Goal: Task Accomplishment & Management: Use online tool/utility

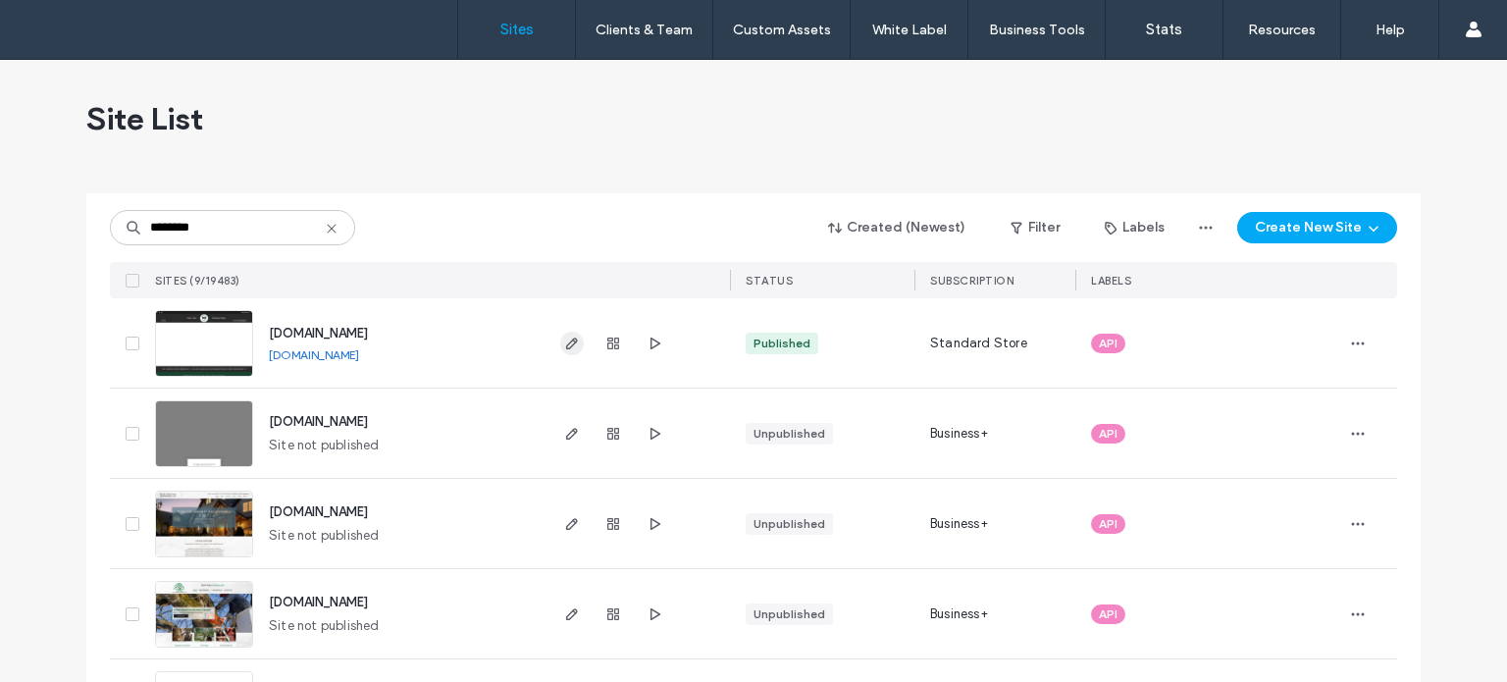
type input "********"
click at [565, 348] on icon "button" at bounding box center [572, 344] width 16 height 16
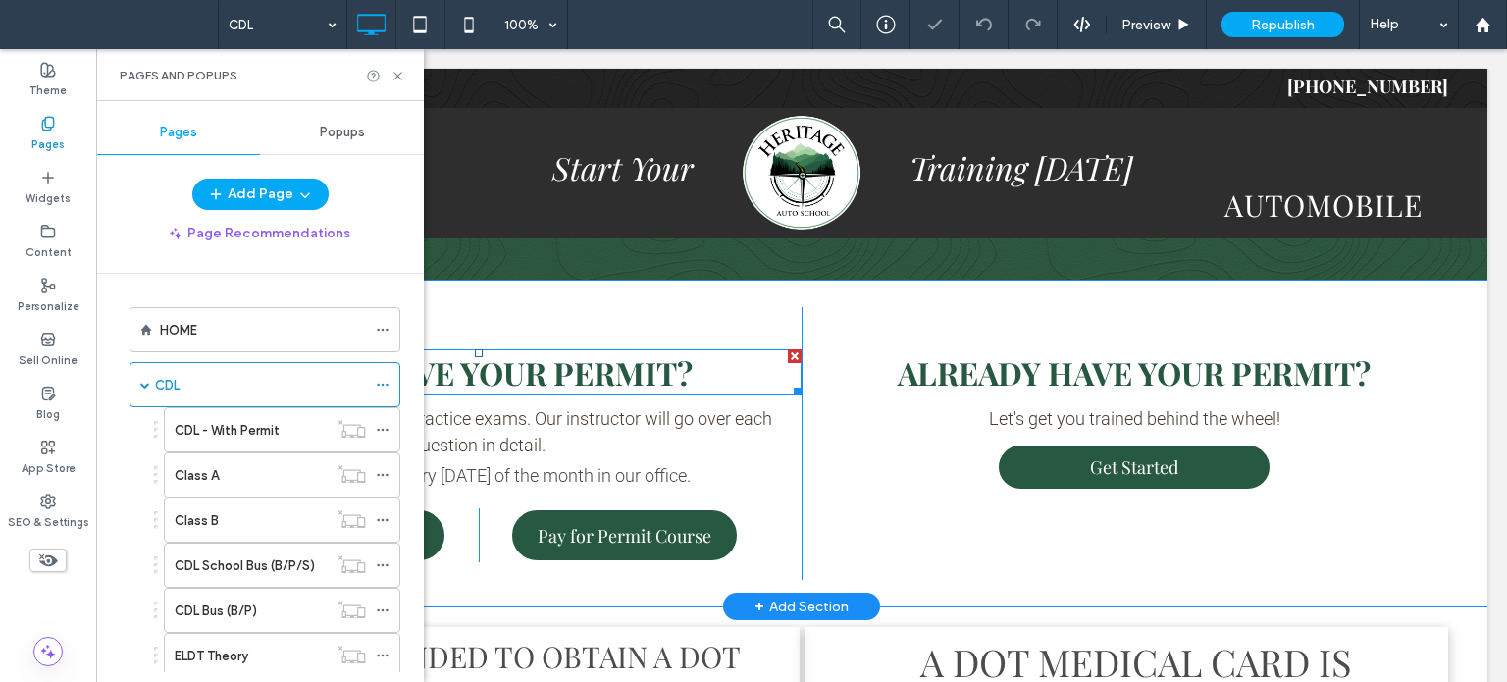
scroll to position [491, 0]
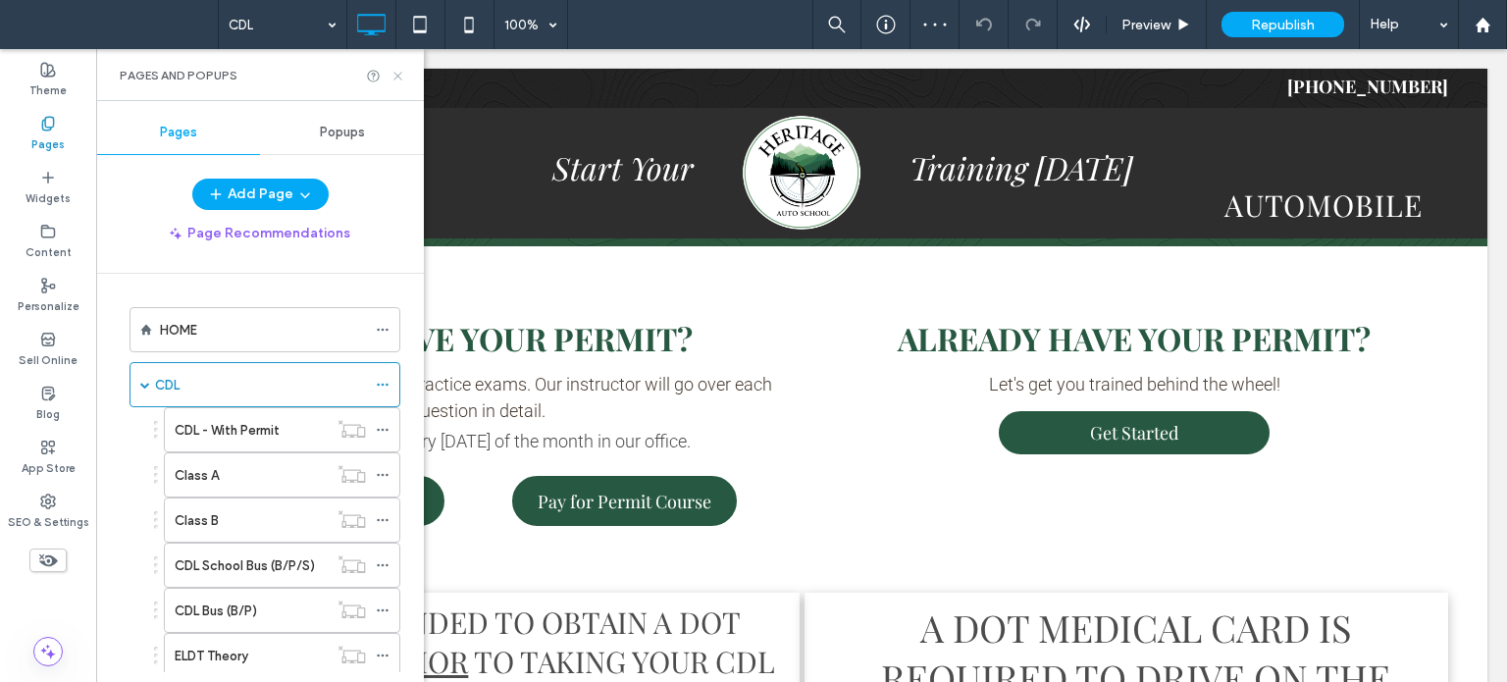
click at [399, 73] on icon at bounding box center [398, 76] width 15 height 15
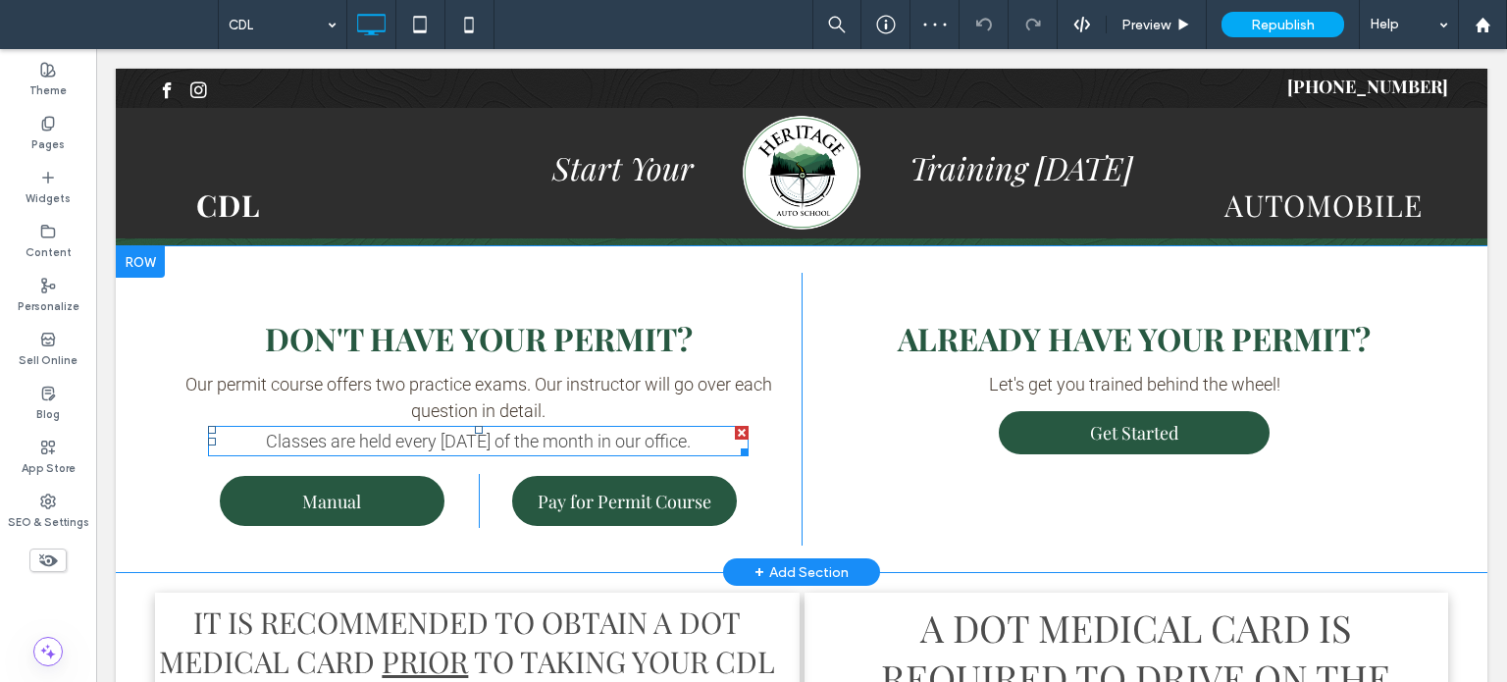
click at [349, 445] on span "Classes are held every [DATE] of the month in our office." at bounding box center [478, 441] width 425 height 21
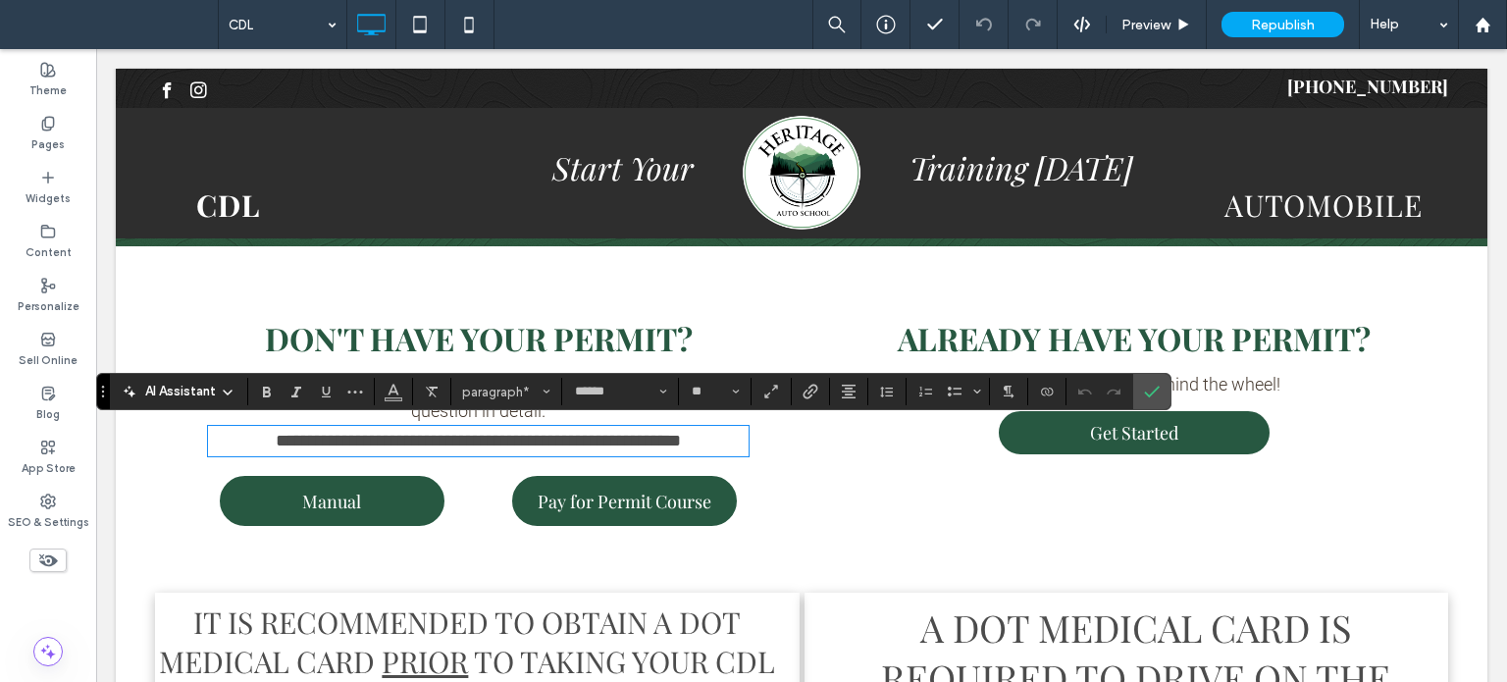
type input "**"
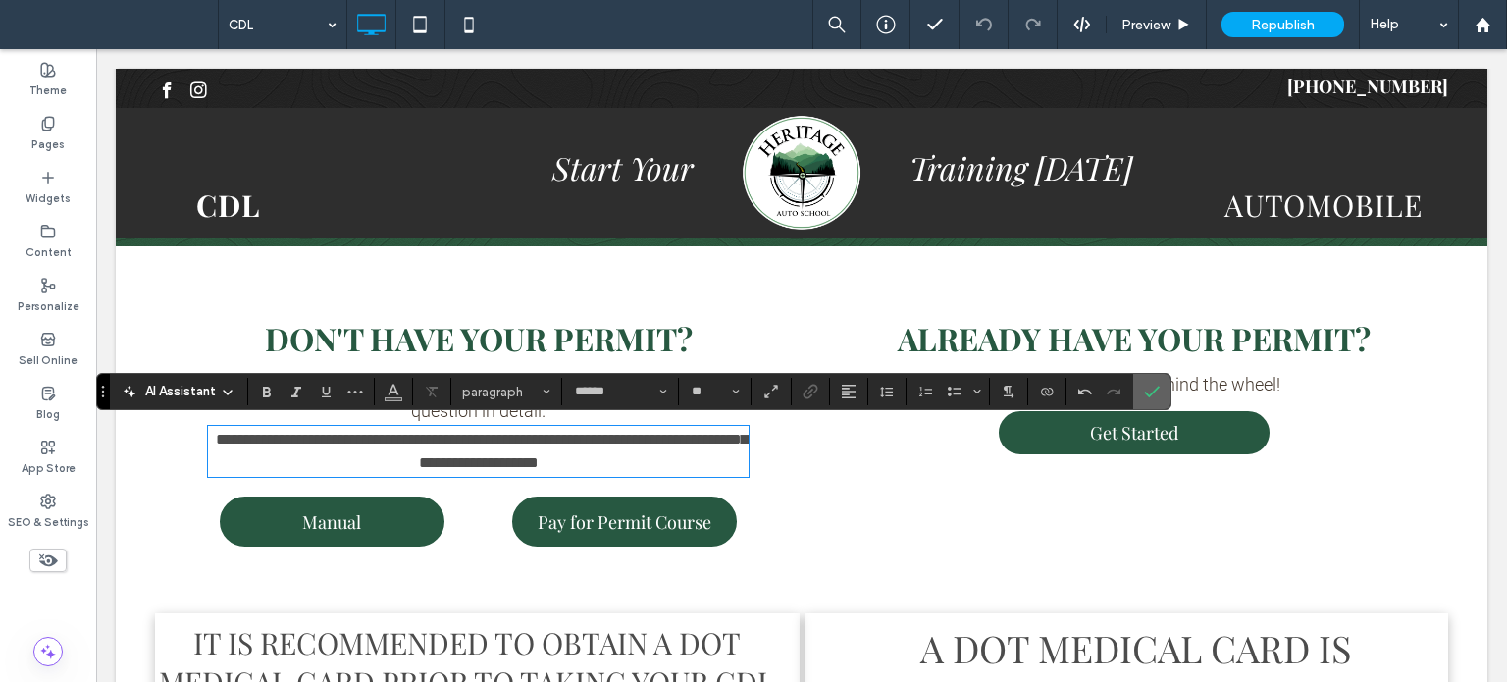
click at [1156, 389] on icon "Confirm" at bounding box center [1152, 392] width 16 height 16
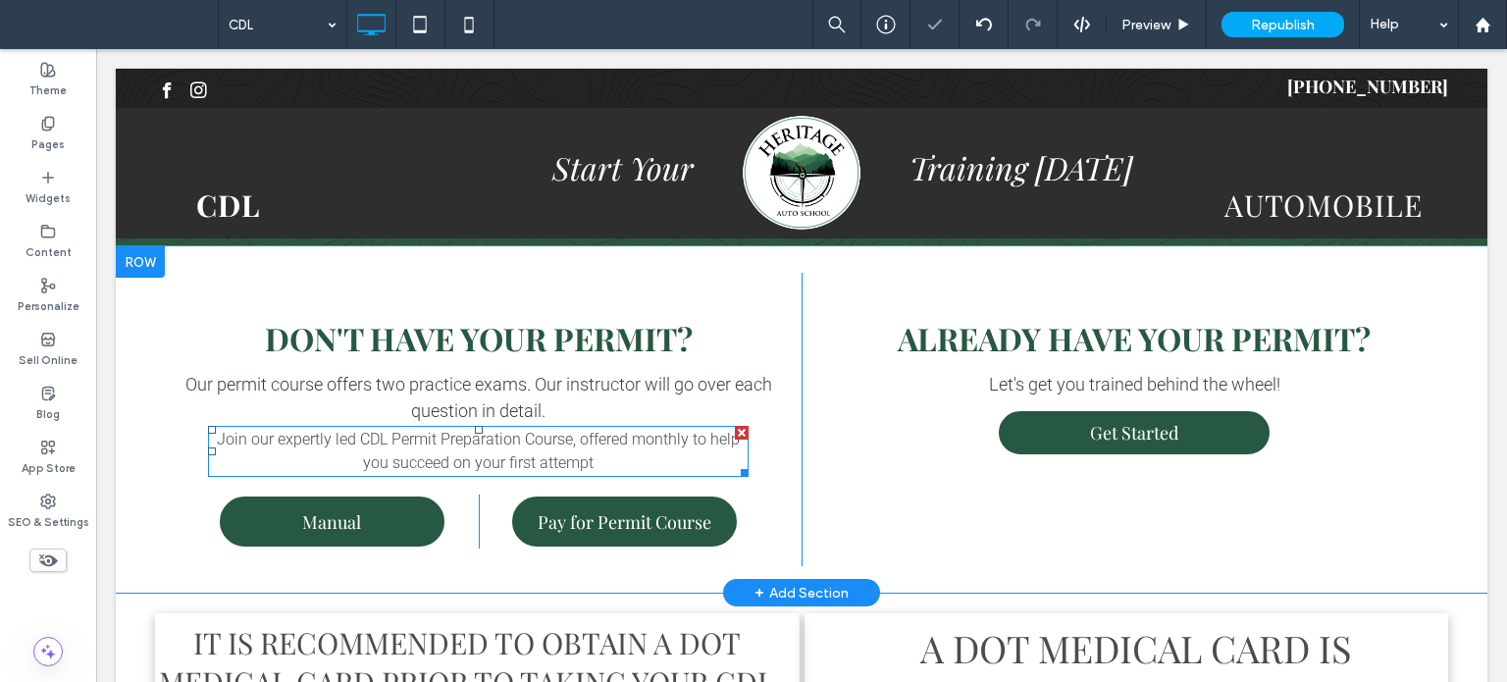
click at [608, 445] on span "Join our expertly led CDL Permit Preparation Course, offered monthly to help yo…" at bounding box center [478, 451] width 523 height 42
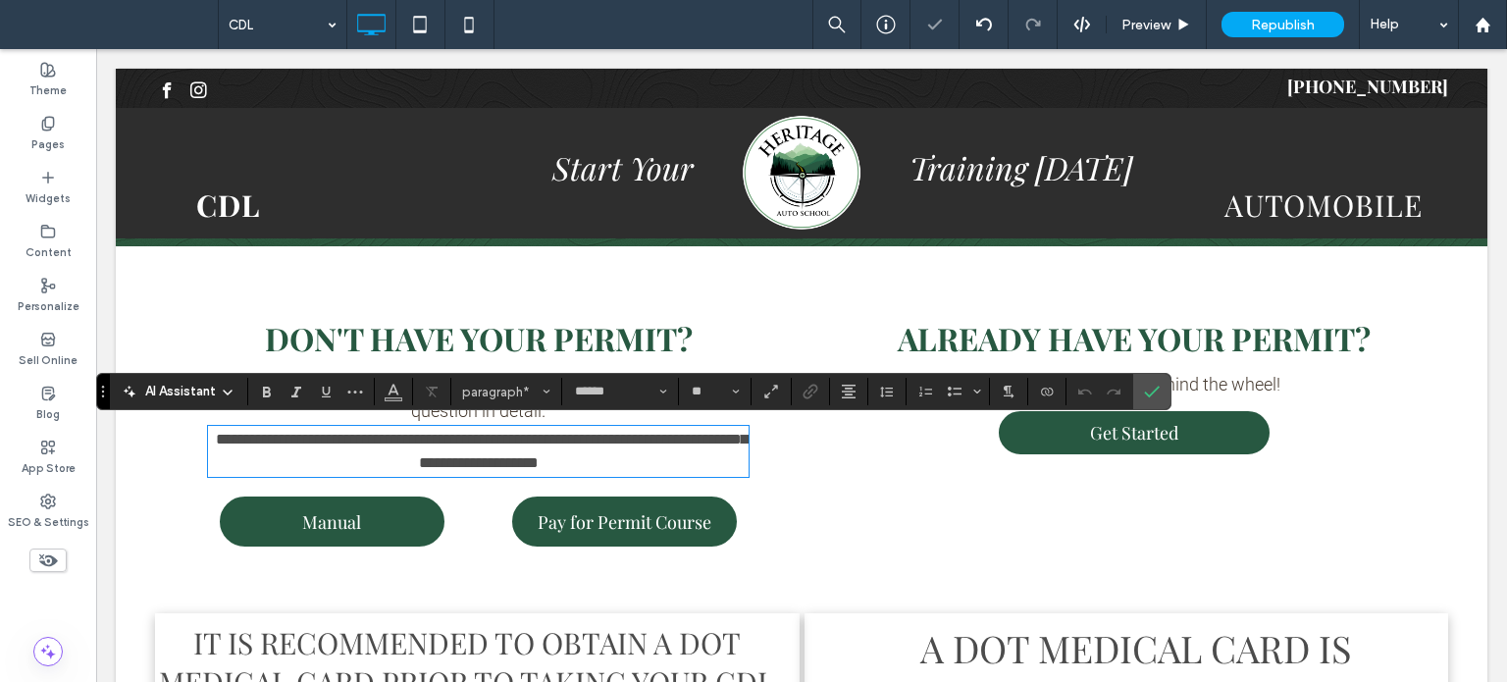
click at [610, 457] on p "**********" at bounding box center [479, 451] width 542 height 47
click at [625, 463] on p "**********" at bounding box center [479, 451] width 542 height 47
click at [1155, 397] on icon "Confirm" at bounding box center [1152, 392] width 16 height 16
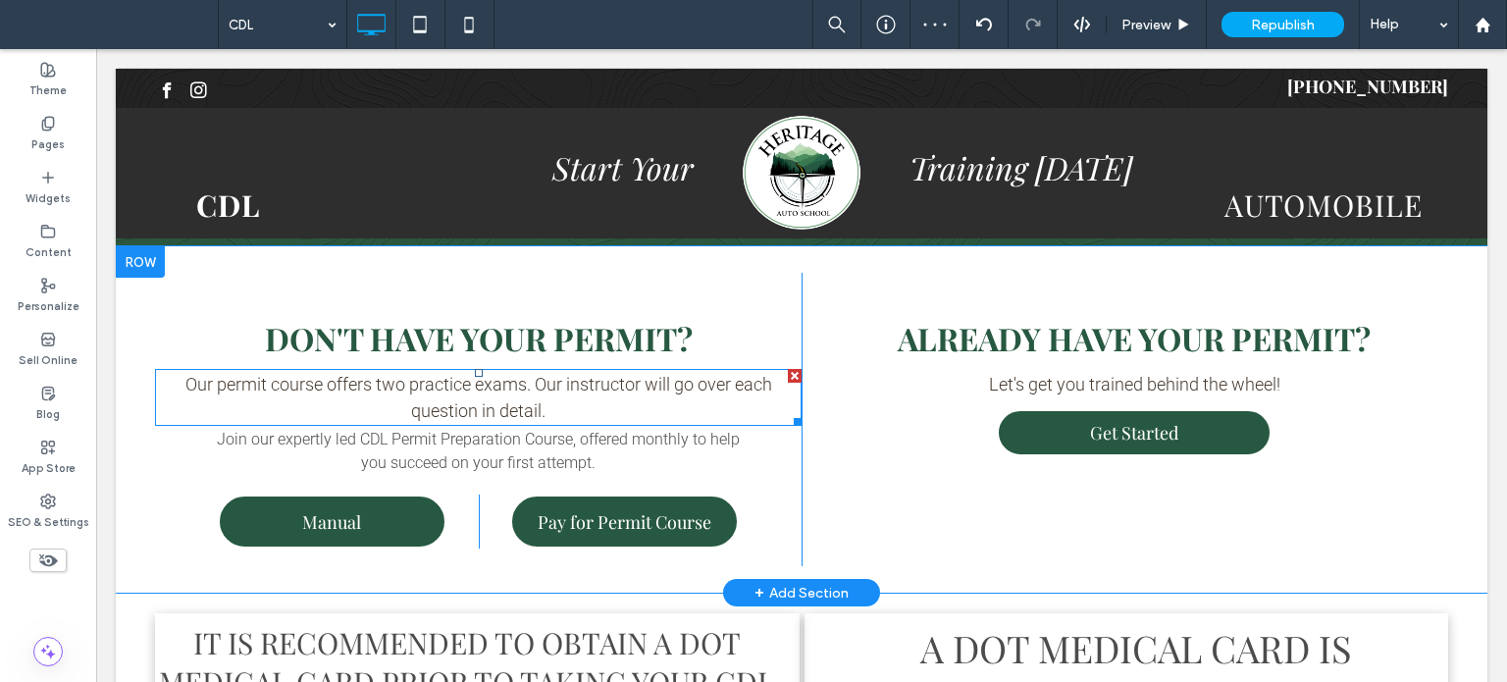
click at [475, 388] on span "Our permit course offers two practice exams. Our instructor will go over each q…" at bounding box center [478, 397] width 587 height 47
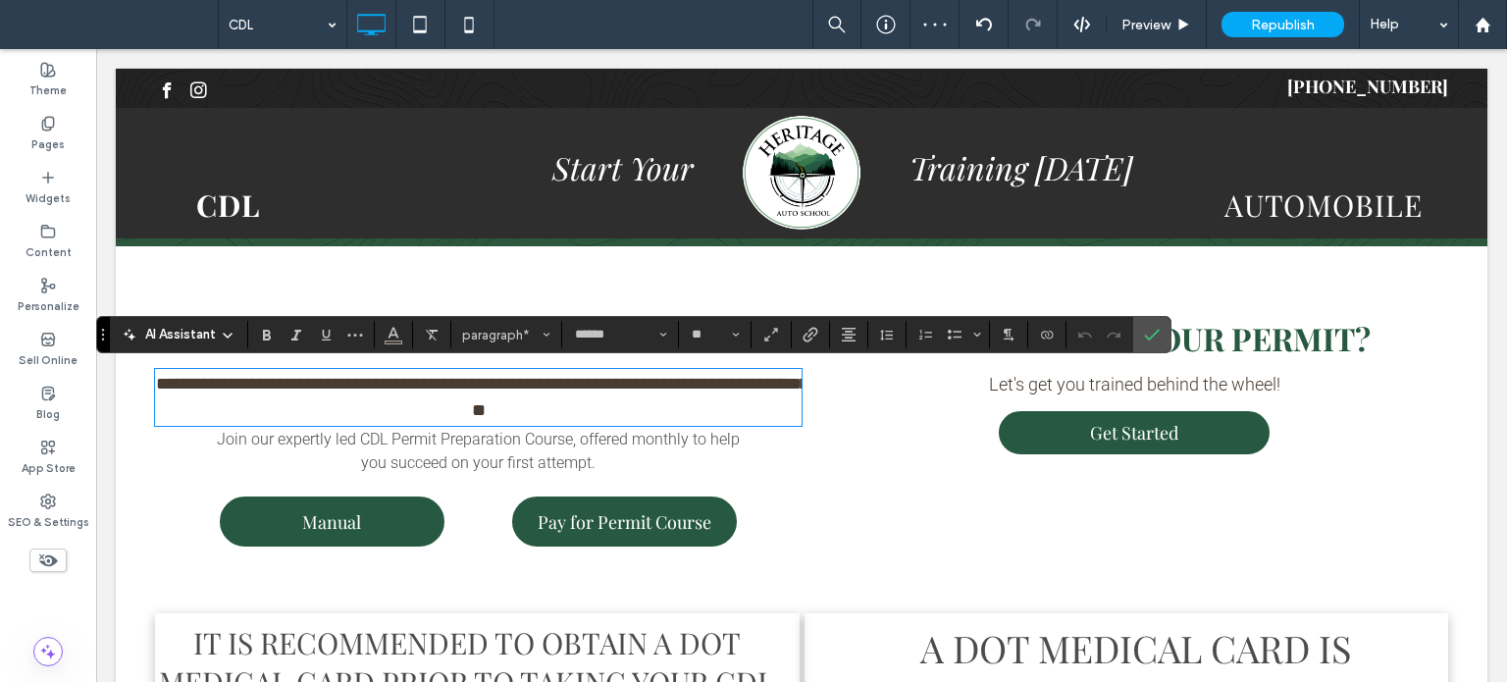
click at [477, 428] on p "Join our expertly led CDL Permit Preparation Course, offered monthly to help yo…" at bounding box center [479, 451] width 542 height 47
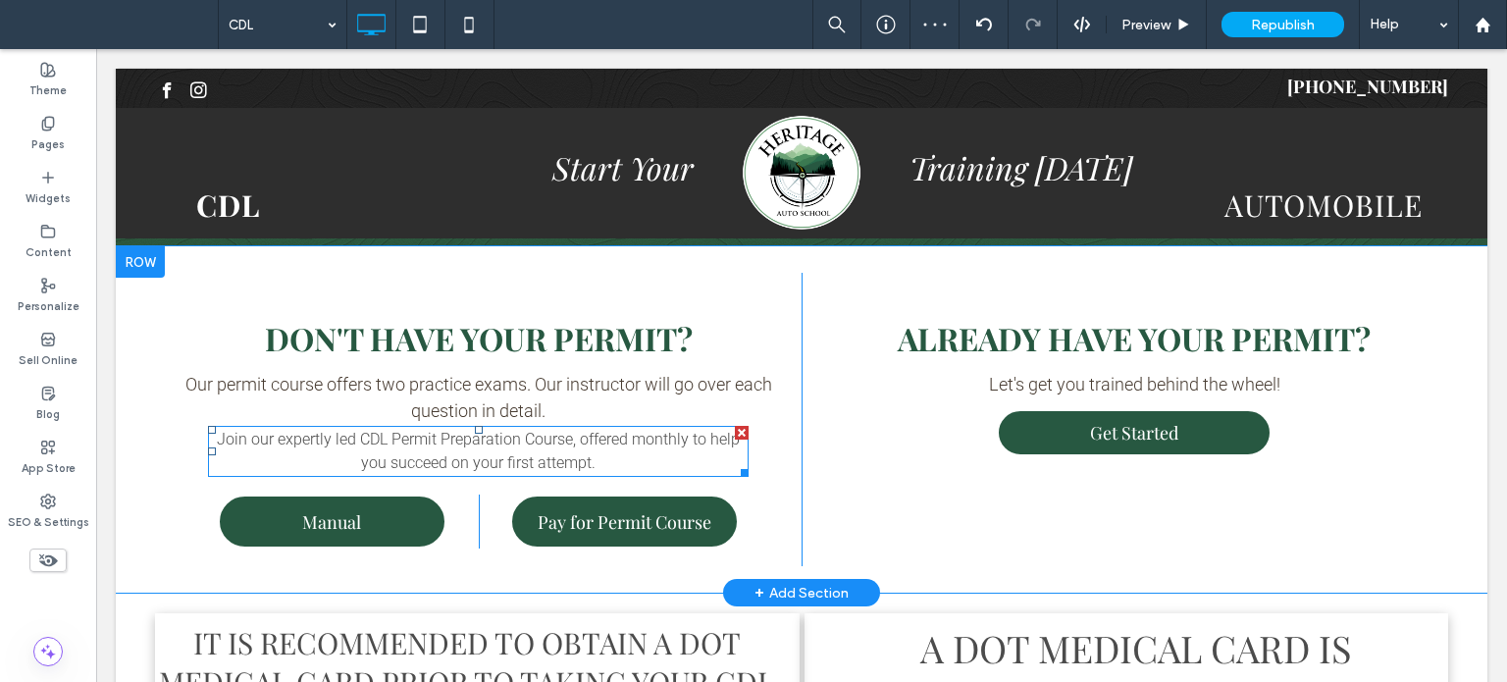
click at [477, 443] on span "Join our expertly led CDL Permit Preparation Course, offered monthly to help yo…" at bounding box center [478, 451] width 523 height 42
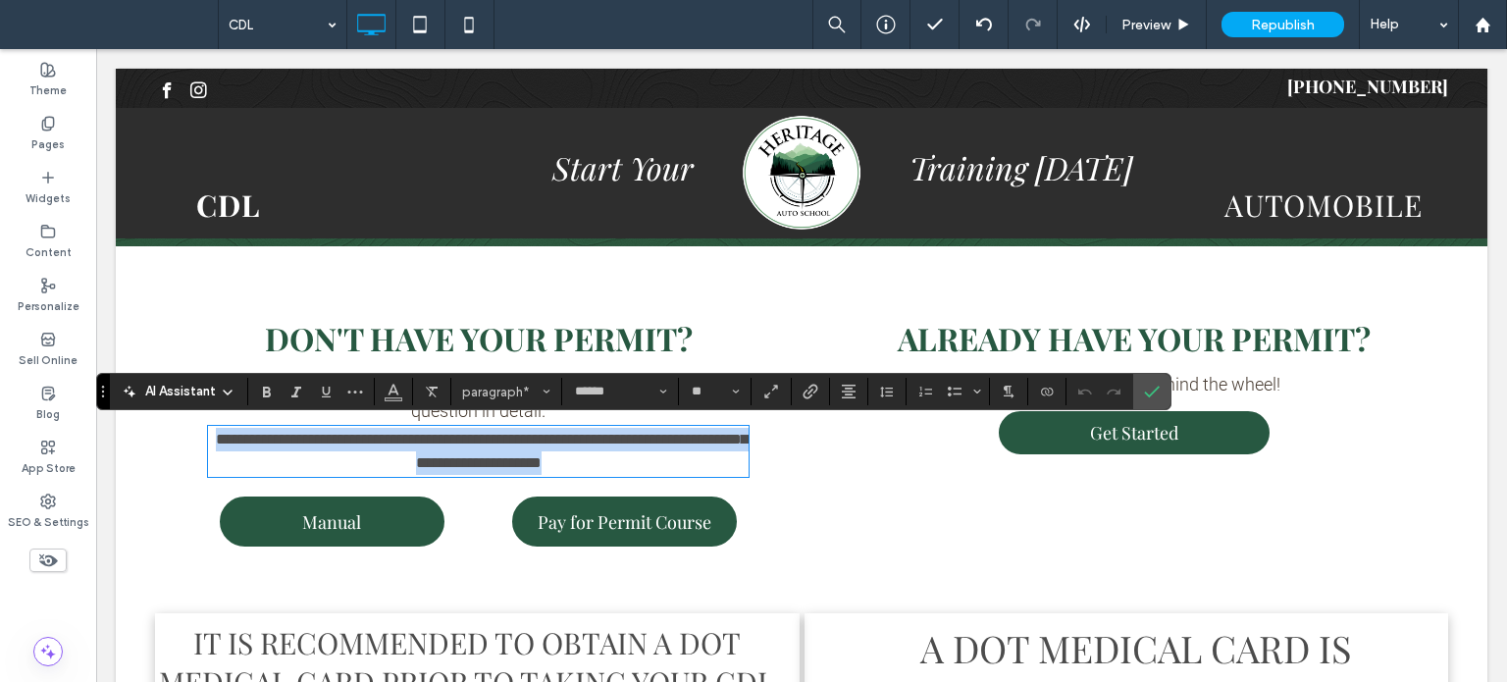
drag, startPoint x: 576, startPoint y: 463, endPoint x: 185, endPoint y: 464, distance: 390.5
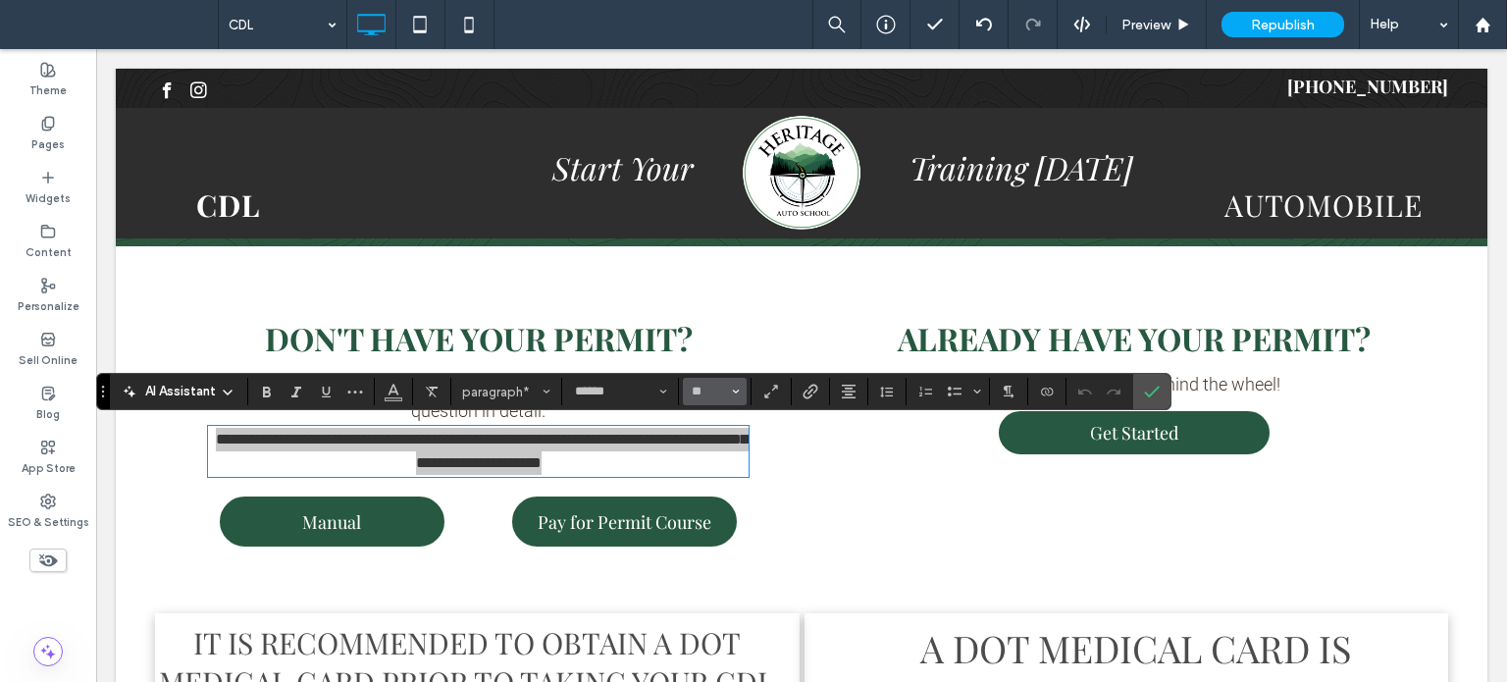
click at [722, 393] on input "**" at bounding box center [709, 392] width 38 height 16
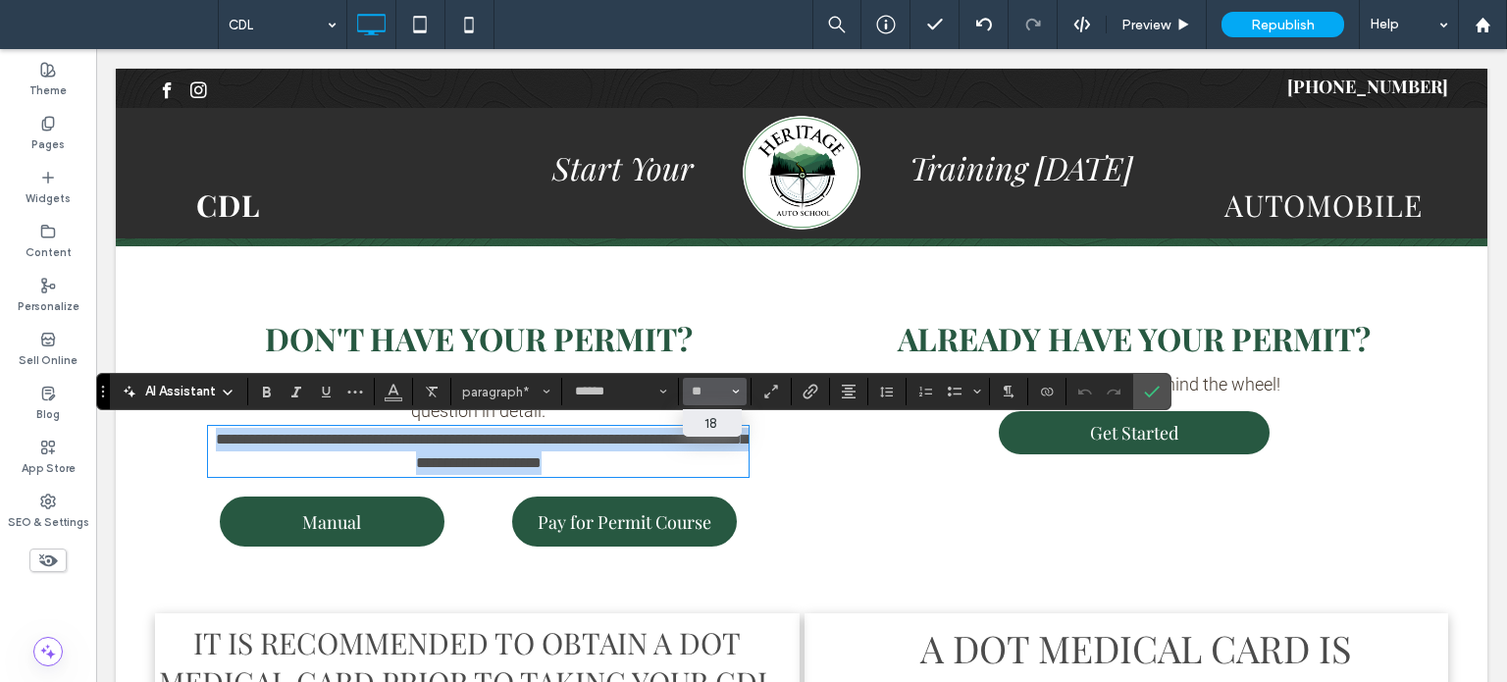
type input "**"
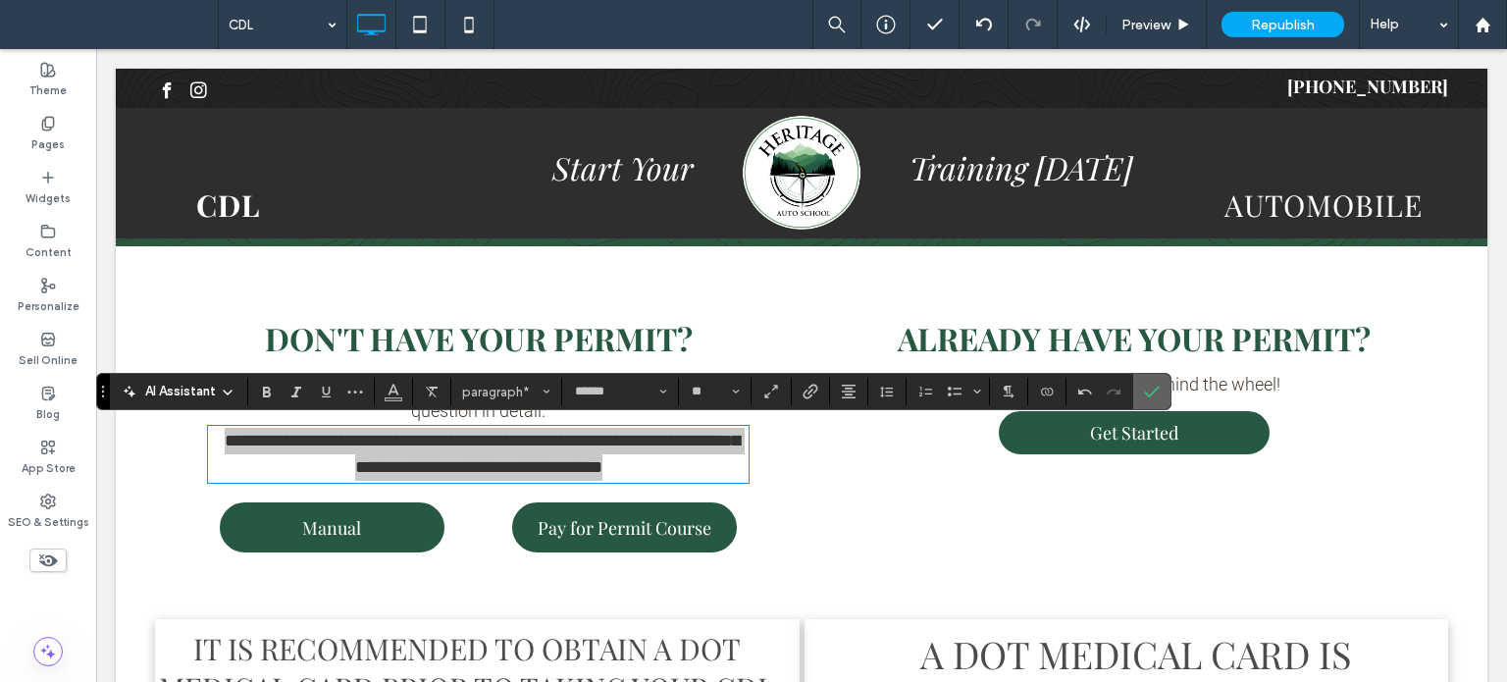
click at [1158, 395] on label "Confirm" at bounding box center [1151, 391] width 29 height 35
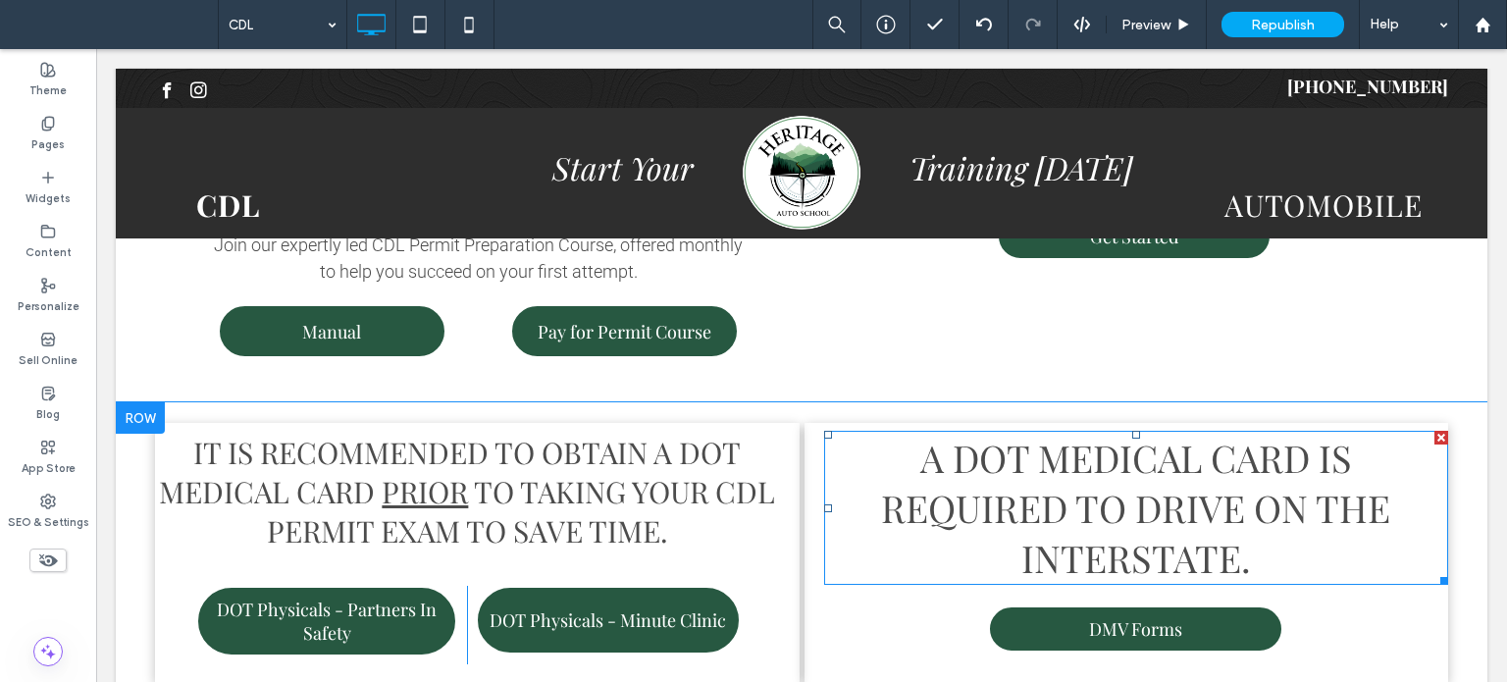
scroll to position [491, 0]
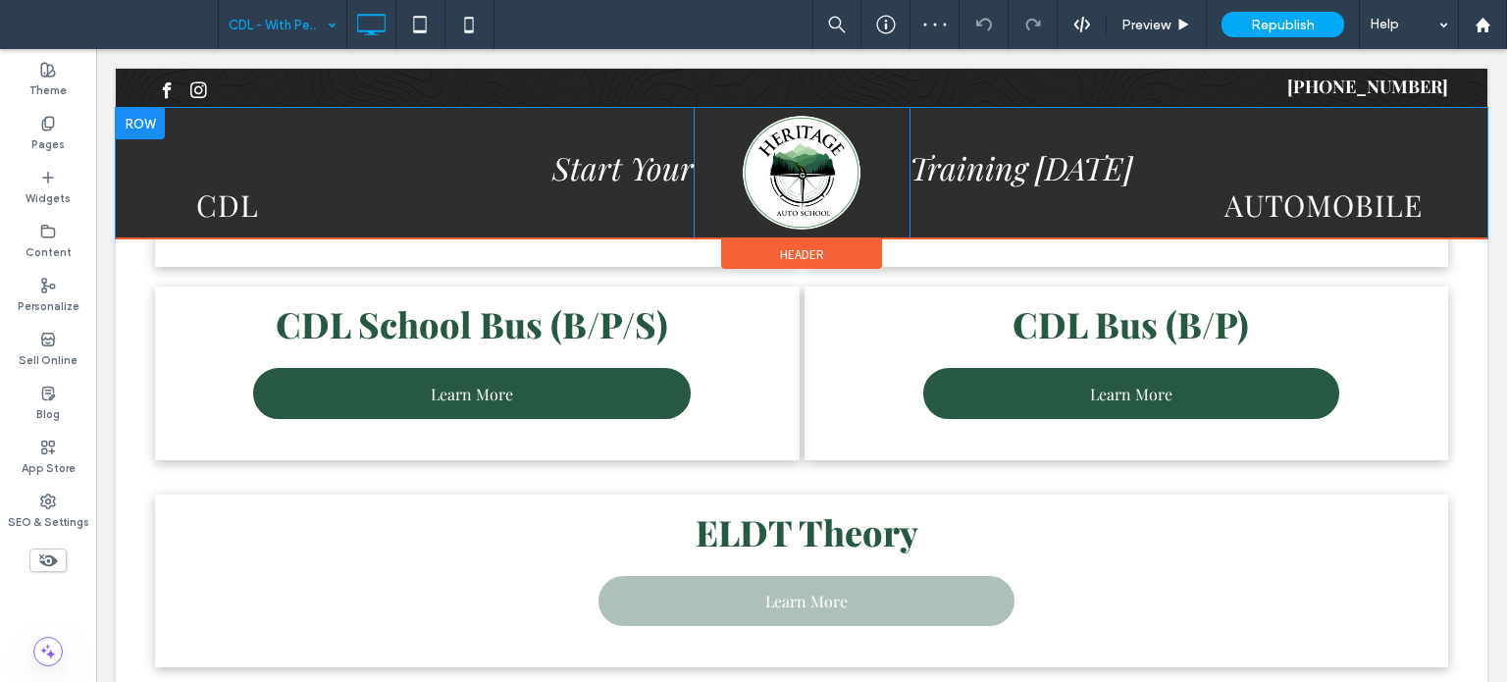
scroll to position [393, 0]
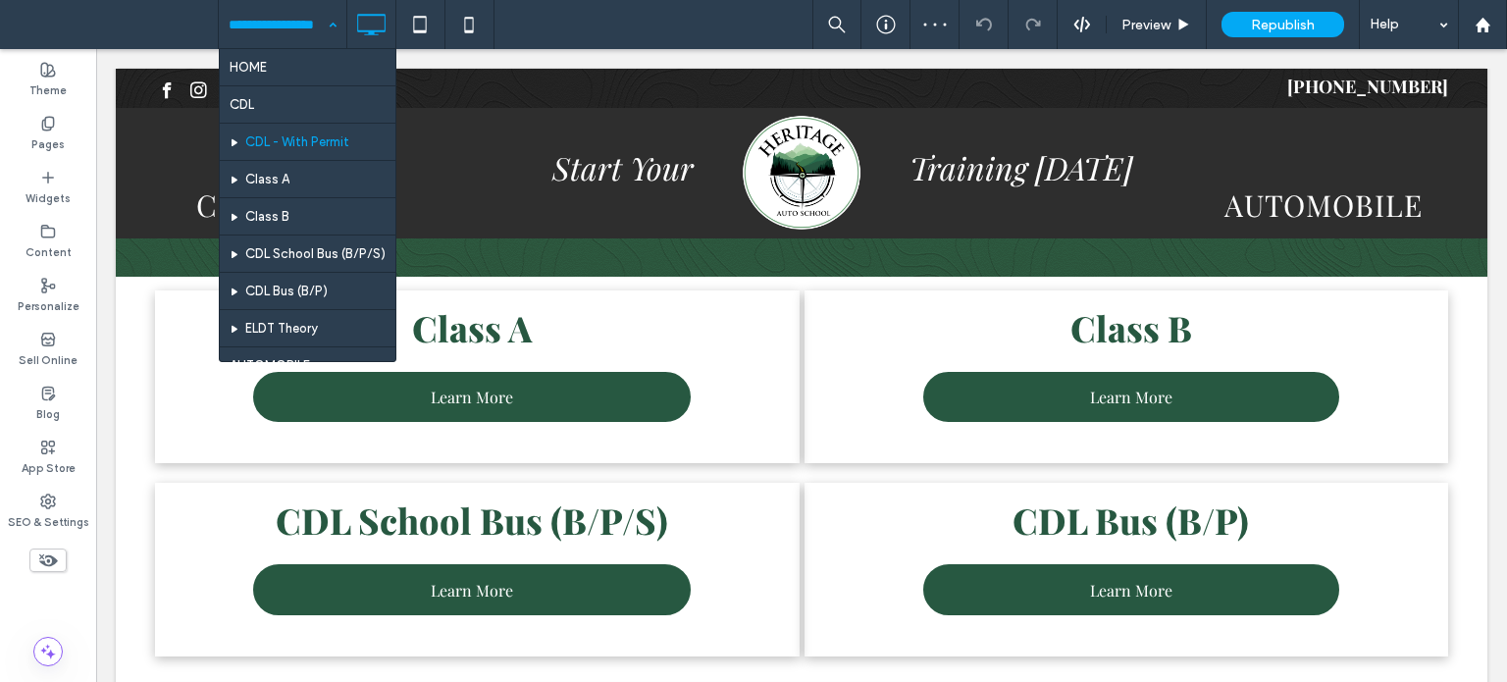
click at [279, 25] on input at bounding box center [278, 24] width 98 height 49
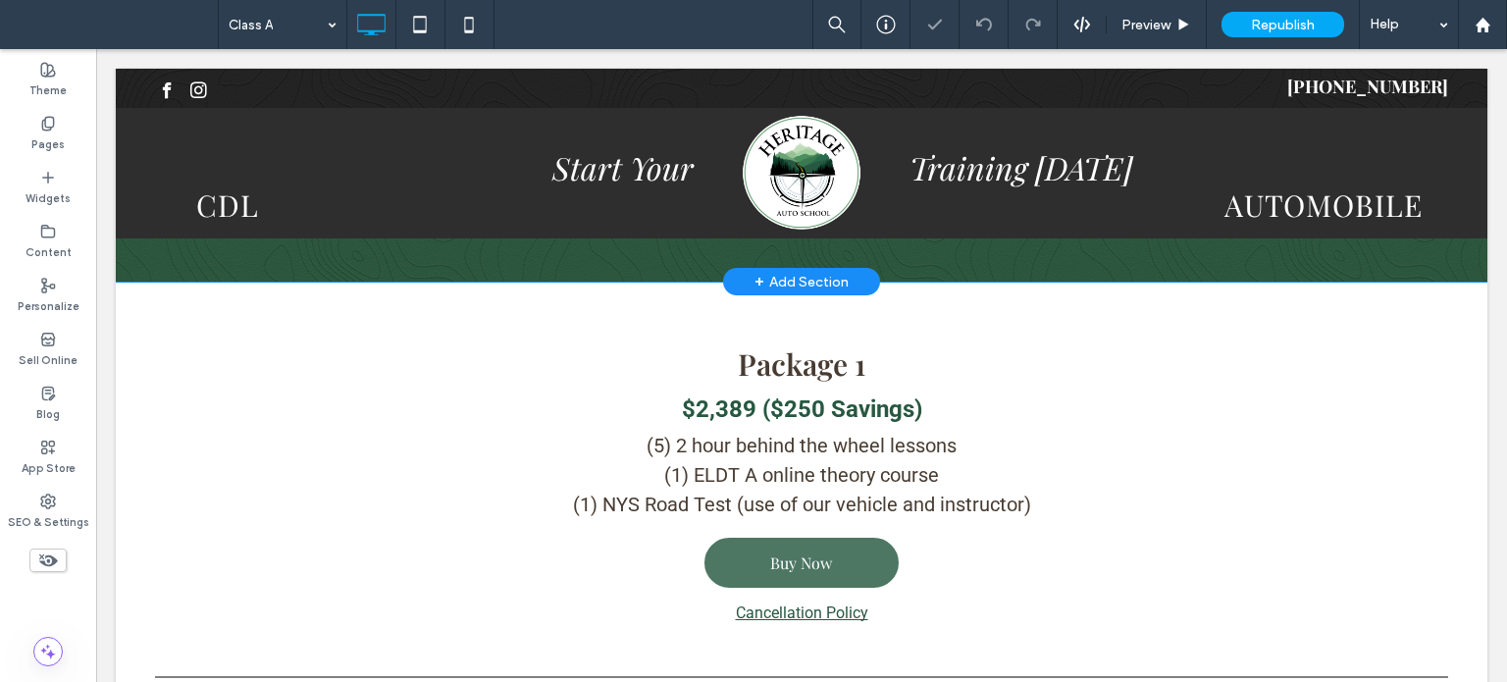
scroll to position [393, 0]
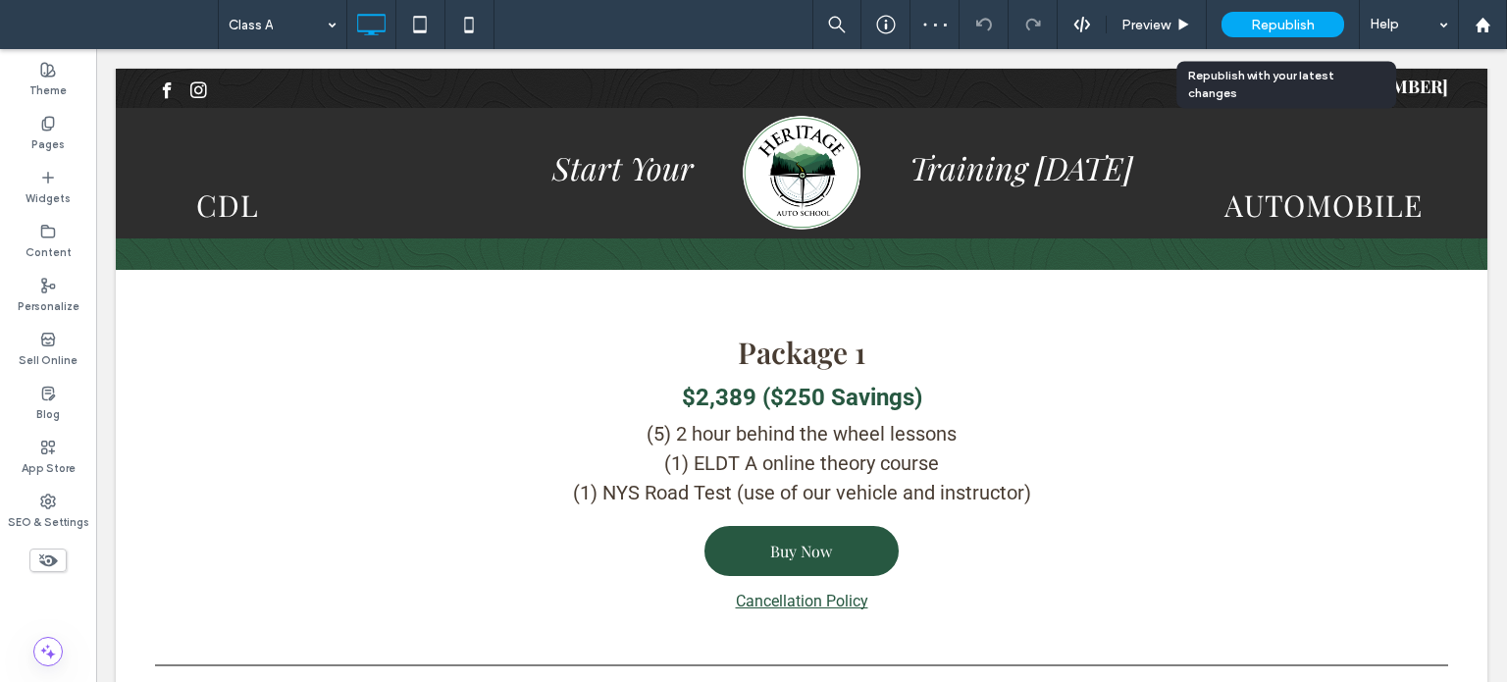
click at [1288, 24] on span "Republish" at bounding box center [1283, 25] width 64 height 17
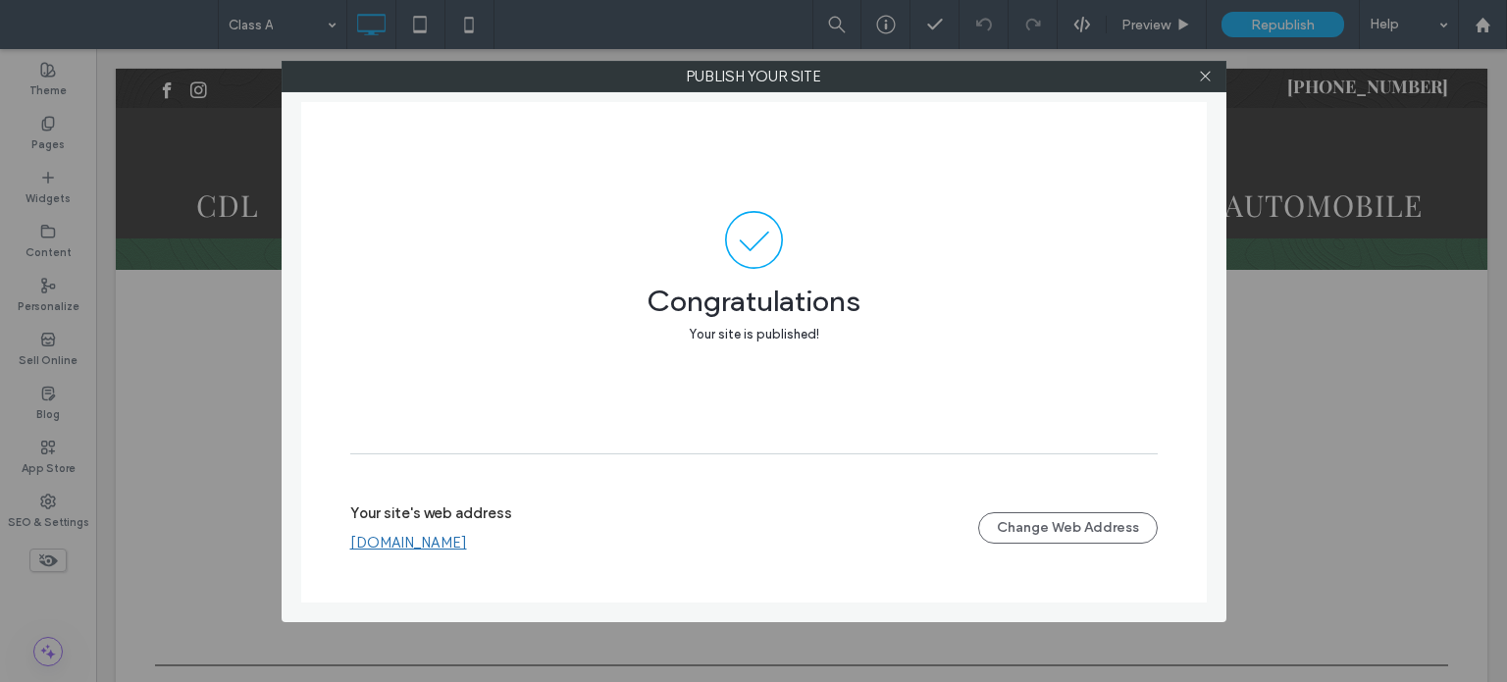
click at [1220, 66] on div at bounding box center [1205, 76] width 29 height 29
click at [1204, 80] on icon at bounding box center [1205, 76] width 15 height 15
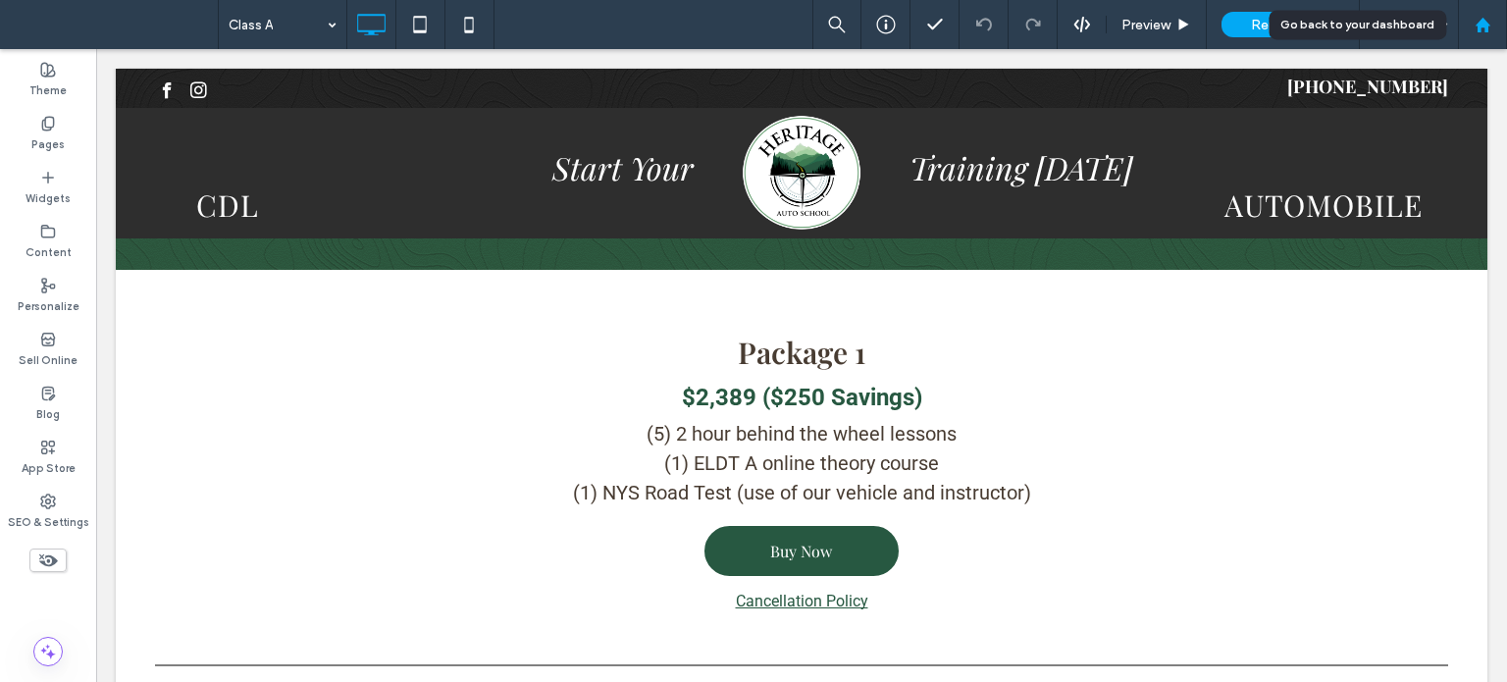
click at [1477, 31] on icon at bounding box center [1483, 25] width 17 height 17
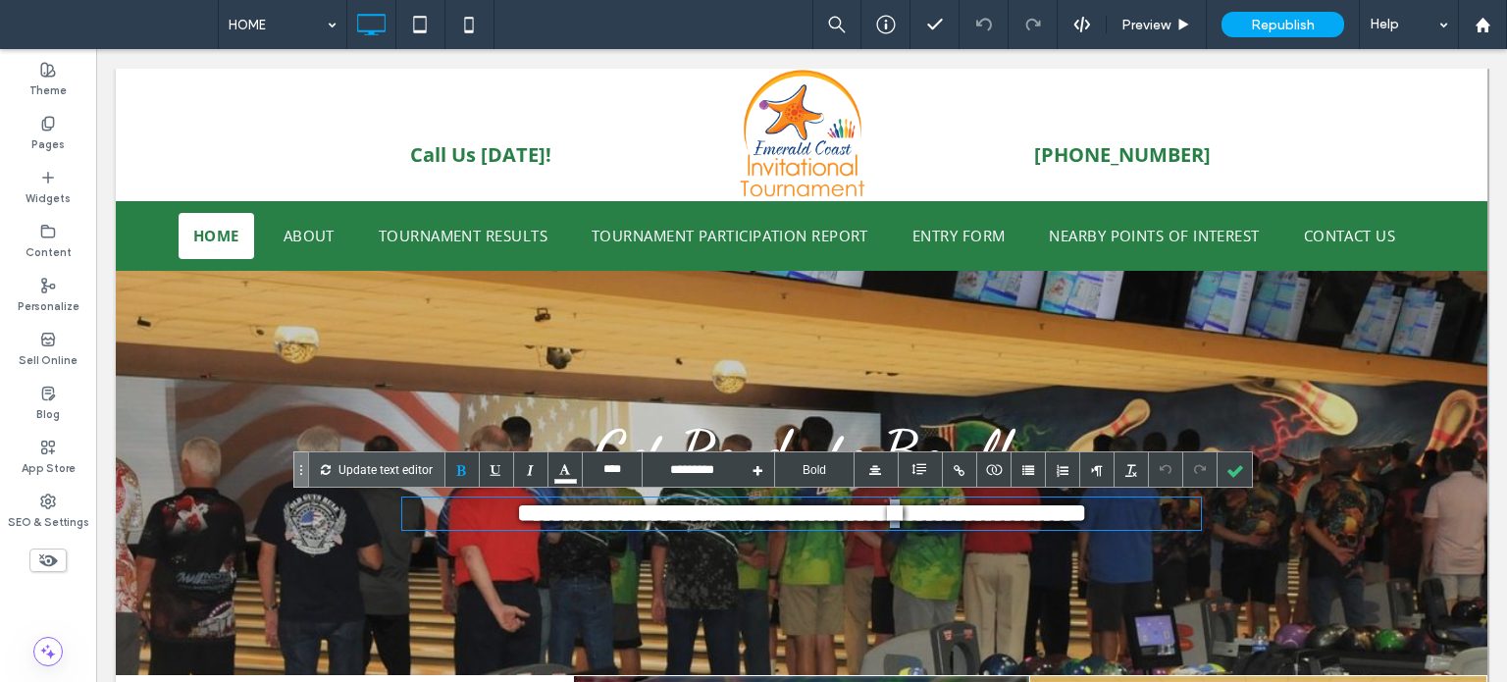
click at [943, 517] on b "**********" at bounding box center [801, 512] width 569 height 25
click at [1235, 464] on div at bounding box center [1235, 469] width 34 height 34
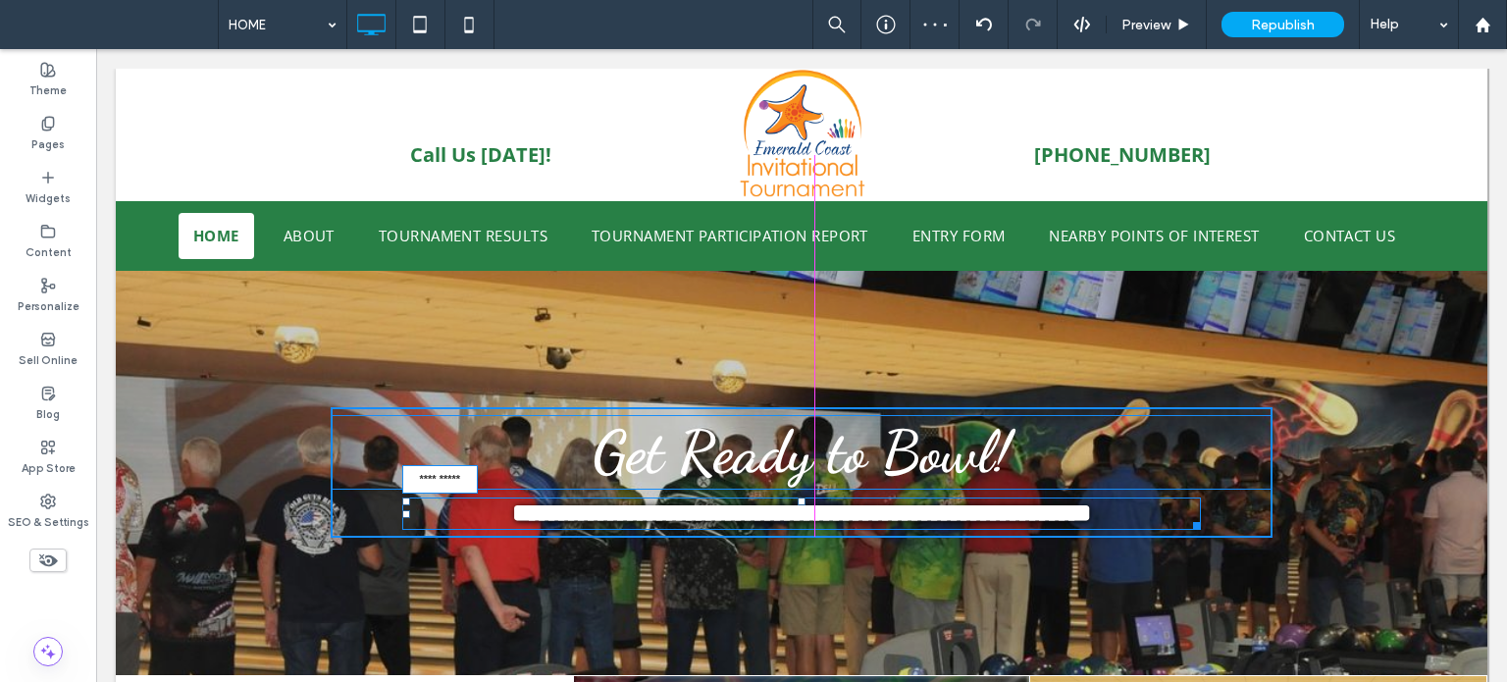
drag, startPoint x: 1184, startPoint y: 567, endPoint x: 1213, endPoint y: 561, distance: 29.1
click at [1213, 561] on section "**********" at bounding box center [802, 473] width 1372 height 404
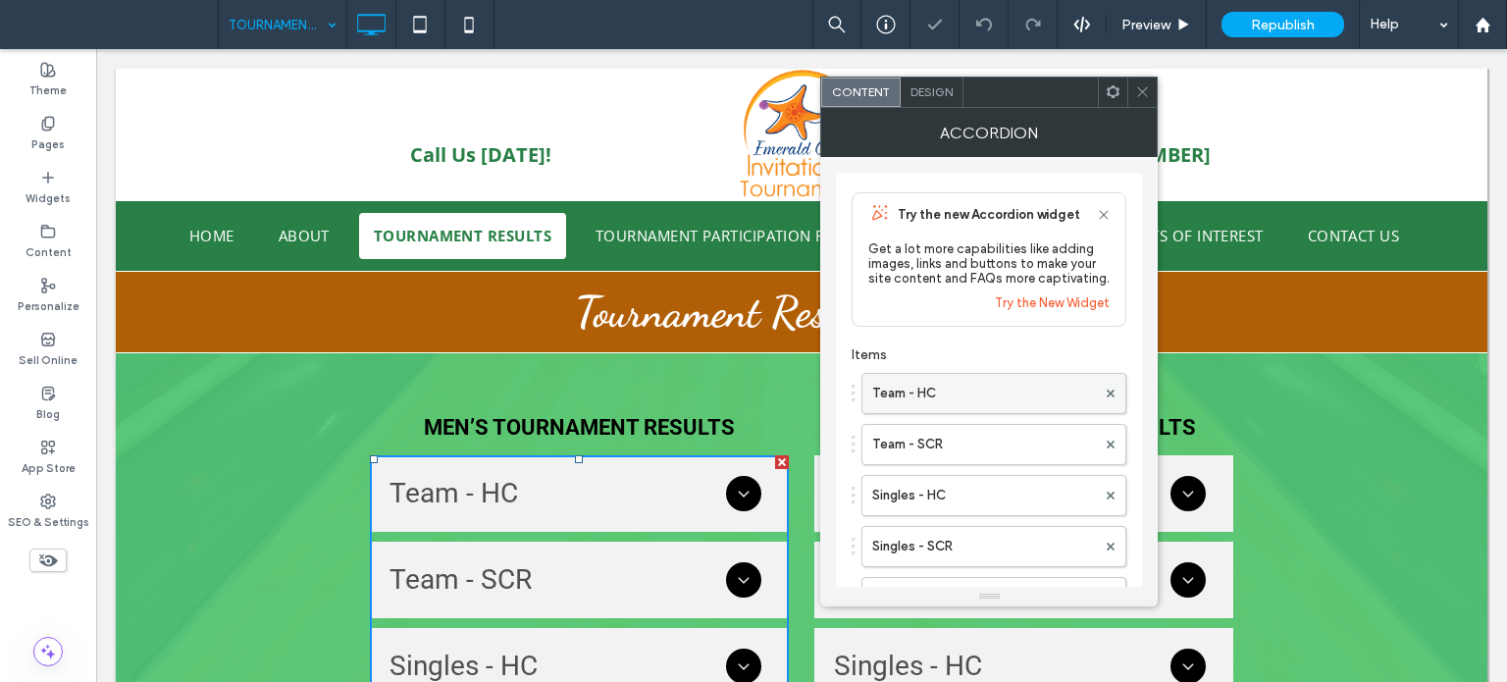
click at [1017, 393] on label "Team - HC" at bounding box center [984, 393] width 224 height 39
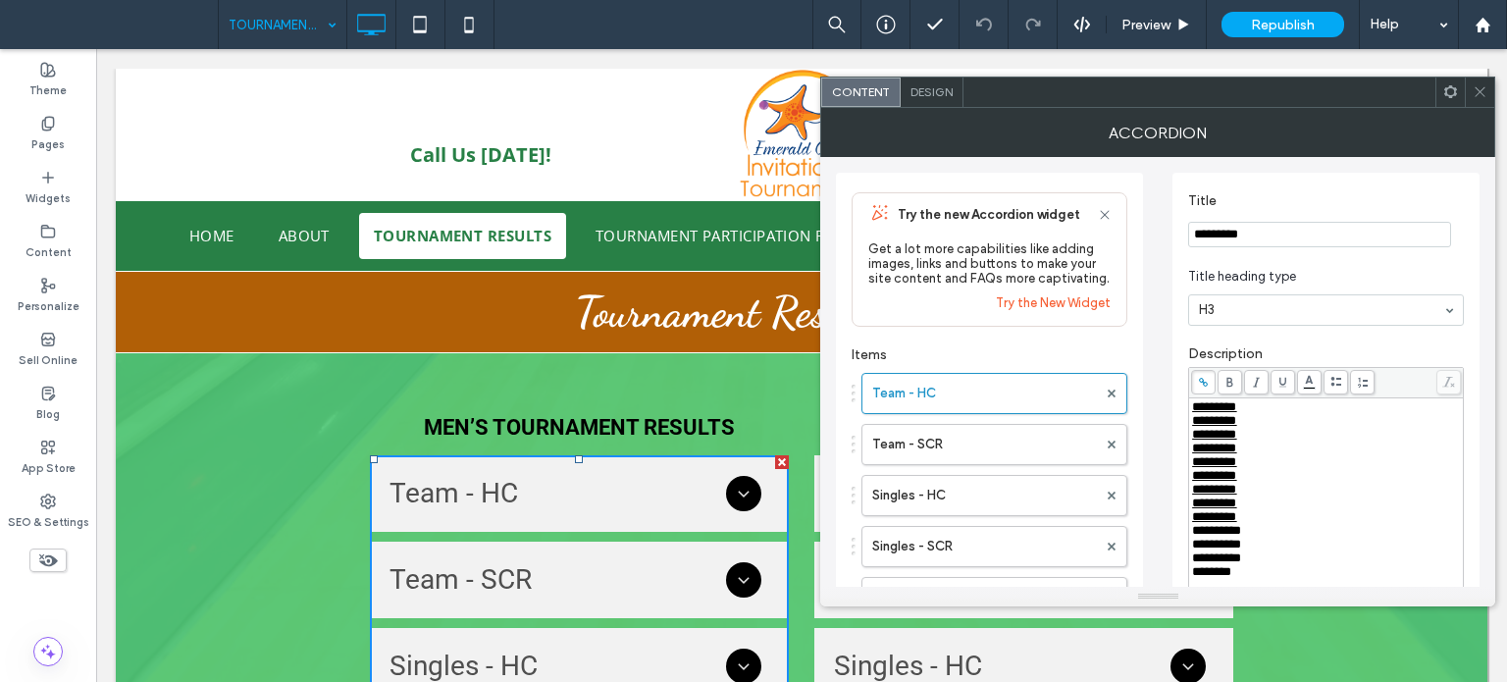
drag, startPoint x: 1272, startPoint y: 550, endPoint x: 1187, endPoint y: 557, distance: 84.8
click at [1187, 557] on div "**********" at bounding box center [1326, 399] width 307 height 452
click at [1225, 537] on span "**********" at bounding box center [1216, 530] width 49 height 13
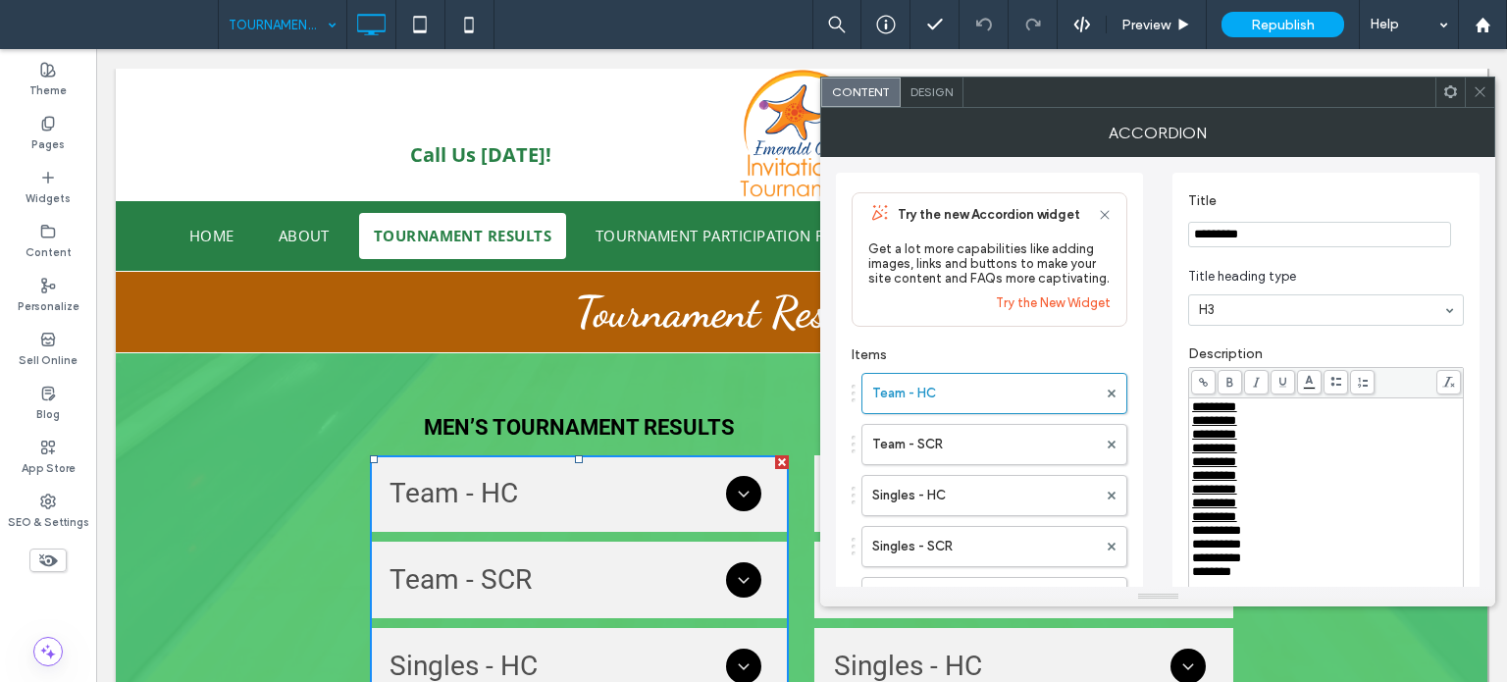
click at [1205, 392] on span at bounding box center [1203, 382] width 25 height 25
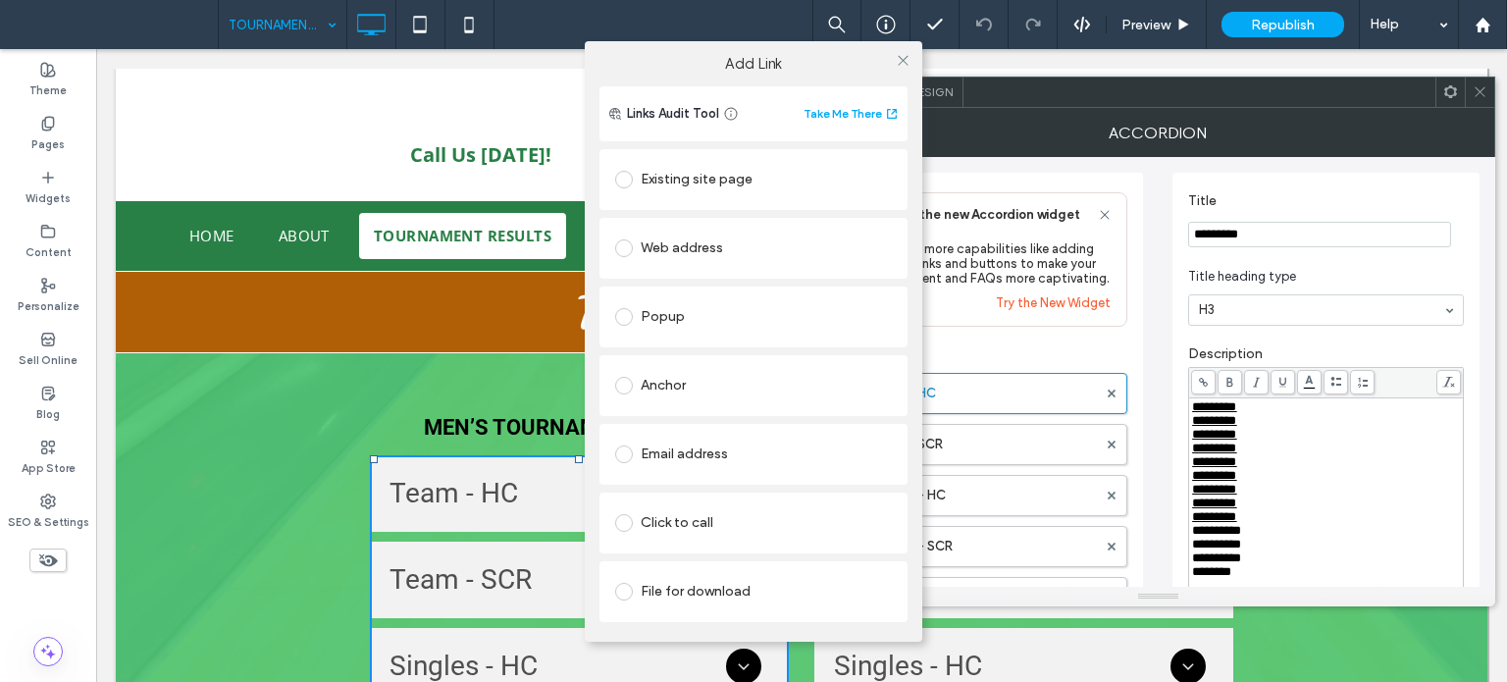
click at [685, 580] on div "File for download" at bounding box center [753, 591] width 277 height 31
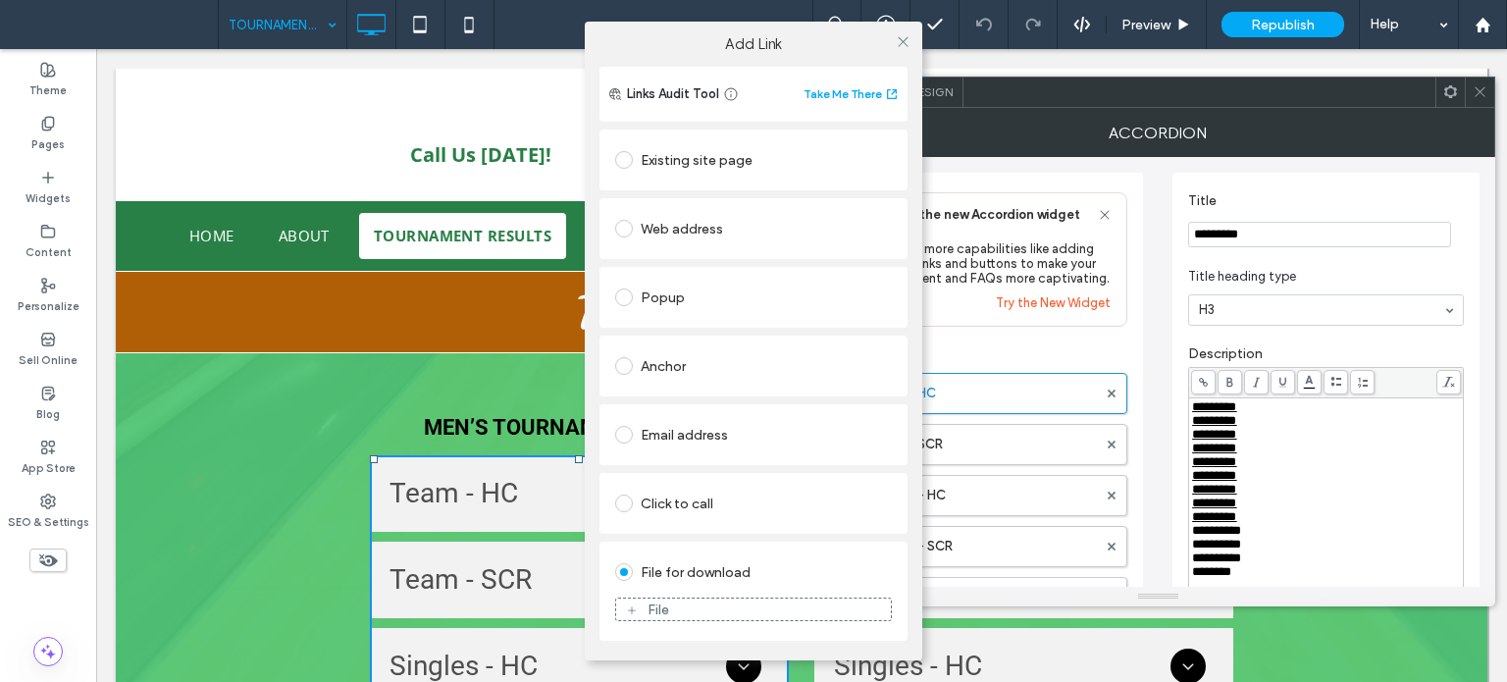
click at [672, 607] on div "File" at bounding box center [753, 610] width 275 height 18
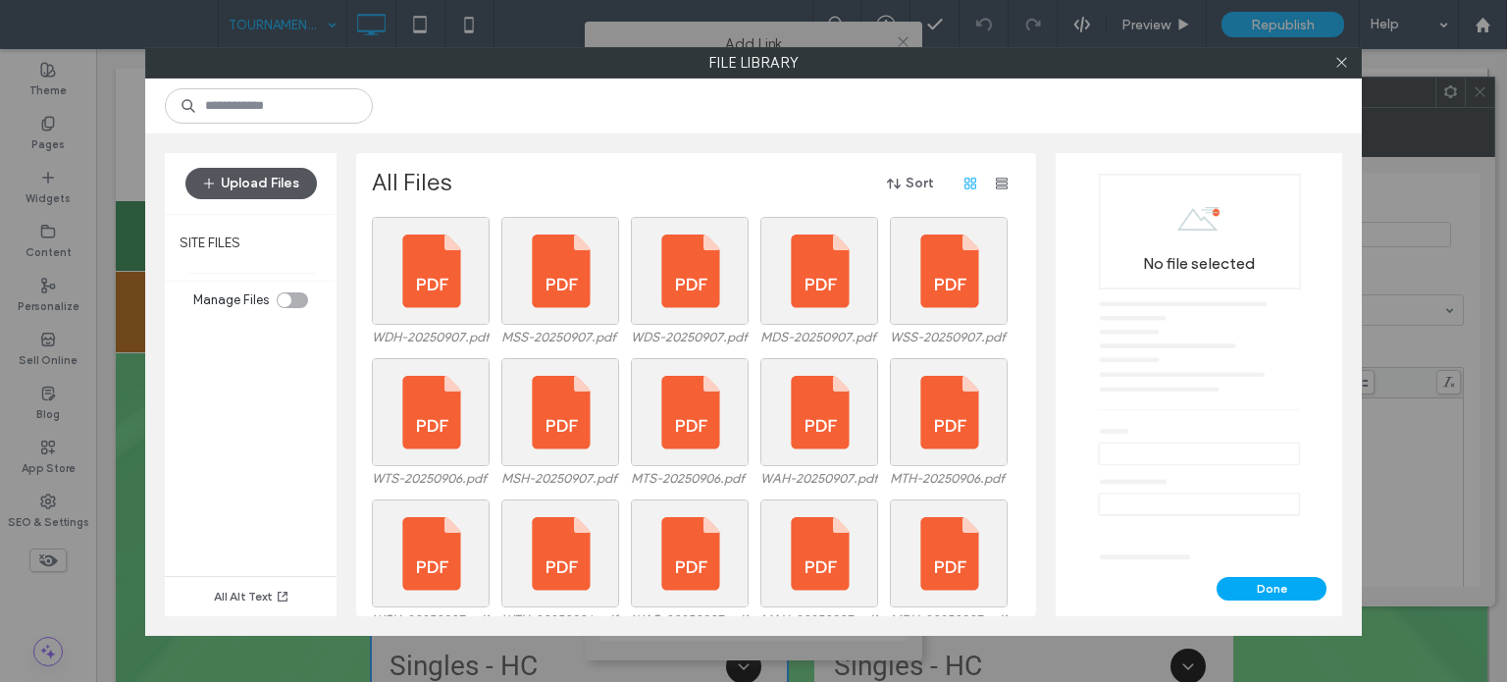
click at [271, 175] on button "Upload Files" at bounding box center [250, 183] width 131 height 31
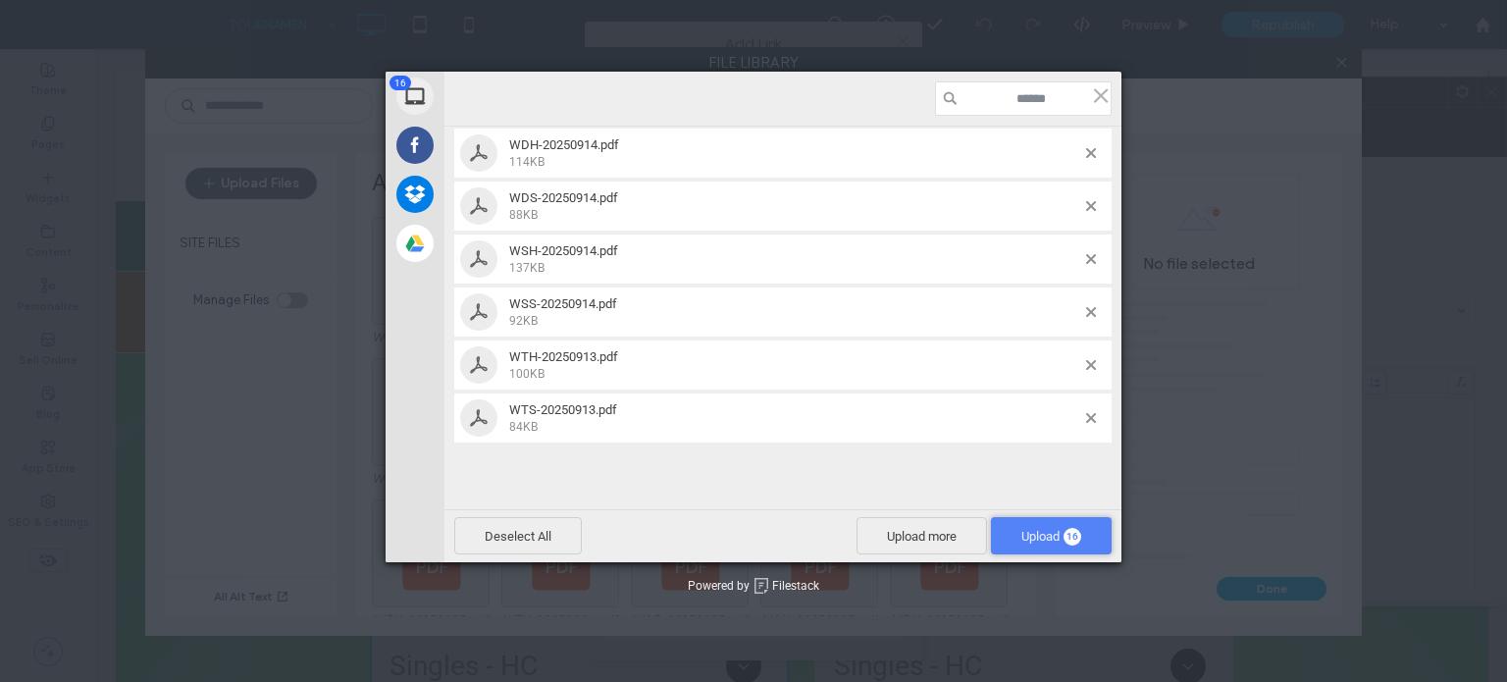
click at [1074, 533] on span "16" at bounding box center [1073, 537] width 18 height 18
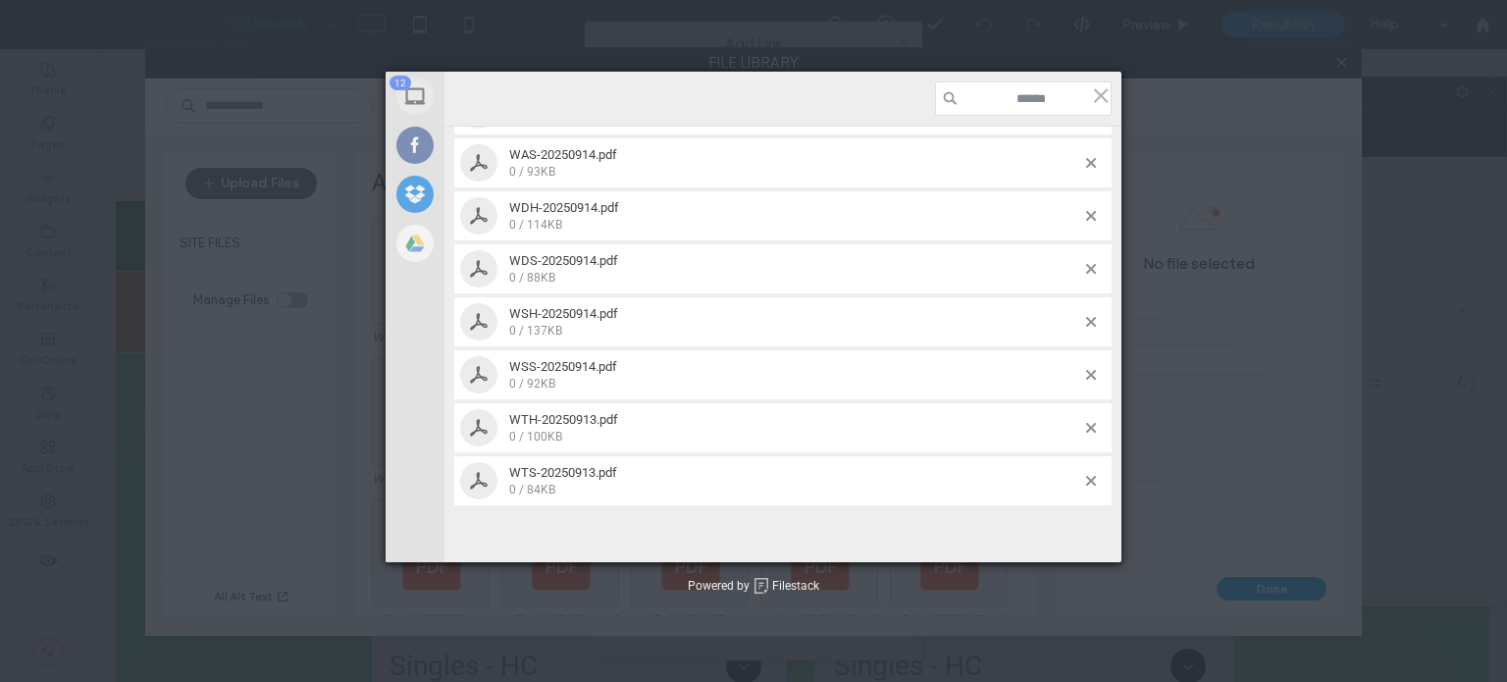
scroll to position [554, 0]
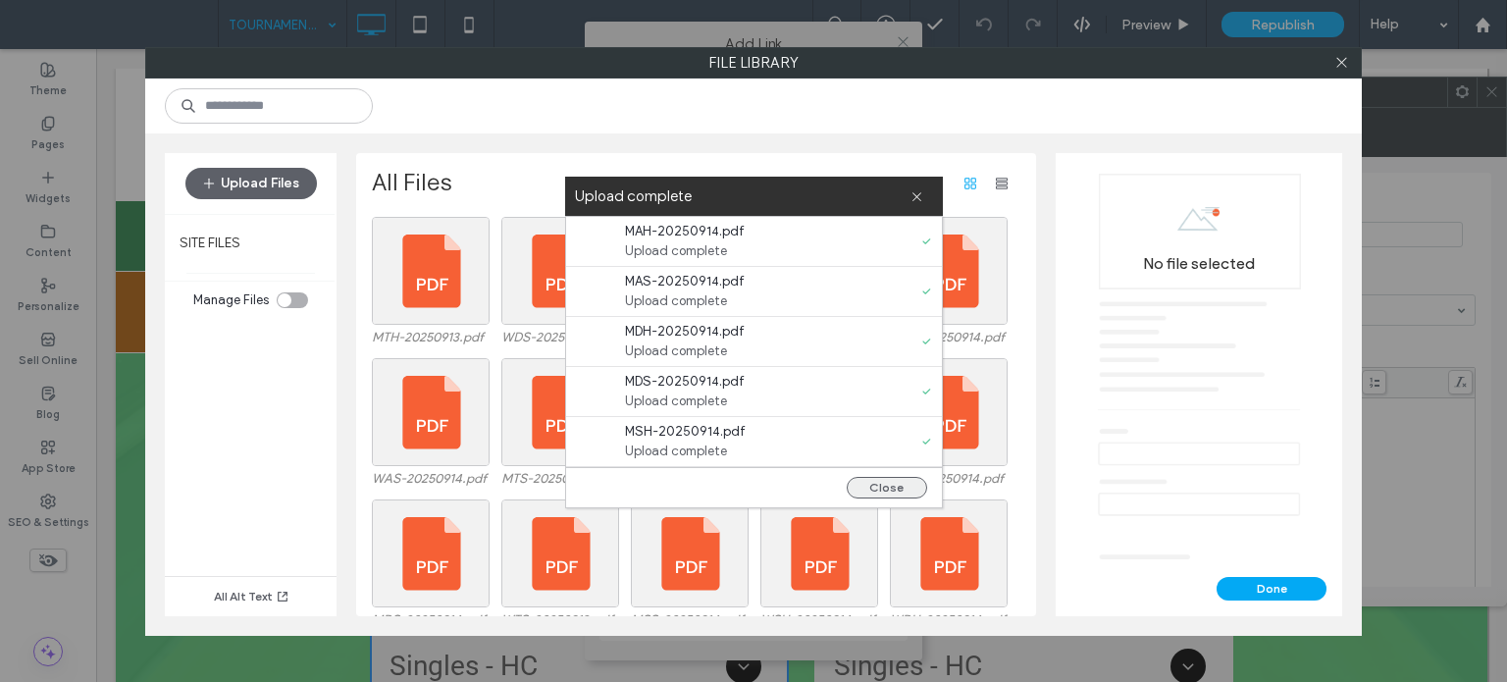
click at [897, 490] on button "Close" at bounding box center [887, 488] width 80 height 22
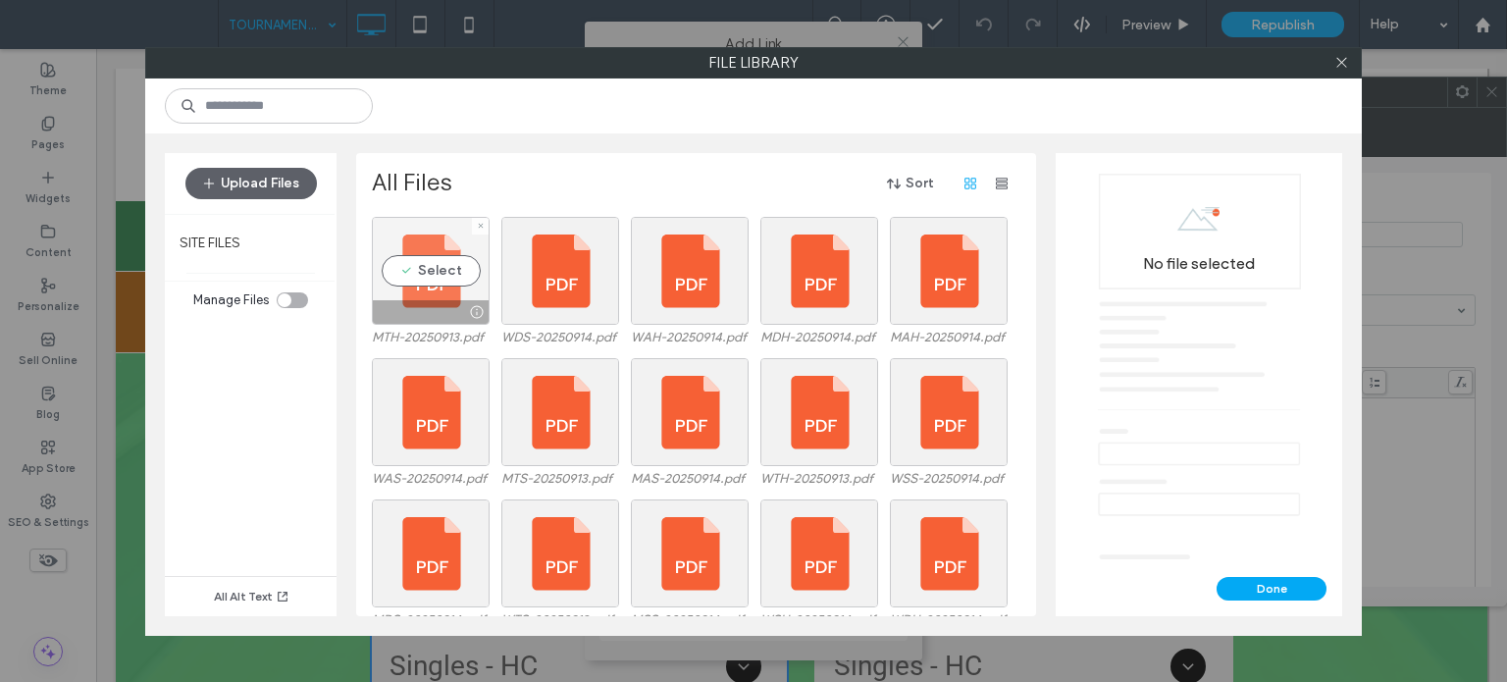
click at [400, 254] on div "Select" at bounding box center [431, 271] width 118 height 108
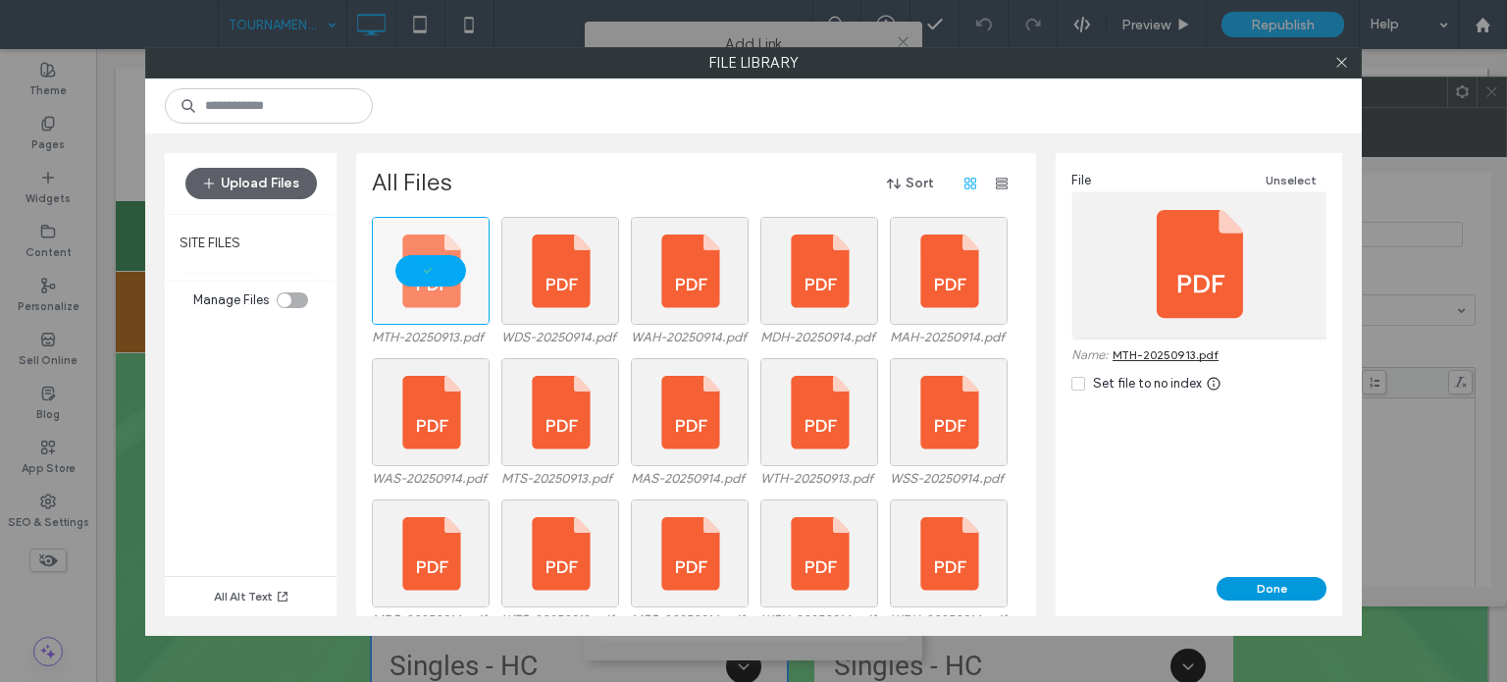
click at [1254, 580] on button "Done" at bounding box center [1272, 589] width 110 height 24
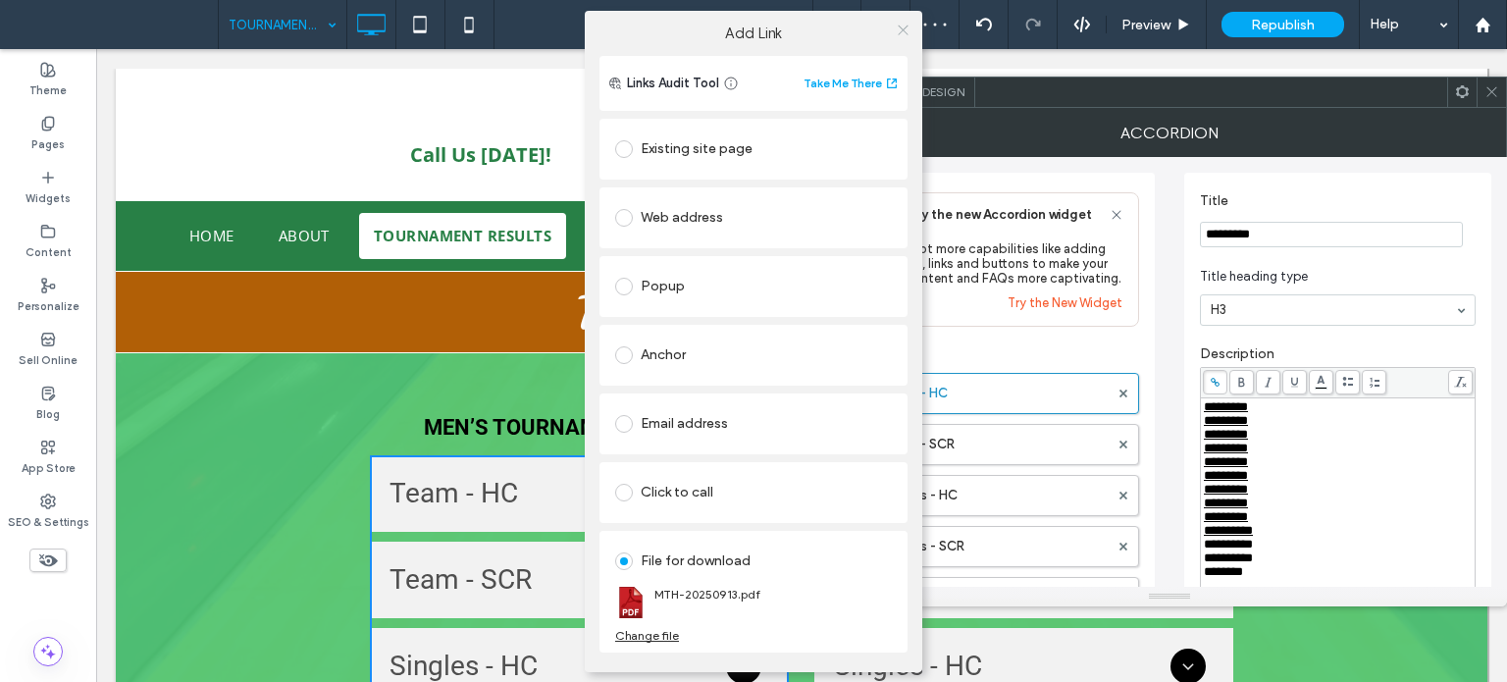
click at [896, 33] on icon at bounding box center [903, 30] width 15 height 15
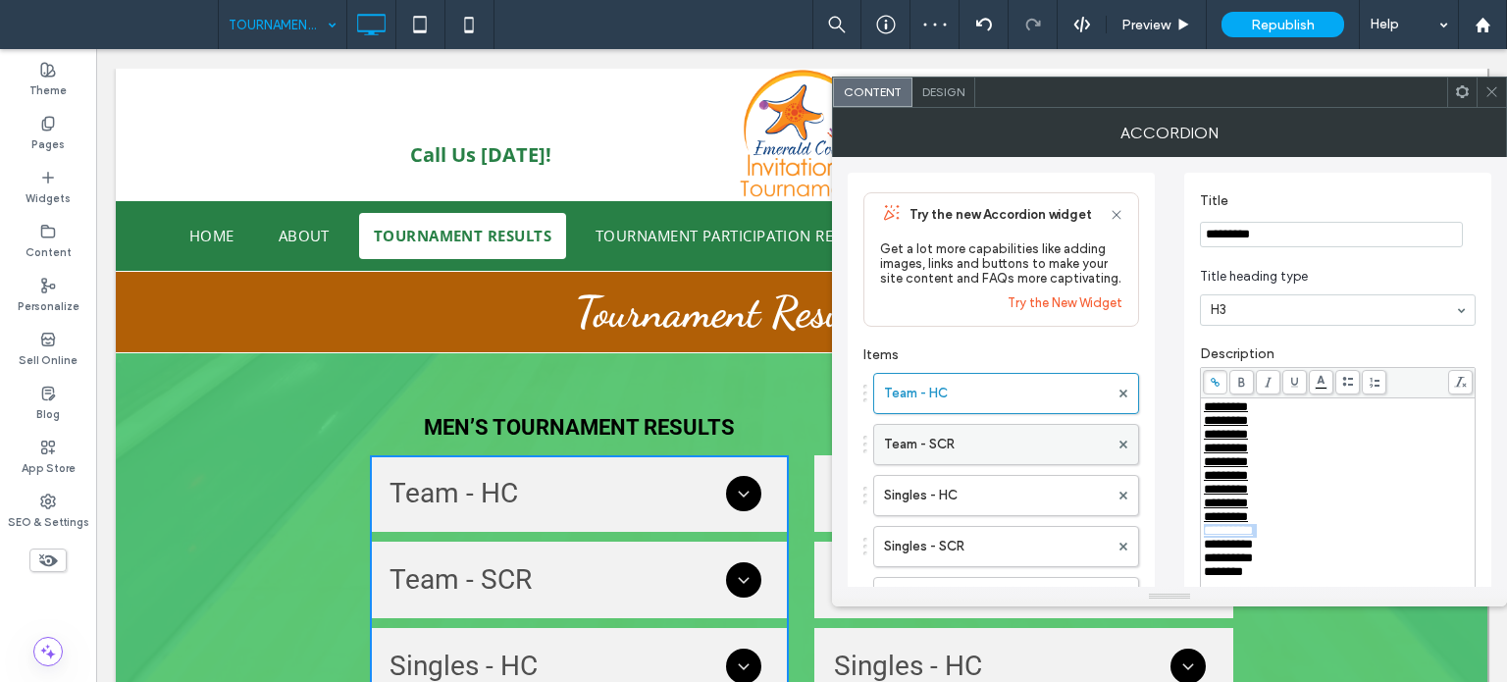
click at [993, 458] on label "Team - SCR" at bounding box center [996, 444] width 225 height 39
drag, startPoint x: 1283, startPoint y: 555, endPoint x: 1187, endPoint y: 549, distance: 96.4
click at [1187, 549] on div "**********" at bounding box center [1337, 392] width 307 height 439
click at [1207, 384] on span at bounding box center [1215, 382] width 25 height 25
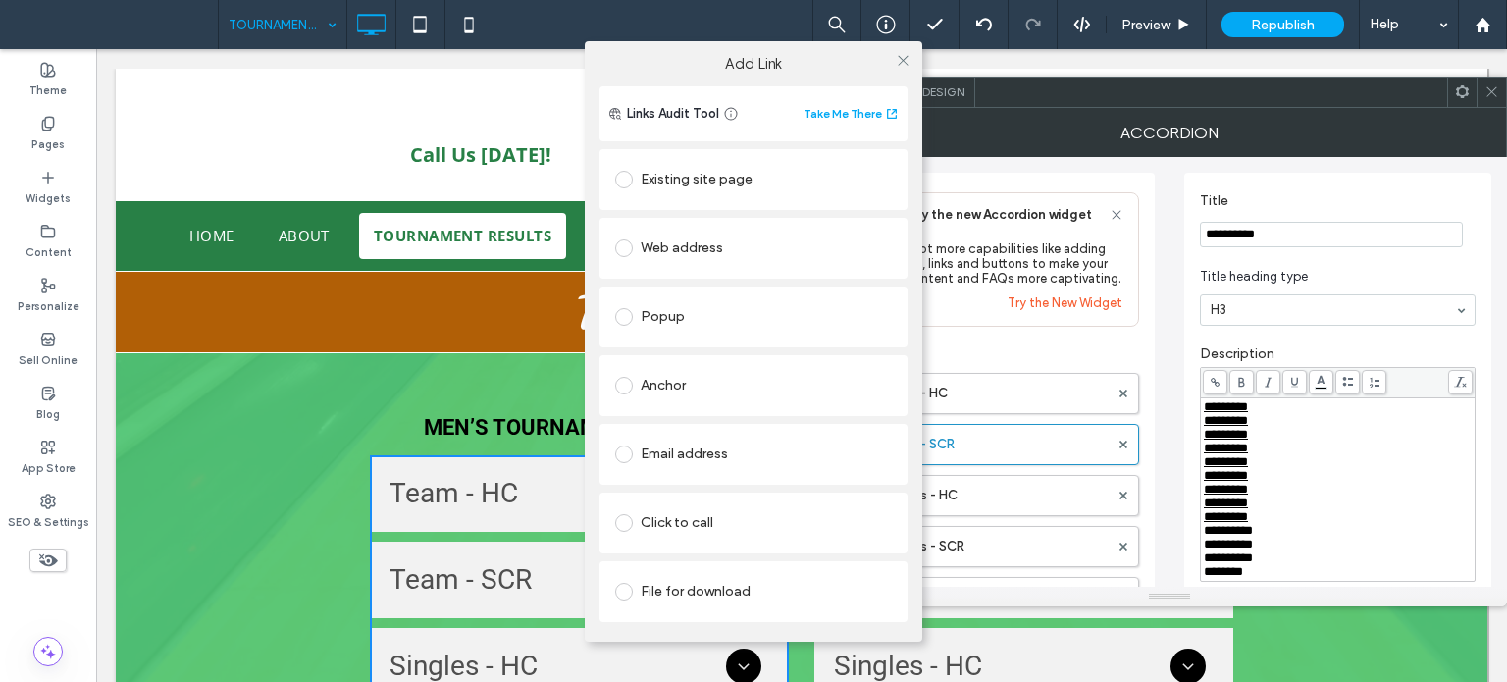
click at [668, 596] on div "File for download" at bounding box center [753, 591] width 277 height 31
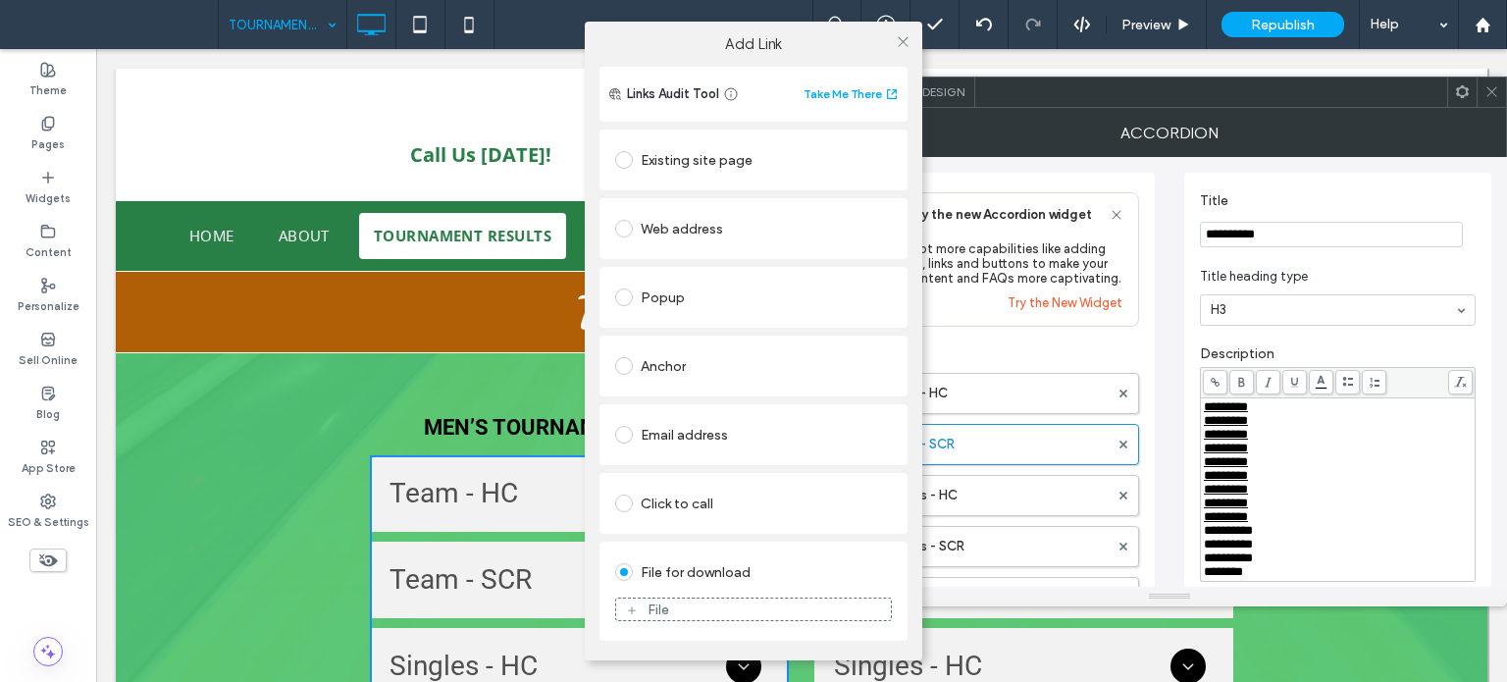
click at [658, 611] on div "File" at bounding box center [659, 610] width 22 height 17
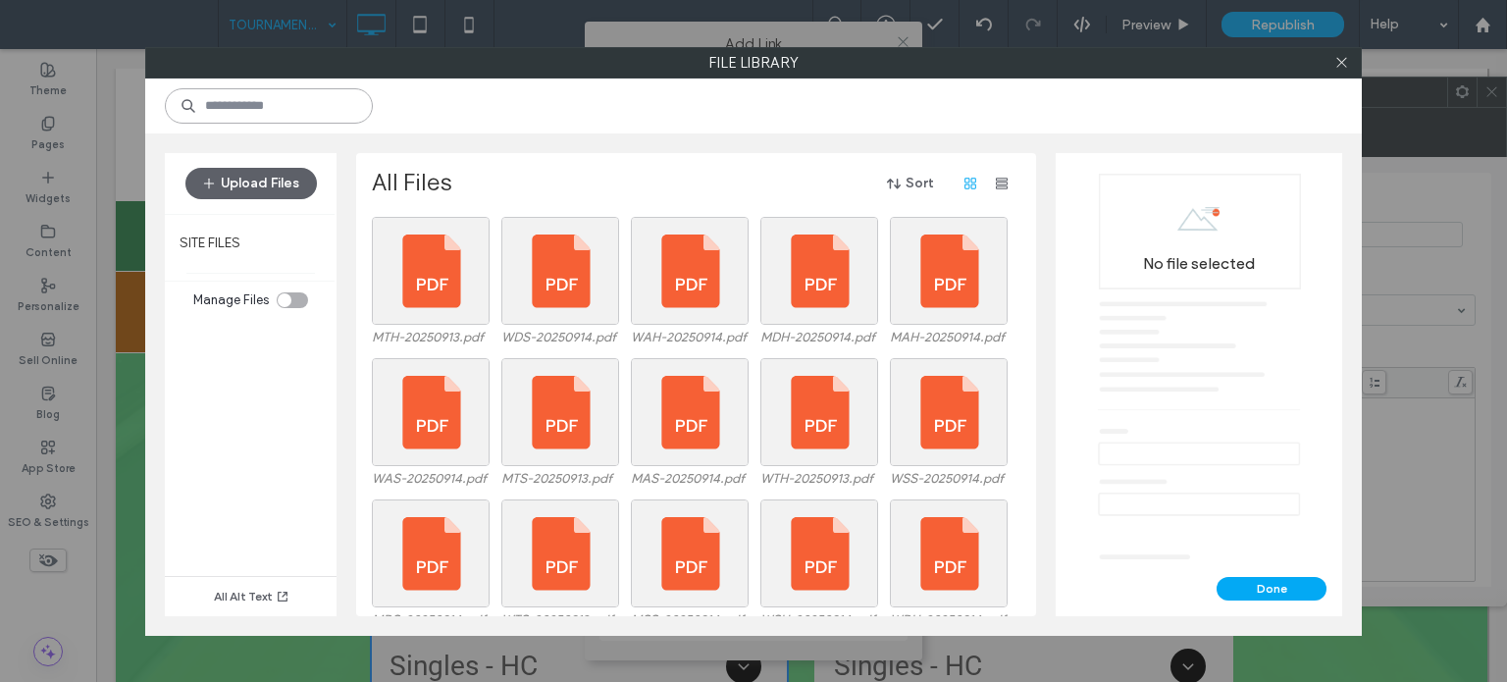
click at [296, 112] on input at bounding box center [269, 105] width 208 height 35
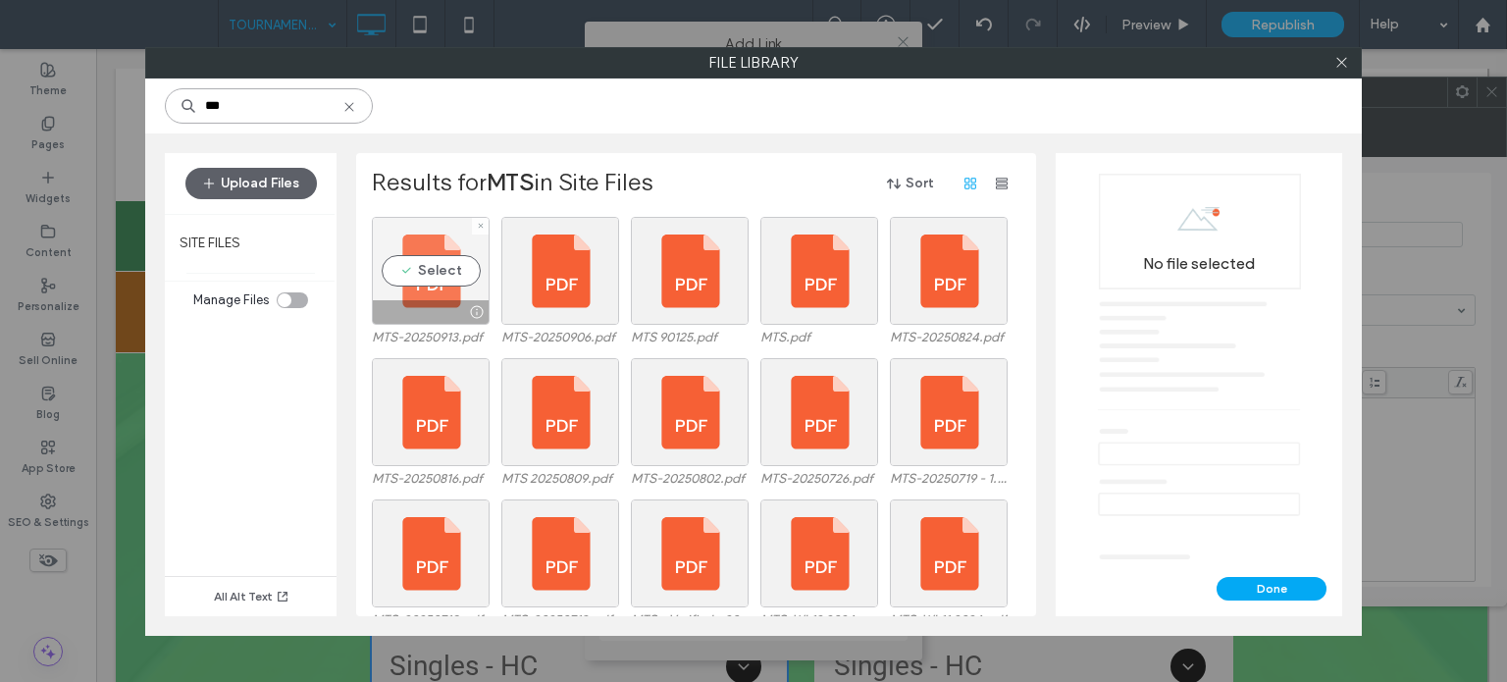
type input "***"
click at [443, 270] on div "Select" at bounding box center [431, 271] width 118 height 108
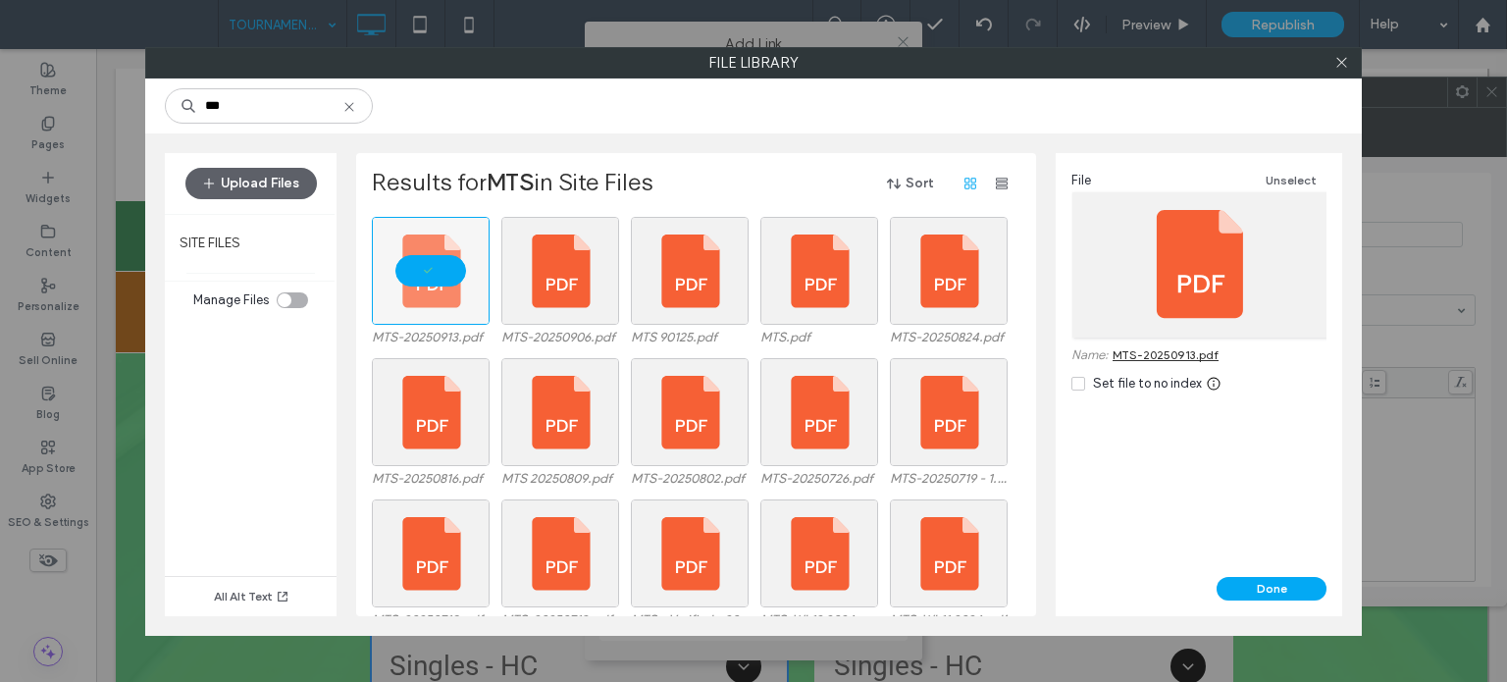
drag, startPoint x: 1285, startPoint y: 591, endPoint x: 1280, endPoint y: 577, distance: 14.9
click at [1284, 592] on button "Done" at bounding box center [1272, 589] width 110 height 24
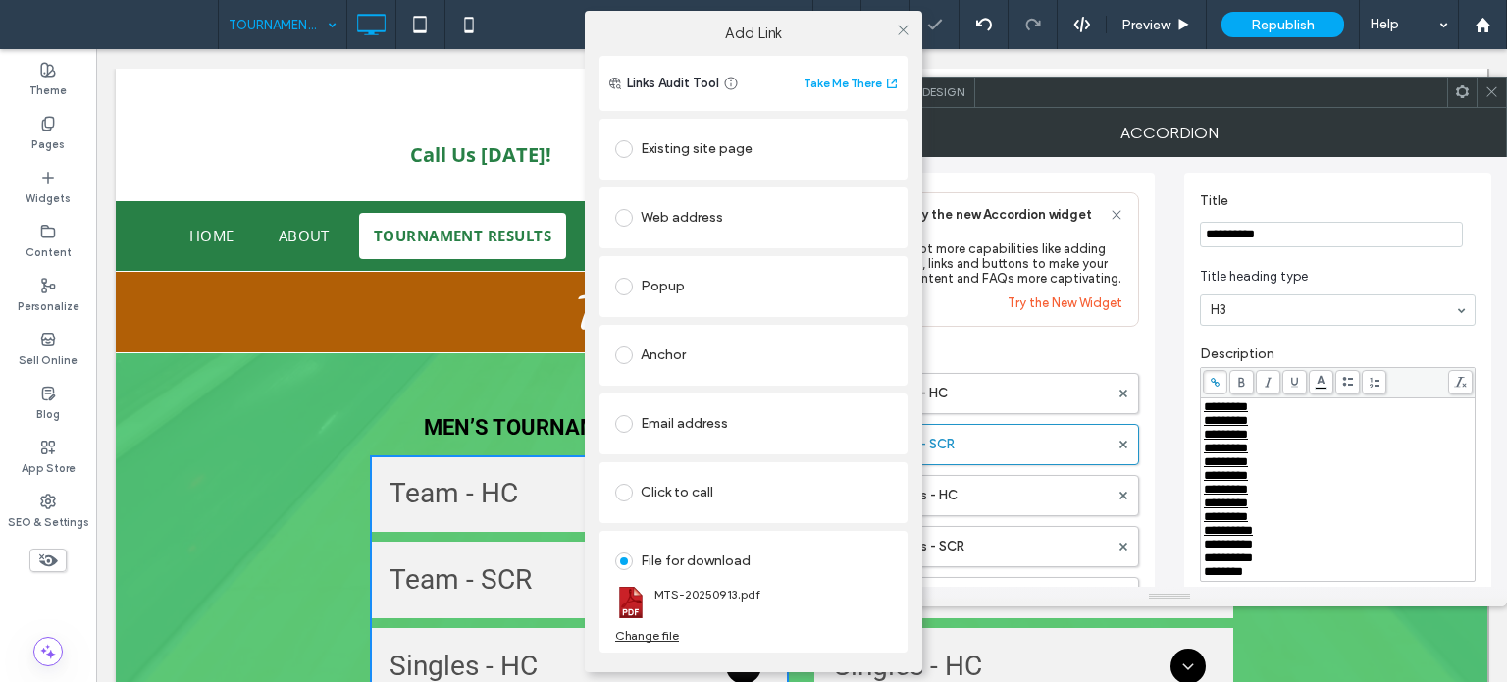
drag, startPoint x: 901, startPoint y: 29, endPoint x: 911, endPoint y: 56, distance: 28.3
click at [902, 29] on icon at bounding box center [903, 30] width 15 height 15
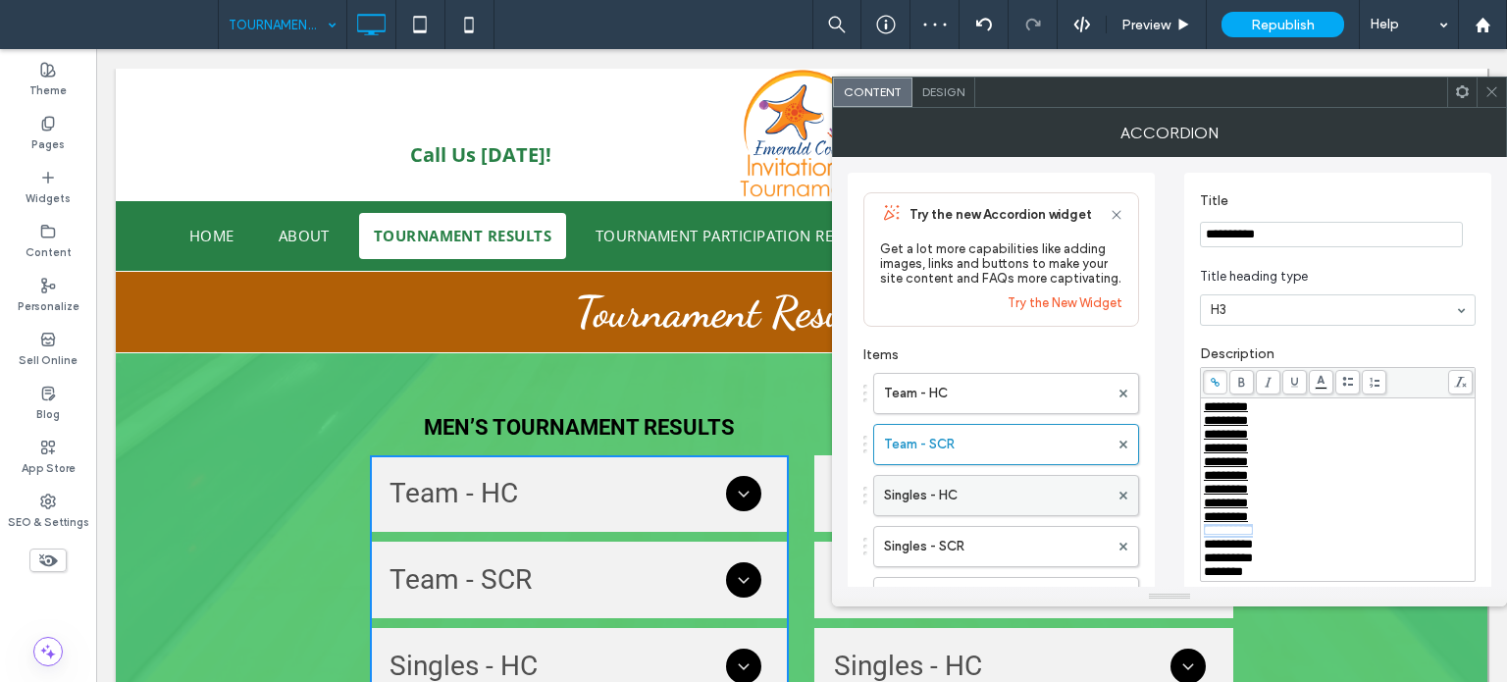
click at [927, 499] on label "Singles - HC" at bounding box center [996, 495] width 225 height 39
drag, startPoint x: 1283, startPoint y: 547, endPoint x: 1192, endPoint y: 551, distance: 91.4
click at [1192, 551] on div "**********" at bounding box center [1337, 392] width 307 height 439
click at [1216, 384] on icon at bounding box center [1215, 382] width 11 height 11
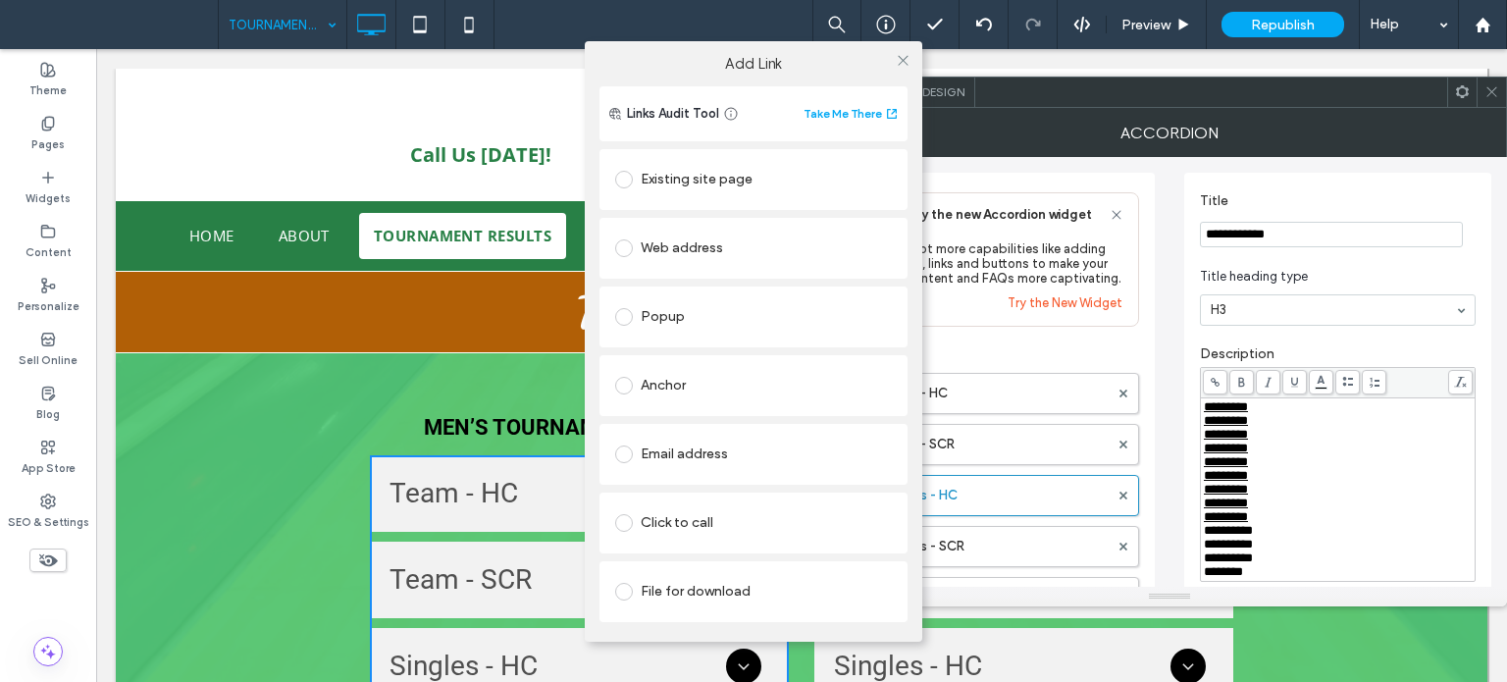
click at [680, 584] on div "File for download" at bounding box center [753, 591] width 277 height 31
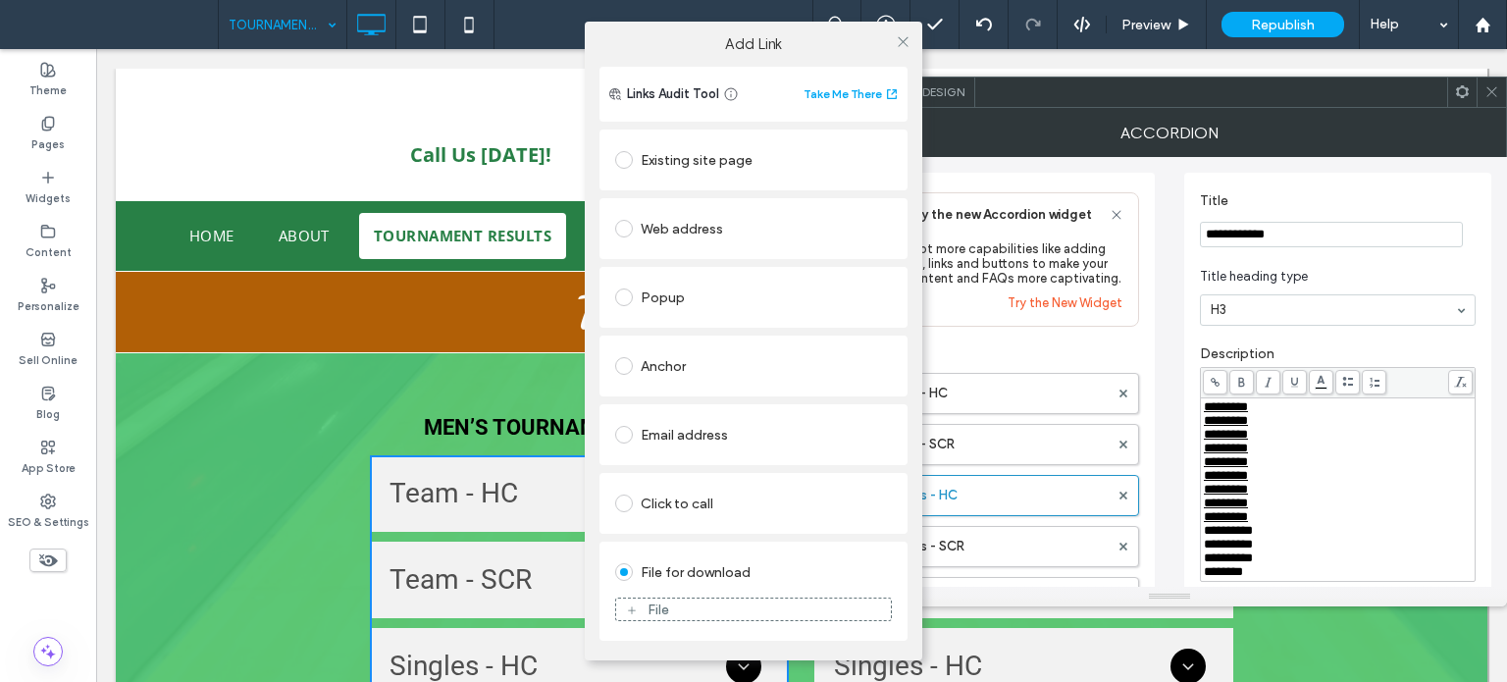
click at [641, 610] on div "File" at bounding box center [753, 610] width 275 height 18
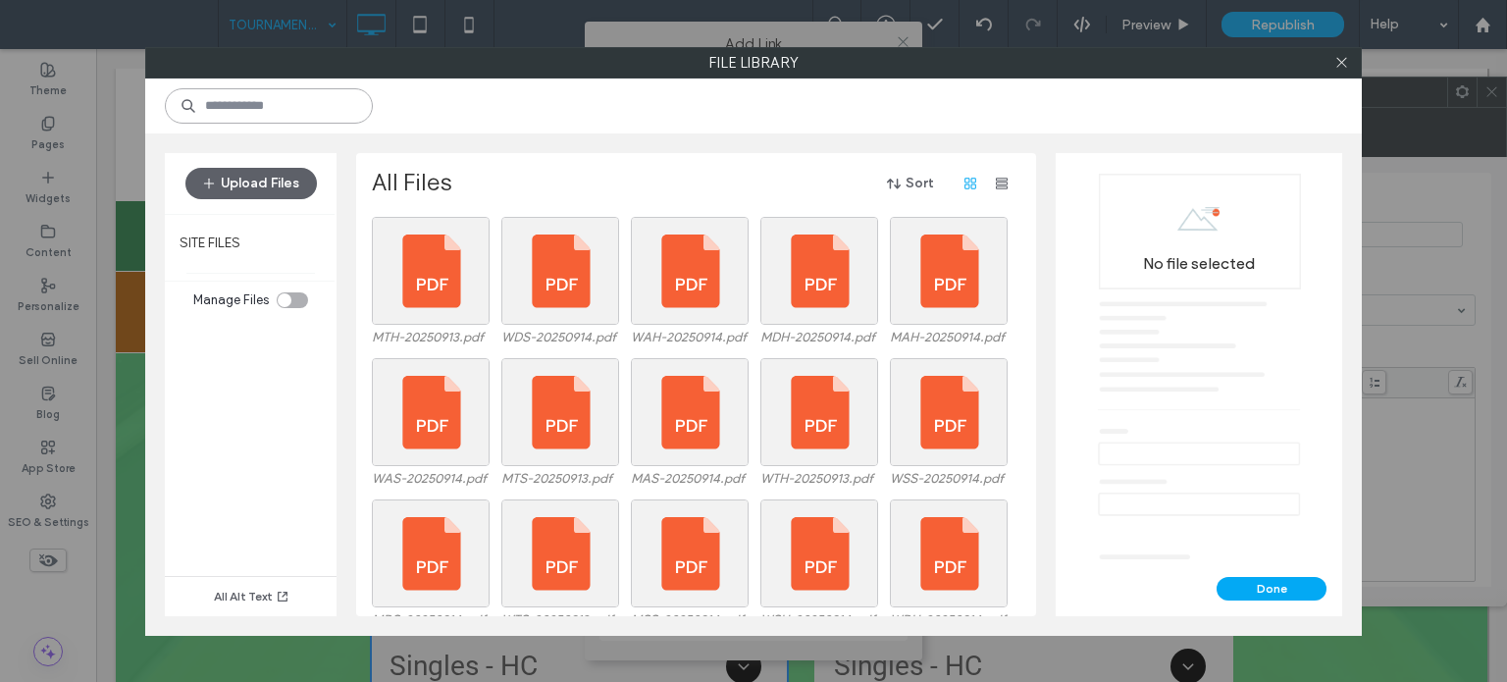
click at [255, 110] on input at bounding box center [269, 105] width 208 height 35
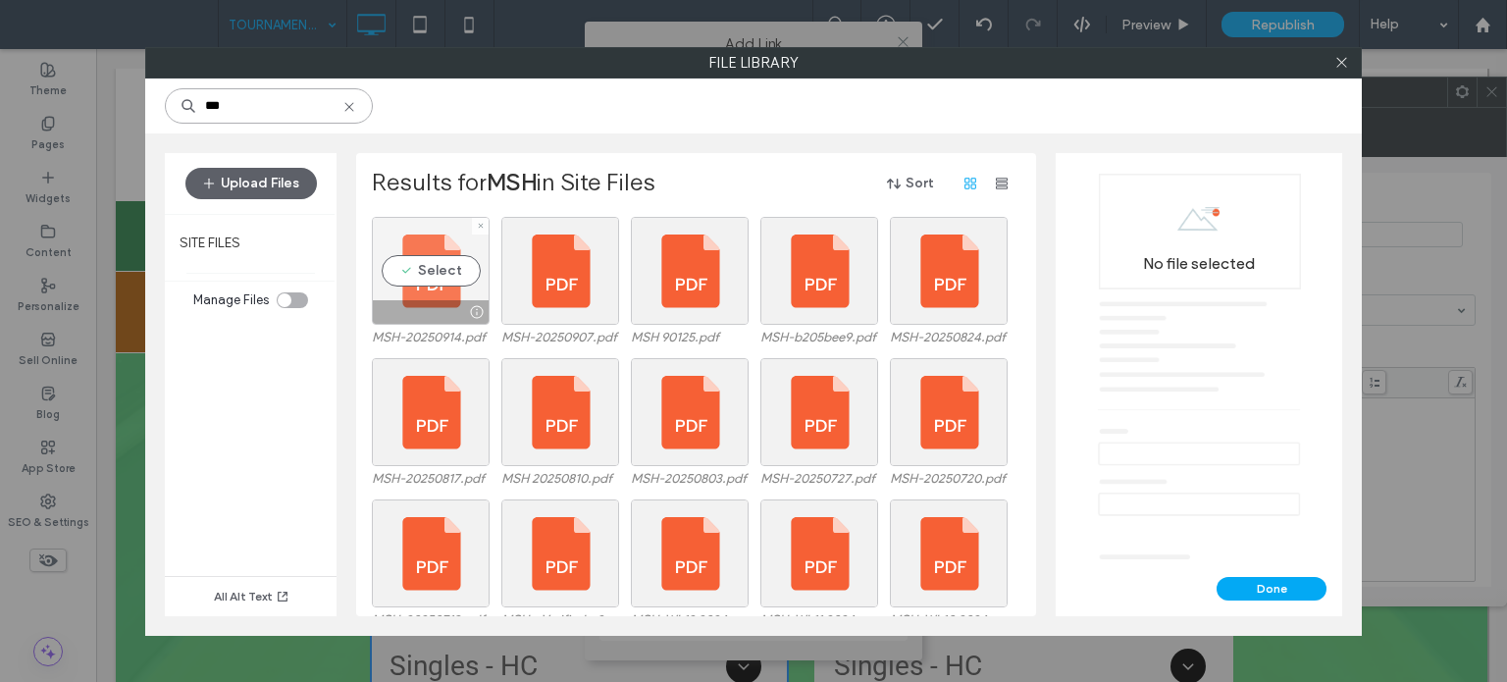
type input "***"
click at [423, 287] on div "Select" at bounding box center [431, 271] width 118 height 108
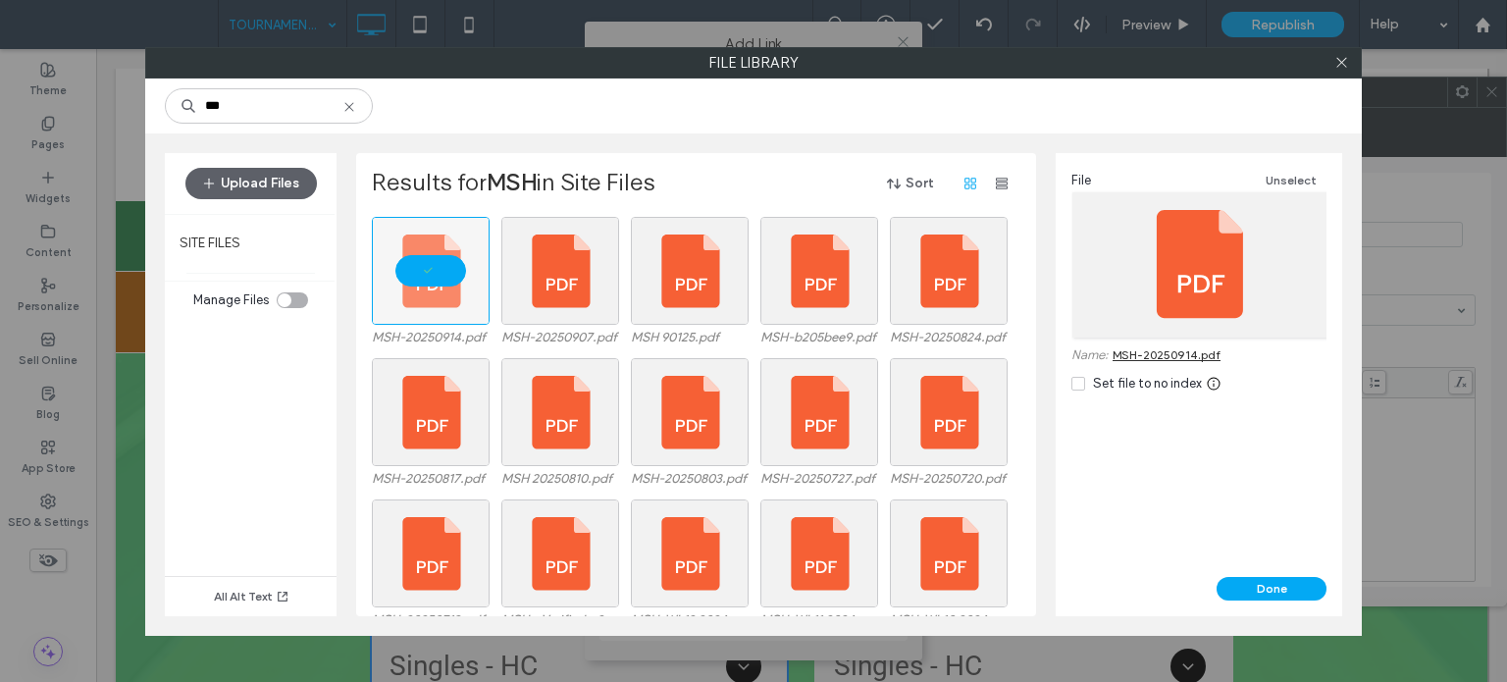
click at [1304, 603] on div "Done" at bounding box center [1199, 596] width 287 height 39
click at [1298, 594] on button "Done" at bounding box center [1272, 589] width 110 height 24
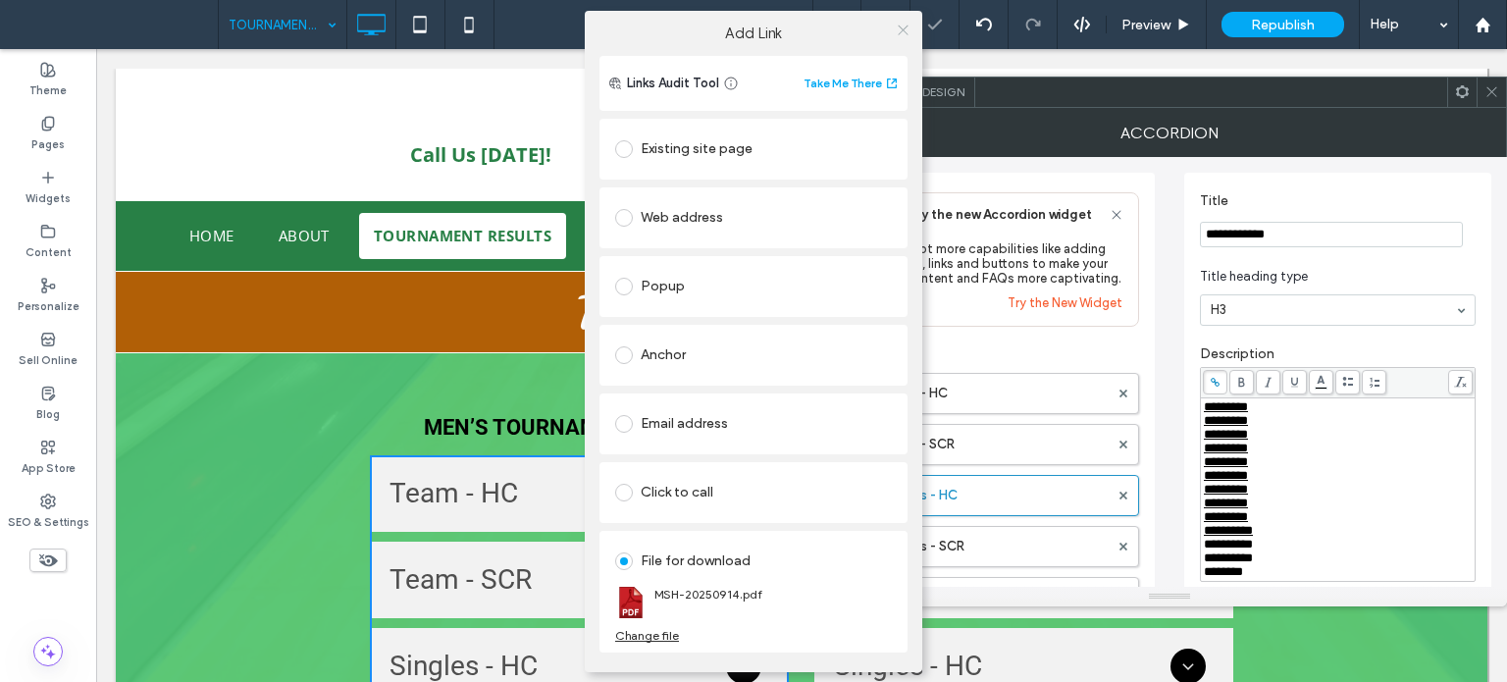
click at [906, 31] on icon at bounding box center [903, 30] width 15 height 15
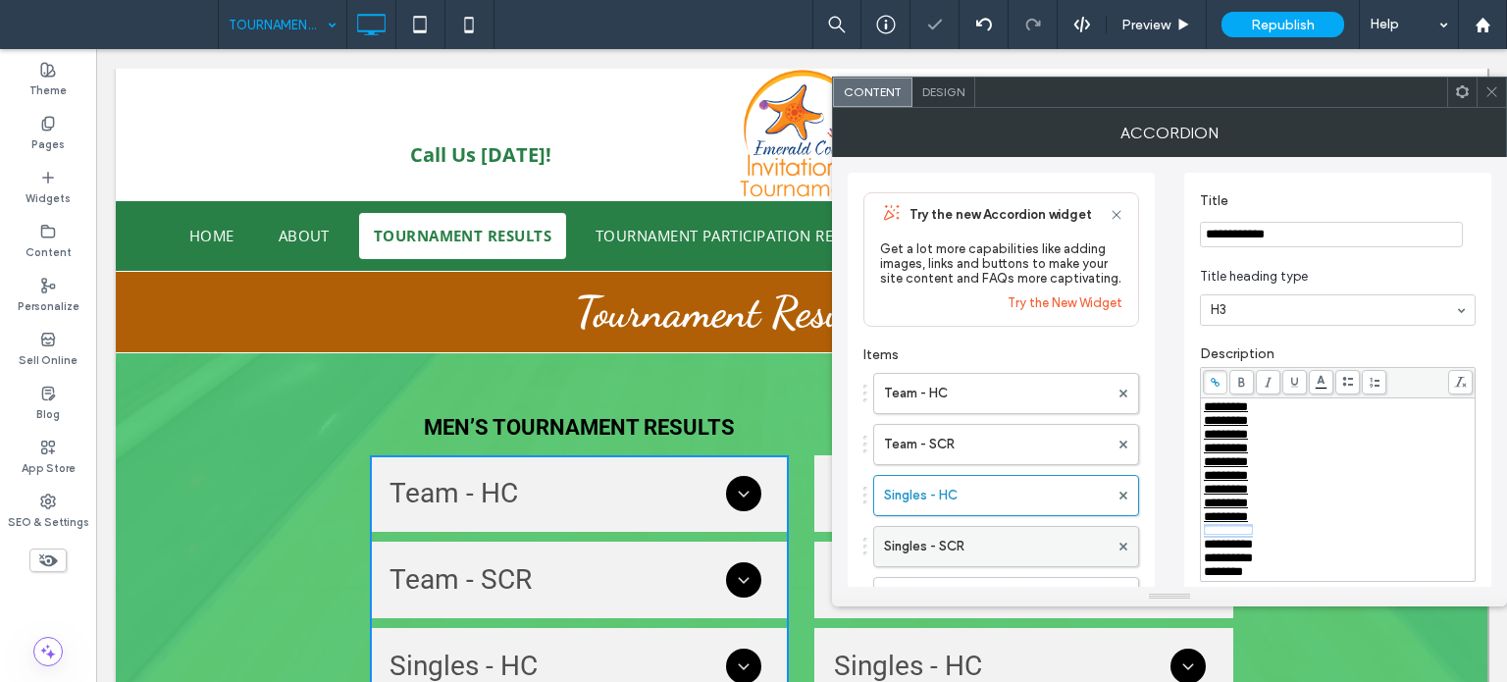
click at [991, 560] on label "Singles - SCR" at bounding box center [996, 546] width 225 height 39
drag, startPoint x: 1307, startPoint y: 555, endPoint x: 1180, endPoint y: 550, distance: 126.7
click at [1180, 550] on div "**********" at bounding box center [1170, 615] width 644 height 917
click at [1209, 383] on span at bounding box center [1215, 382] width 25 height 25
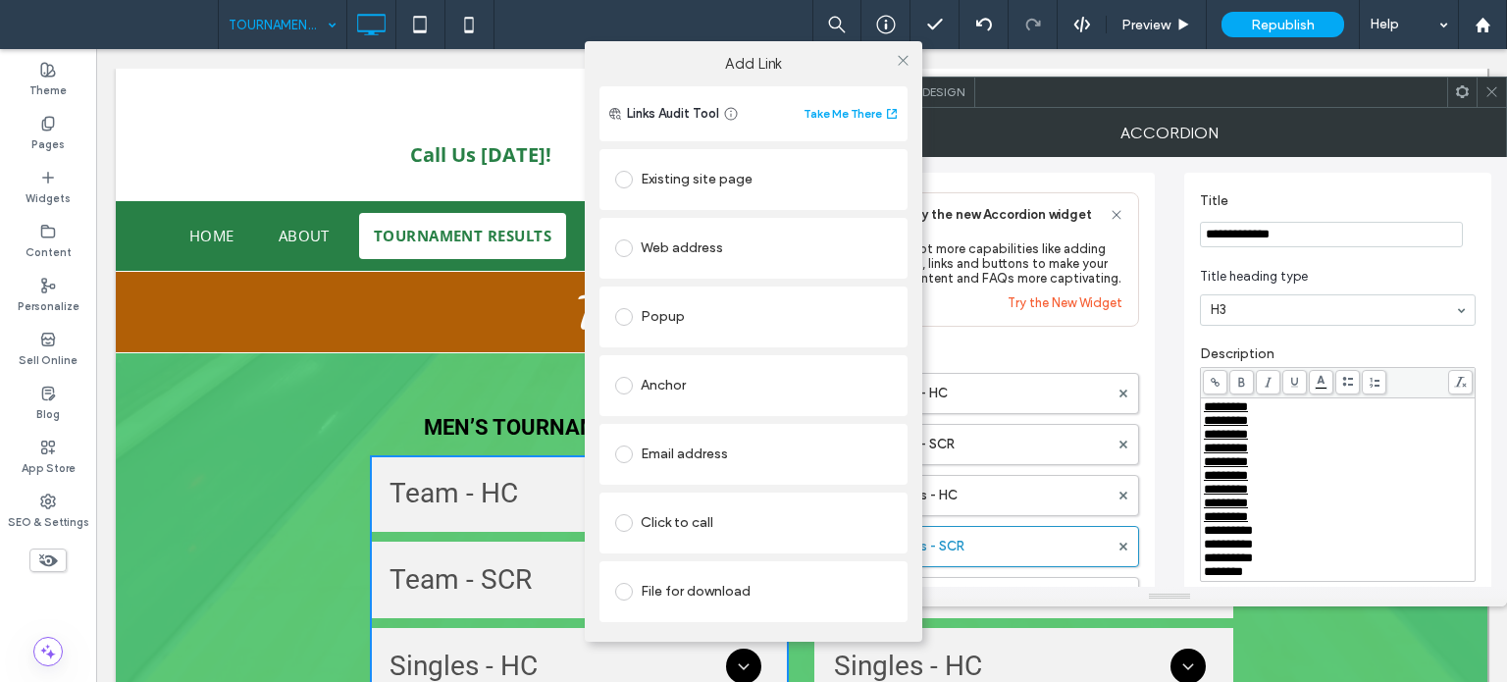
click at [669, 597] on div "File for download" at bounding box center [753, 591] width 277 height 31
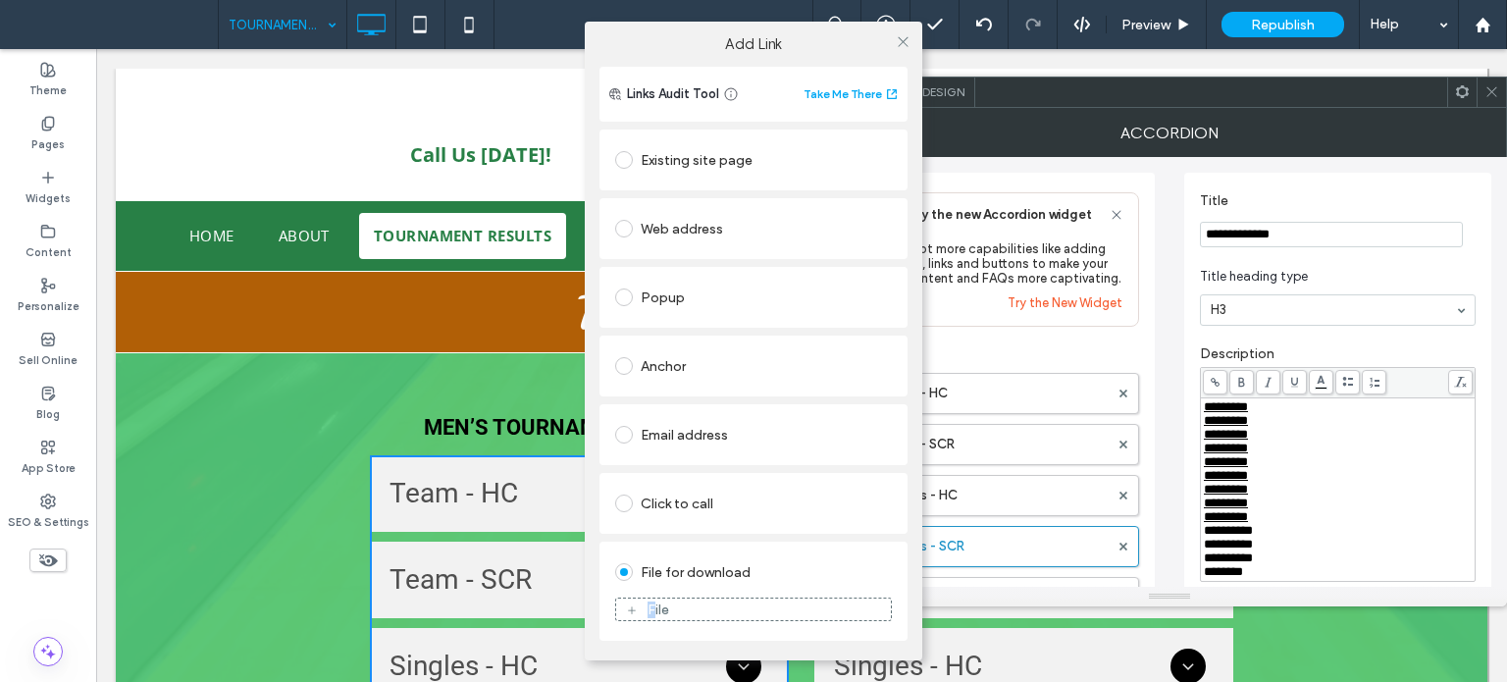
click at [652, 603] on div "File" at bounding box center [659, 610] width 22 height 17
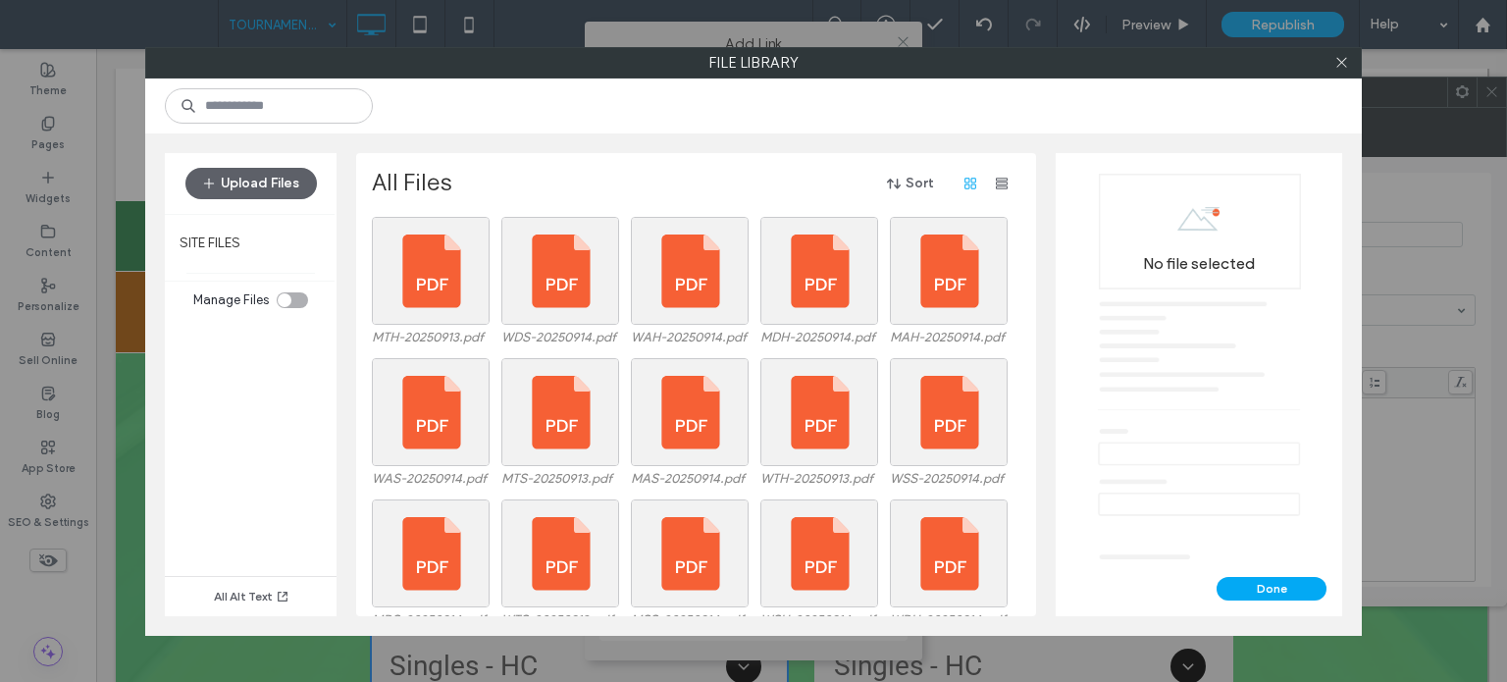
click at [218, 75] on label "File Library" at bounding box center [753, 62] width 1215 height 29
click at [225, 99] on input at bounding box center [269, 105] width 208 height 35
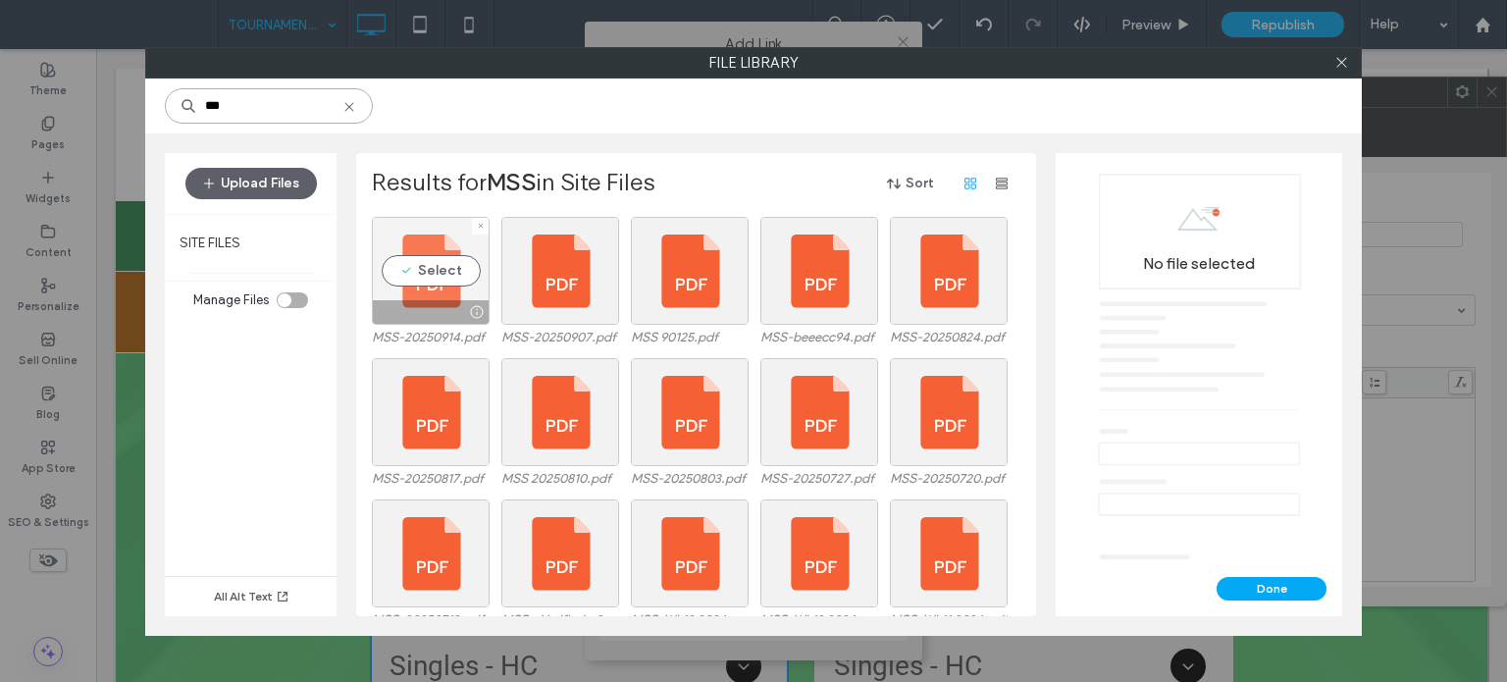
type input "***"
click at [447, 265] on div "Select" at bounding box center [431, 271] width 118 height 108
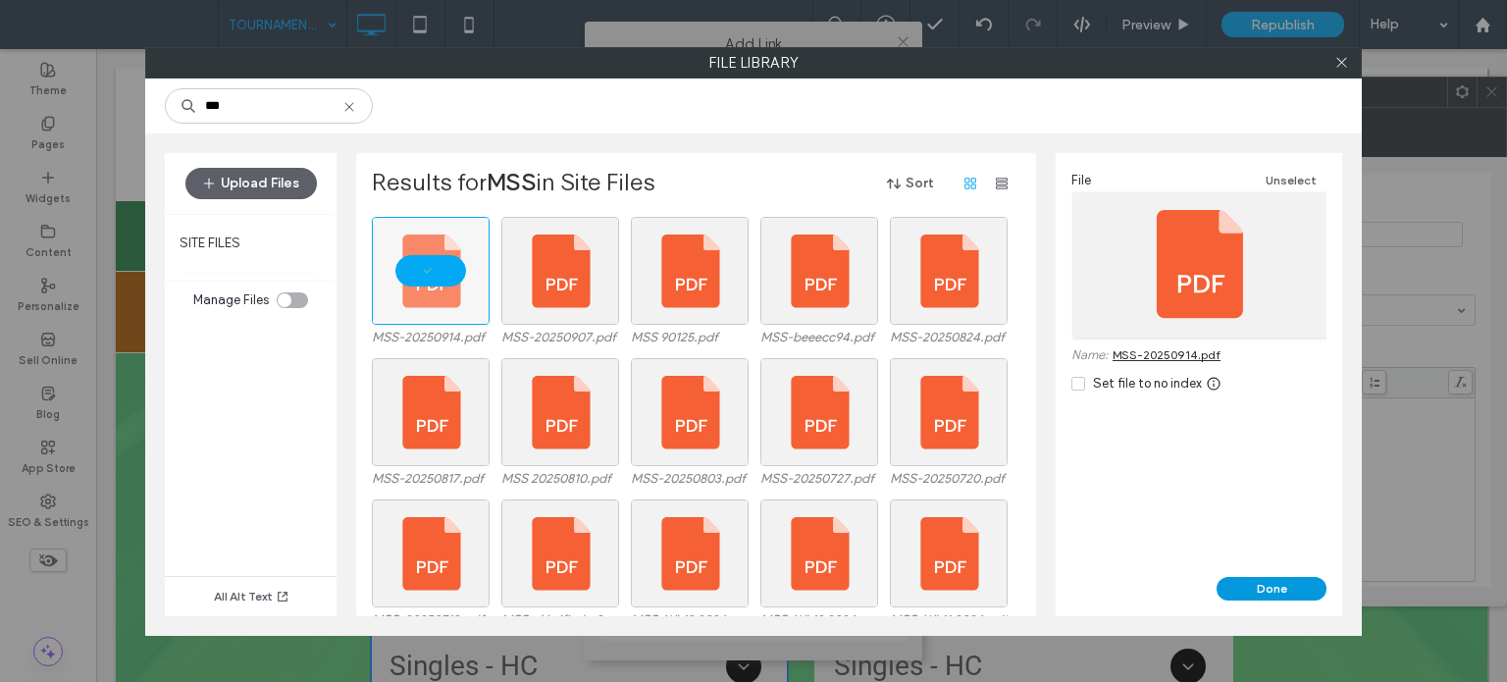
click at [1260, 588] on button "Done" at bounding box center [1272, 589] width 110 height 24
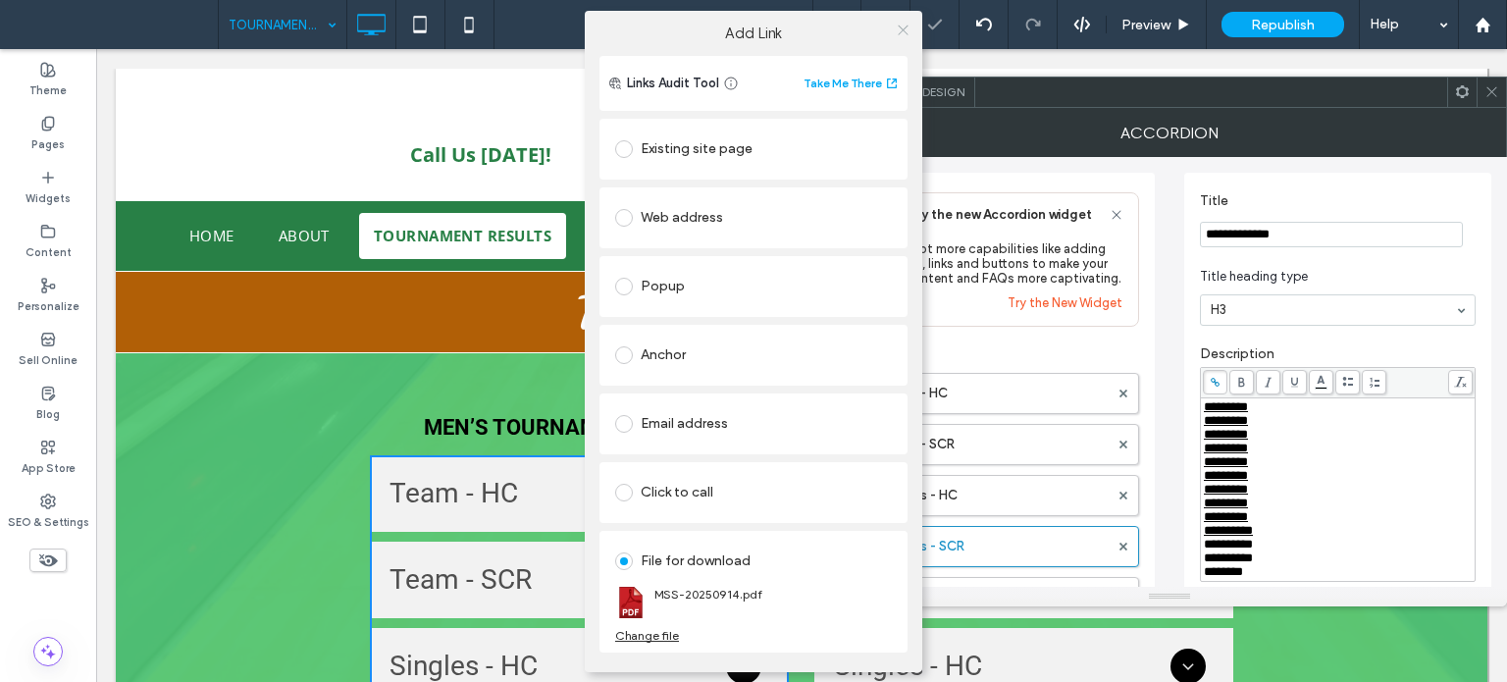
click at [911, 22] on div at bounding box center [902, 30] width 29 height 29
click at [903, 24] on icon at bounding box center [903, 30] width 15 height 15
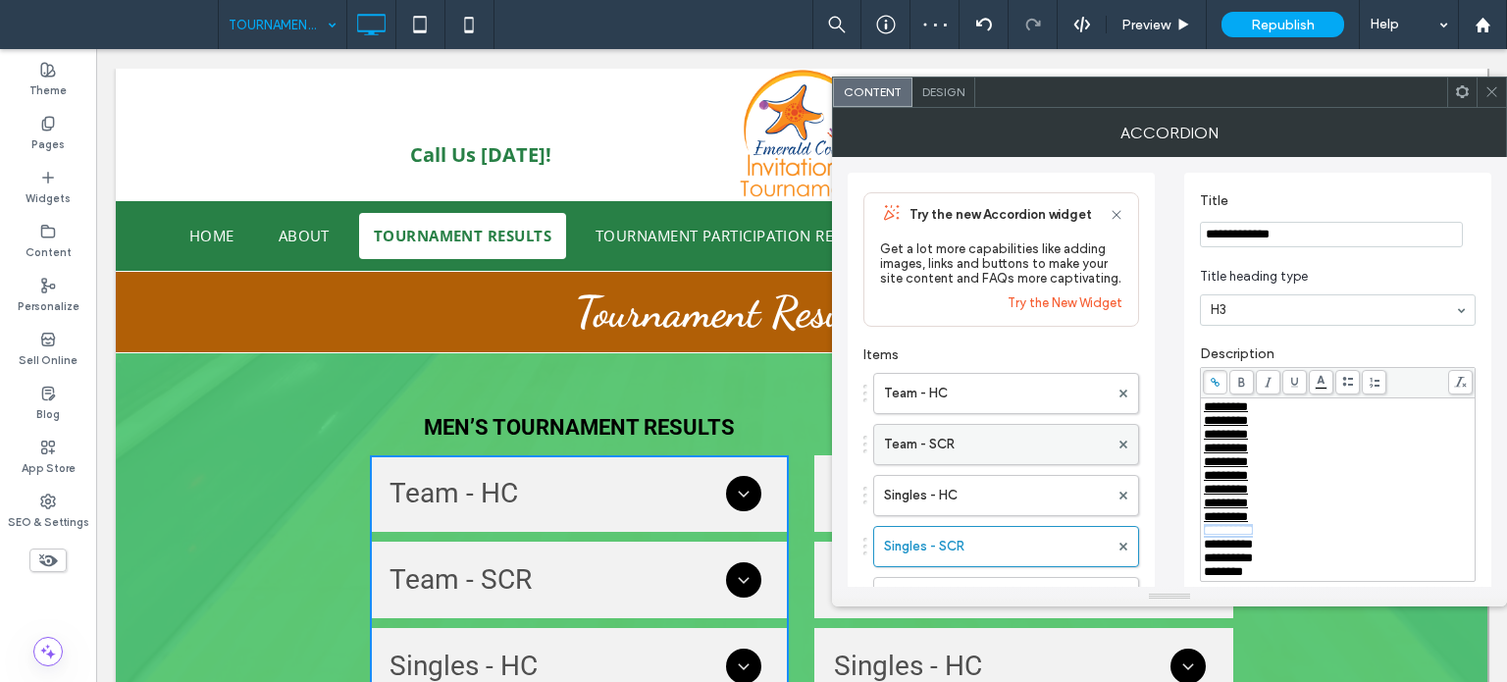
scroll to position [98, 0]
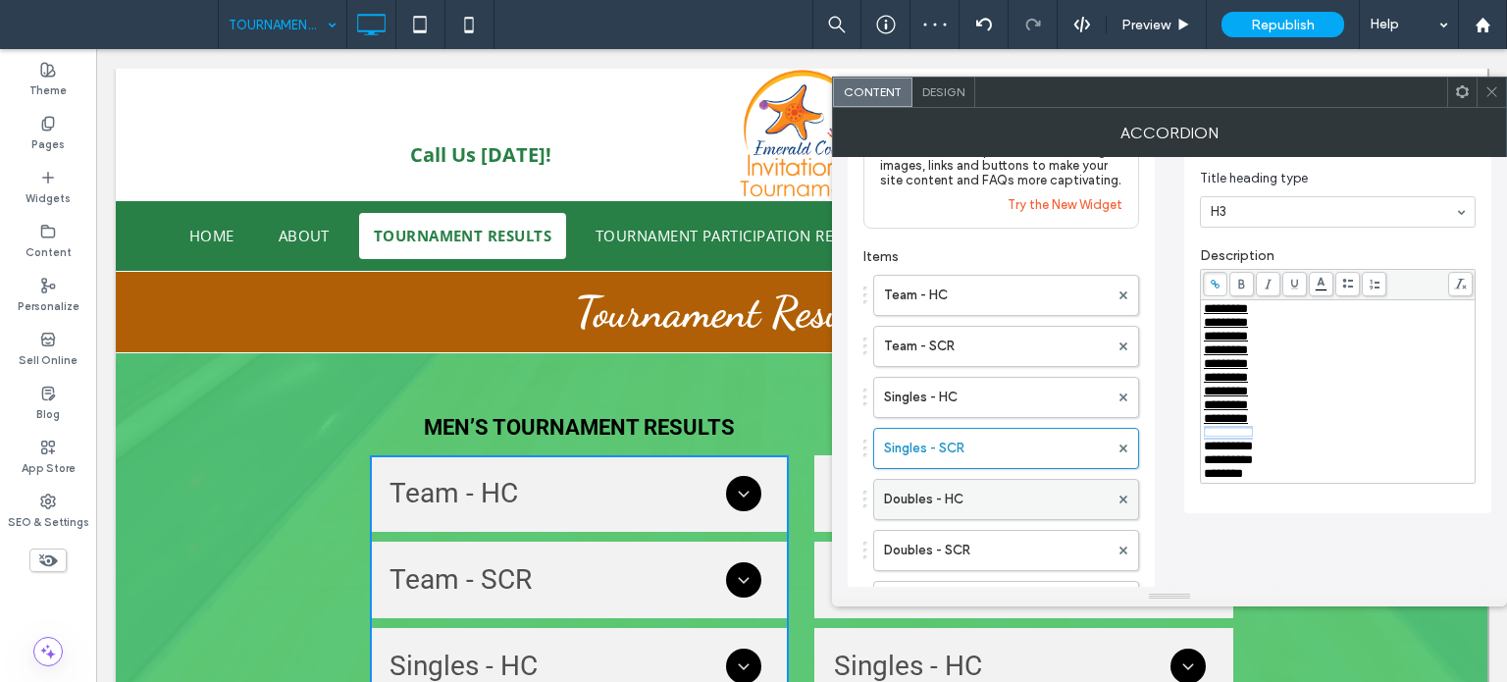
click at [993, 504] on label "Doubles - HC" at bounding box center [996, 499] width 225 height 39
drag, startPoint x: 1300, startPoint y: 453, endPoint x: 1189, endPoint y: 453, distance: 110.9
click at [1189, 453] on div "**********" at bounding box center [1337, 294] width 307 height 439
click at [1213, 286] on icon at bounding box center [1215, 284] width 11 height 11
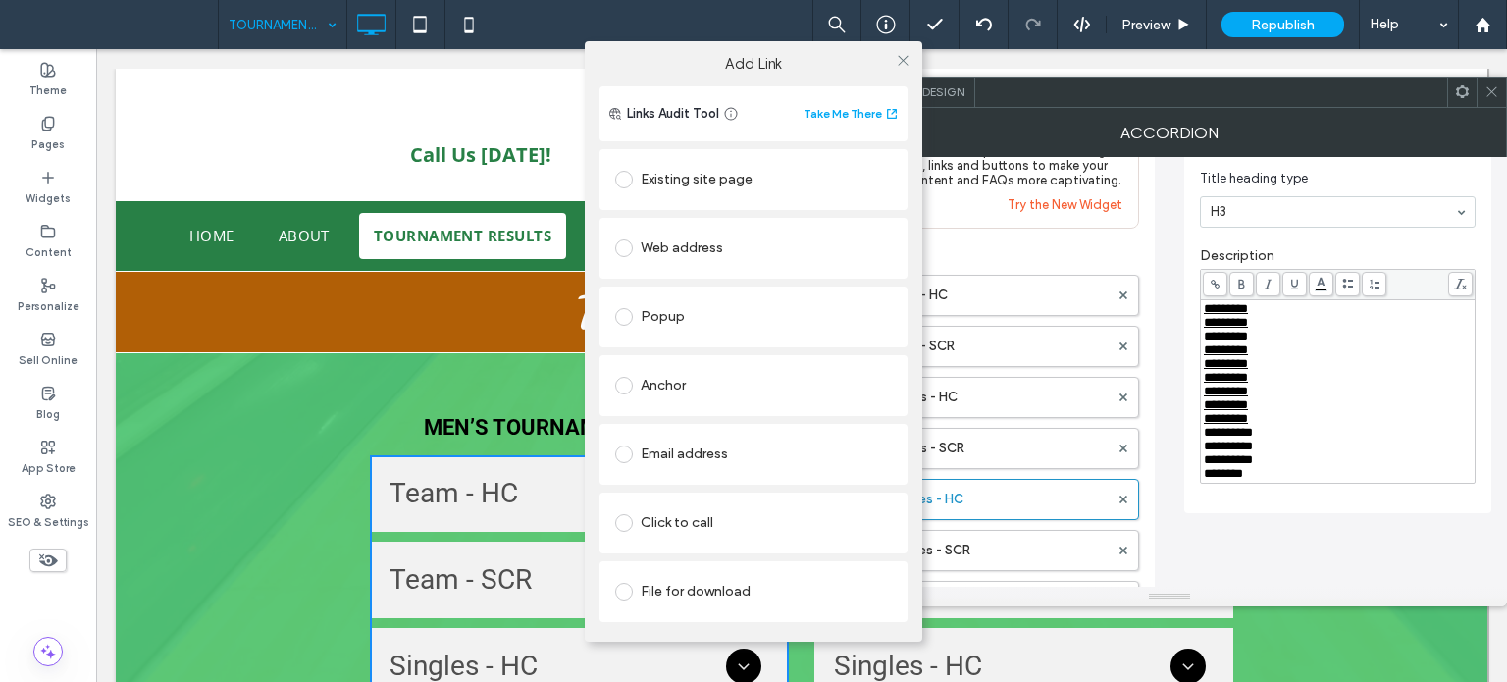
click at [680, 602] on div "File for download" at bounding box center [753, 591] width 277 height 31
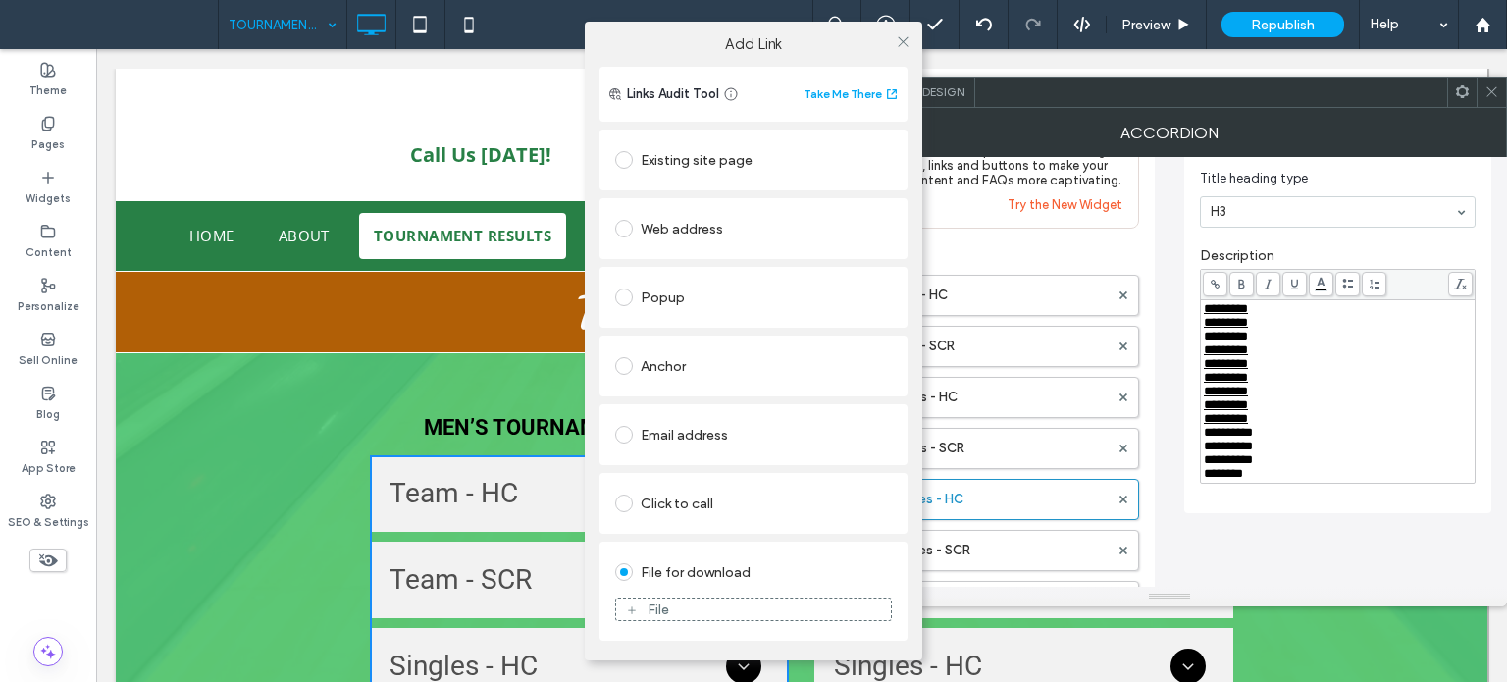
click at [667, 604] on div "File" at bounding box center [659, 610] width 22 height 17
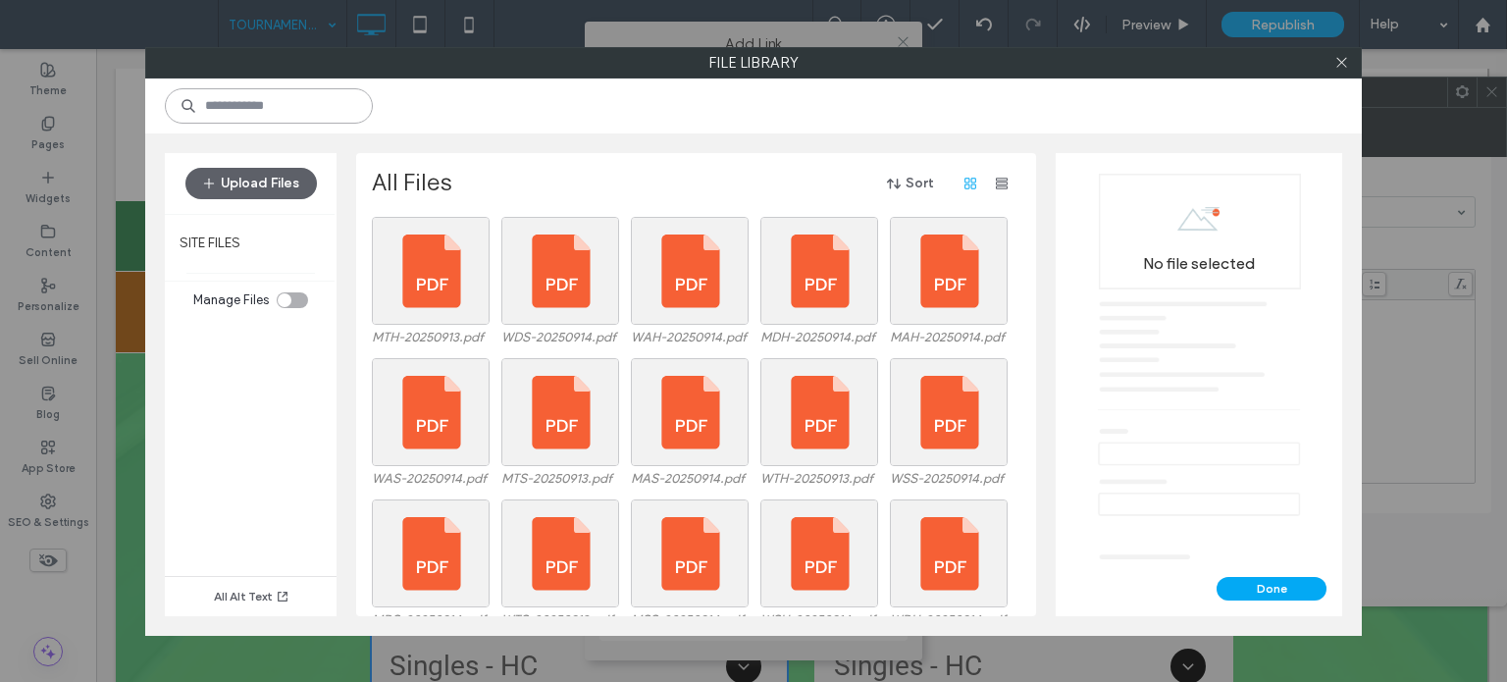
click at [275, 113] on input at bounding box center [269, 105] width 208 height 35
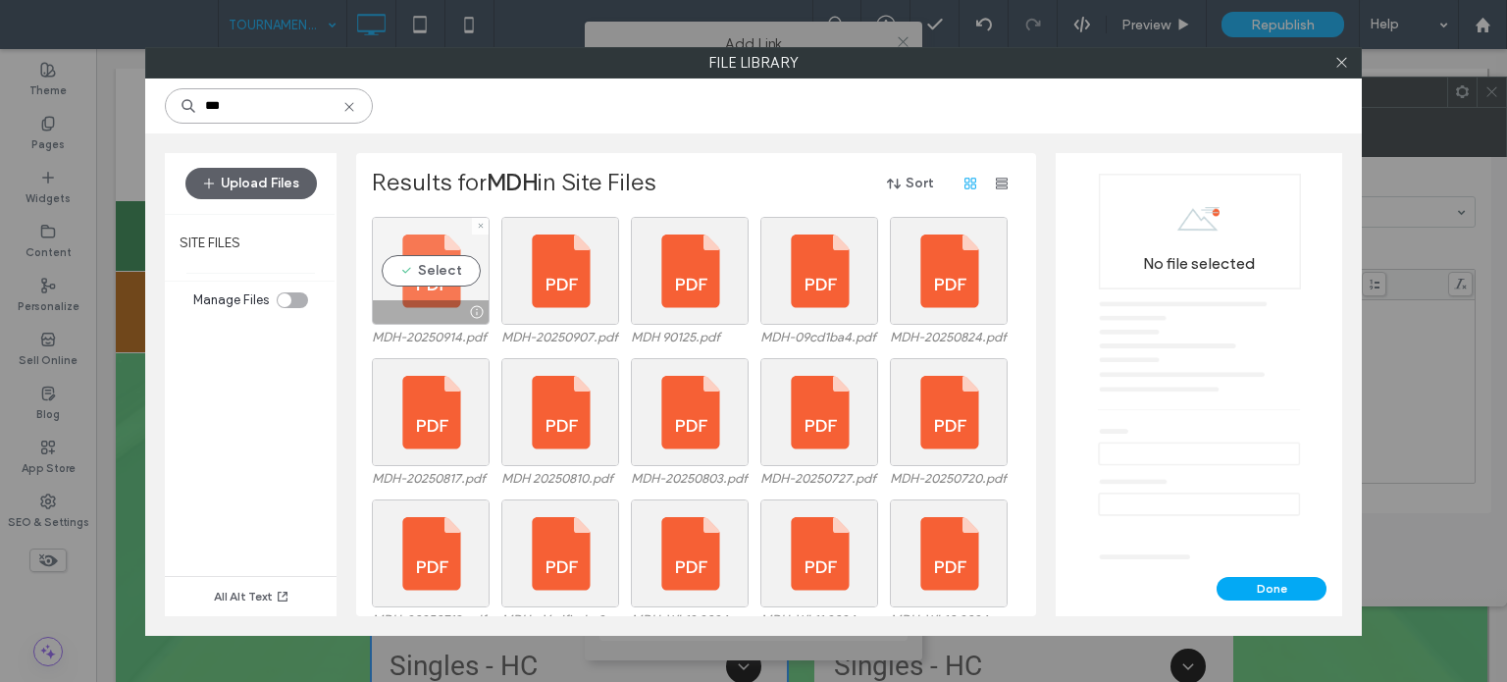
type input "***"
click at [444, 268] on div "Select" at bounding box center [431, 271] width 118 height 108
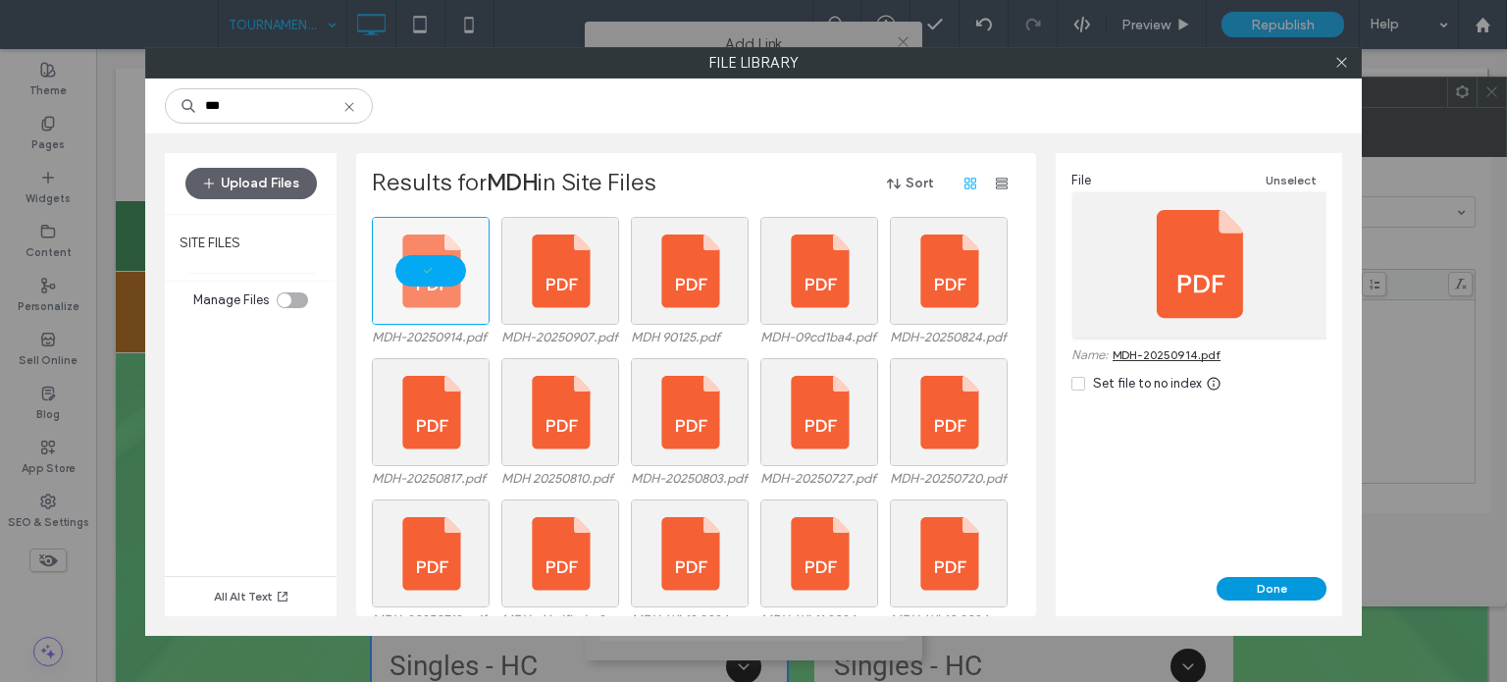
click at [1247, 595] on button "Done" at bounding box center [1272, 589] width 110 height 24
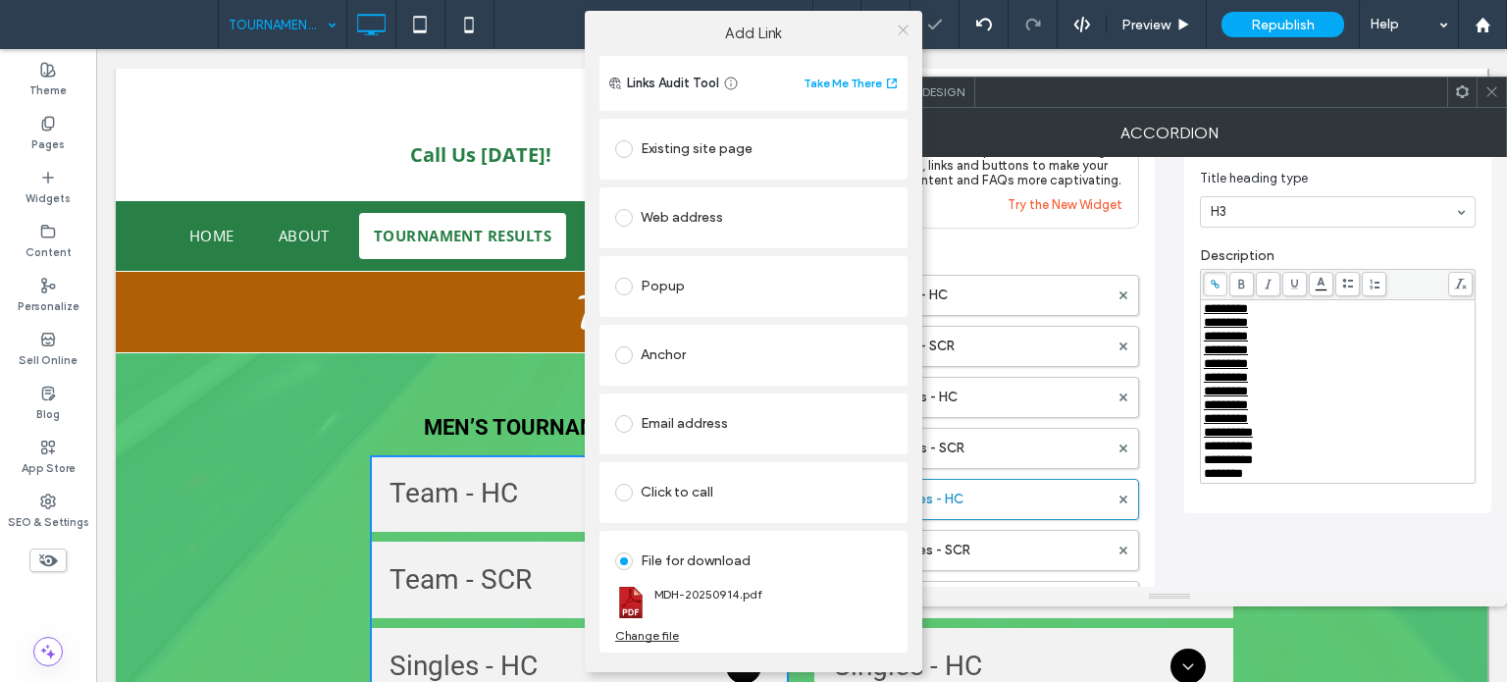
click at [901, 26] on icon at bounding box center [903, 30] width 15 height 15
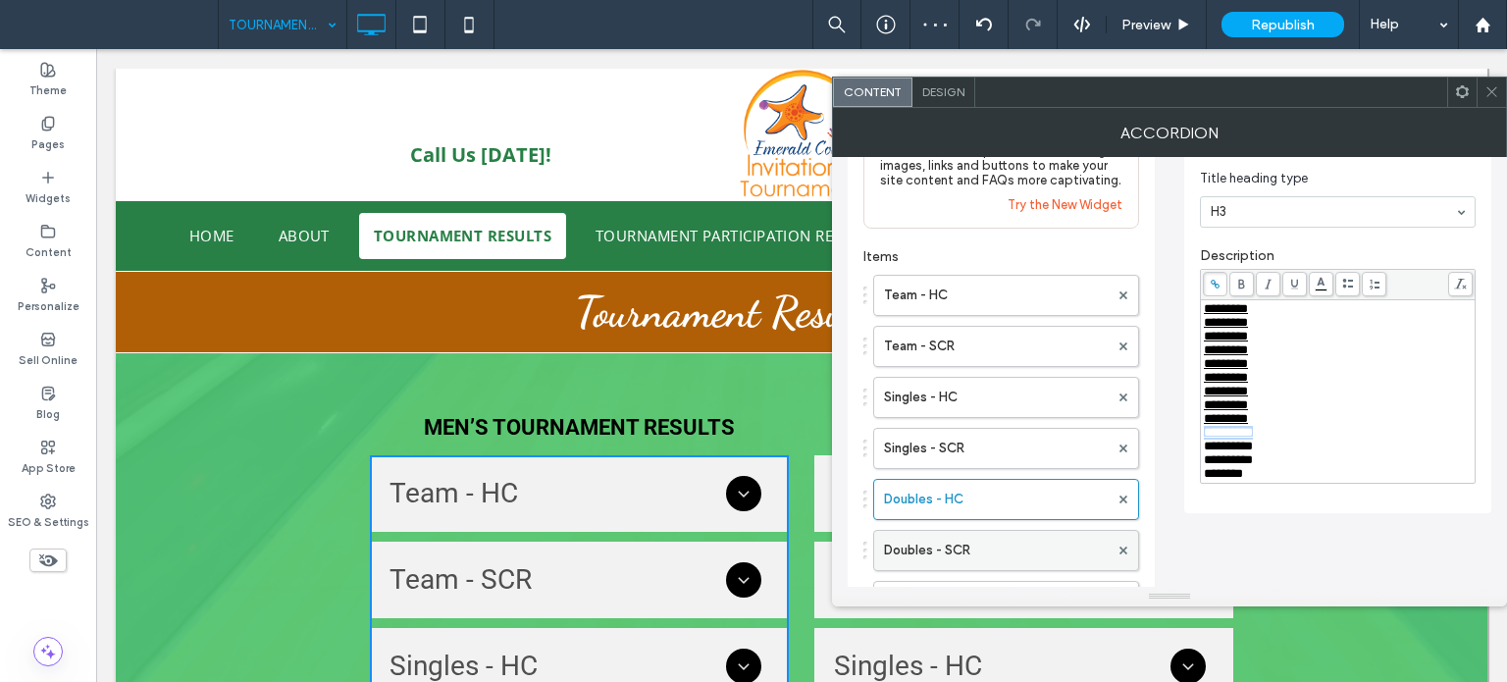
click at [975, 555] on label "Doubles - SCR" at bounding box center [996, 550] width 225 height 39
drag, startPoint x: 1295, startPoint y: 448, endPoint x: 1193, endPoint y: 457, distance: 102.4
click at [1193, 457] on div "**********" at bounding box center [1337, 294] width 307 height 439
click at [1216, 287] on use at bounding box center [1215, 284] width 9 height 9
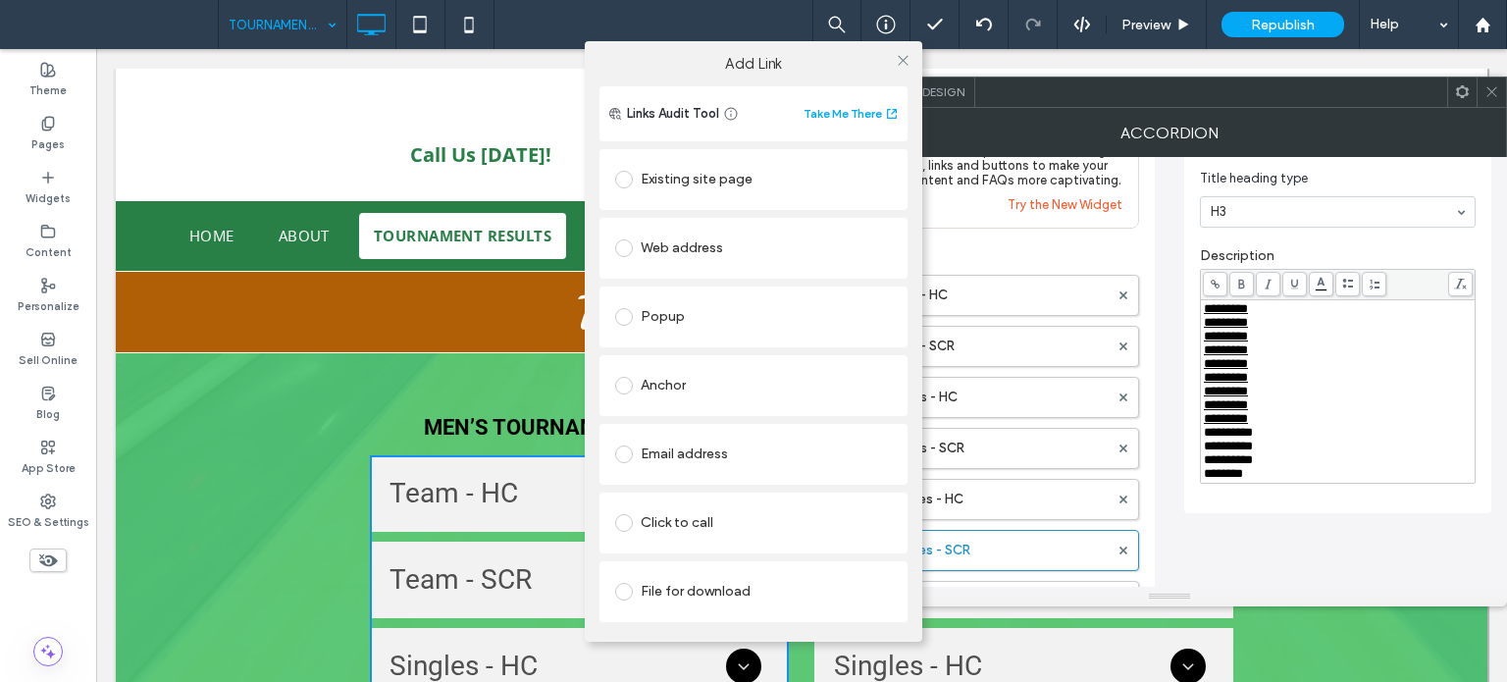
click at [707, 580] on div "File for download" at bounding box center [753, 591] width 277 height 31
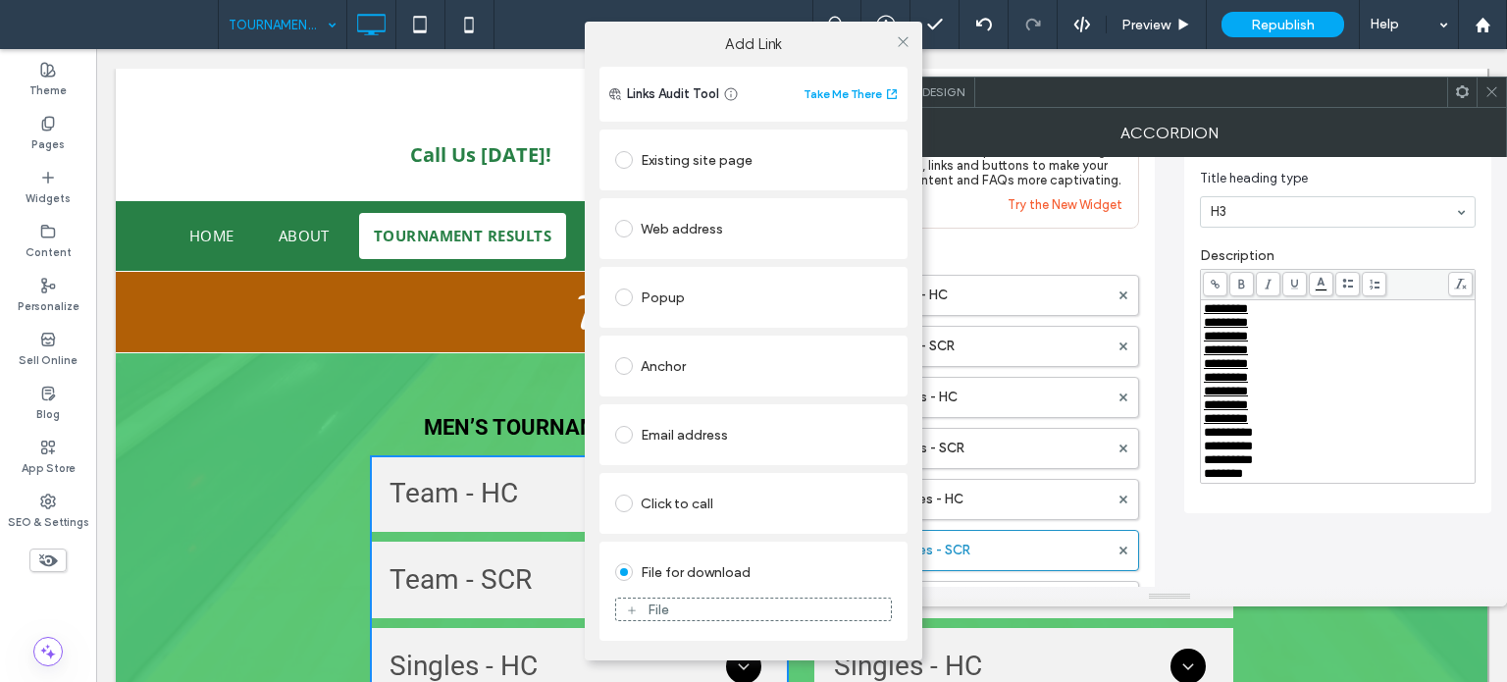
click at [675, 603] on div "File" at bounding box center [753, 610] width 275 height 18
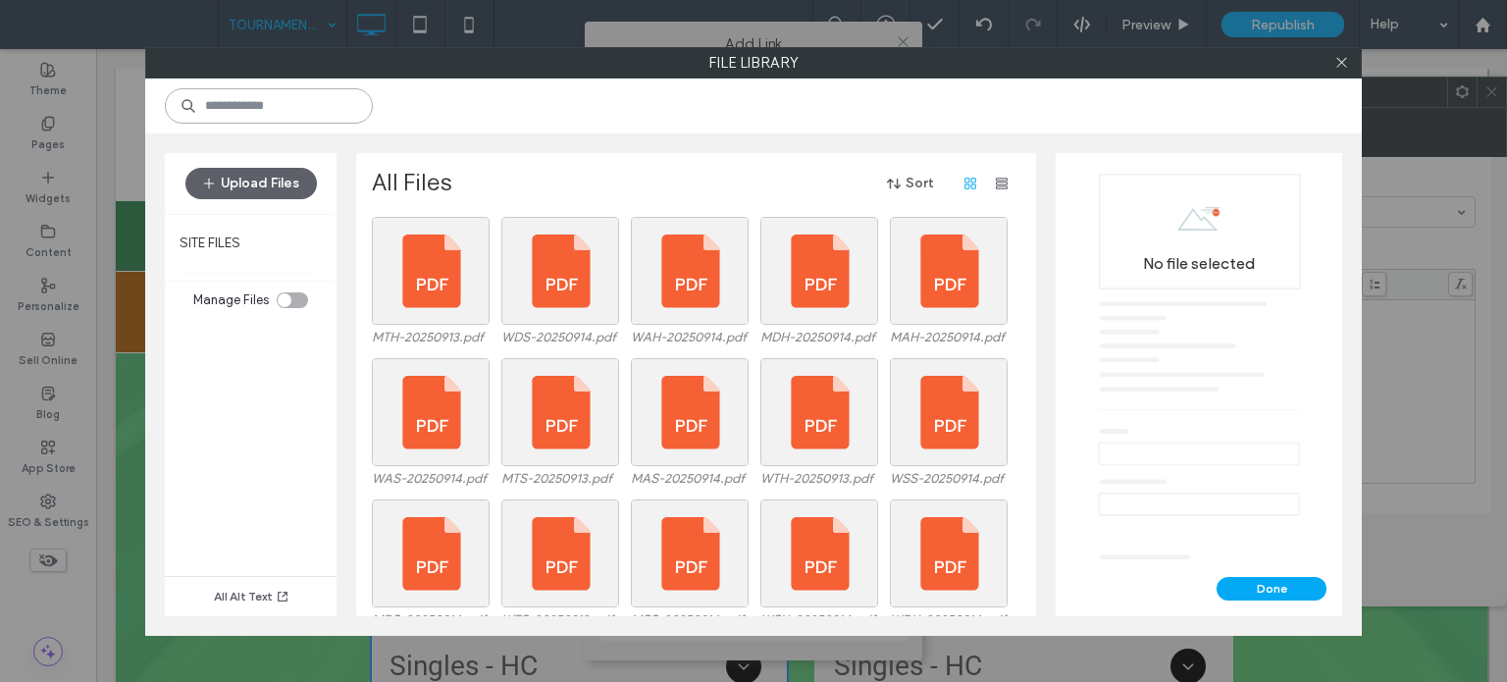
click at [241, 113] on input at bounding box center [269, 105] width 208 height 35
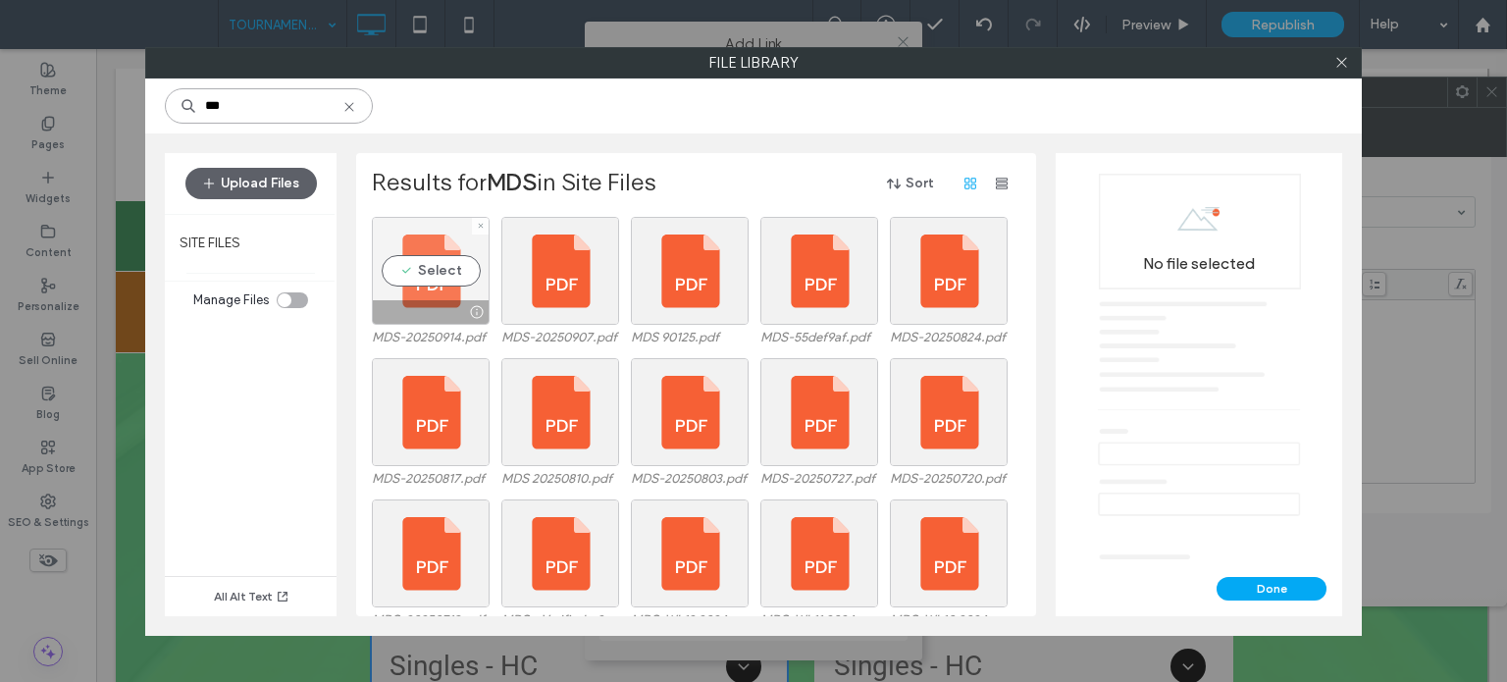
type input "***"
click at [454, 270] on div "Select" at bounding box center [431, 271] width 118 height 108
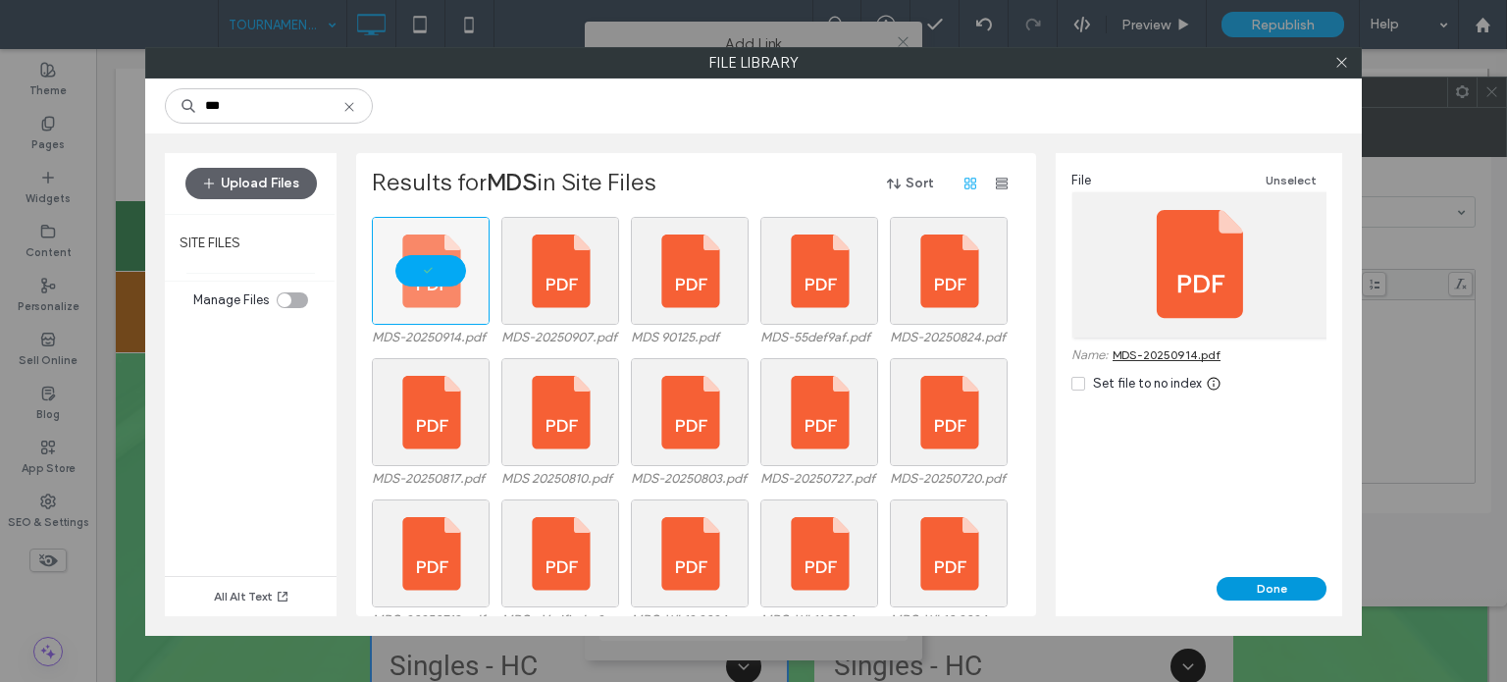
click at [1283, 594] on button "Done" at bounding box center [1272, 589] width 110 height 24
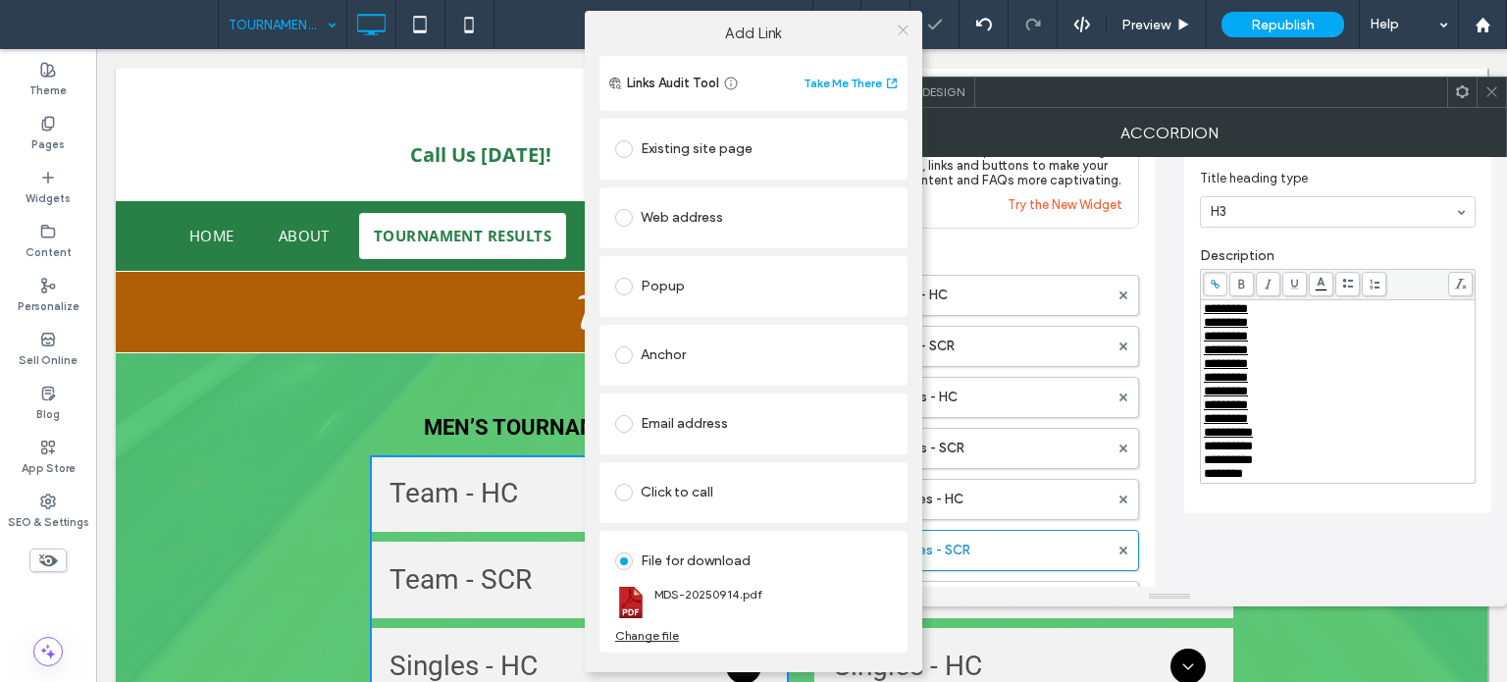
click at [900, 26] on icon at bounding box center [903, 30] width 15 height 15
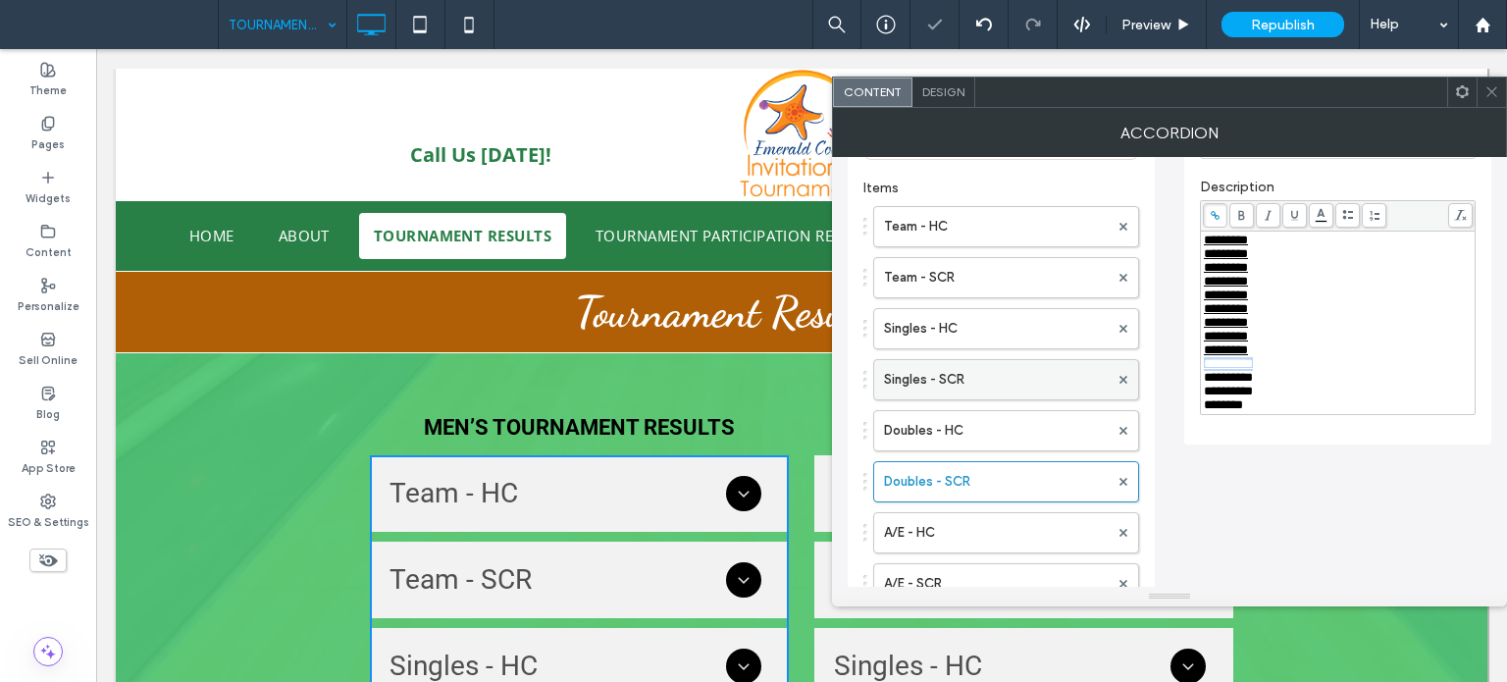
scroll to position [196, 0]
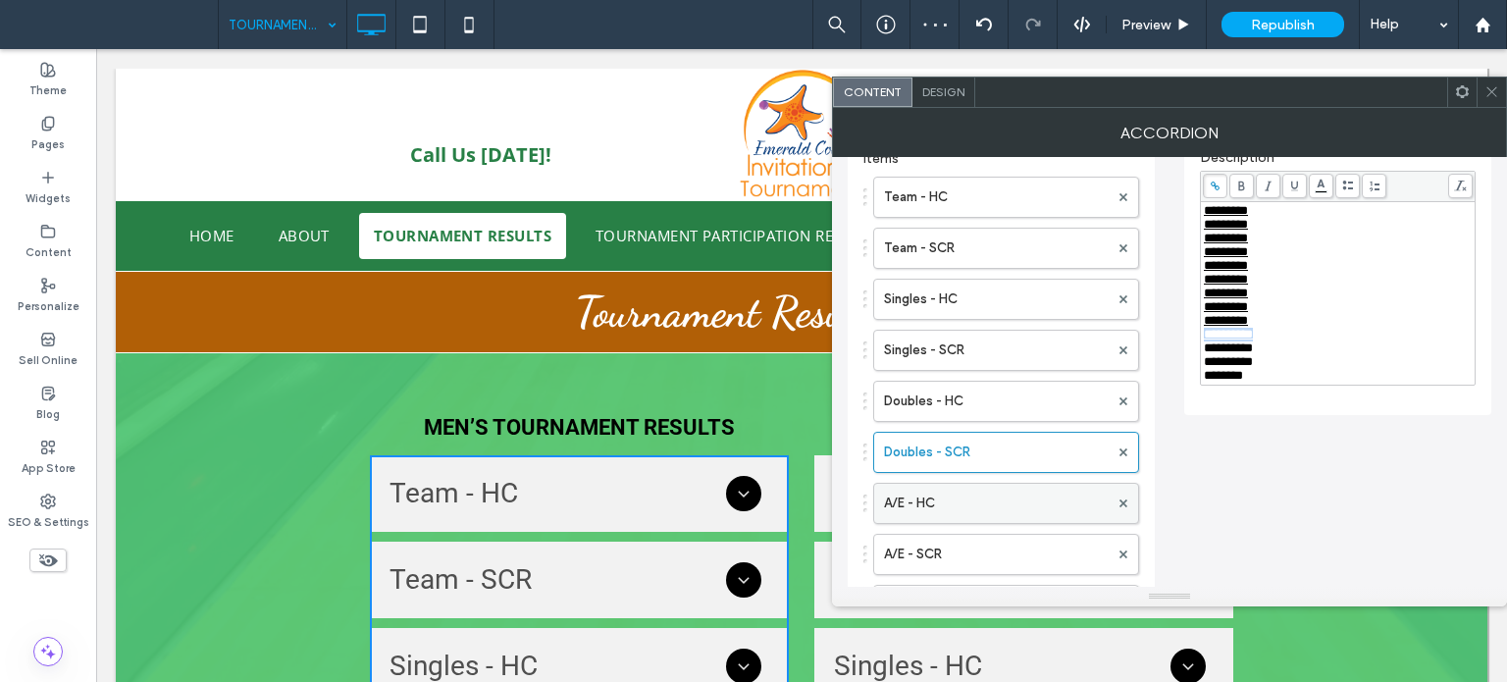
click at [990, 495] on label "A/E - HC" at bounding box center [996, 503] width 225 height 39
drag, startPoint x: 1305, startPoint y: 352, endPoint x: 1197, endPoint y: 357, distance: 108.1
click at [1197, 357] on div "**********" at bounding box center [1337, 195] width 307 height 439
click at [1212, 189] on icon at bounding box center [1215, 186] width 11 height 11
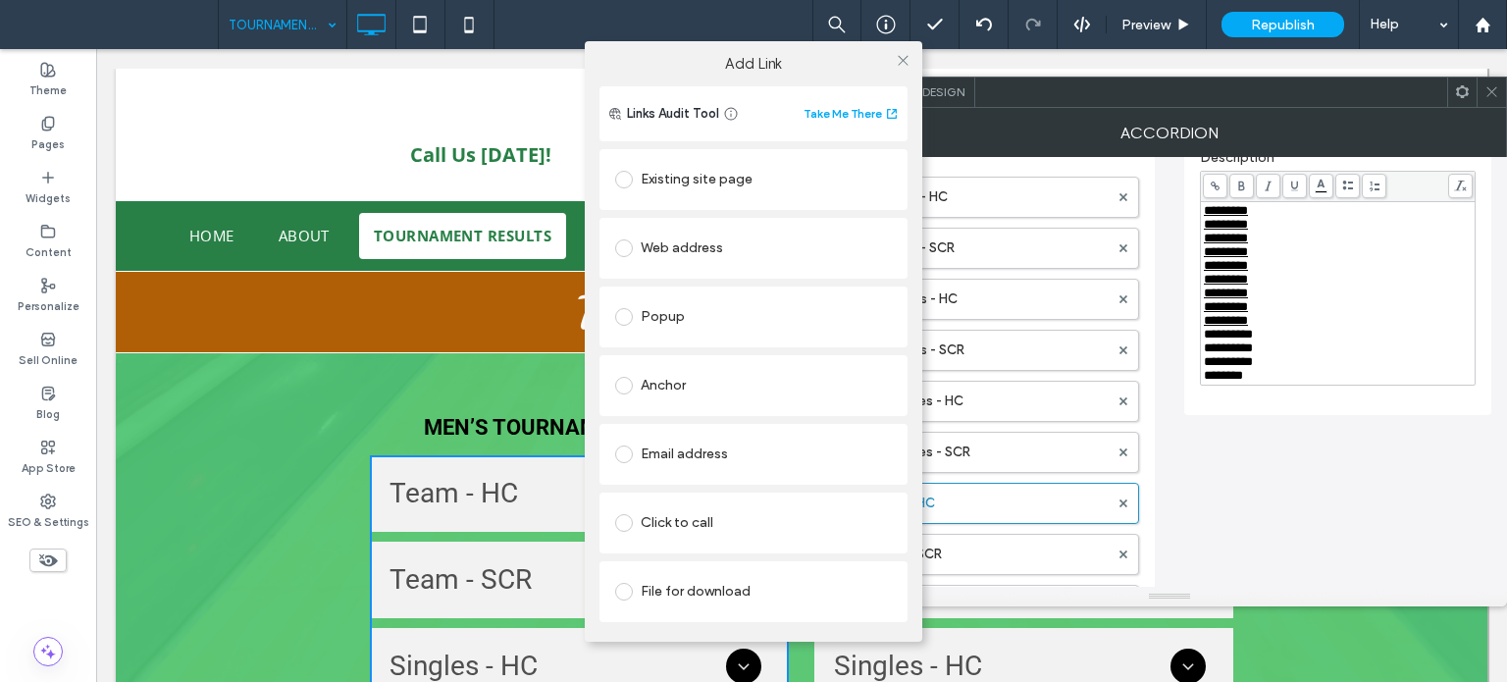
click at [682, 596] on div "File for download" at bounding box center [753, 591] width 277 height 31
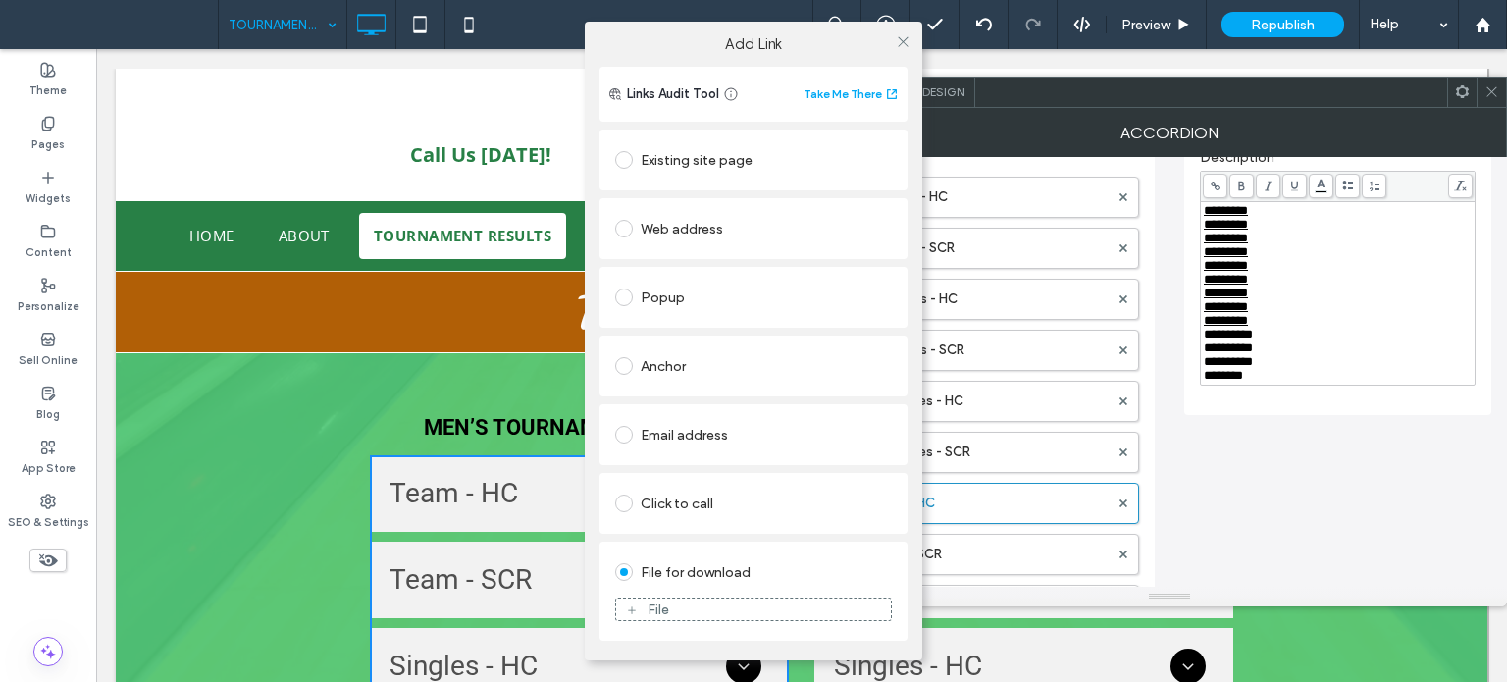
click at [665, 594] on div "File" at bounding box center [753, 609] width 277 height 43
click at [666, 605] on div "File" at bounding box center [659, 610] width 22 height 17
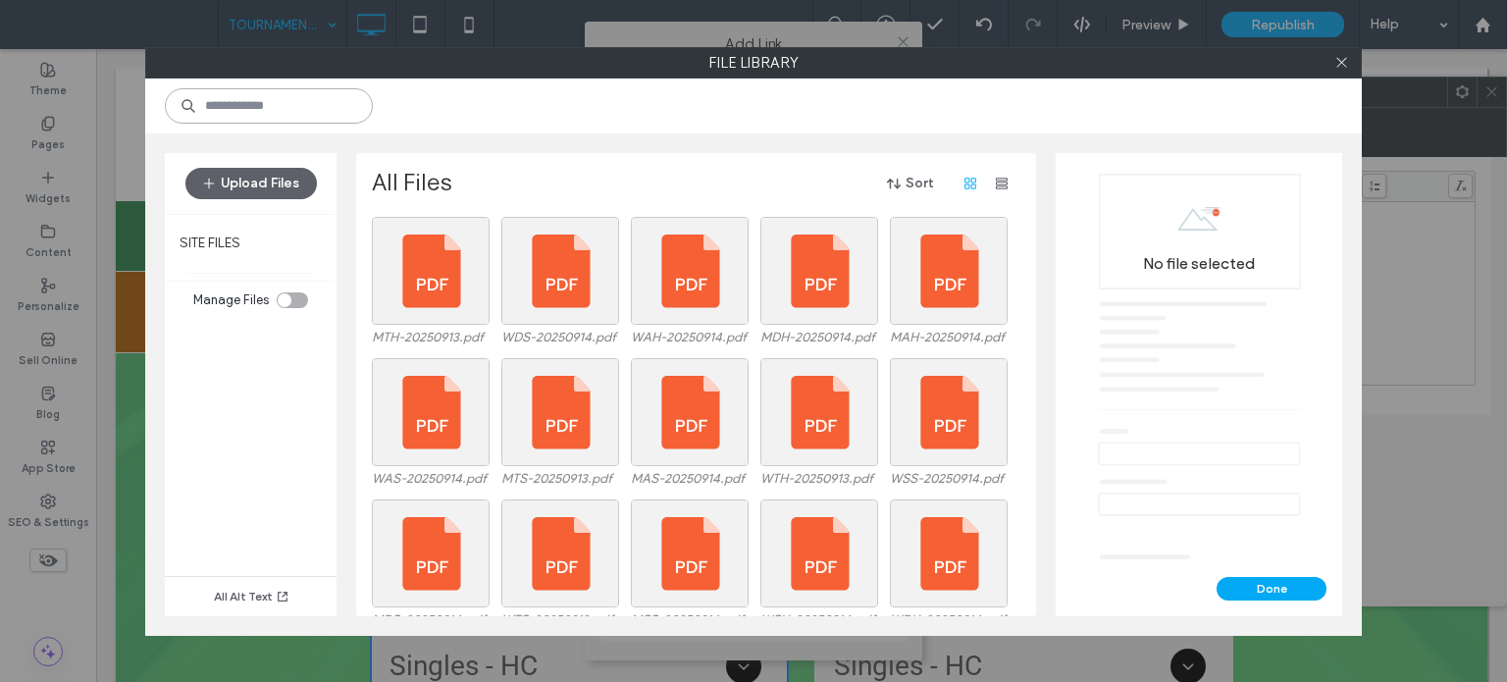
click at [236, 117] on input at bounding box center [269, 105] width 208 height 35
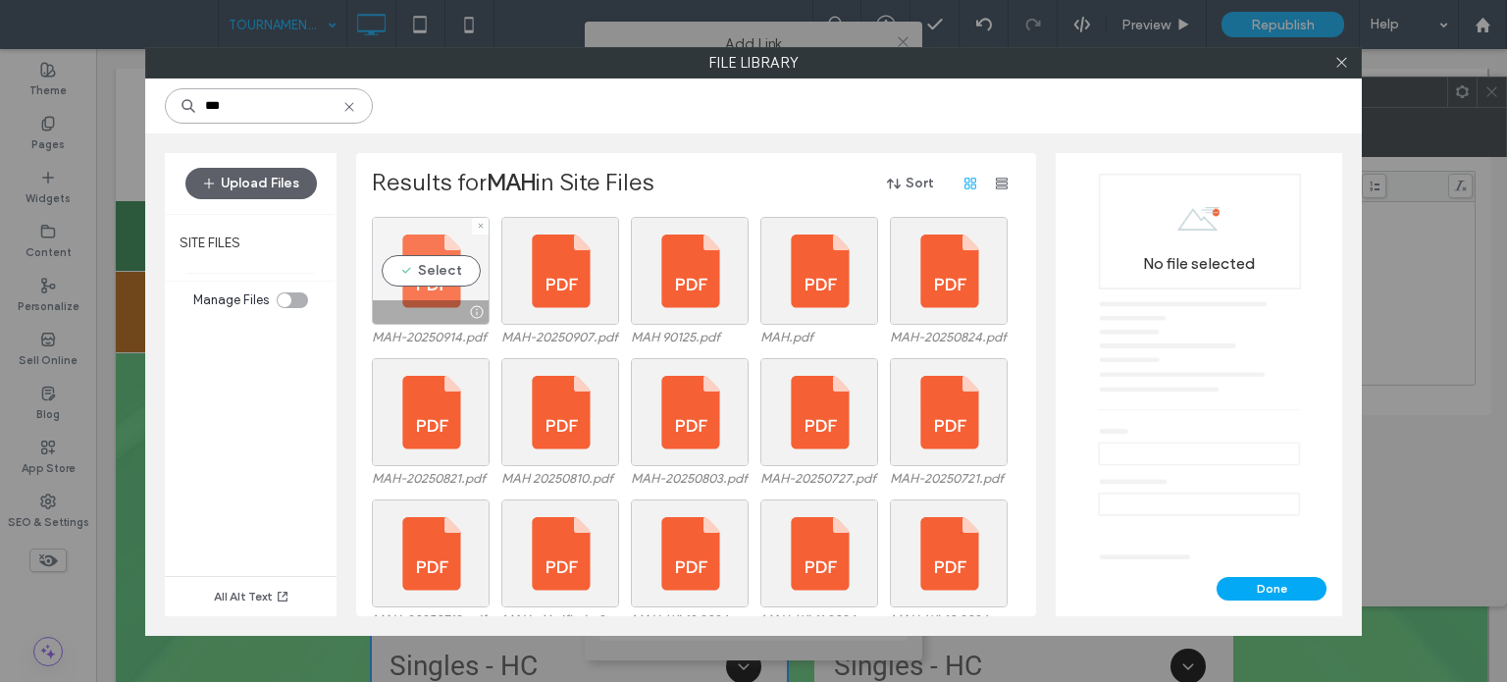
type input "***"
click at [413, 254] on div "Select" at bounding box center [431, 271] width 118 height 108
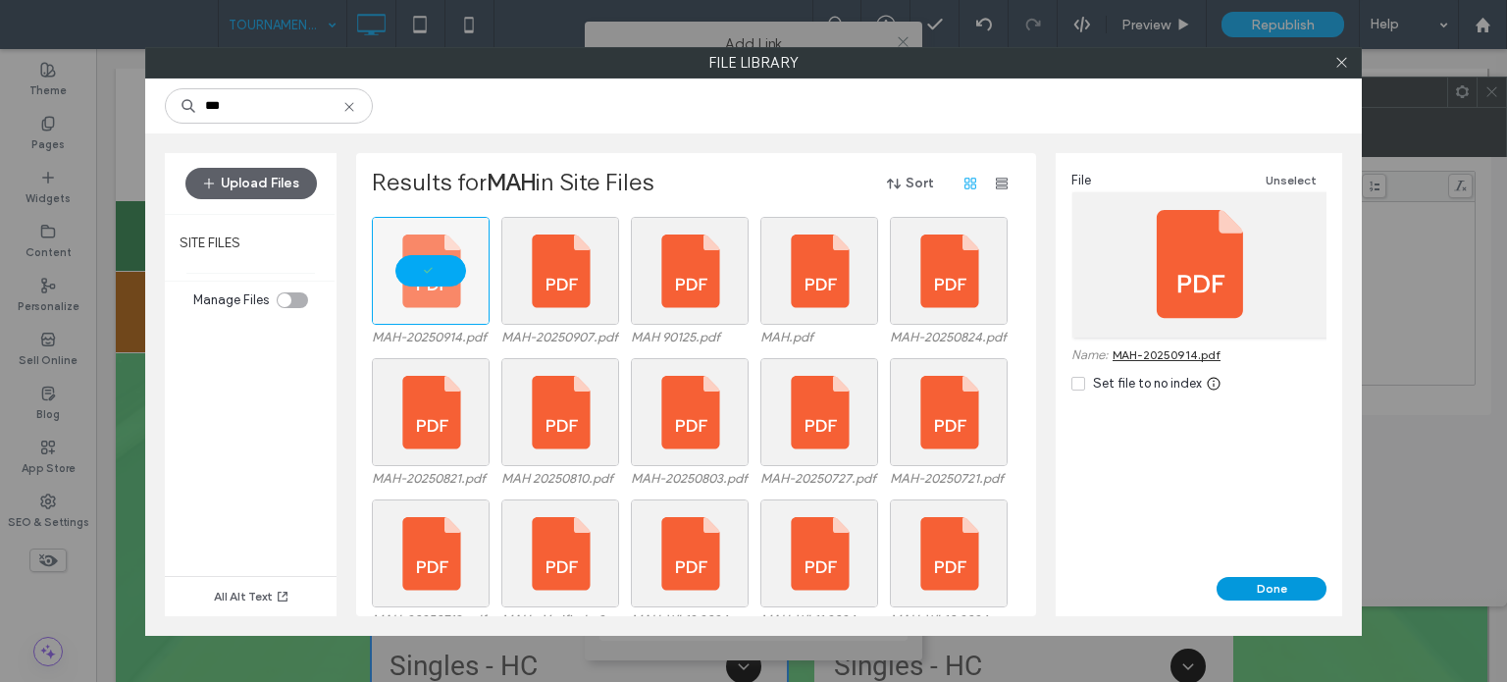
click at [1274, 586] on button "Done" at bounding box center [1272, 589] width 110 height 24
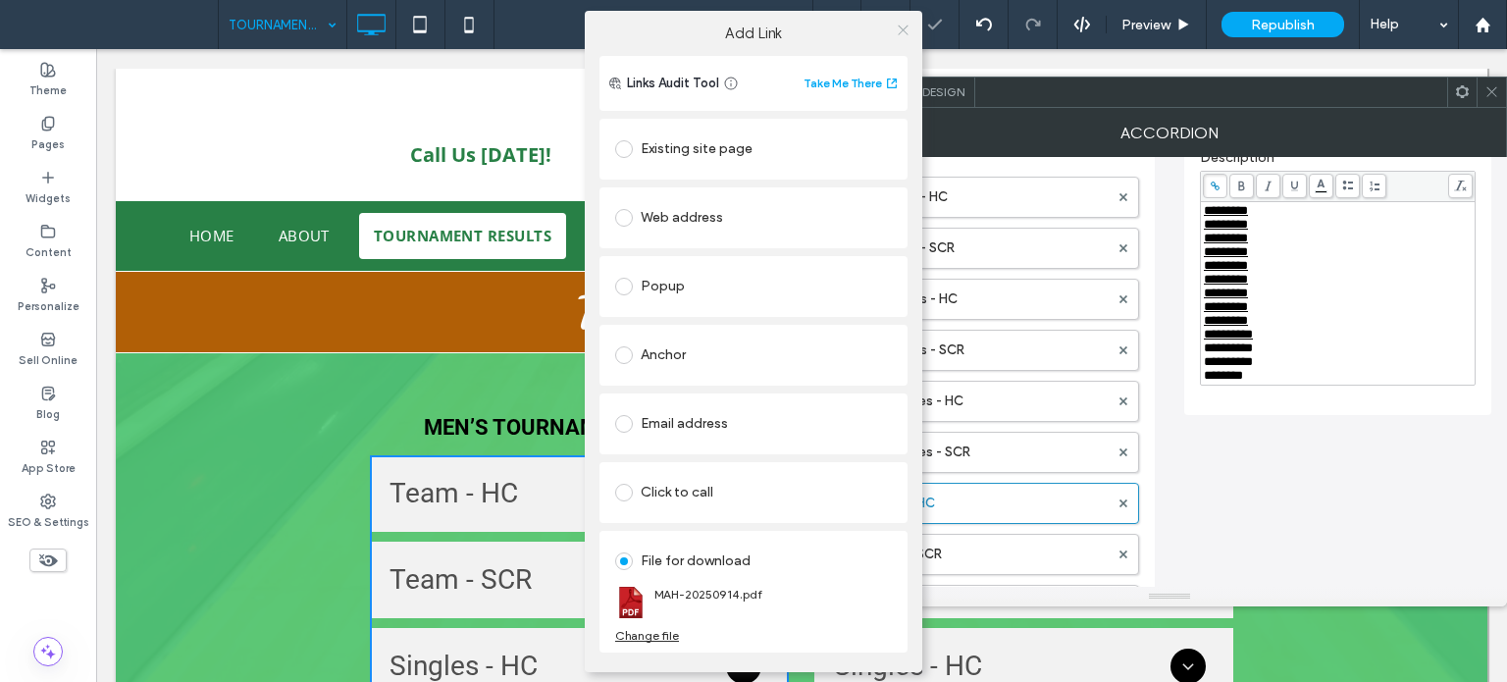
click at [907, 24] on icon at bounding box center [903, 30] width 15 height 15
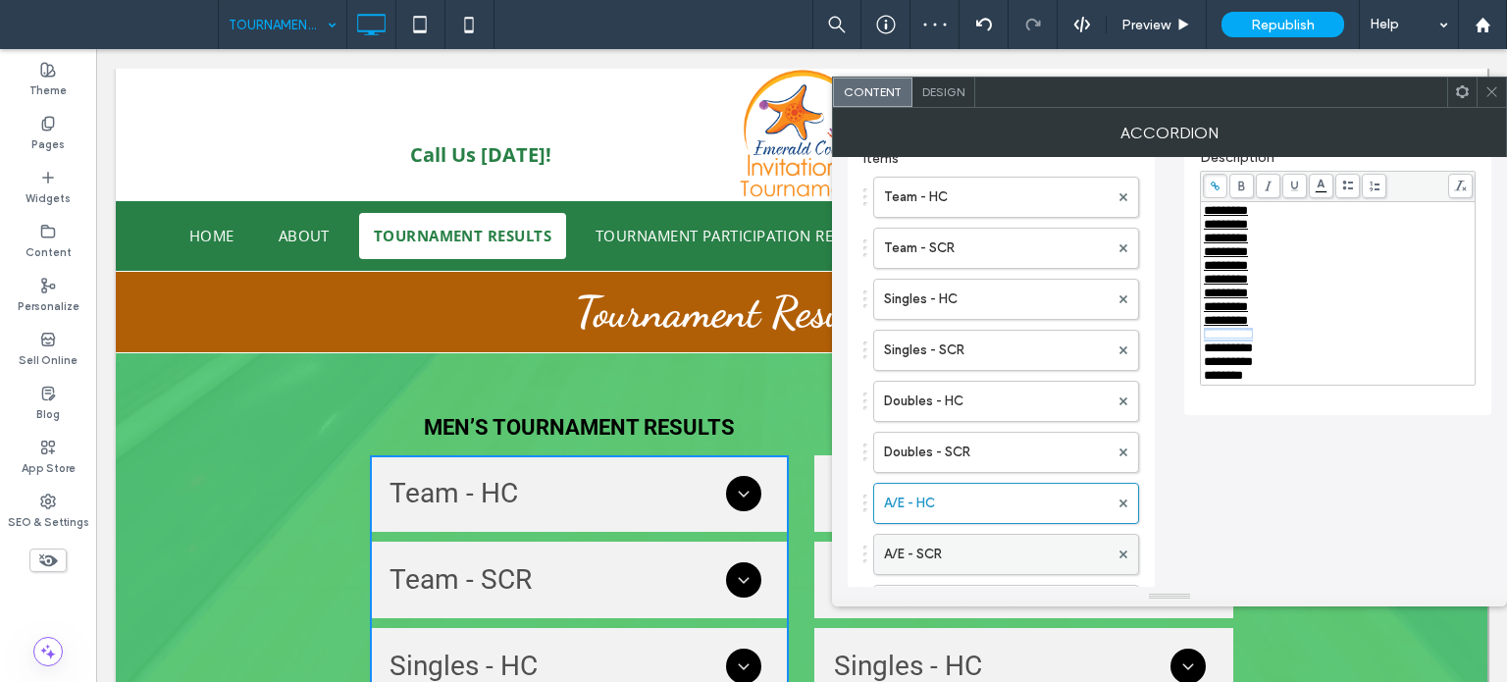
click at [915, 552] on label "A/E - SCR" at bounding box center [996, 554] width 225 height 39
drag, startPoint x: 1291, startPoint y: 350, endPoint x: 1177, endPoint y: 351, distance: 114.8
click at [1177, 351] on div "**********" at bounding box center [1170, 419] width 644 height 917
click at [1218, 183] on icon at bounding box center [1215, 186] width 11 height 11
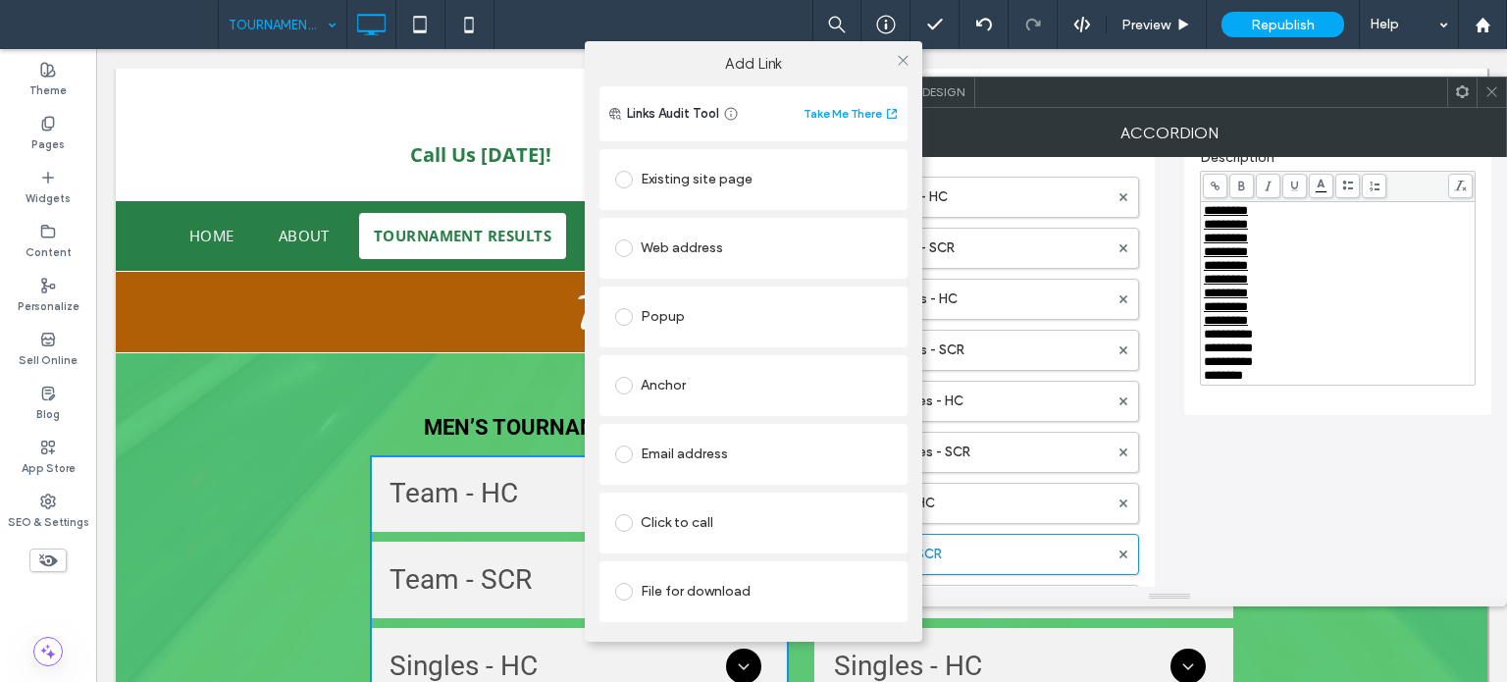
click at [694, 596] on div "File for download" at bounding box center [753, 591] width 277 height 31
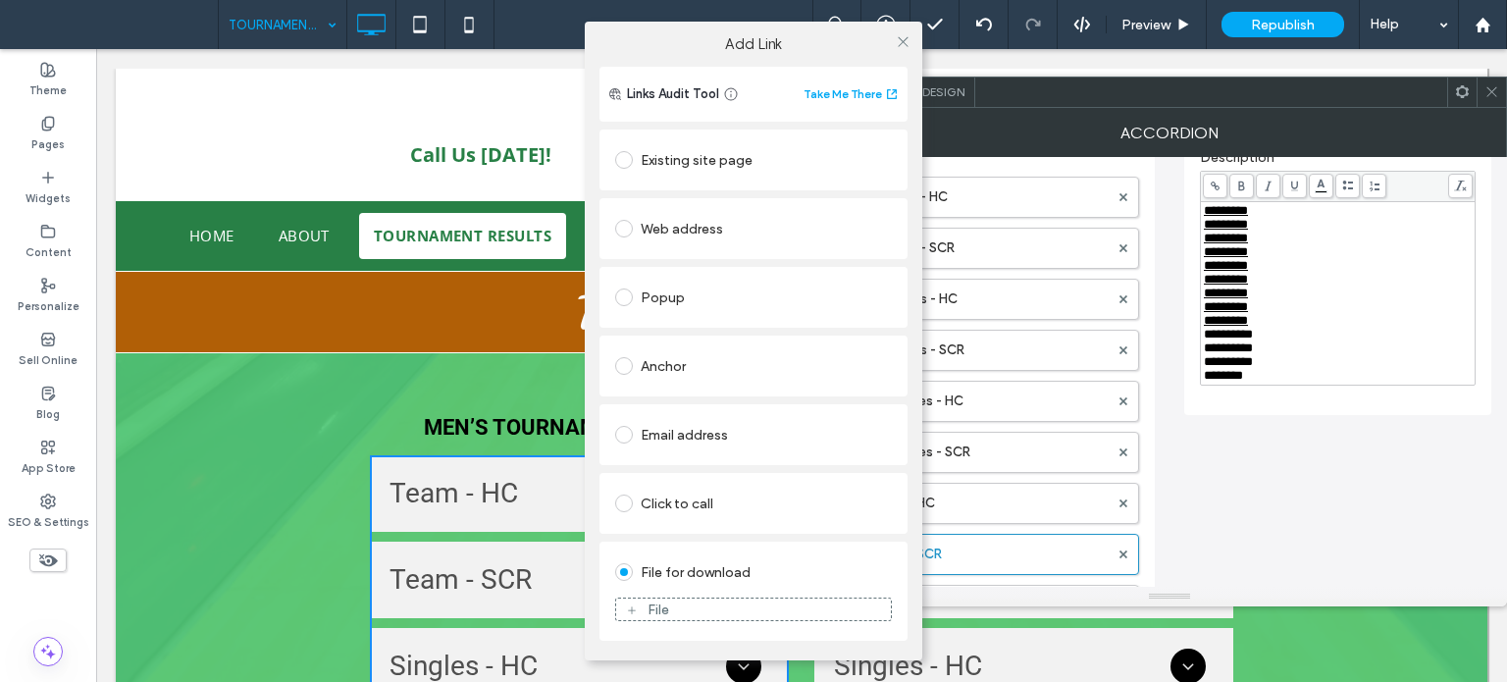
click at [673, 602] on div "File" at bounding box center [753, 610] width 275 height 18
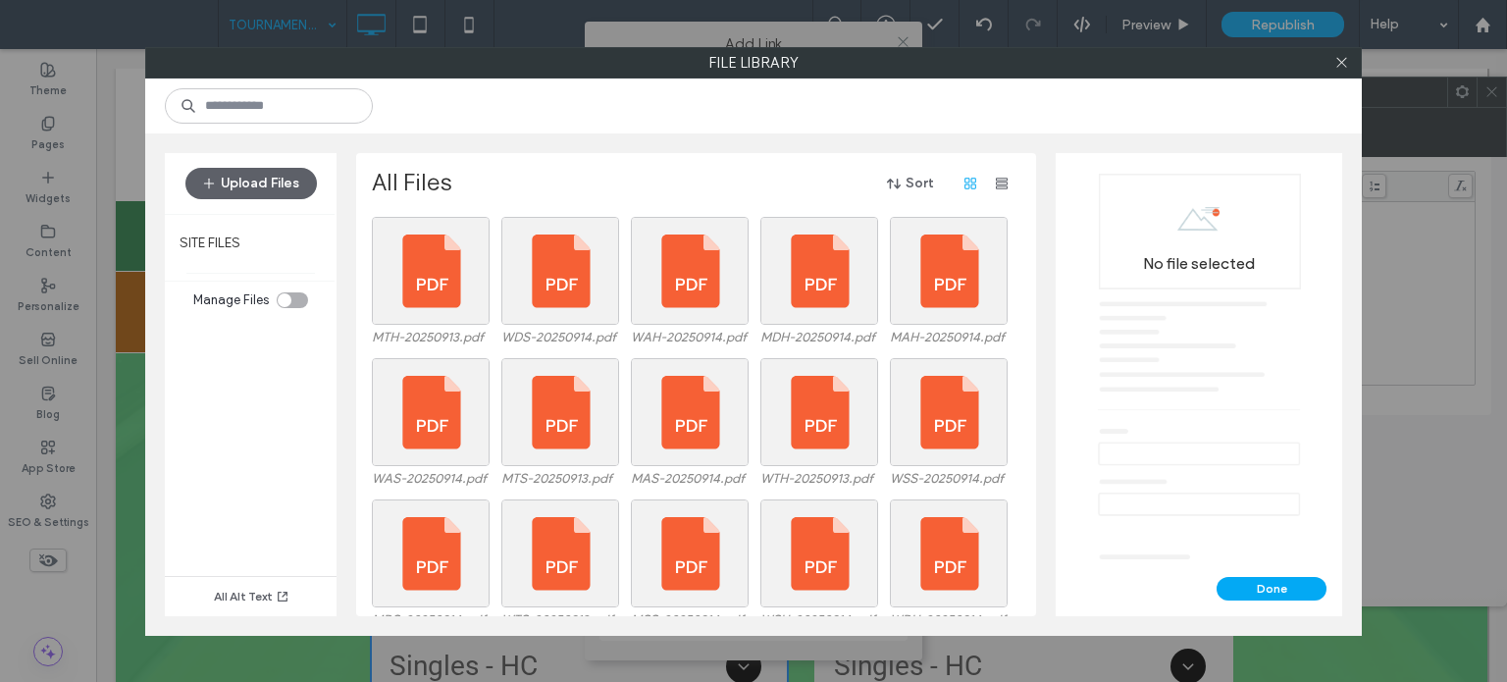
click at [189, 101] on use at bounding box center [189, 106] width 14 height 14
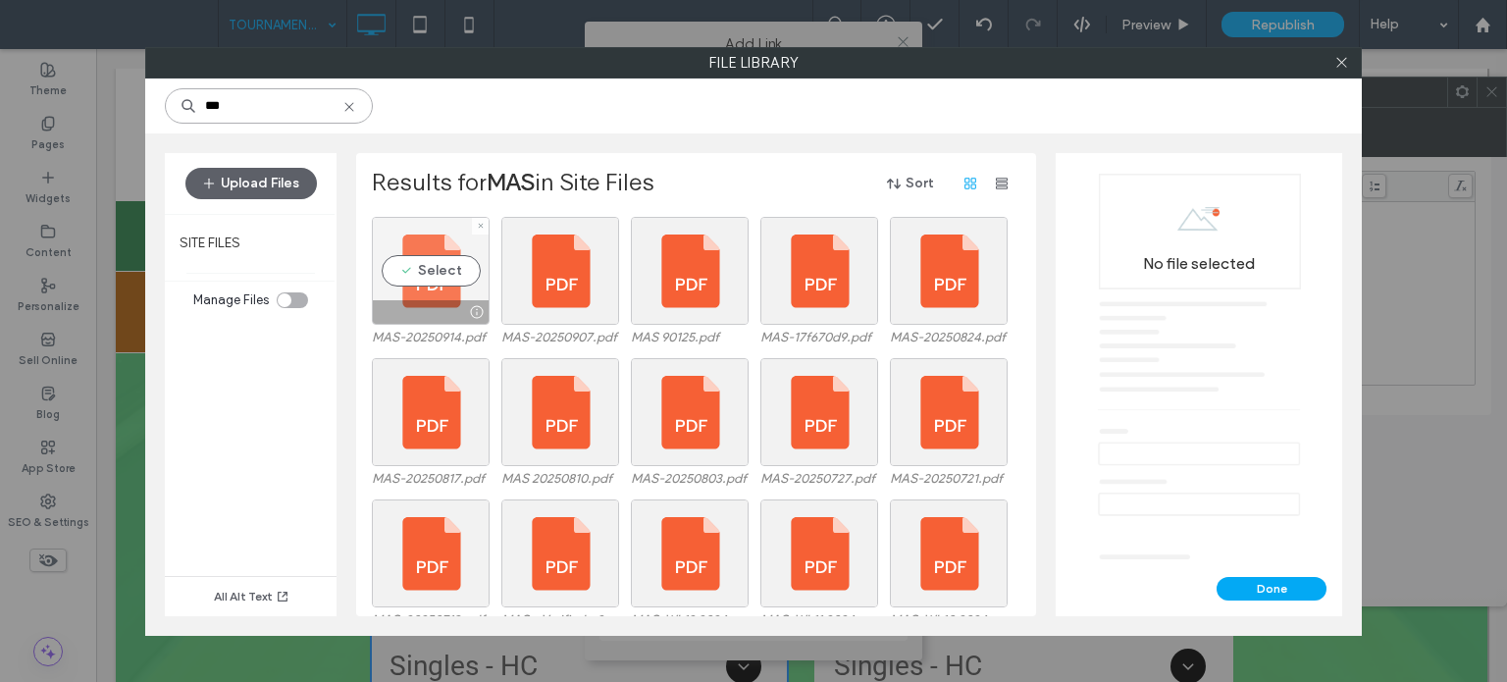
type input "***"
click at [426, 264] on div "Select" at bounding box center [431, 271] width 118 height 108
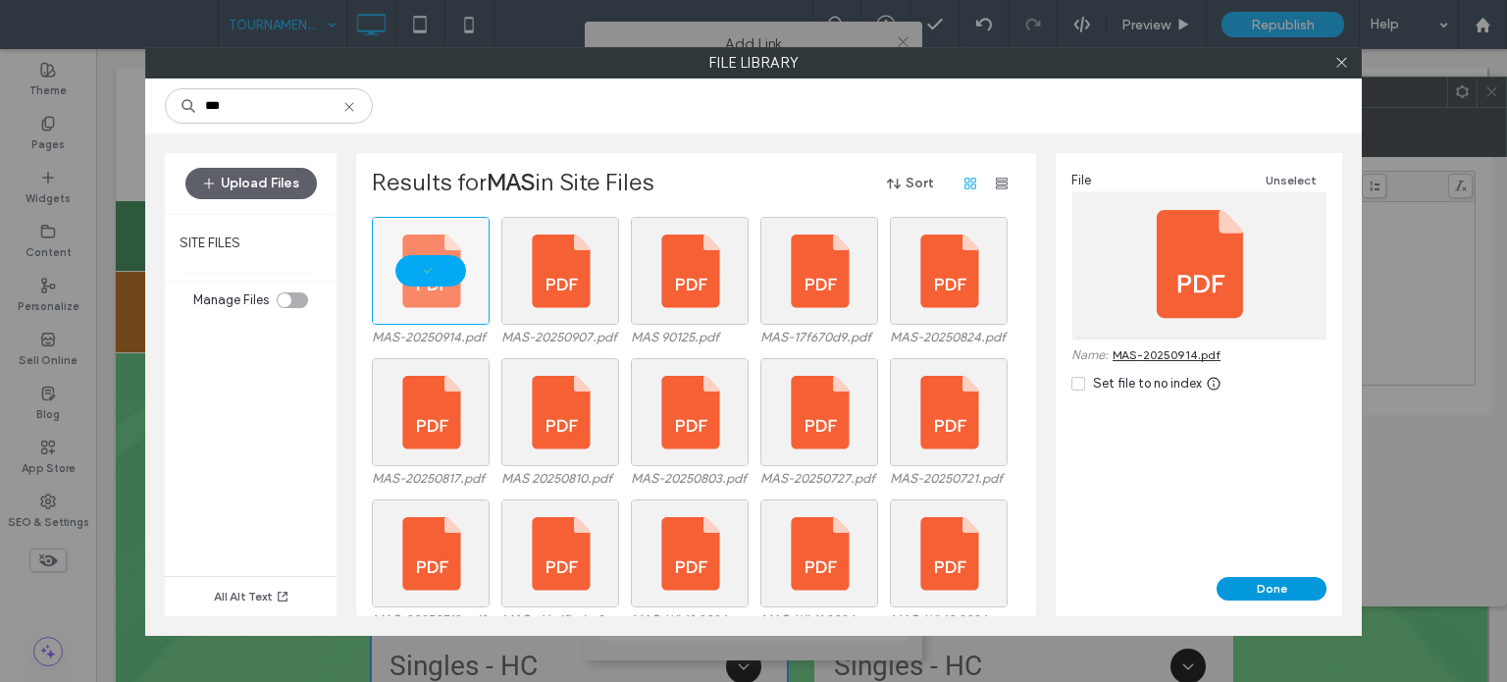
click at [1232, 578] on button "Done" at bounding box center [1272, 589] width 110 height 24
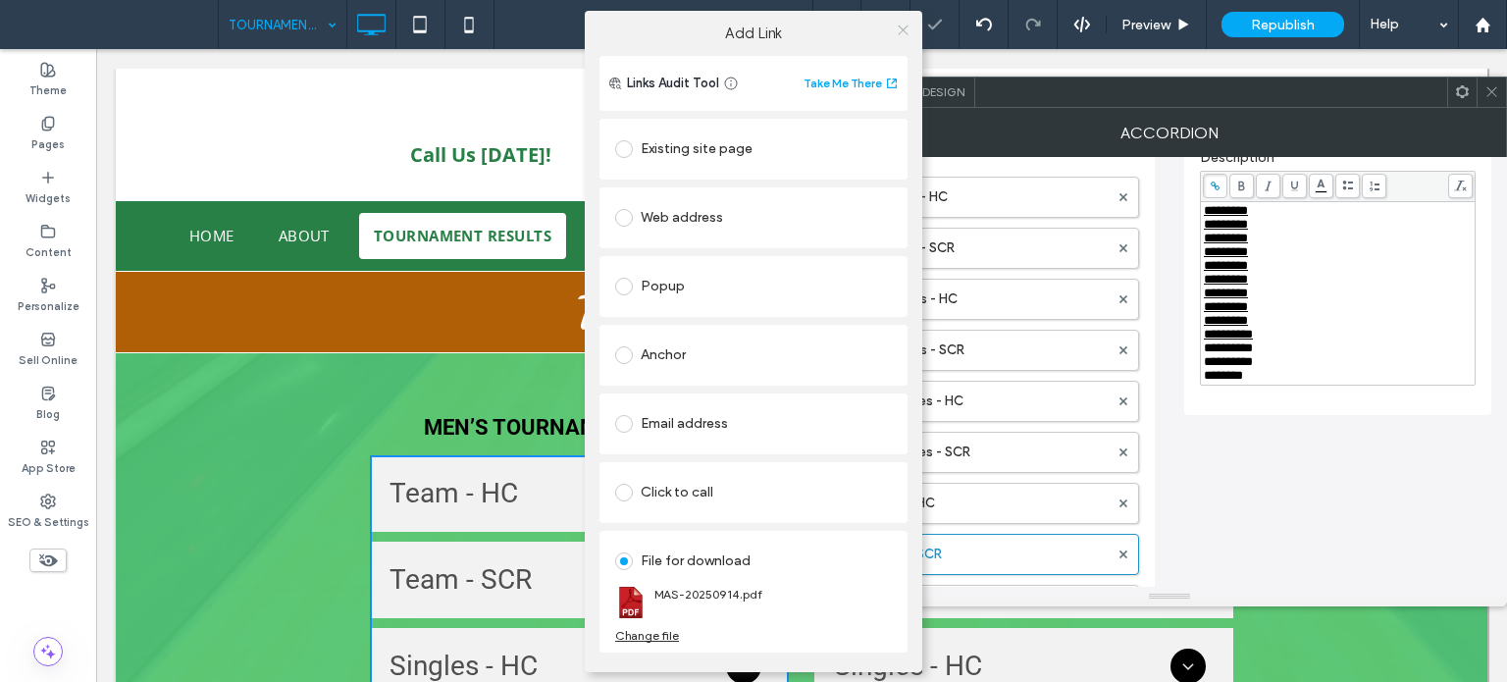
click at [897, 26] on icon at bounding box center [903, 30] width 15 height 15
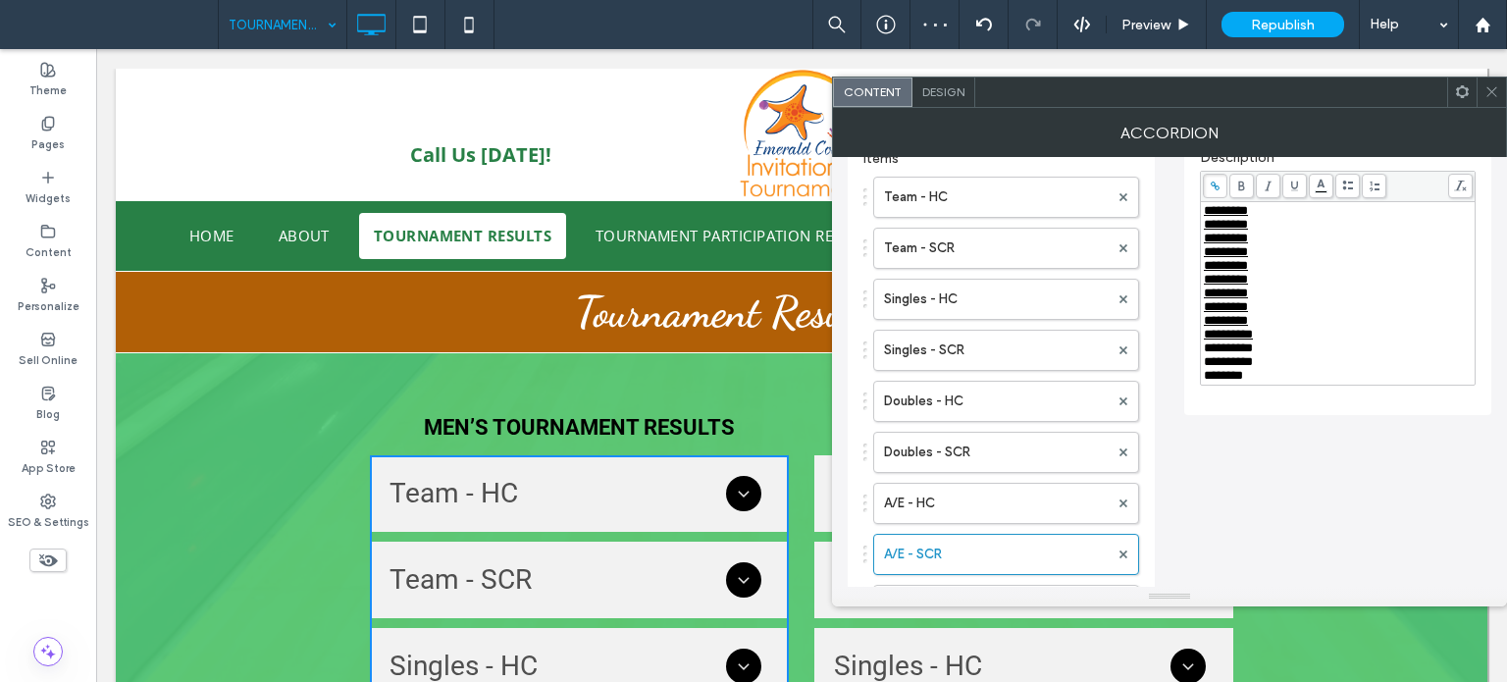
click at [1488, 88] on icon at bounding box center [1492, 91] width 15 height 15
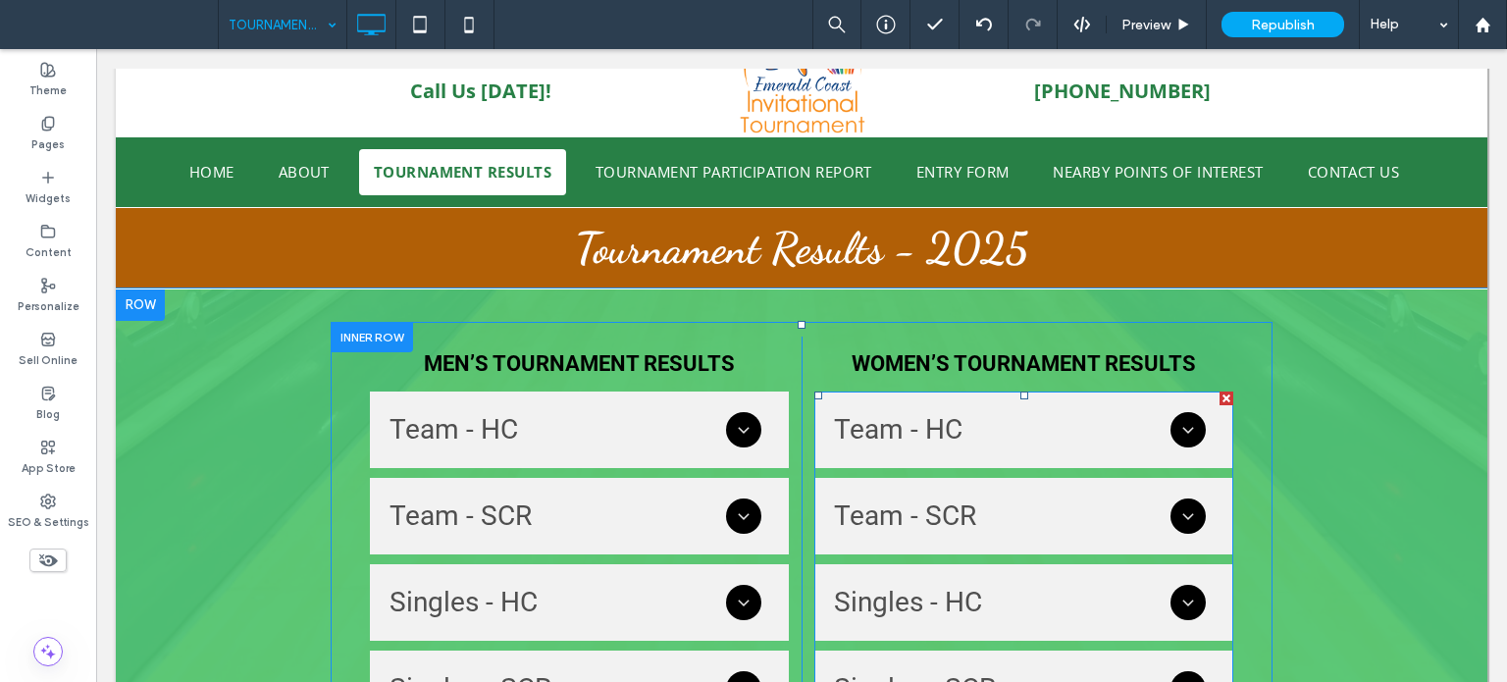
scroll to position [98, 0]
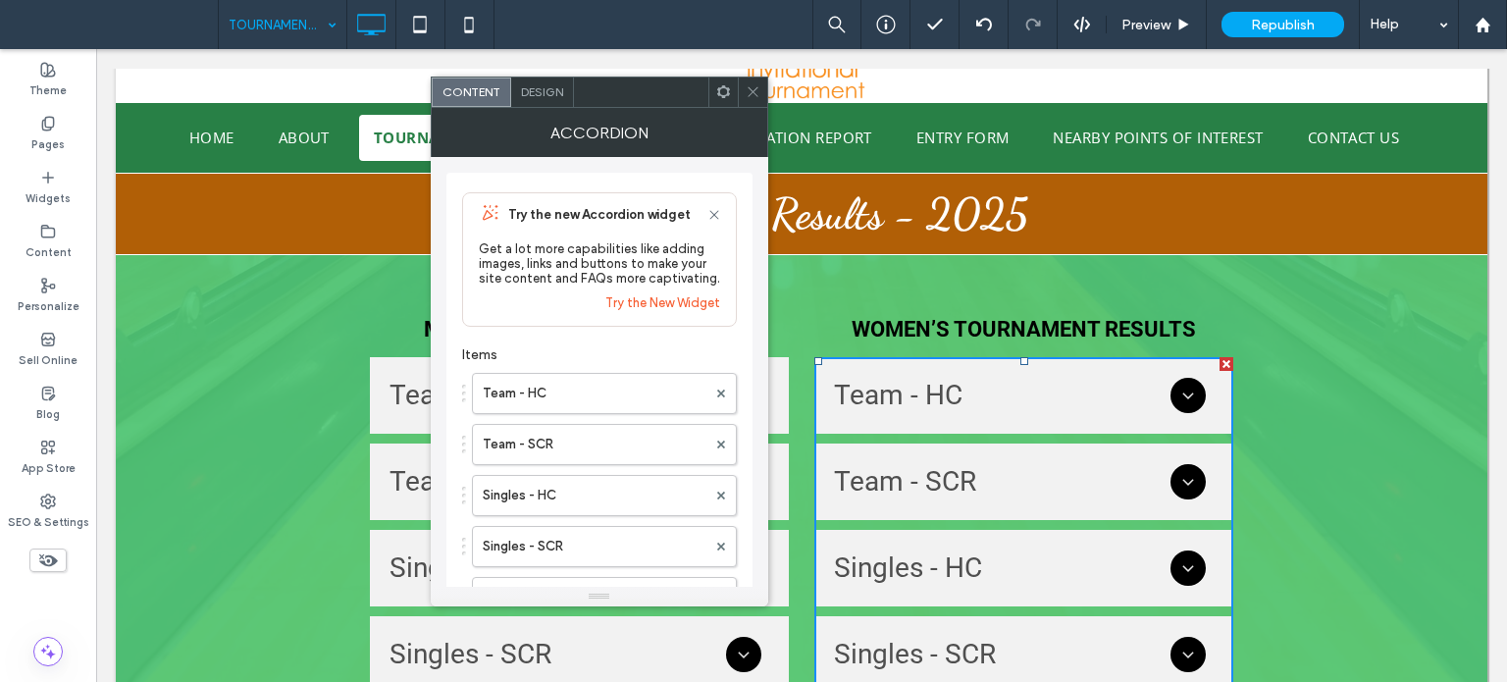
click at [543, 373] on div "Team - HC Team - SCR Singles - HC Singles - SCR Doubles - HC Doubles - SCR A/E …" at bounding box center [599, 592] width 275 height 459
click at [546, 390] on label "Team - HC" at bounding box center [595, 393] width 224 height 39
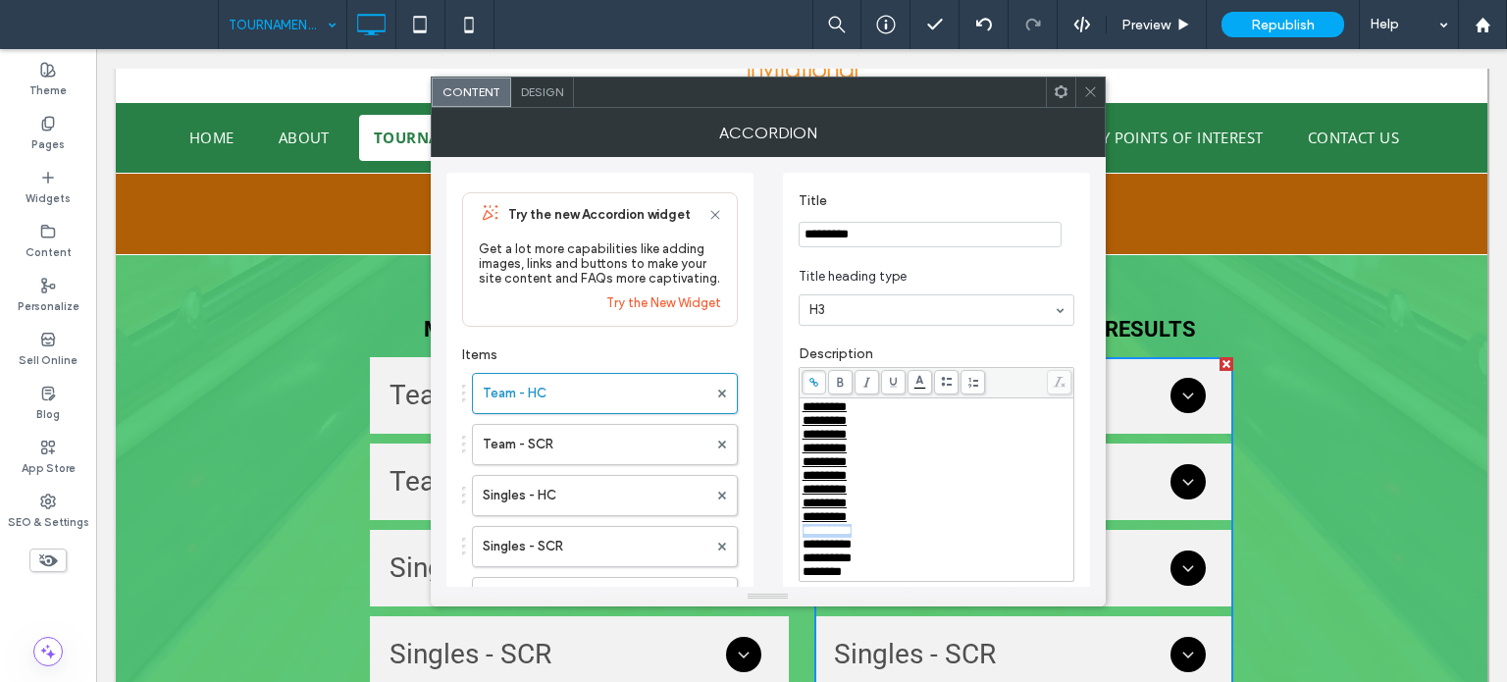
drag, startPoint x: 839, startPoint y: 556, endPoint x: 800, endPoint y: 550, distance: 39.8
click at [800, 550] on div "**********" at bounding box center [937, 489] width 274 height 183
click at [806, 387] on span at bounding box center [814, 382] width 25 height 25
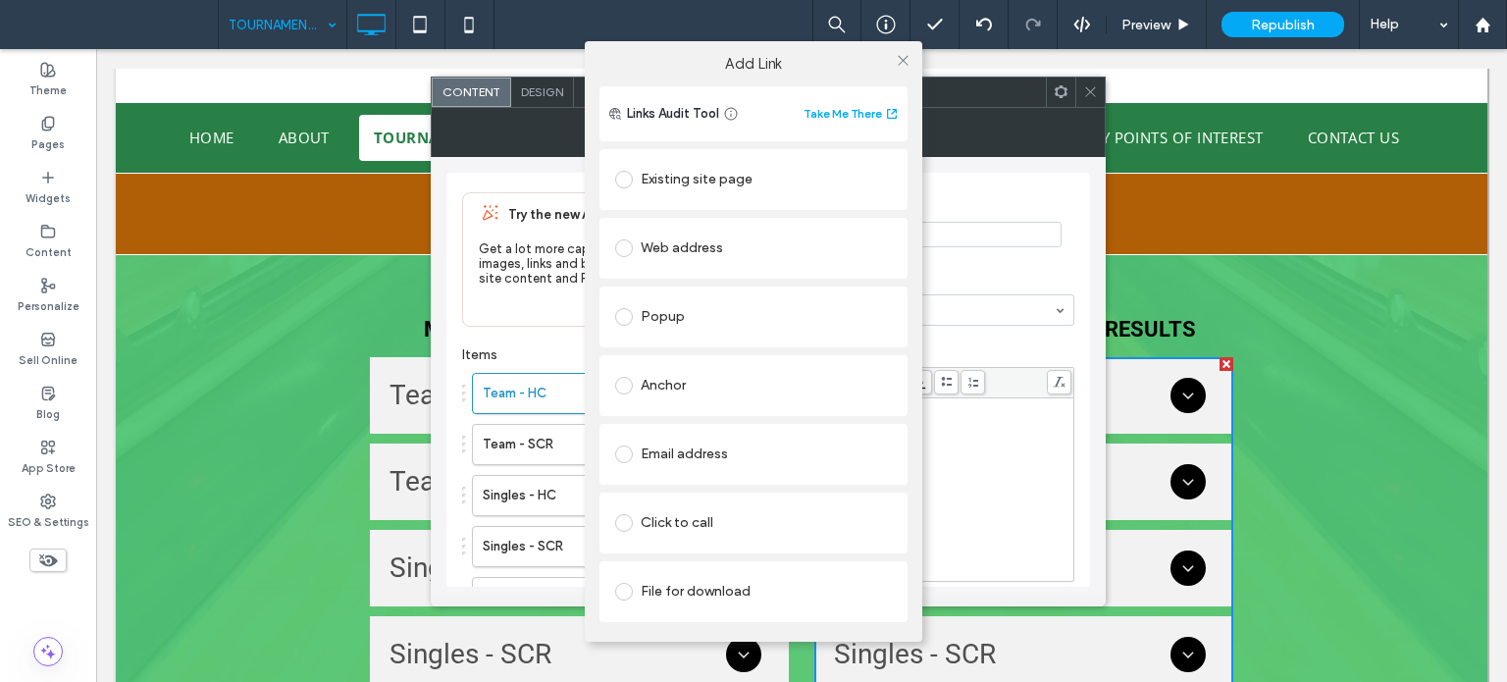
click at [673, 592] on div "File for download" at bounding box center [753, 591] width 277 height 31
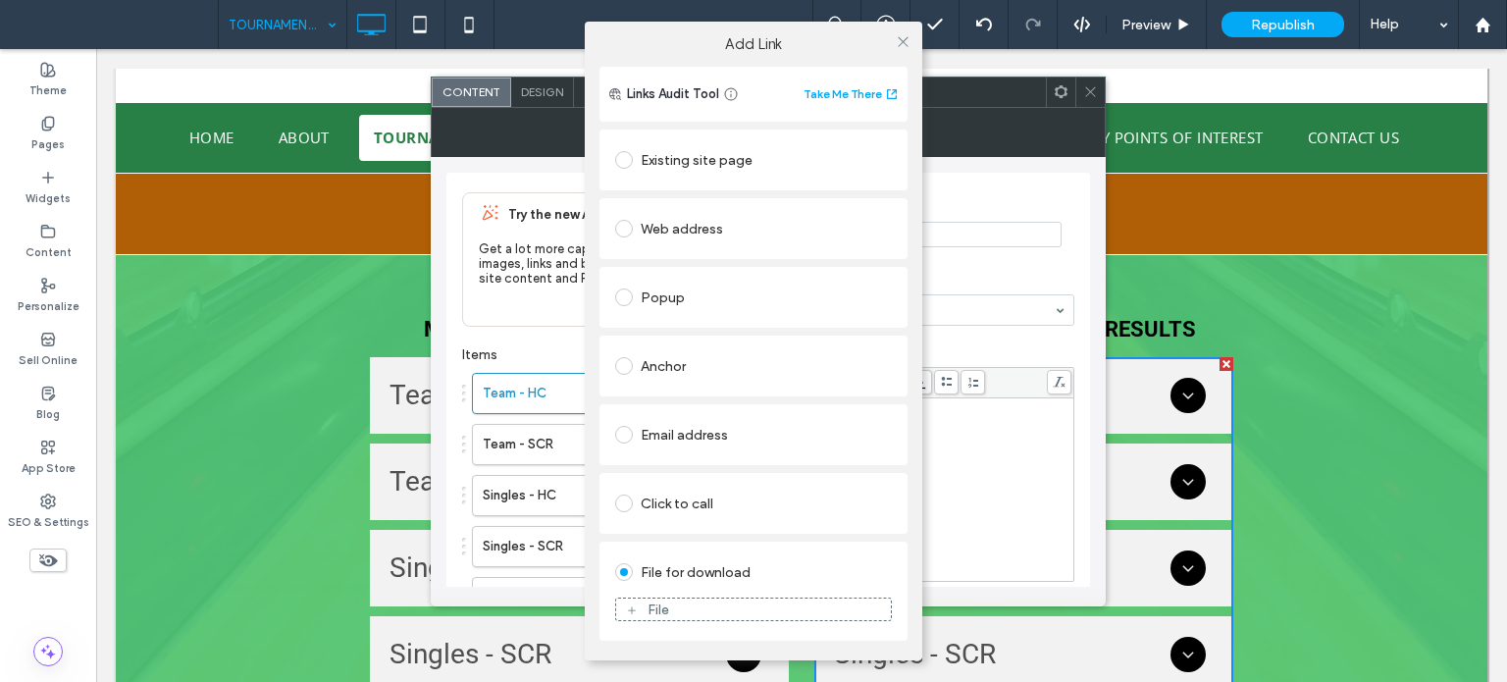
click at [667, 610] on div "File" at bounding box center [659, 610] width 22 height 17
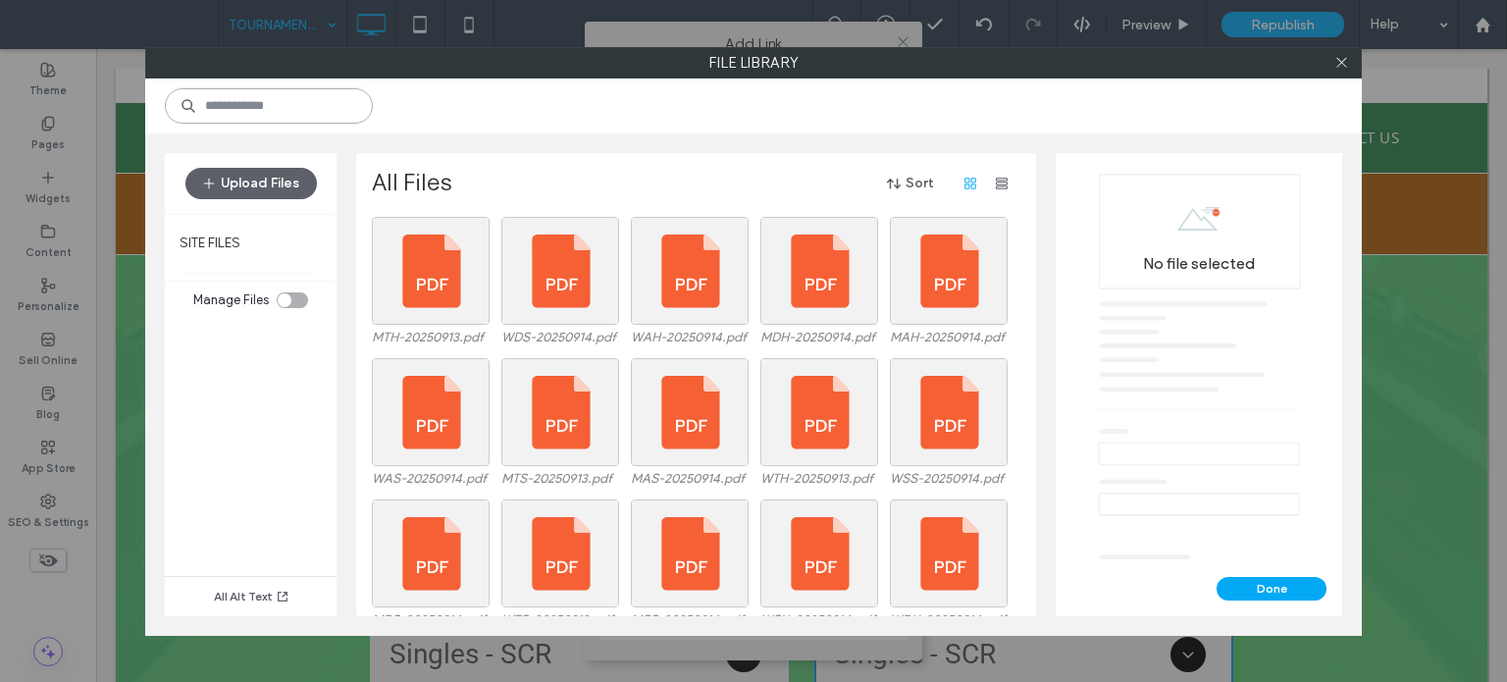
click at [256, 106] on input at bounding box center [269, 105] width 208 height 35
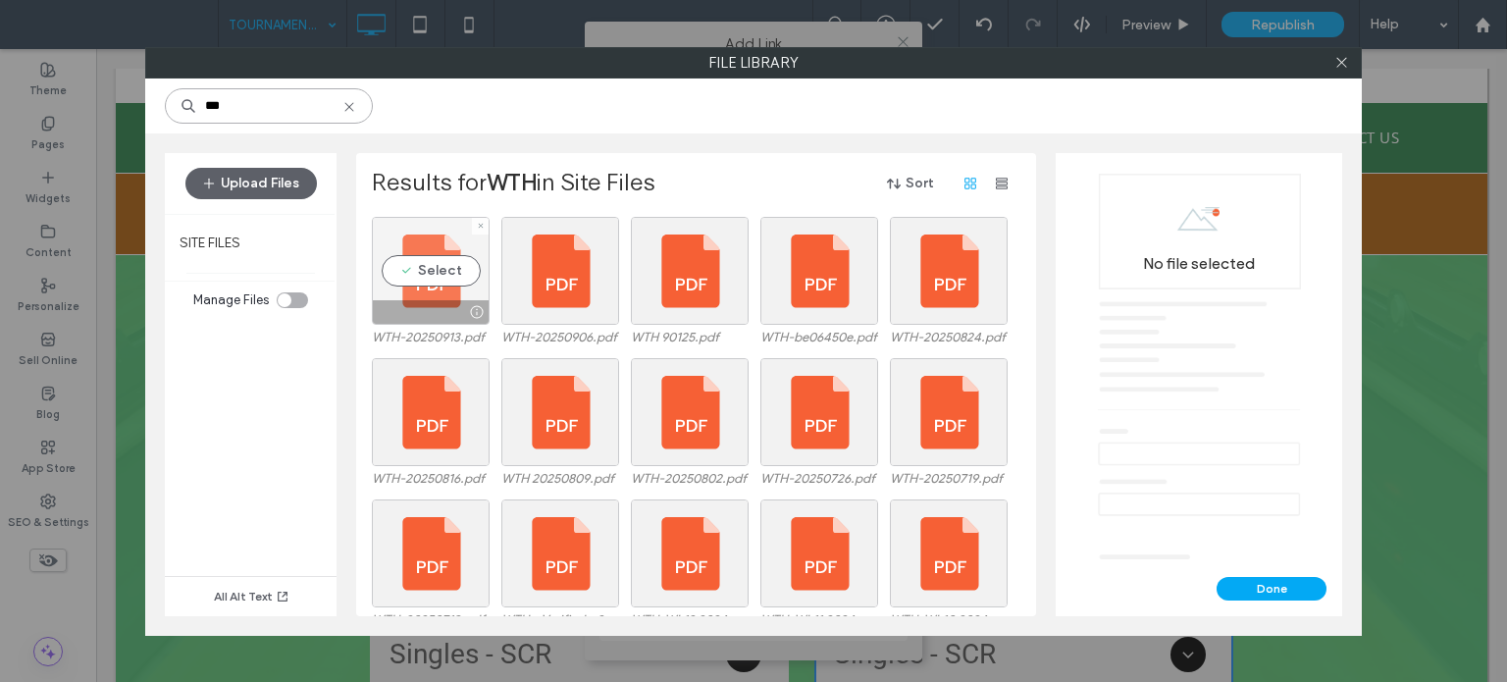
type input "***"
click at [440, 259] on div "Select" at bounding box center [431, 271] width 118 height 108
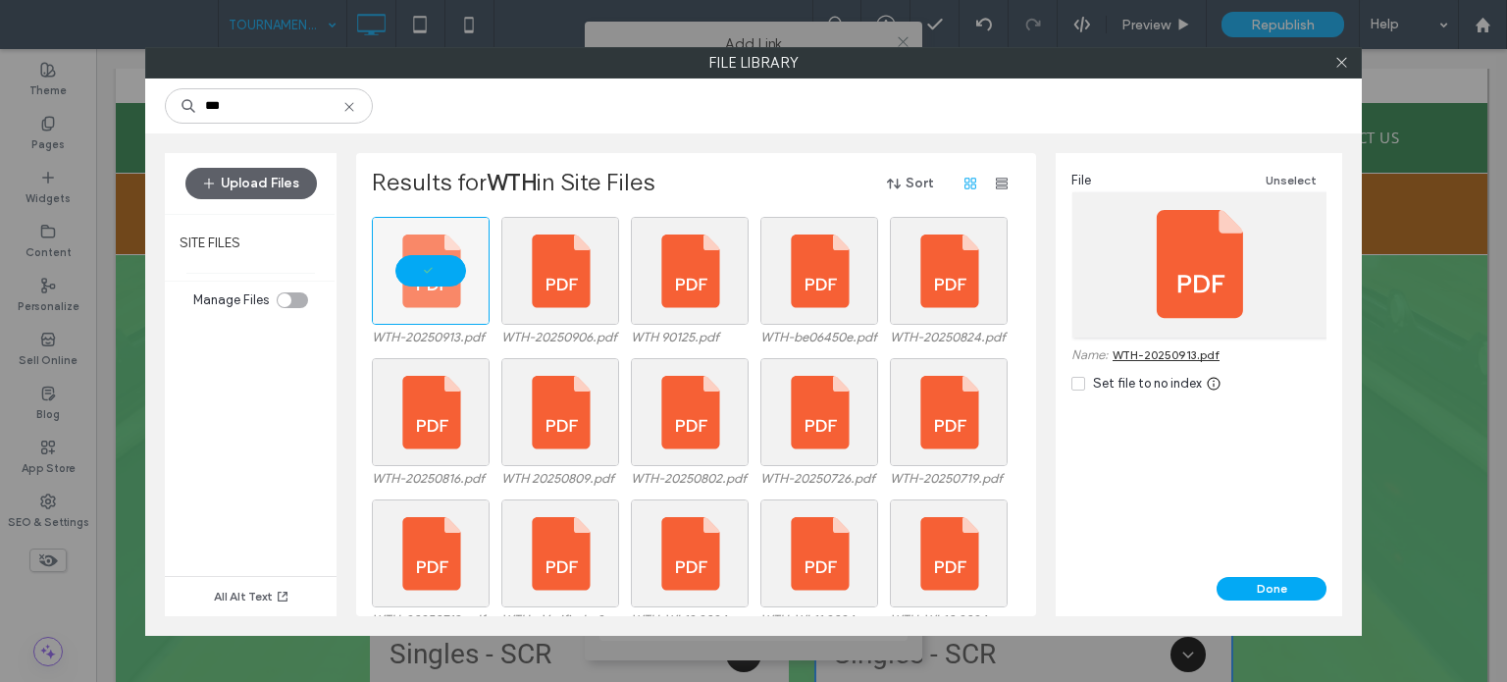
click at [1297, 603] on div "Done" at bounding box center [1199, 596] width 287 height 39
click at [1295, 600] on div "Done" at bounding box center [1199, 596] width 287 height 39
click at [1290, 592] on button "Done" at bounding box center [1272, 589] width 110 height 24
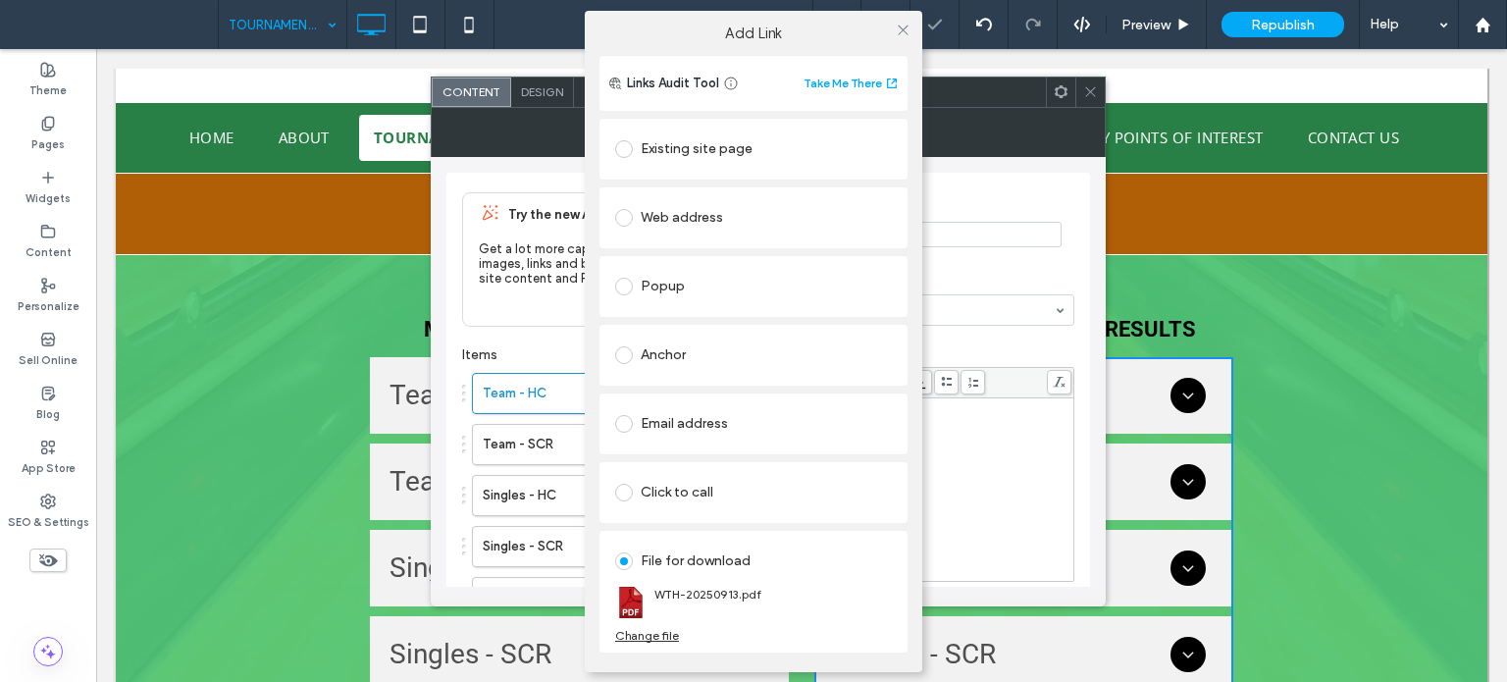
click at [891, 31] on div at bounding box center [902, 30] width 29 height 29
click at [903, 29] on icon at bounding box center [903, 30] width 15 height 15
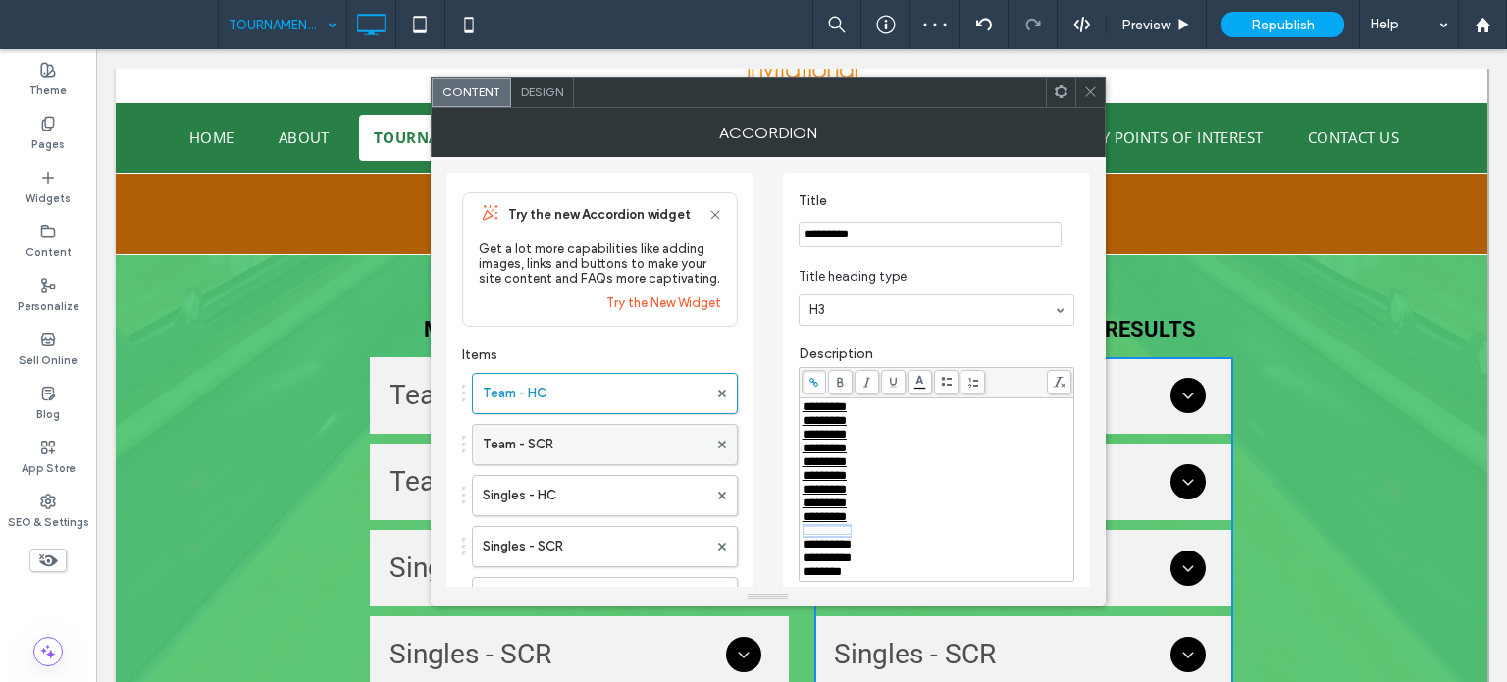
click at [560, 444] on label "Team - SCR" at bounding box center [595, 444] width 225 height 39
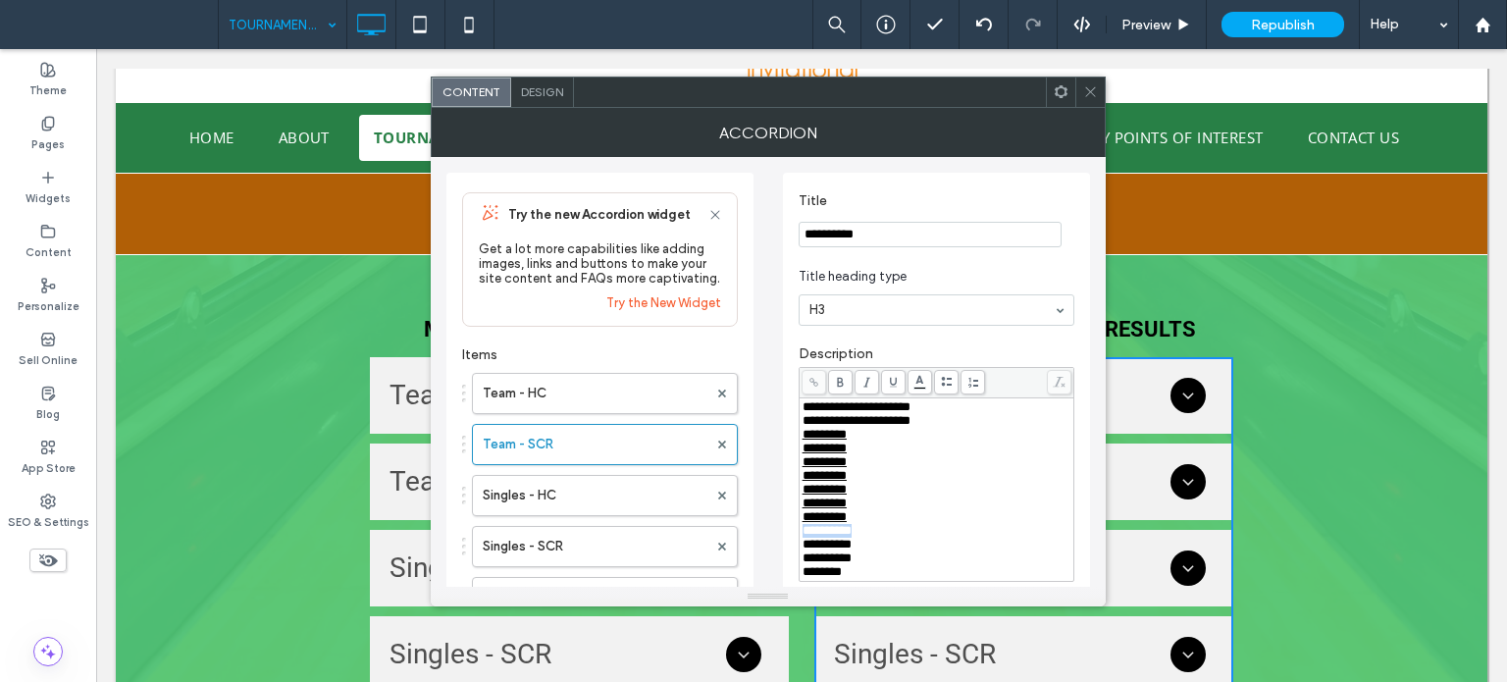
drag, startPoint x: 881, startPoint y: 548, endPoint x: 801, endPoint y: 550, distance: 80.5
click at [802, 550] on div "**********" at bounding box center [937, 489] width 270 height 179
click at [804, 392] on span at bounding box center [814, 382] width 25 height 25
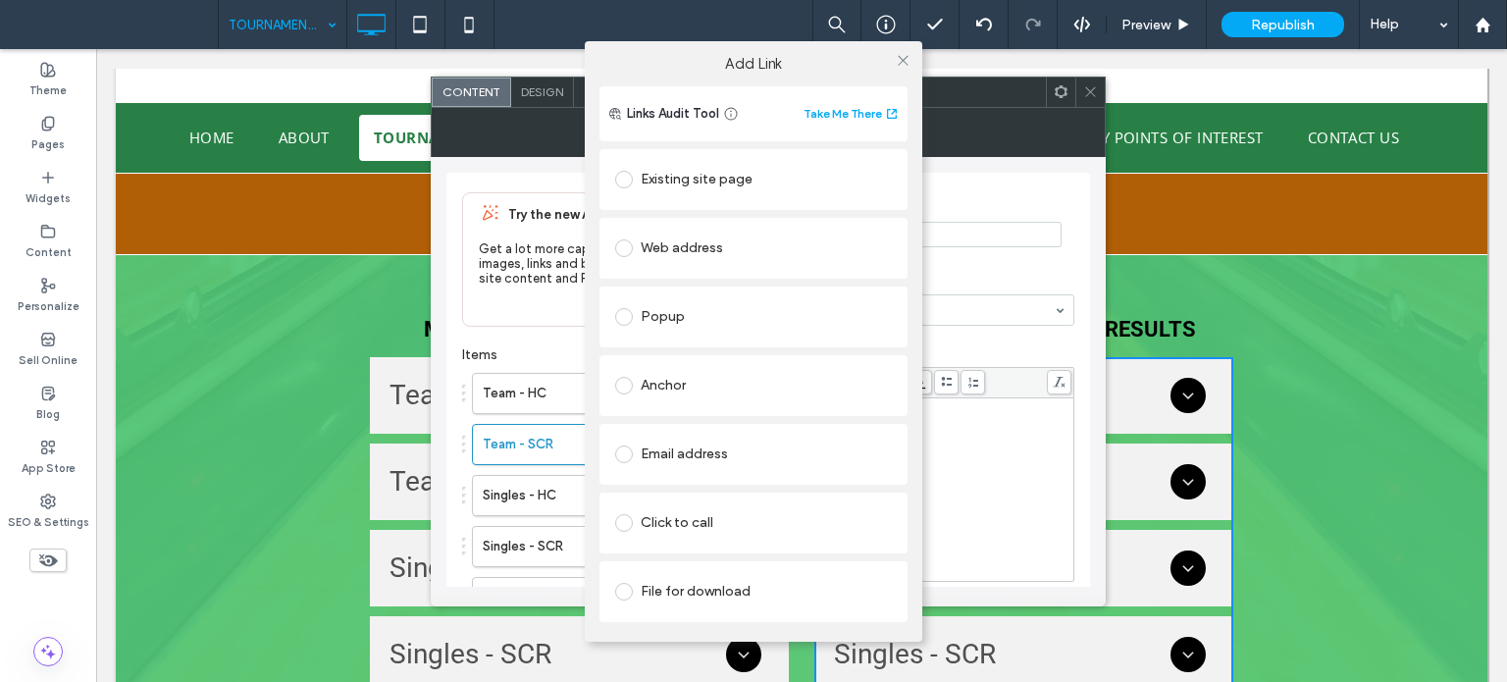
click at [685, 607] on div "File for download" at bounding box center [753, 591] width 277 height 41
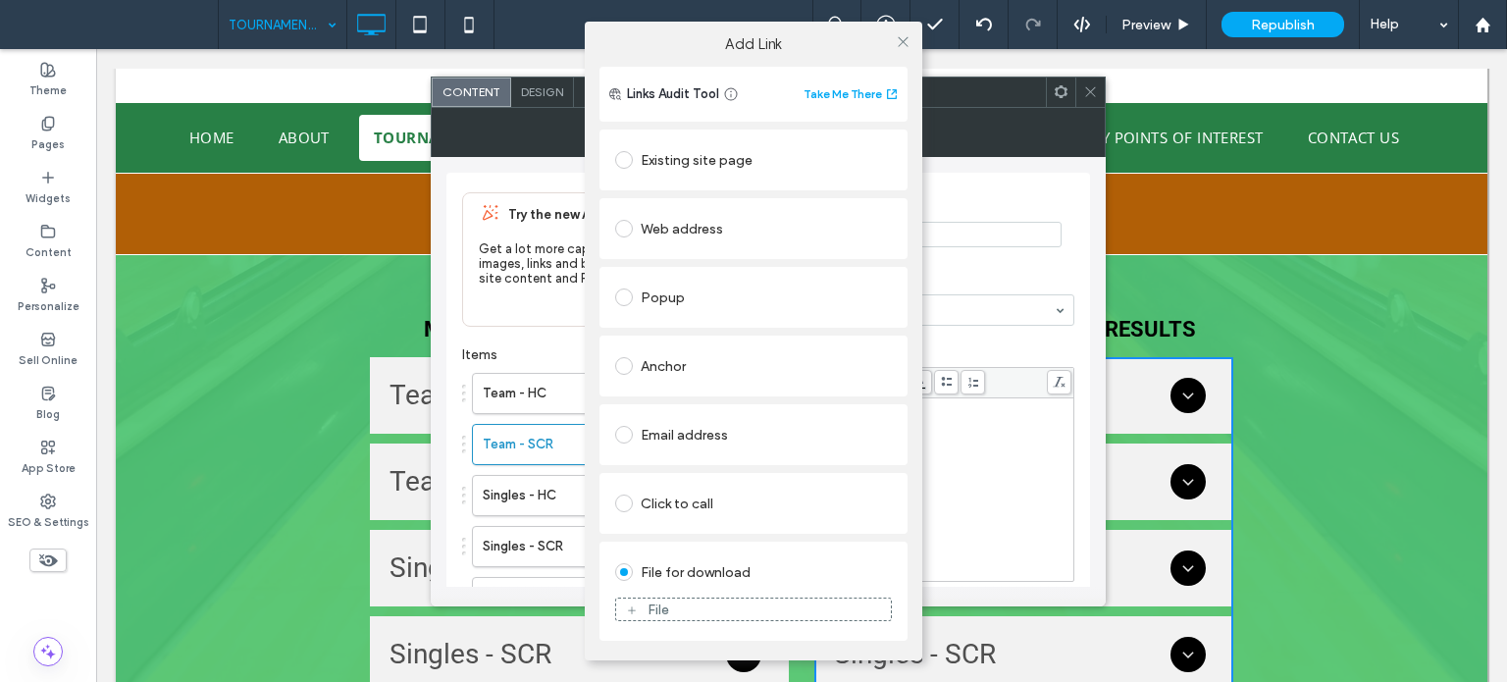
click at [675, 609] on div "File" at bounding box center [753, 610] width 275 height 18
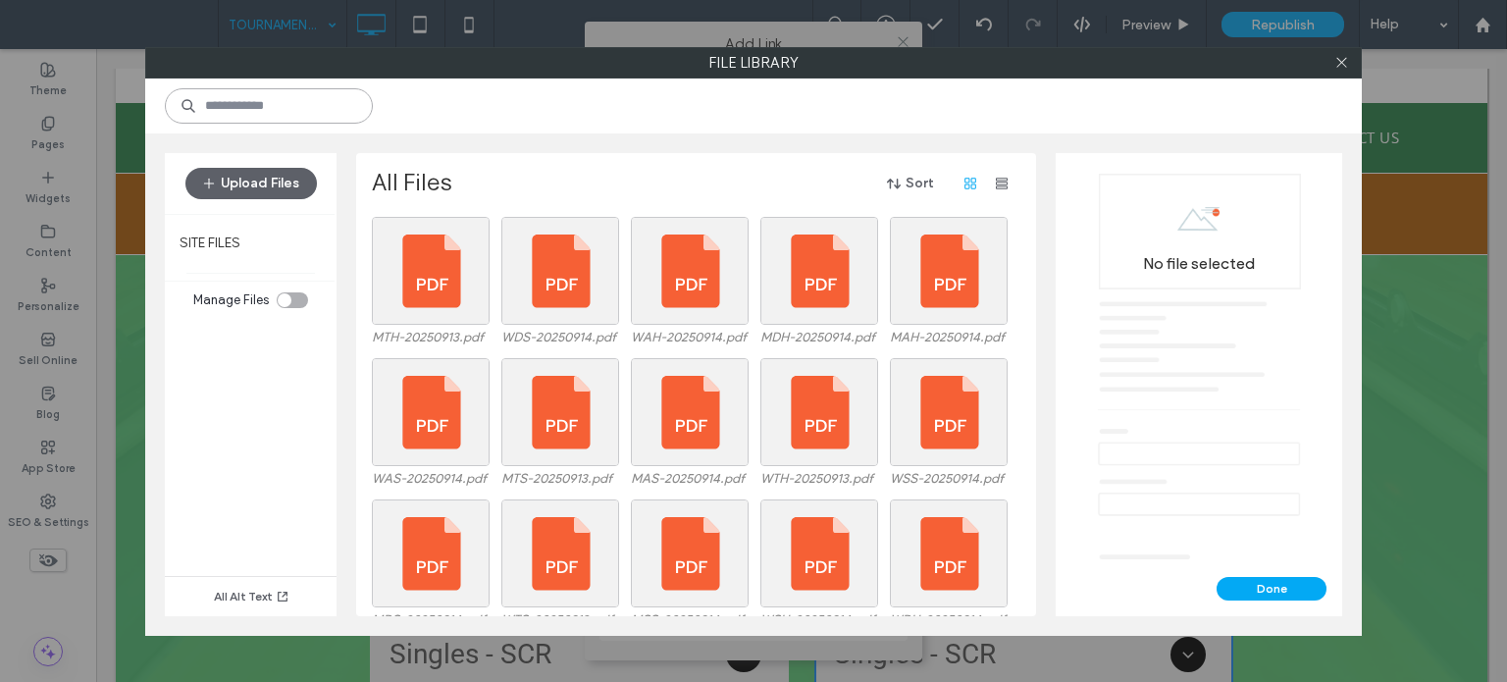
click at [236, 109] on input at bounding box center [269, 105] width 208 height 35
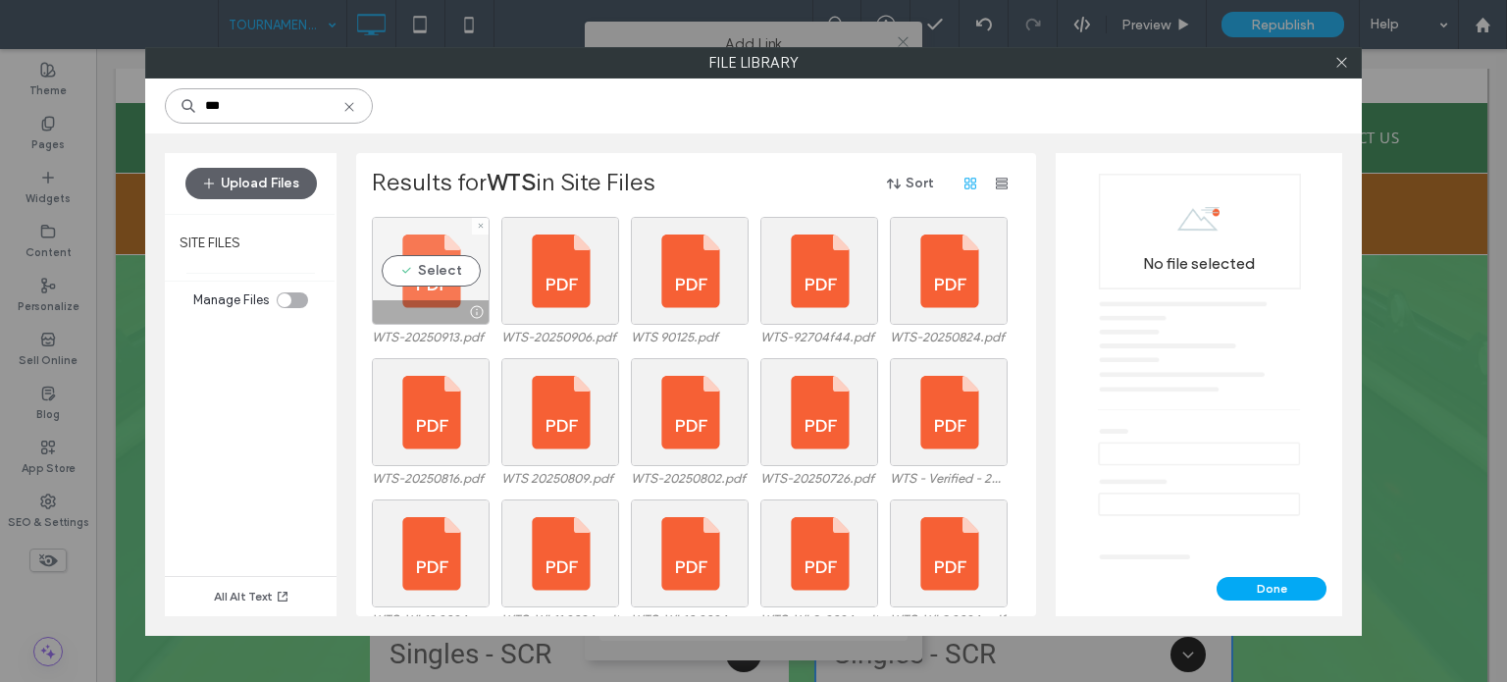
type input "***"
click at [442, 266] on div "Select" at bounding box center [431, 271] width 118 height 108
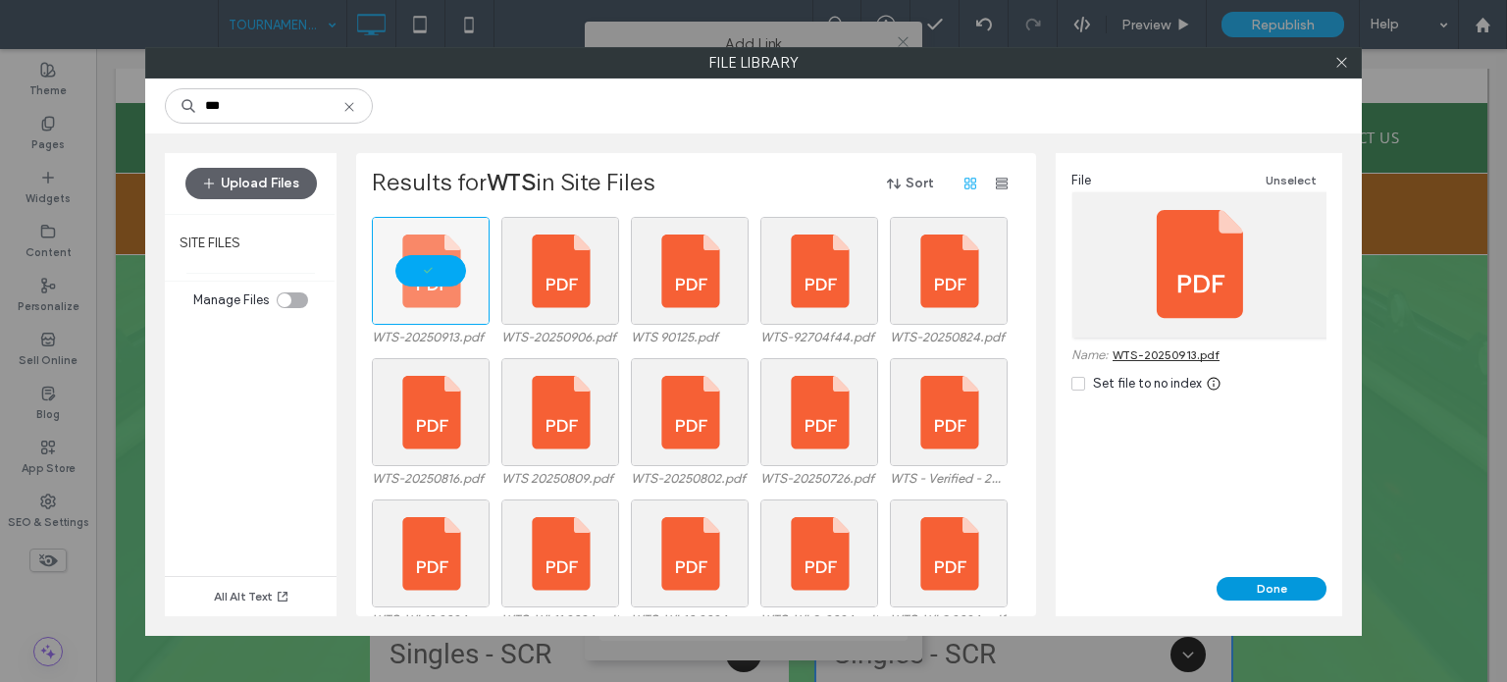
click at [1255, 600] on div "Done" at bounding box center [1199, 596] width 287 height 39
click at [1252, 594] on button "Done" at bounding box center [1272, 589] width 110 height 24
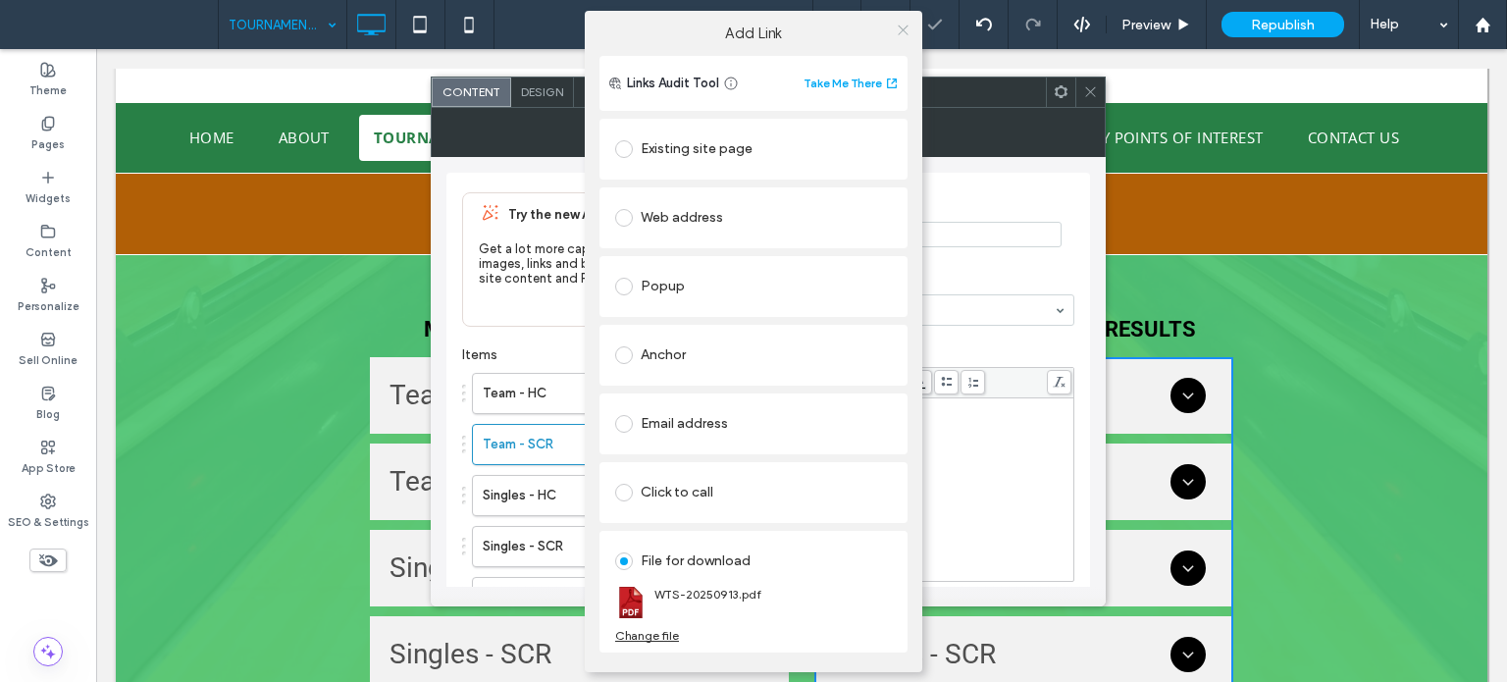
click at [898, 26] on use at bounding box center [903, 31] width 10 height 10
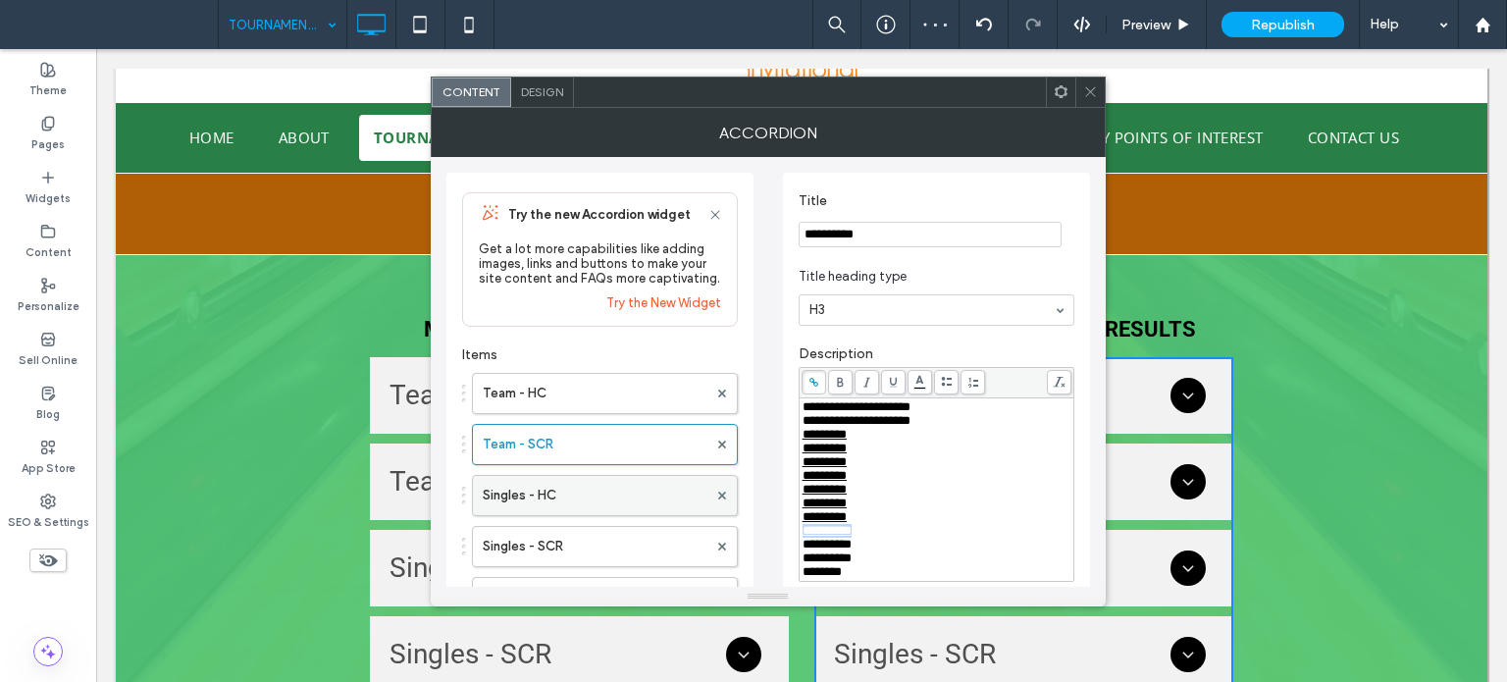
click at [544, 489] on label "Singles - HC" at bounding box center [595, 495] width 225 height 39
drag, startPoint x: 884, startPoint y: 550, endPoint x: 797, endPoint y: 554, distance: 87.5
click at [797, 554] on div "**********" at bounding box center [936, 392] width 307 height 439
click at [816, 384] on use at bounding box center [814, 382] width 9 height 9
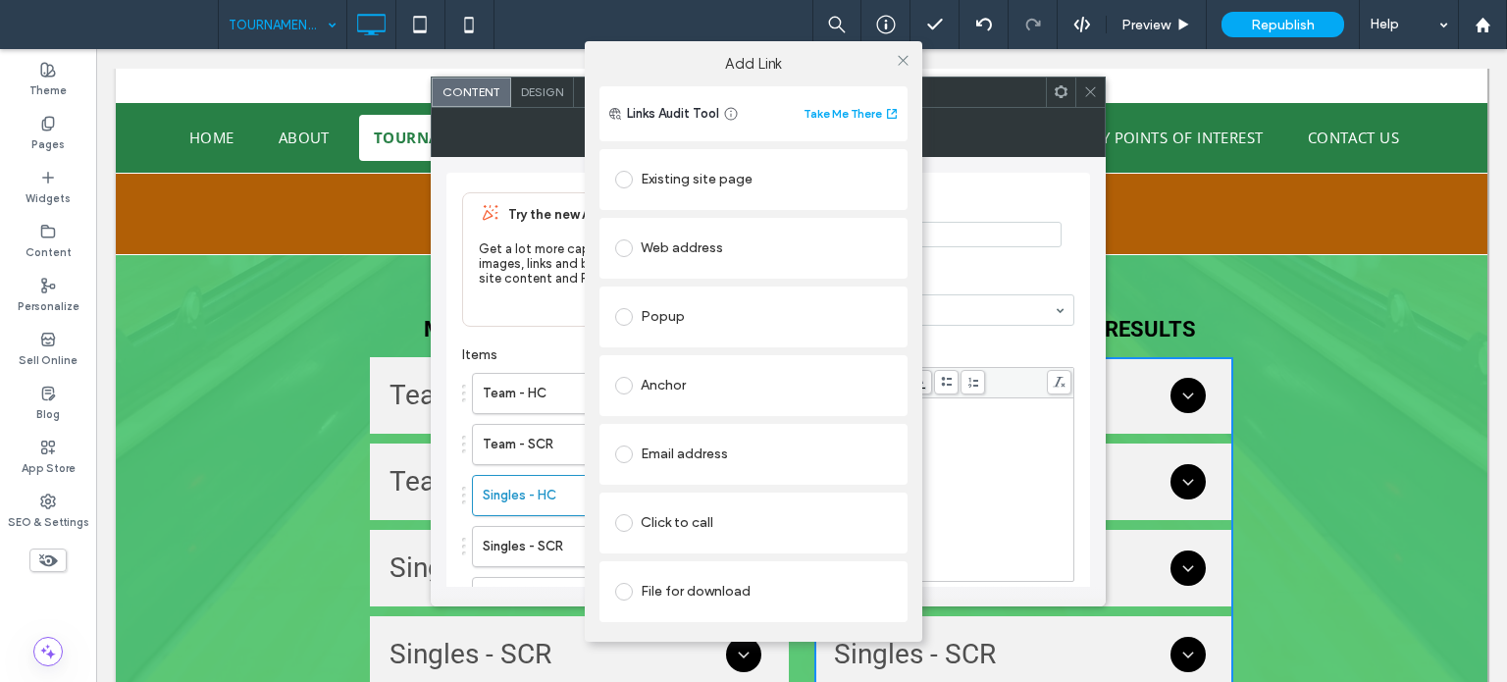
click at [660, 591] on div "File for download" at bounding box center [753, 591] width 277 height 31
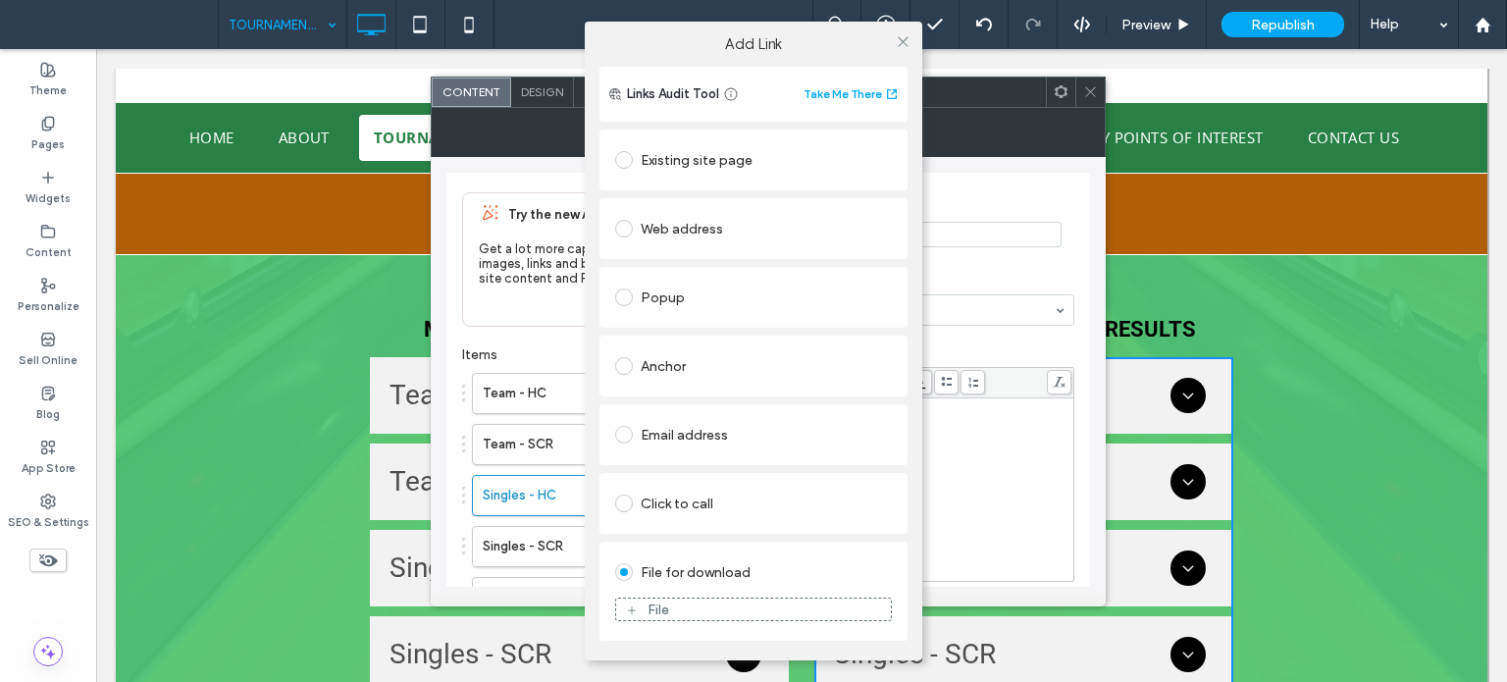
click at [663, 611] on div "File" at bounding box center [659, 610] width 22 height 17
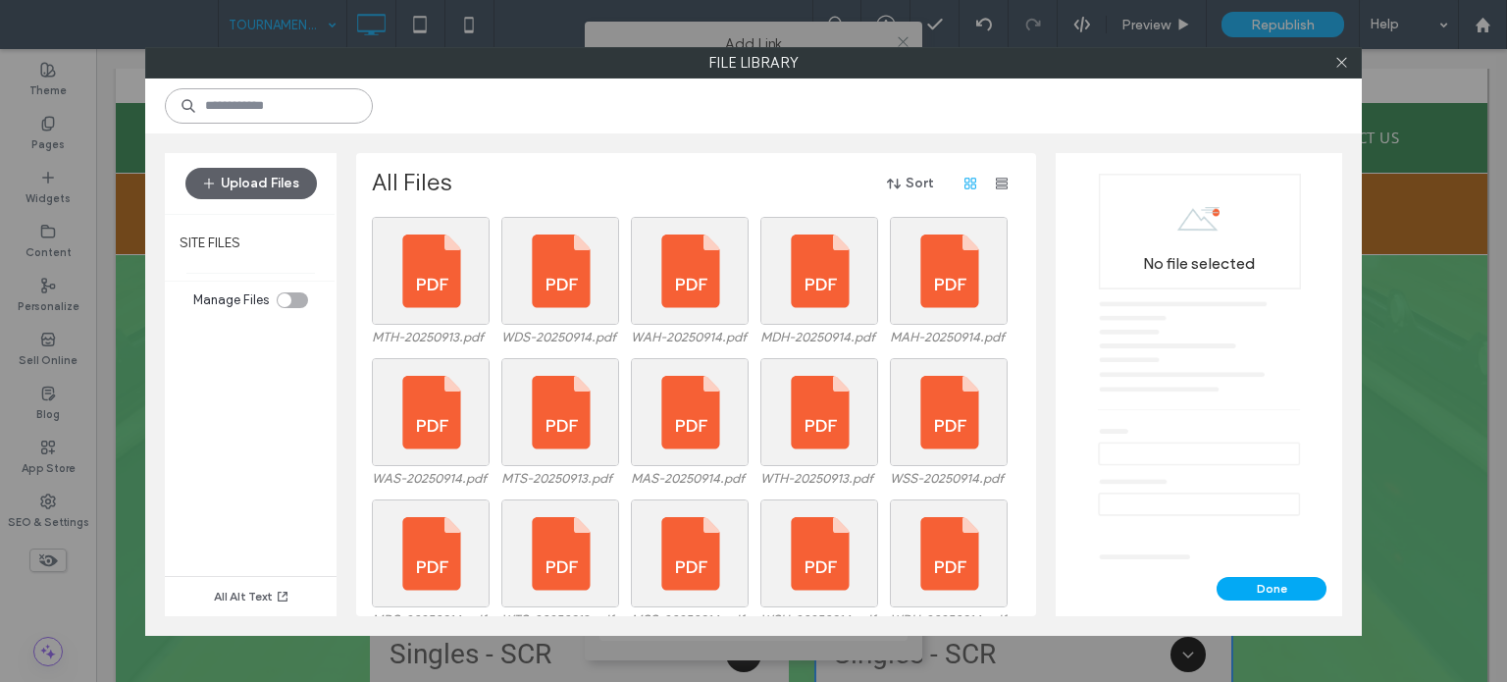
click at [257, 94] on input at bounding box center [269, 105] width 208 height 35
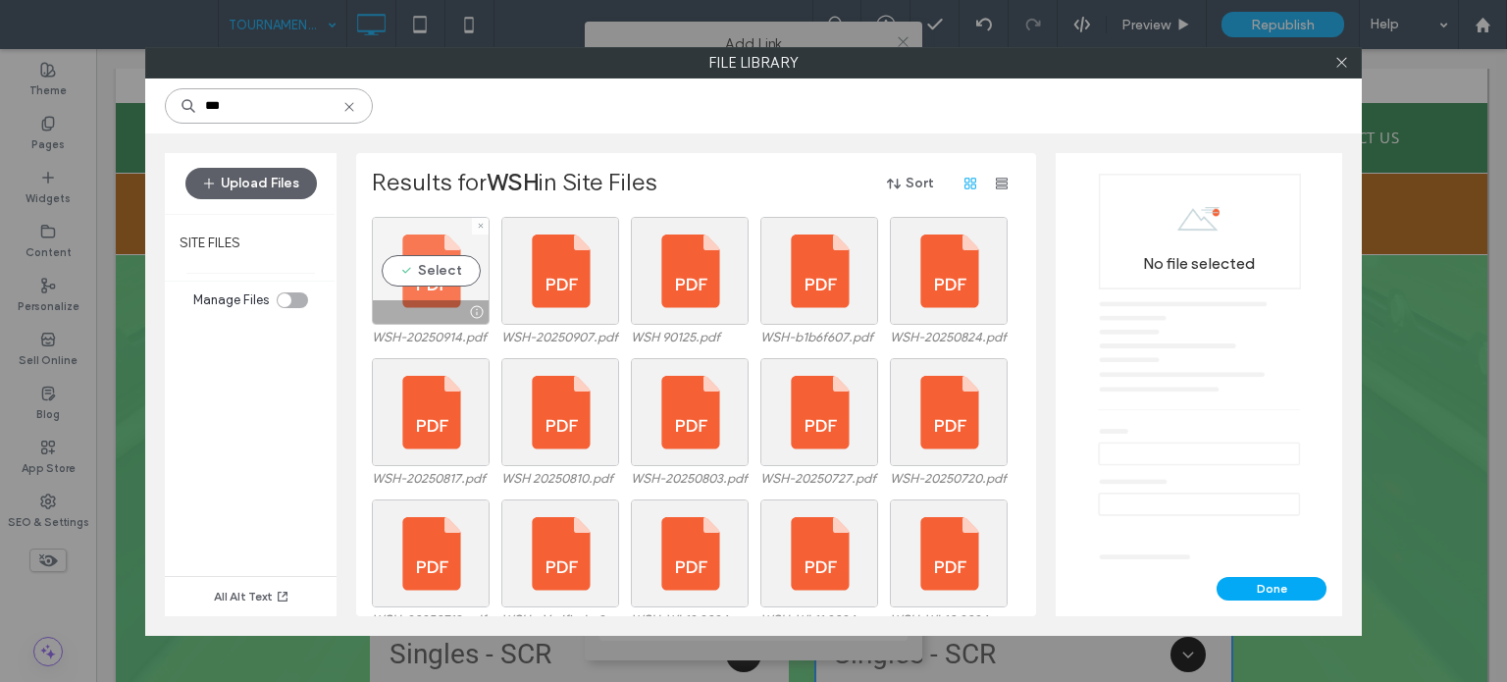
type input "***"
click at [447, 266] on div "Select" at bounding box center [431, 271] width 118 height 108
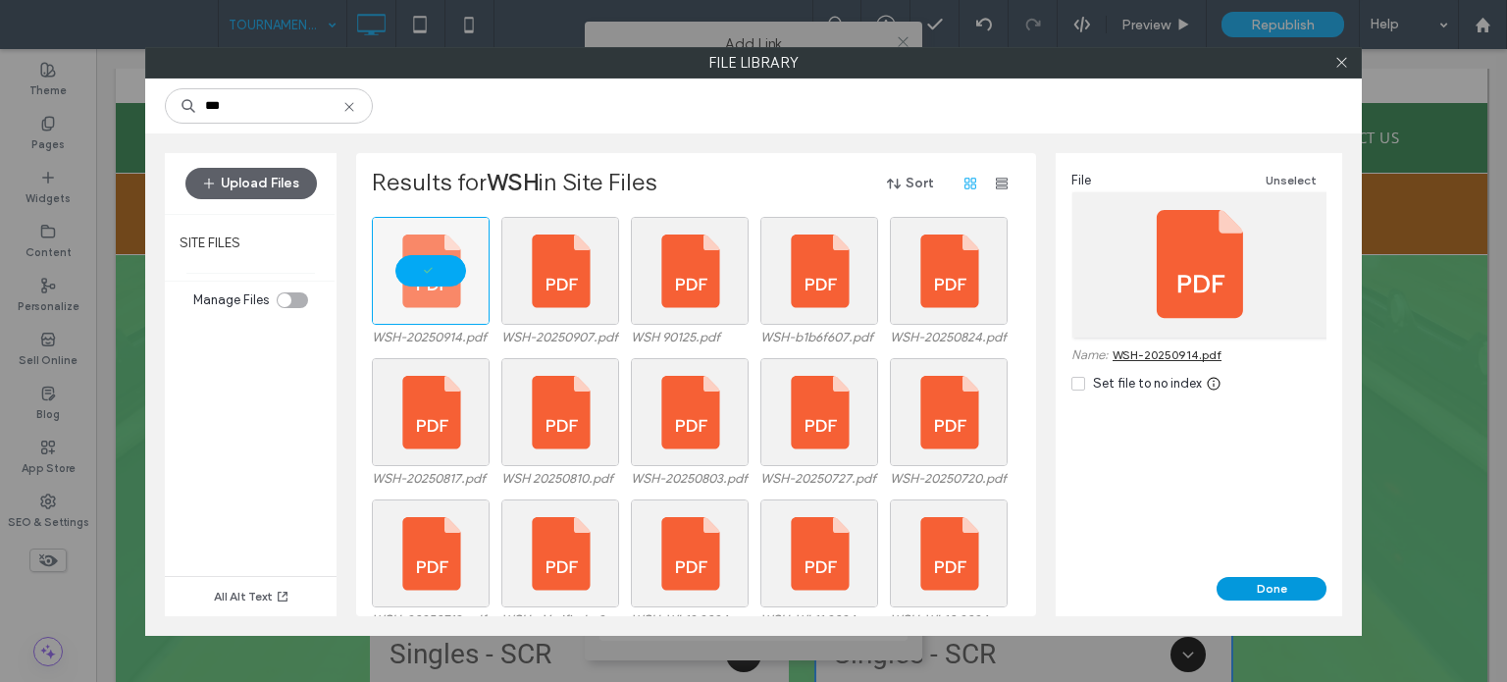
click at [1289, 585] on button "Done" at bounding box center [1272, 589] width 110 height 24
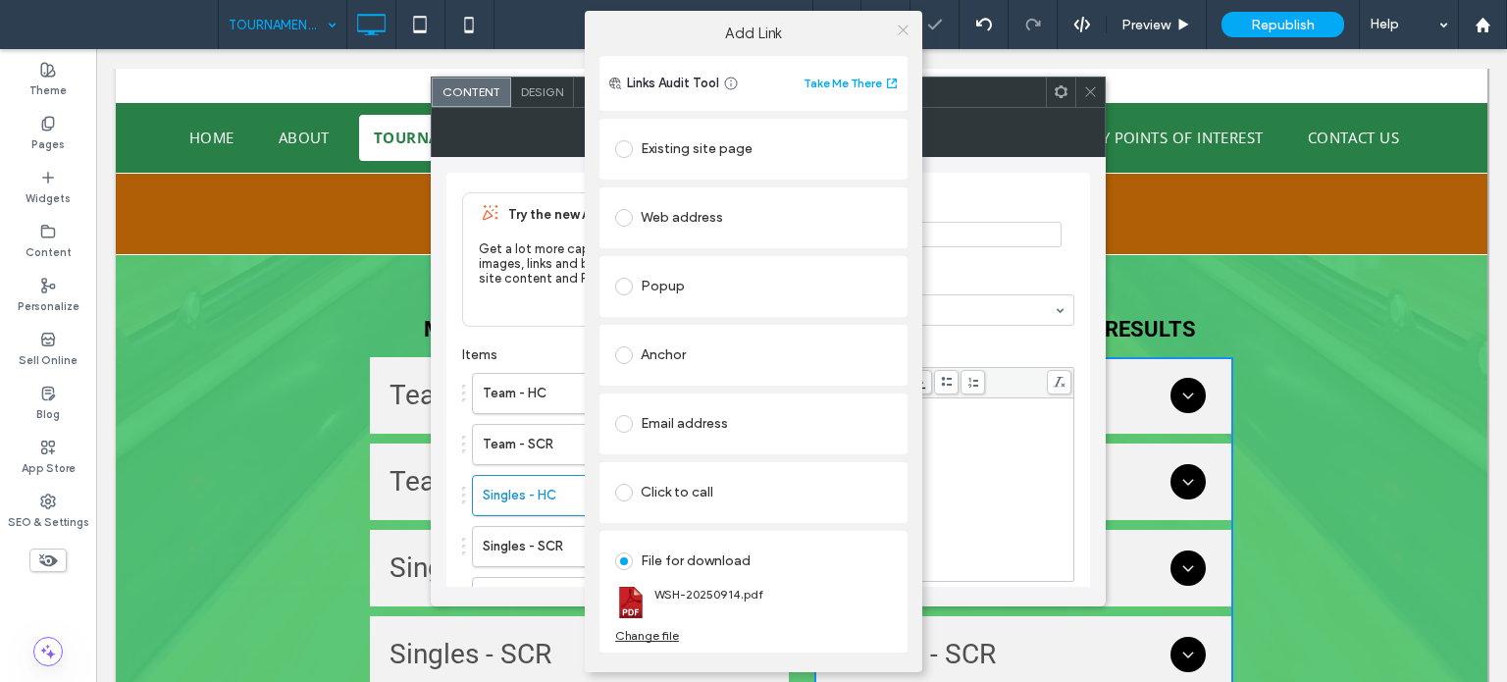
click at [902, 28] on icon at bounding box center [903, 30] width 15 height 15
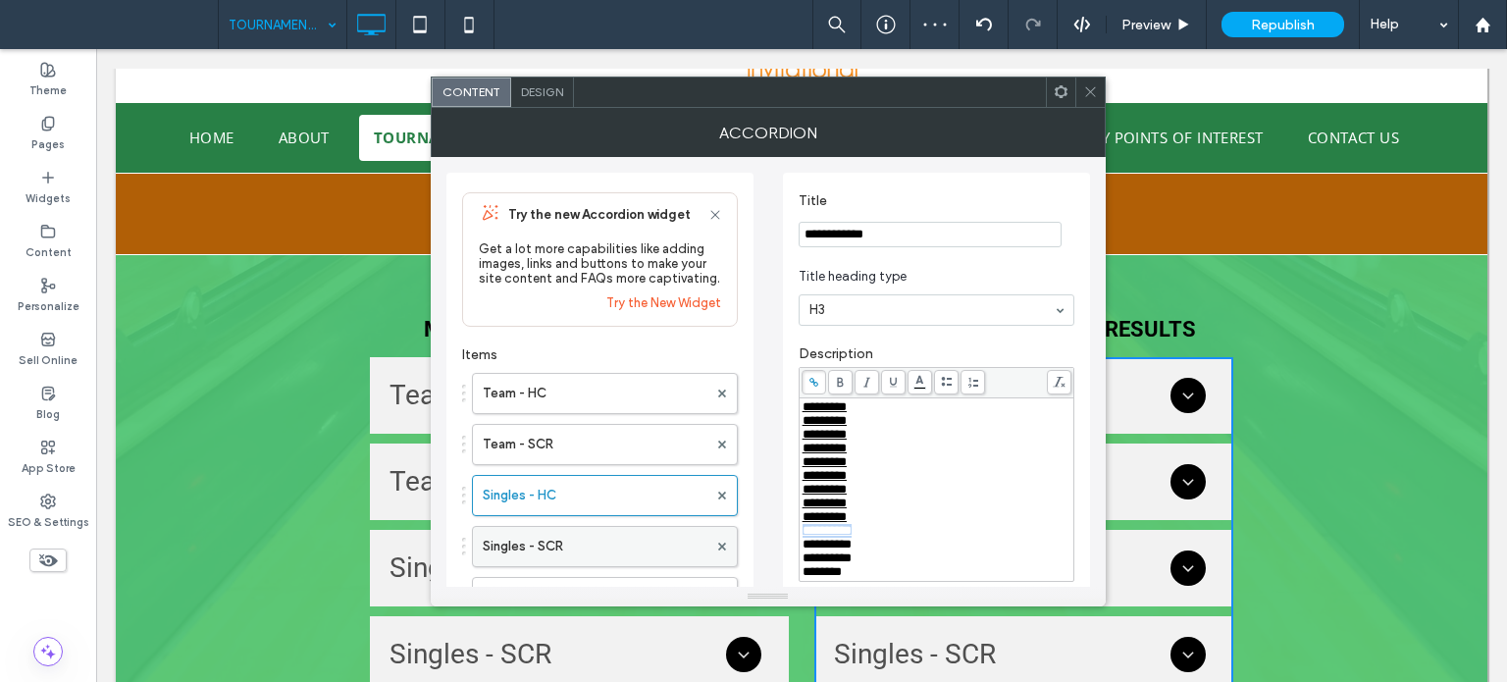
click at [569, 545] on label "Singles - SCR" at bounding box center [595, 546] width 225 height 39
drag, startPoint x: 891, startPoint y: 553, endPoint x: 787, endPoint y: 545, distance: 104.4
click at [787, 545] on div "**********" at bounding box center [936, 392] width 307 height 439
click at [813, 390] on span at bounding box center [814, 382] width 25 height 25
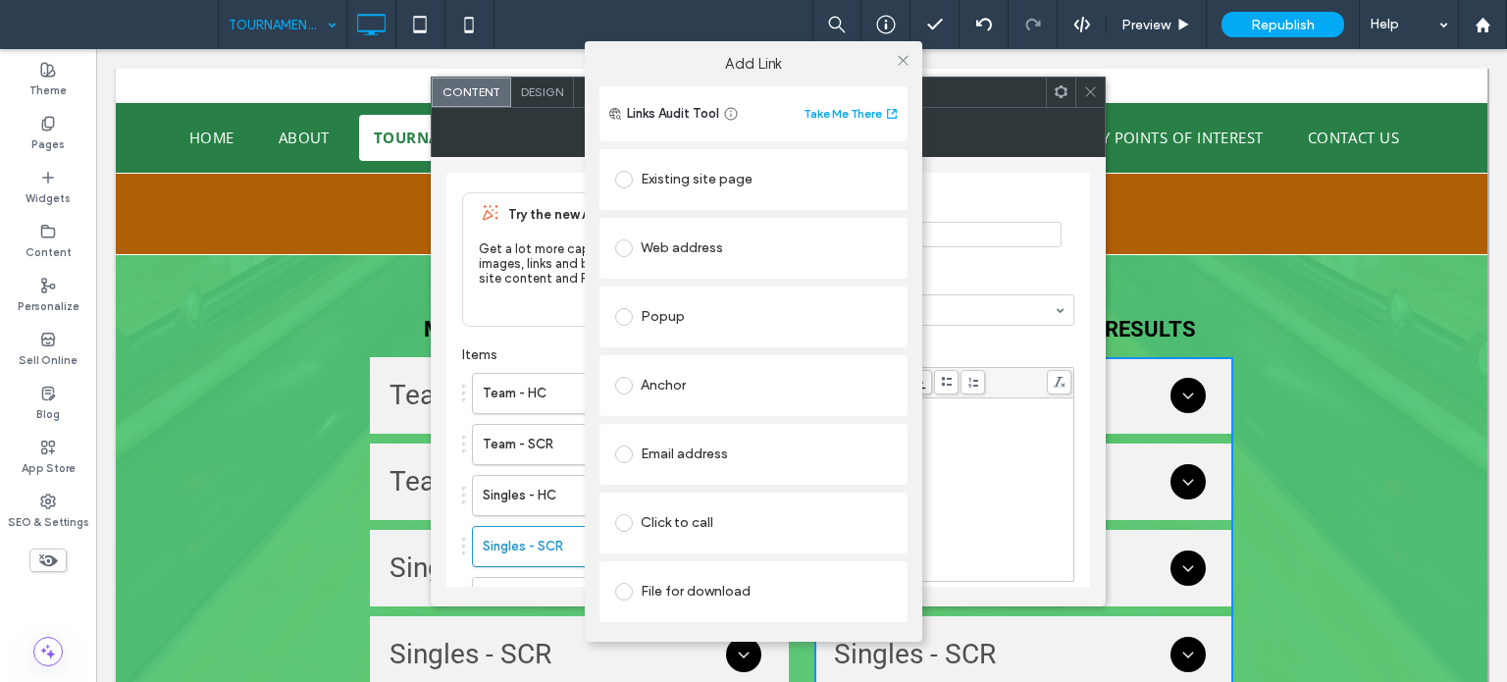
click at [667, 595] on div "File for download" at bounding box center [753, 591] width 277 height 31
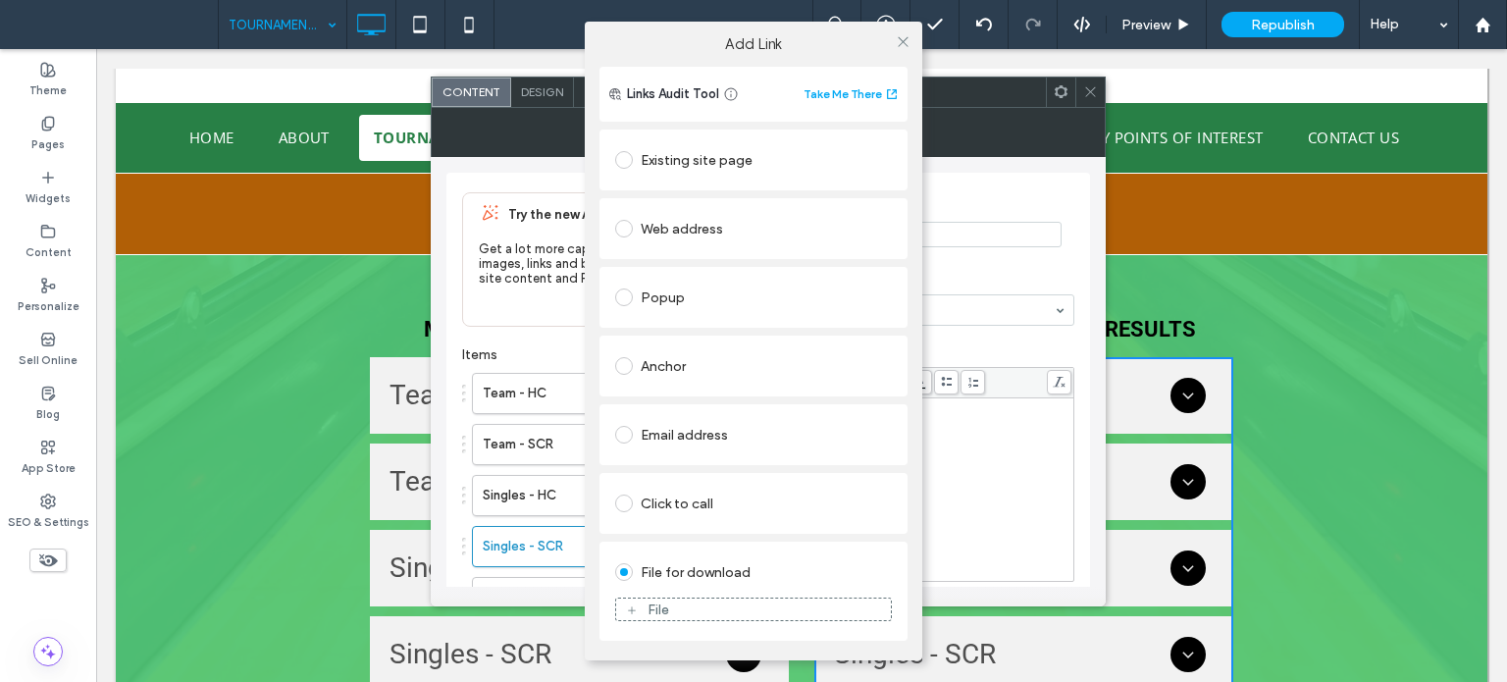
click at [646, 598] on div "File" at bounding box center [753, 610] width 277 height 24
click at [667, 602] on div "File" at bounding box center [659, 610] width 22 height 17
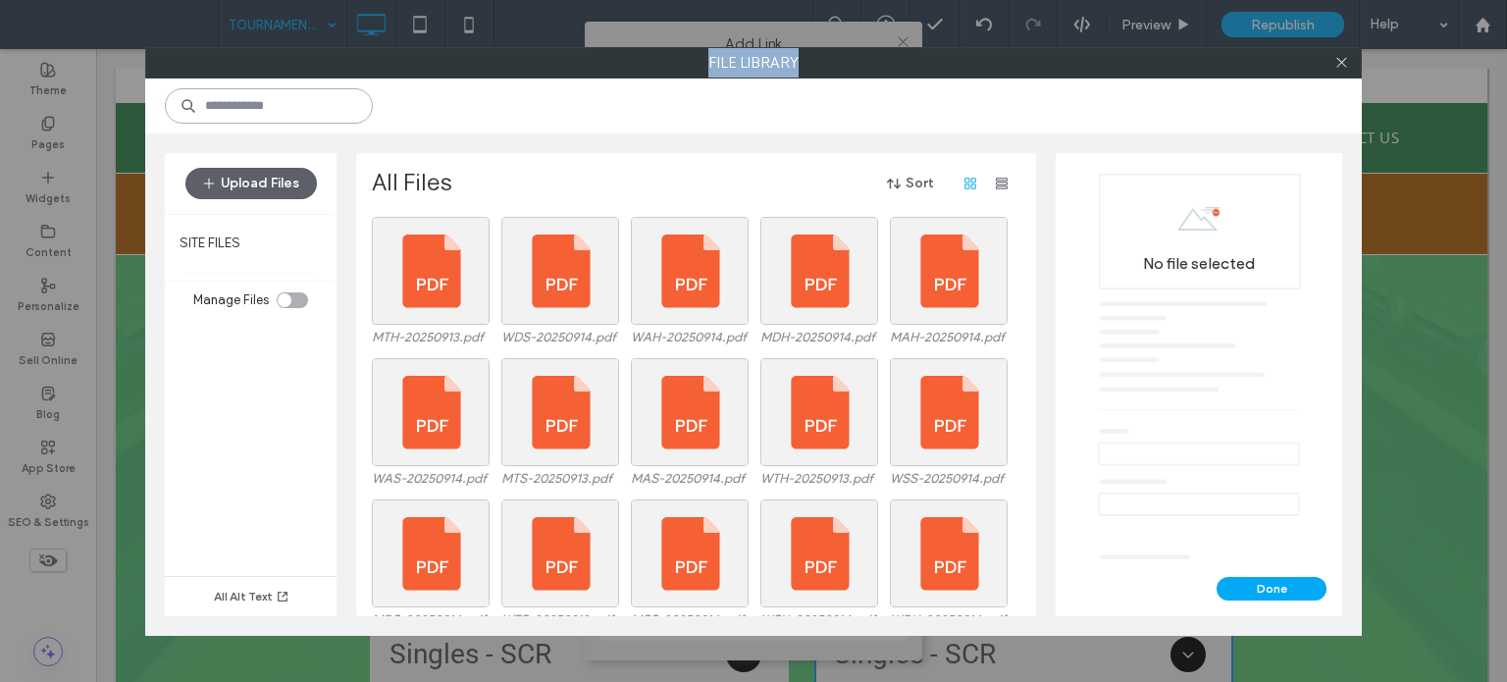
click at [251, 105] on input at bounding box center [269, 105] width 208 height 35
click at [271, 104] on input at bounding box center [269, 105] width 208 height 35
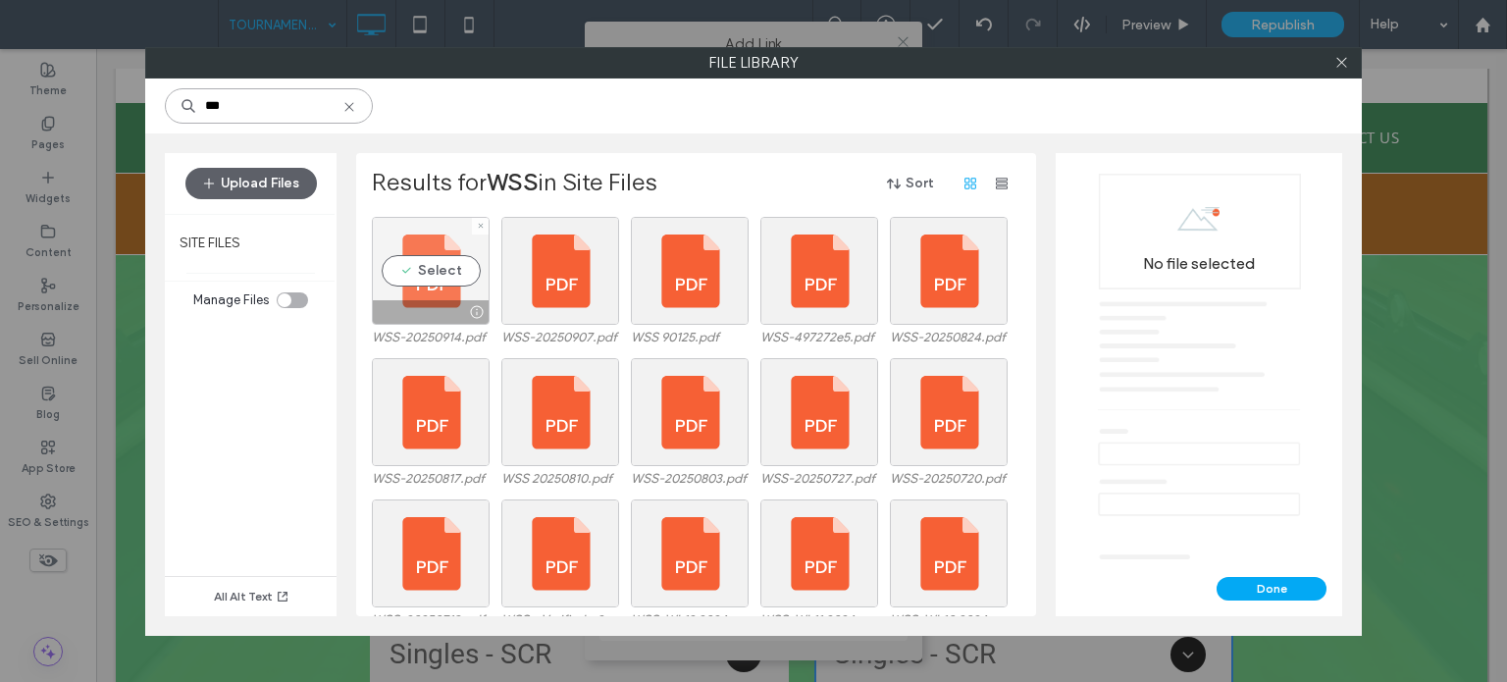
type input "***"
click at [473, 274] on div "Select" at bounding box center [431, 271] width 118 height 108
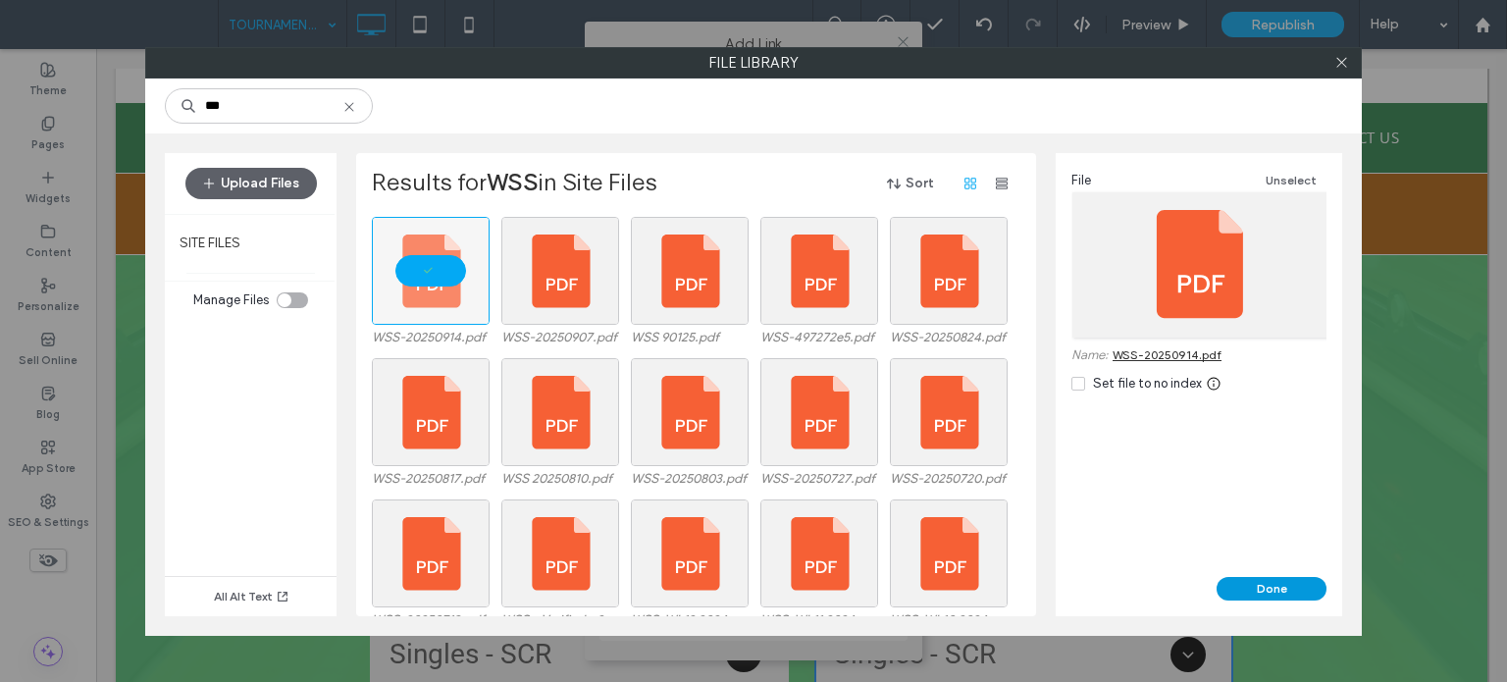
click at [1282, 592] on button "Done" at bounding box center [1272, 589] width 110 height 24
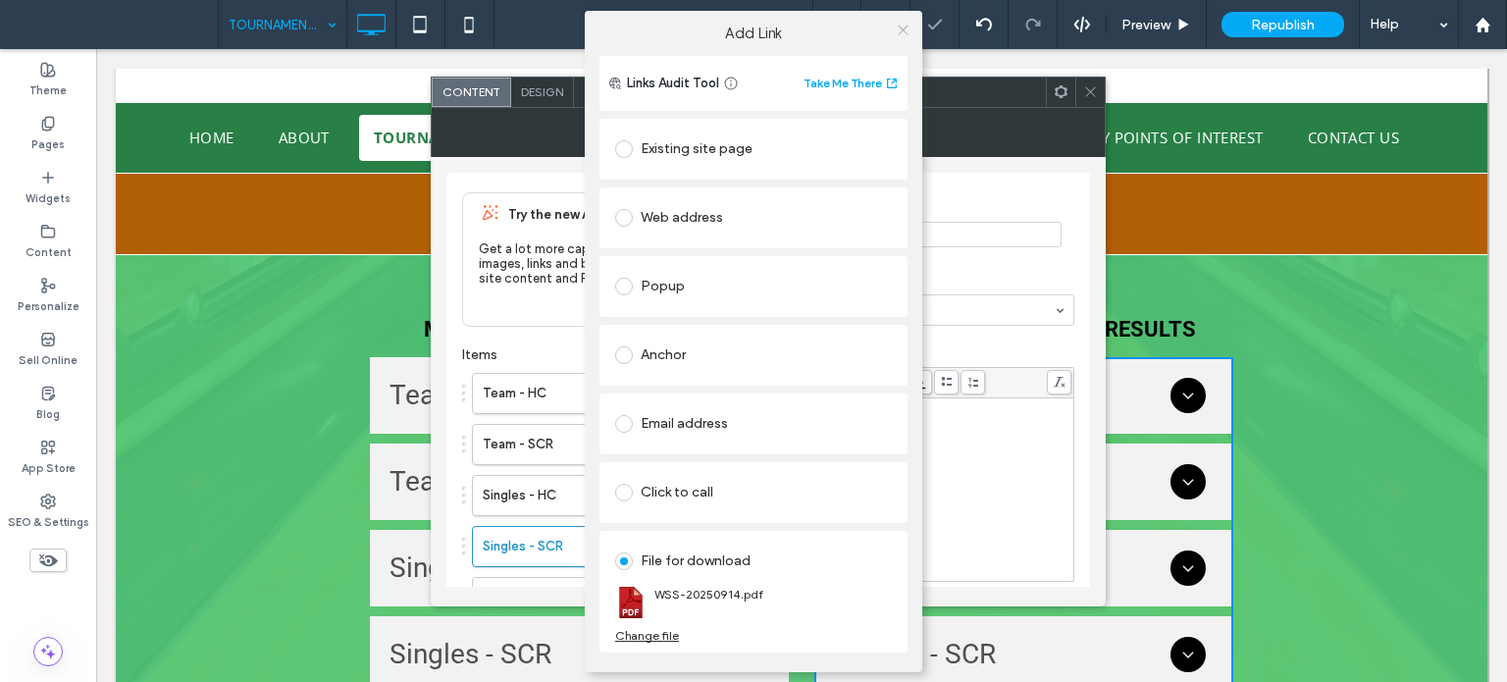
click at [902, 30] on use at bounding box center [903, 31] width 10 height 10
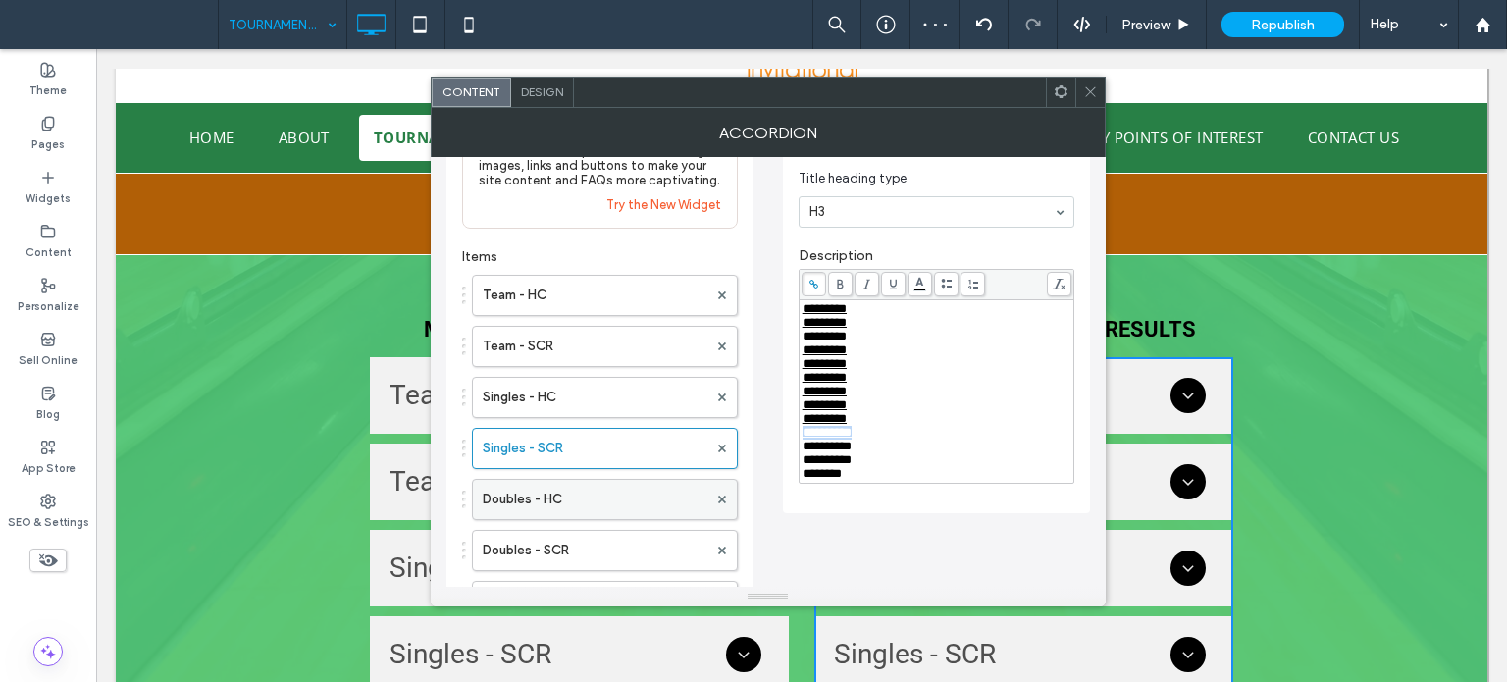
click at [552, 500] on label "Doubles - HC" at bounding box center [595, 499] width 225 height 39
drag, startPoint x: 880, startPoint y: 450, endPoint x: 801, endPoint y: 454, distance: 79.6
click at [802, 454] on div "**********" at bounding box center [937, 391] width 270 height 179
click at [812, 289] on icon at bounding box center [814, 284] width 11 height 11
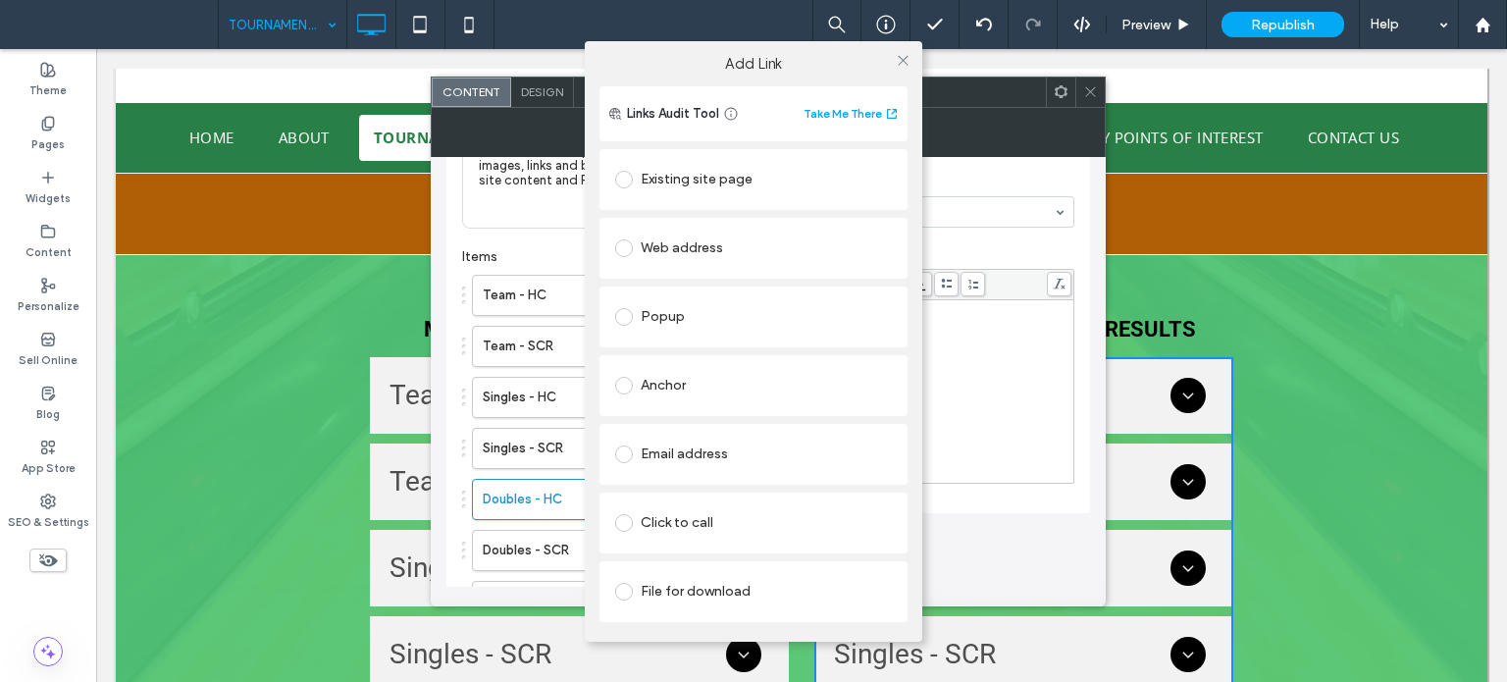
click at [671, 600] on div "File for download" at bounding box center [753, 591] width 277 height 31
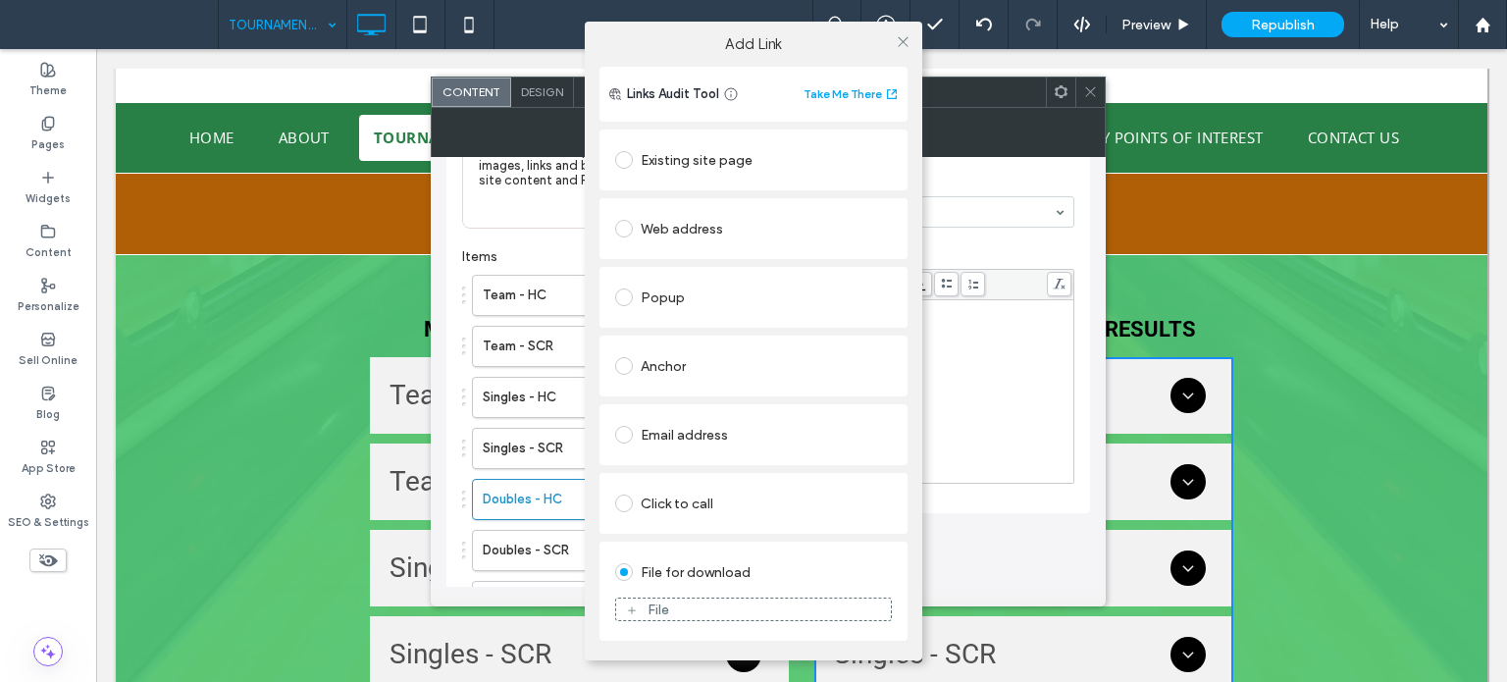
click at [659, 615] on div "File" at bounding box center [659, 610] width 22 height 17
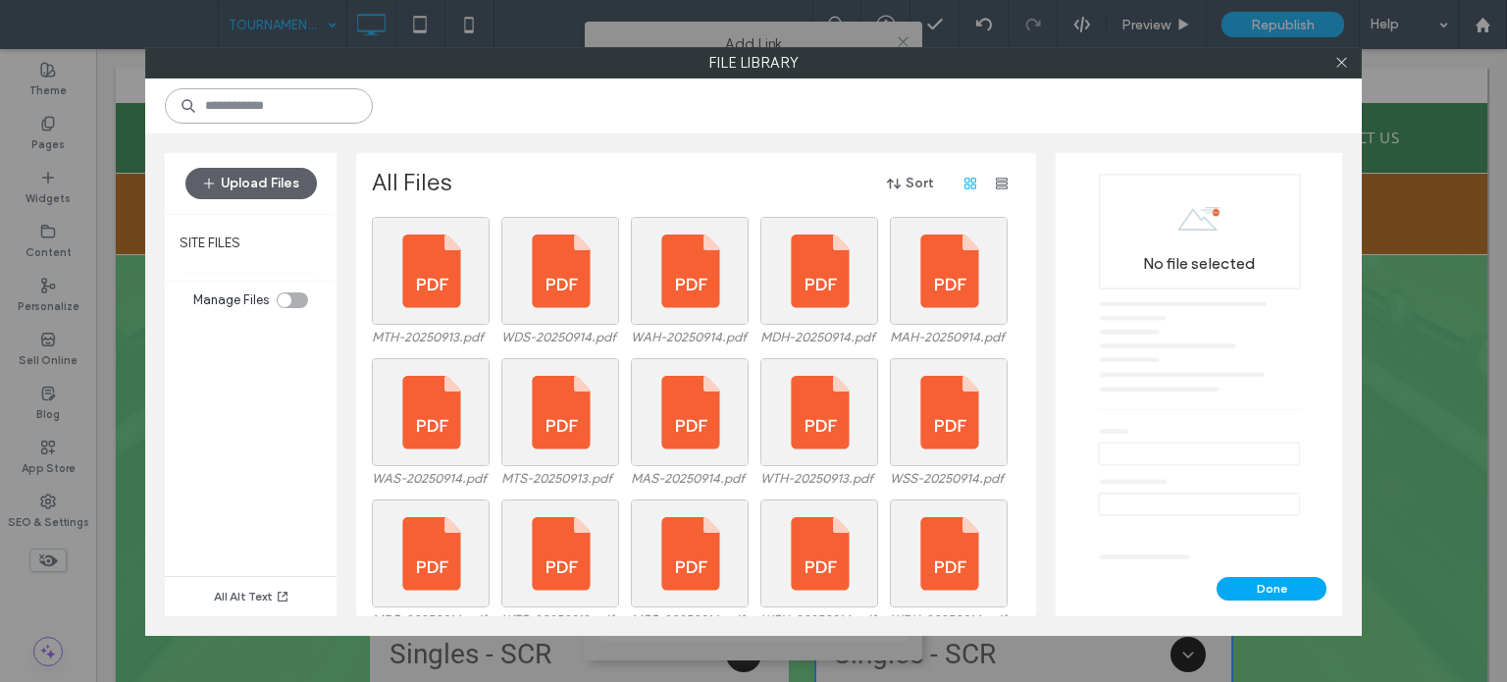
click at [211, 105] on input at bounding box center [269, 105] width 208 height 35
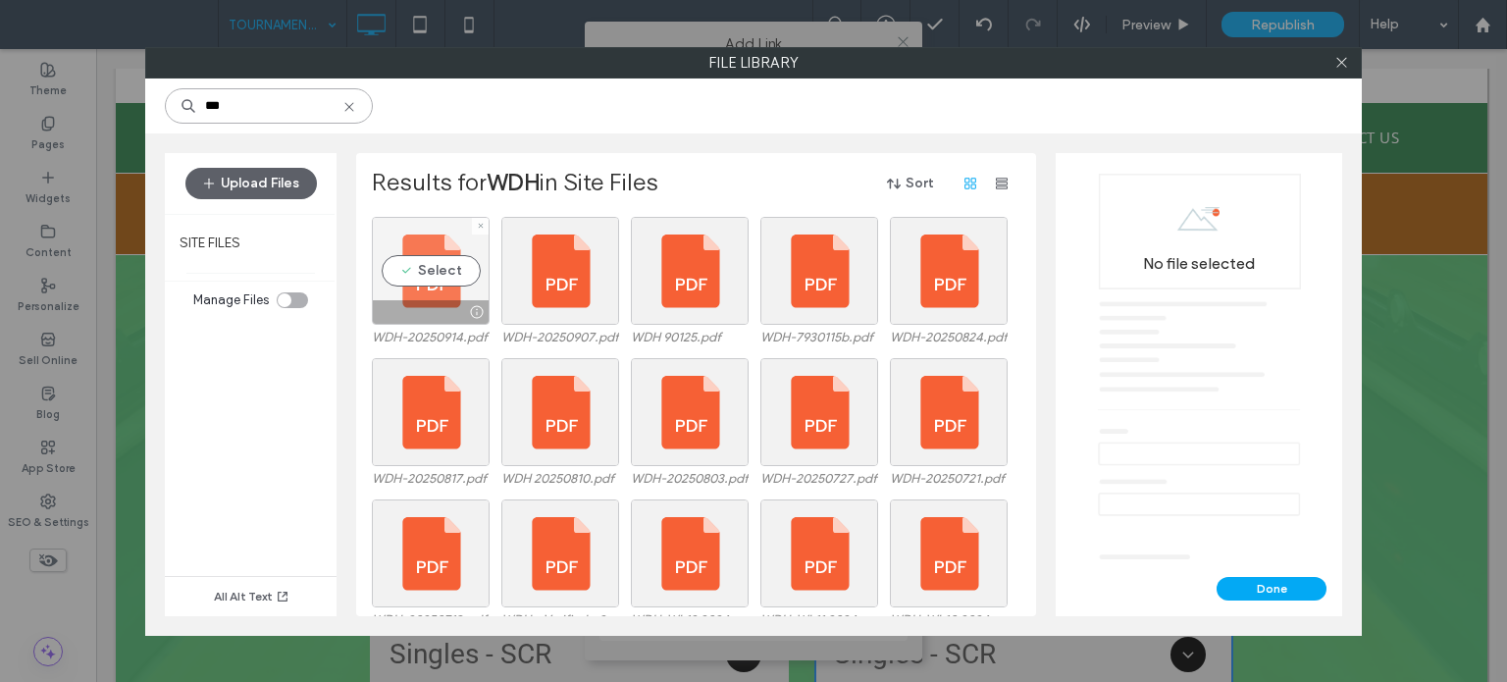
type input "***"
click at [428, 278] on div "Select" at bounding box center [431, 271] width 118 height 108
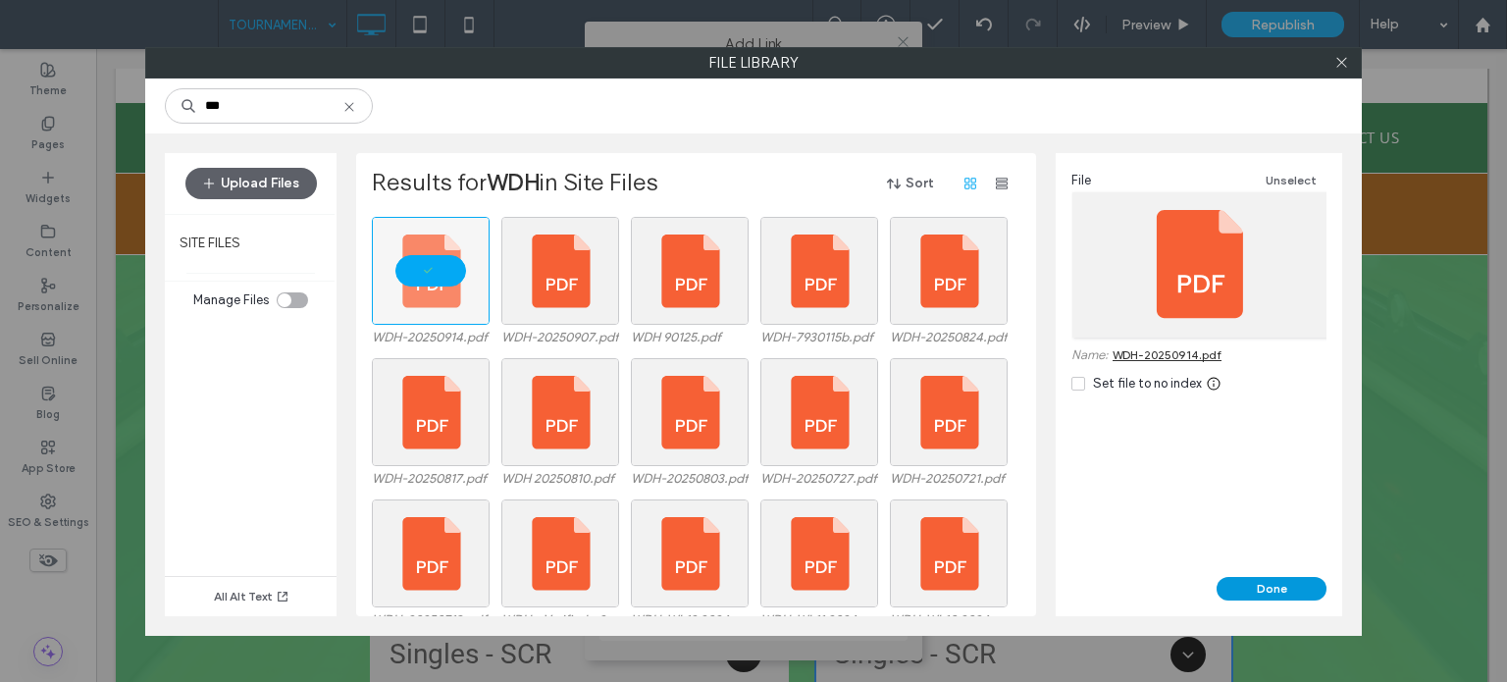
click at [1297, 598] on button "Done" at bounding box center [1272, 589] width 110 height 24
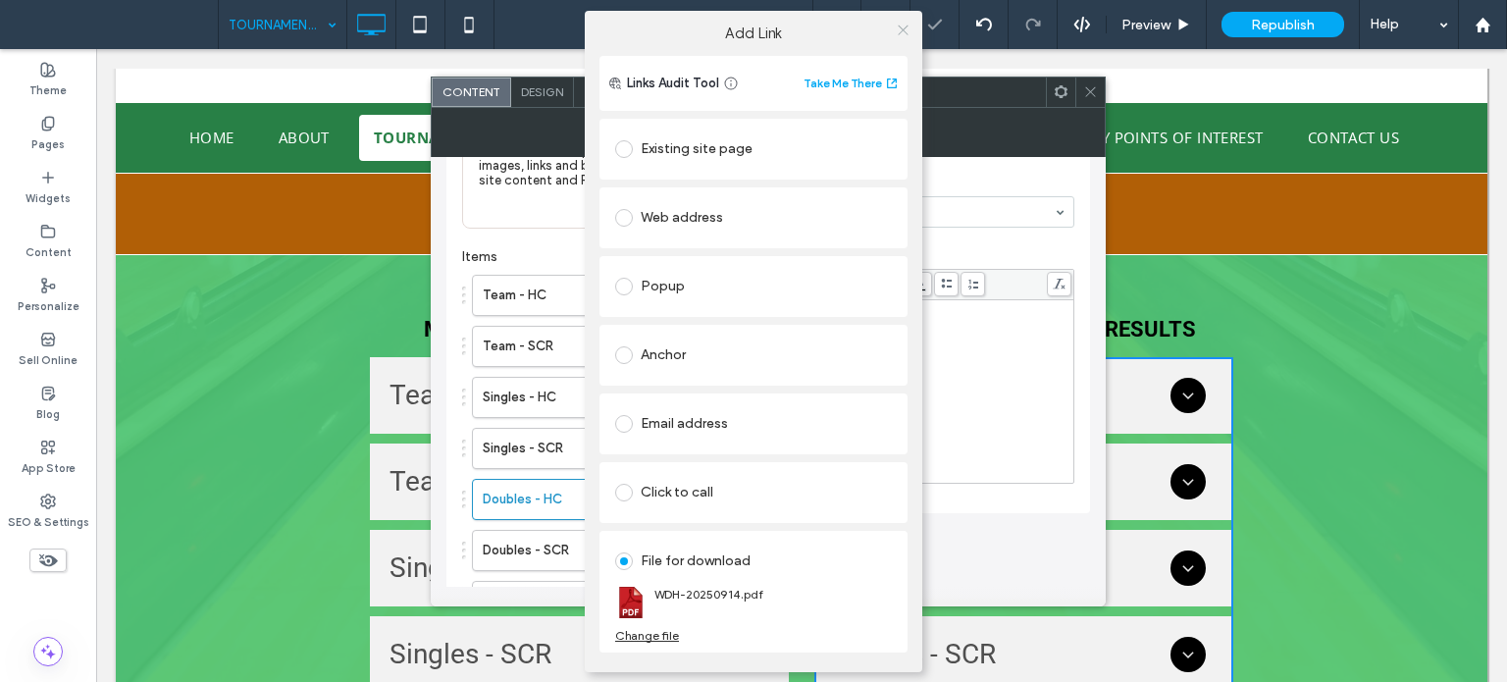
click at [907, 34] on icon at bounding box center [903, 30] width 15 height 15
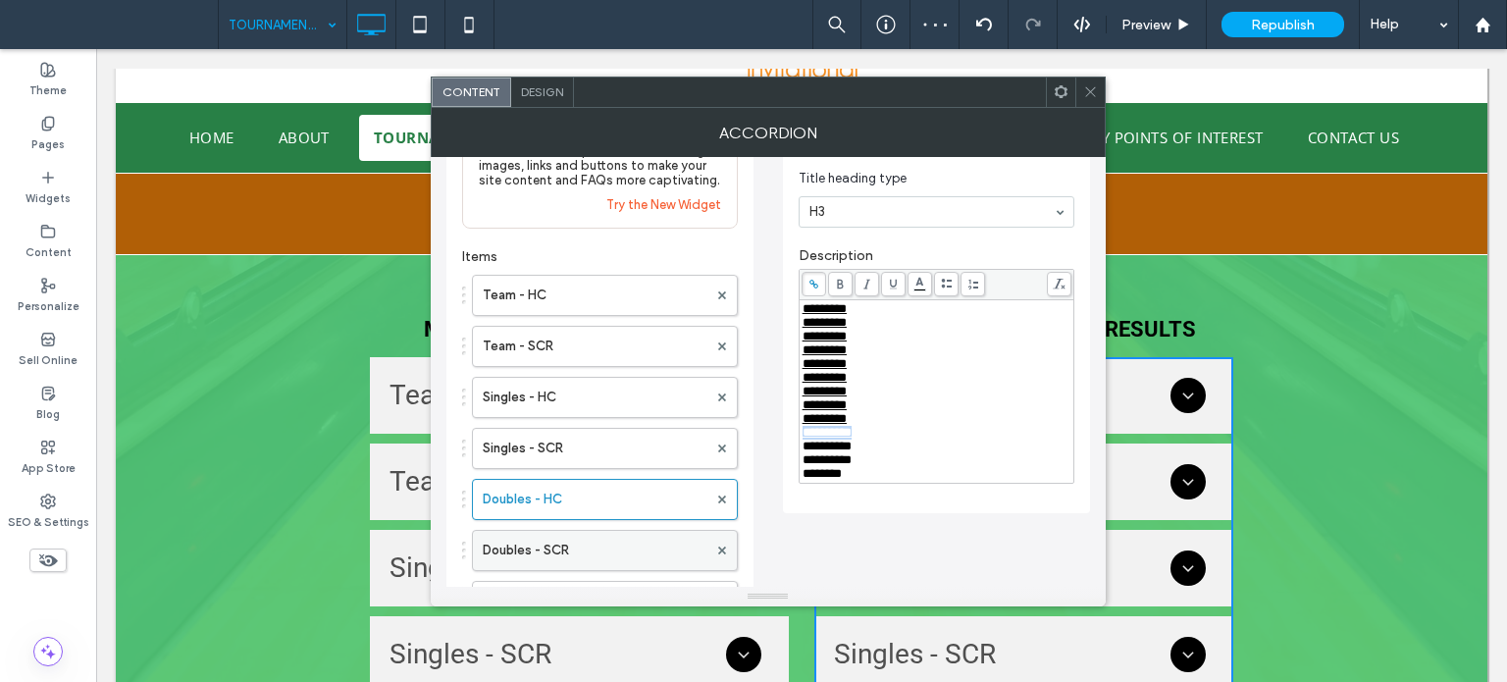
click at [569, 558] on label "Doubles - SCR" at bounding box center [595, 550] width 225 height 39
drag, startPoint x: 879, startPoint y: 451, endPoint x: 793, endPoint y: 454, distance: 86.4
click at [793, 454] on div "**********" at bounding box center [936, 294] width 307 height 439
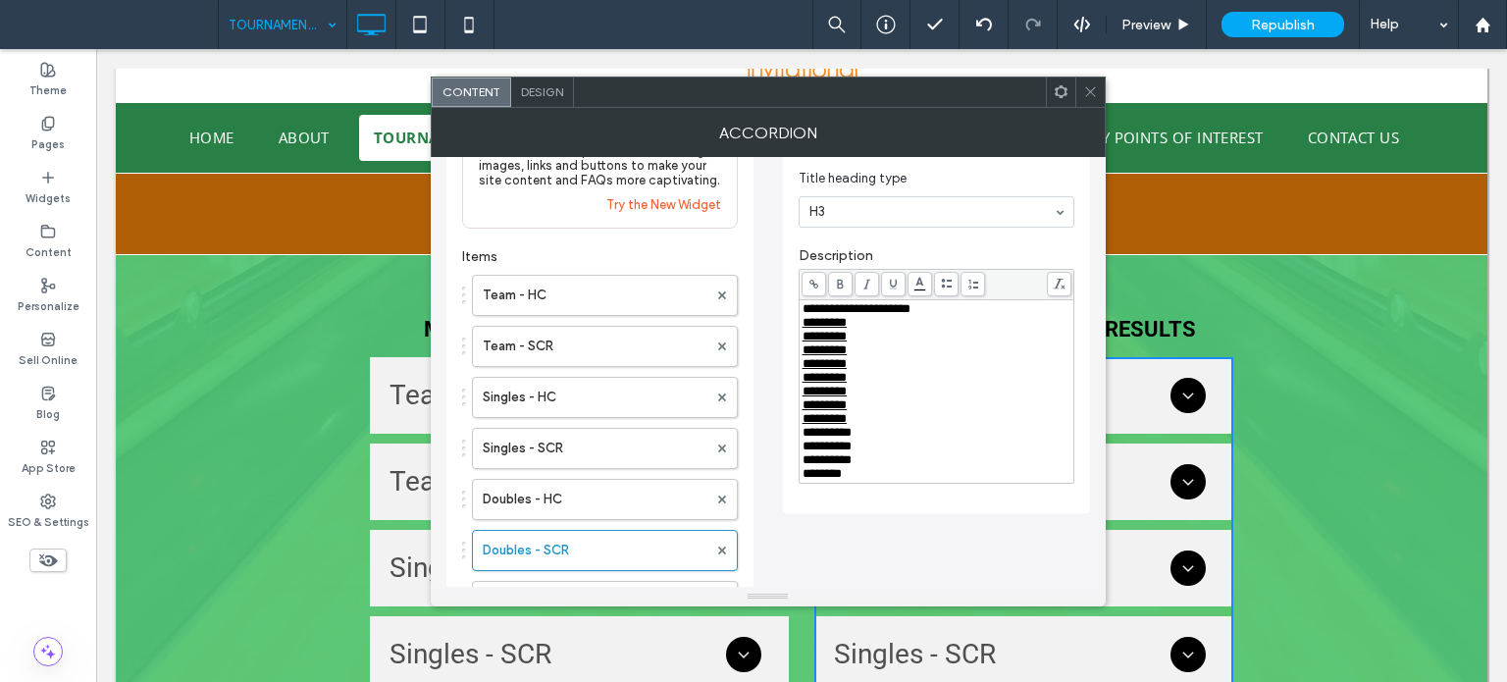
click at [812, 288] on icon at bounding box center [814, 284] width 11 height 11
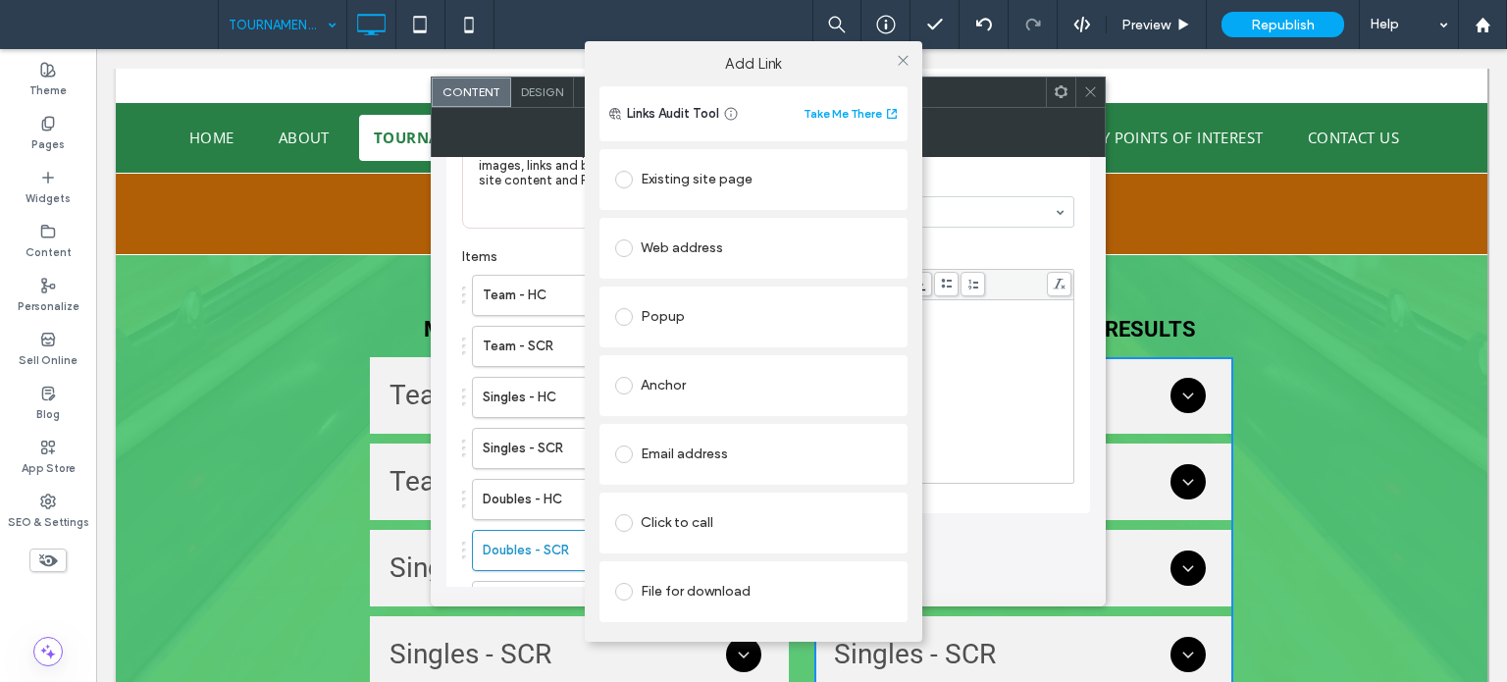
click at [671, 586] on div "File for download" at bounding box center [753, 591] width 277 height 31
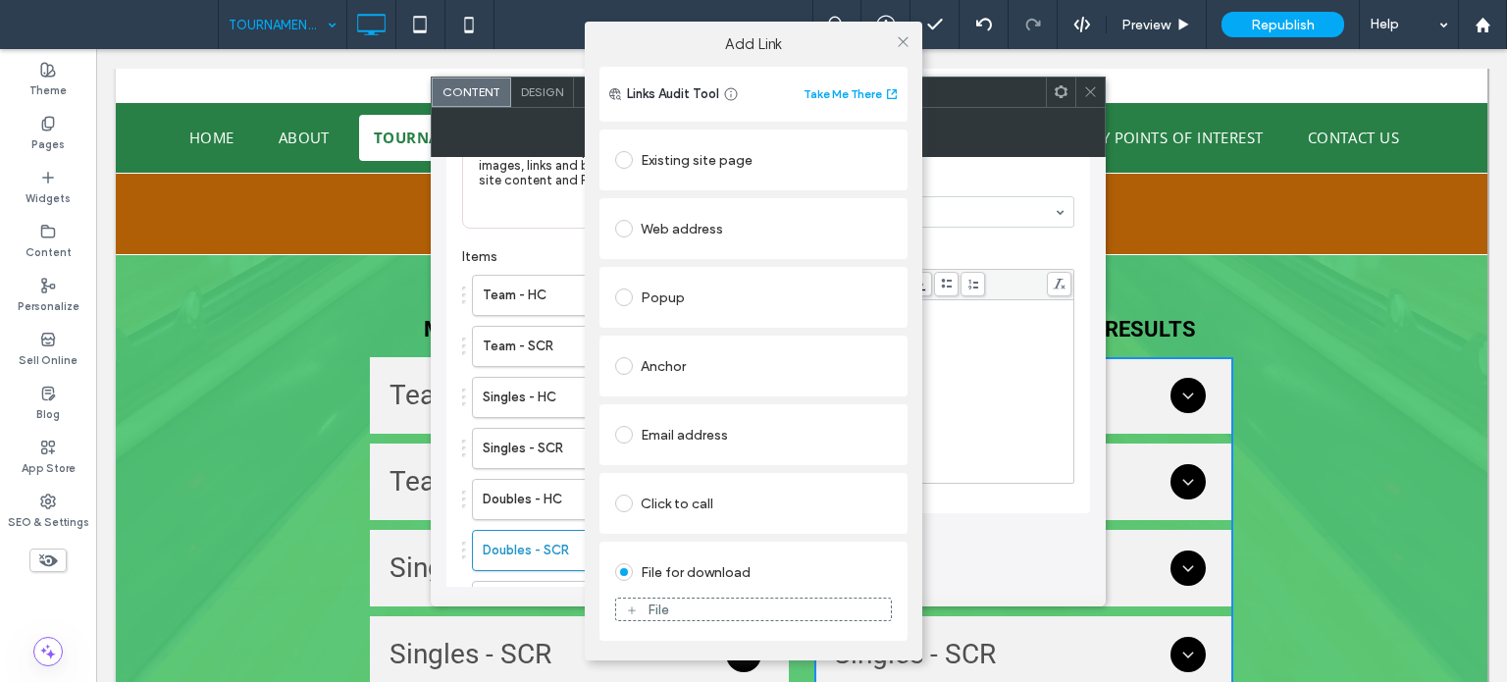
click at [653, 607] on div "File" at bounding box center [659, 610] width 22 height 17
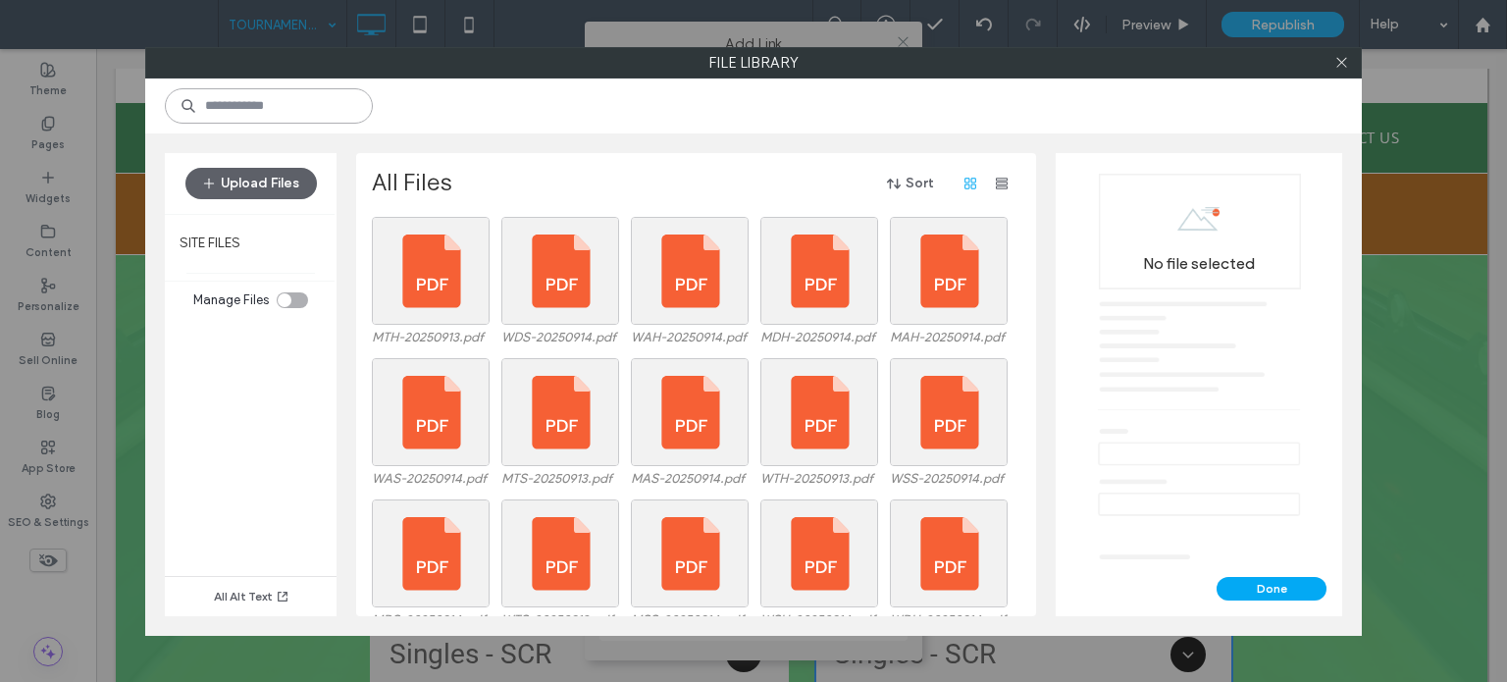
click at [226, 109] on input at bounding box center [269, 105] width 208 height 35
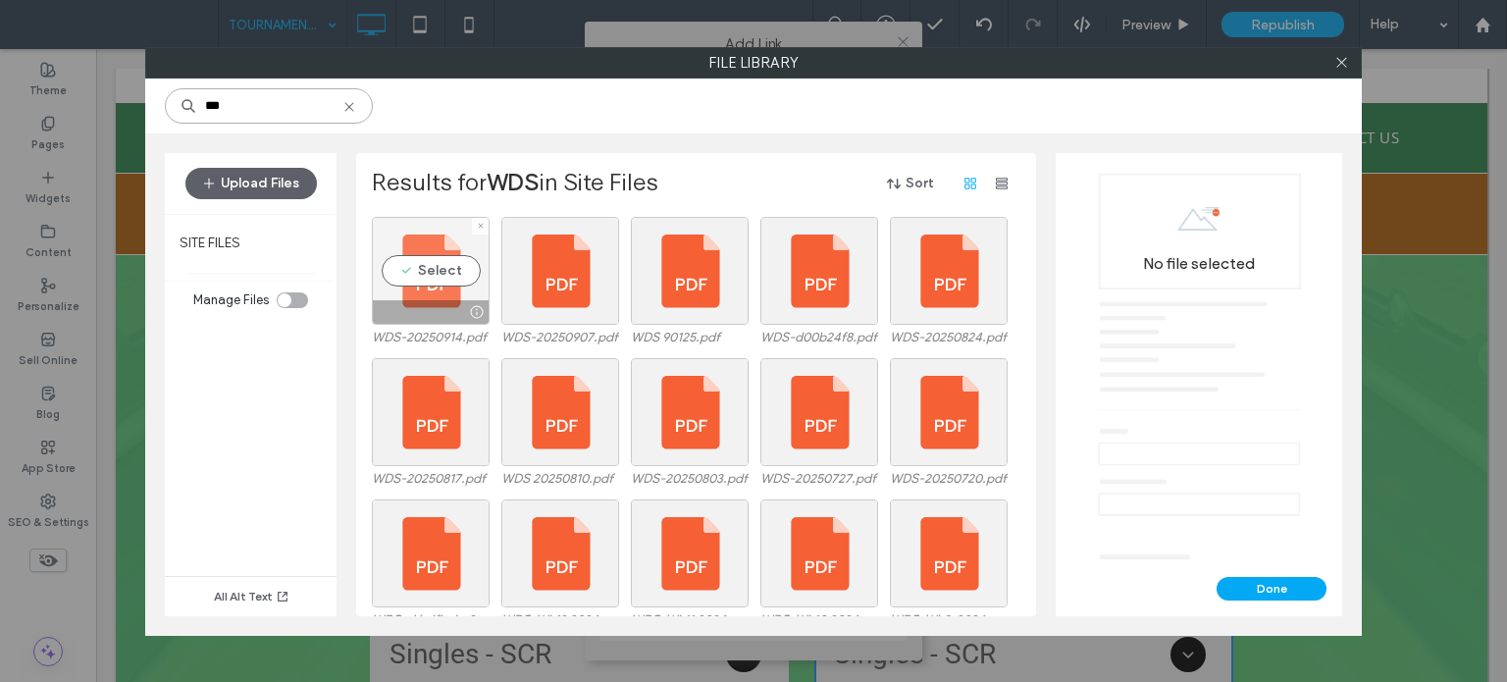
type input "***"
click at [435, 272] on div "Select" at bounding box center [431, 271] width 118 height 108
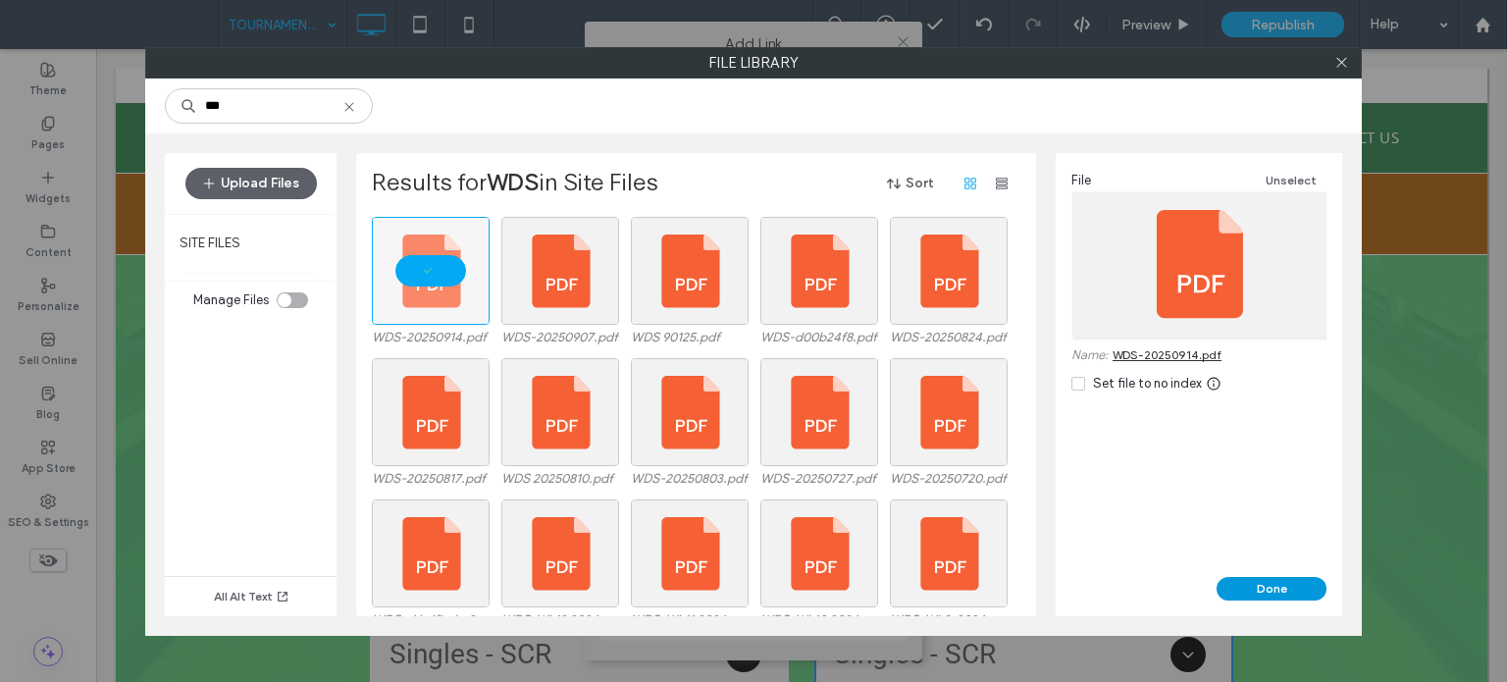
click at [1269, 587] on button "Done" at bounding box center [1272, 589] width 110 height 24
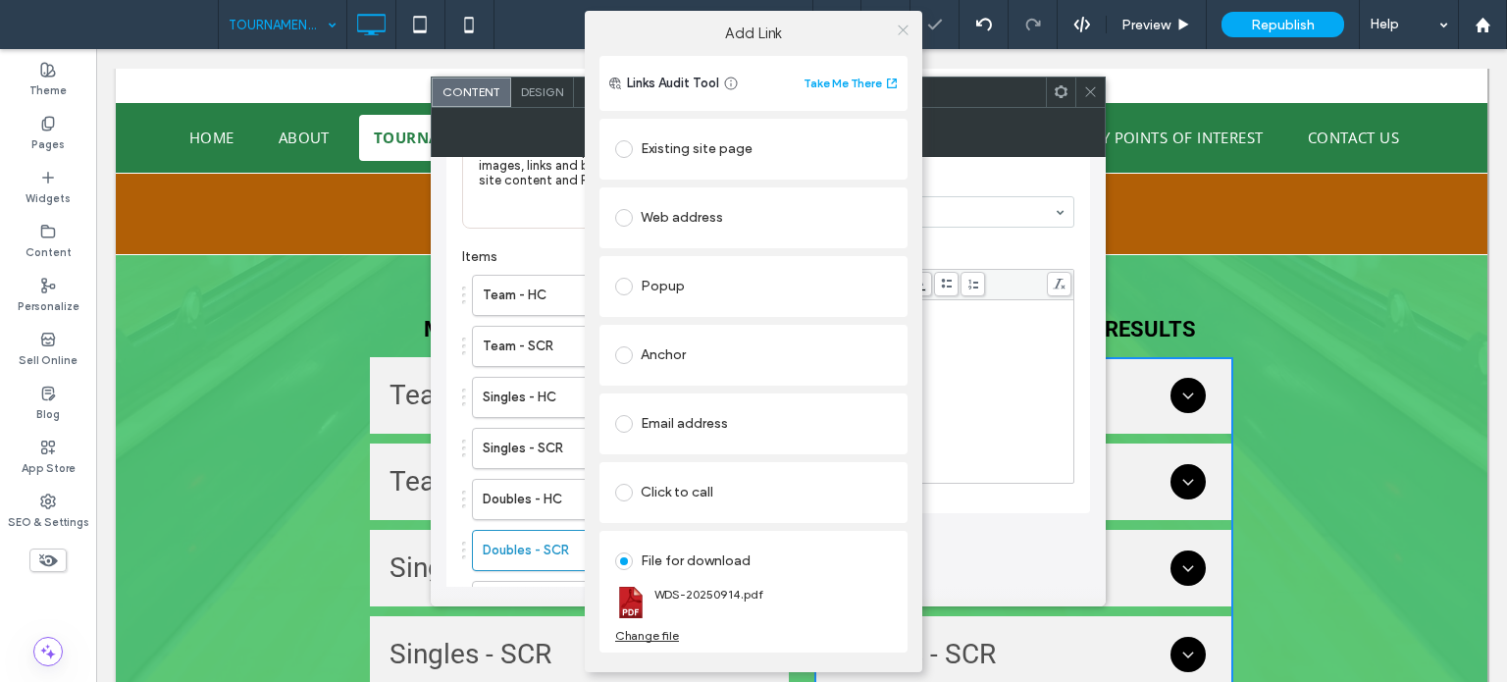
click at [906, 36] on icon at bounding box center [903, 30] width 15 height 15
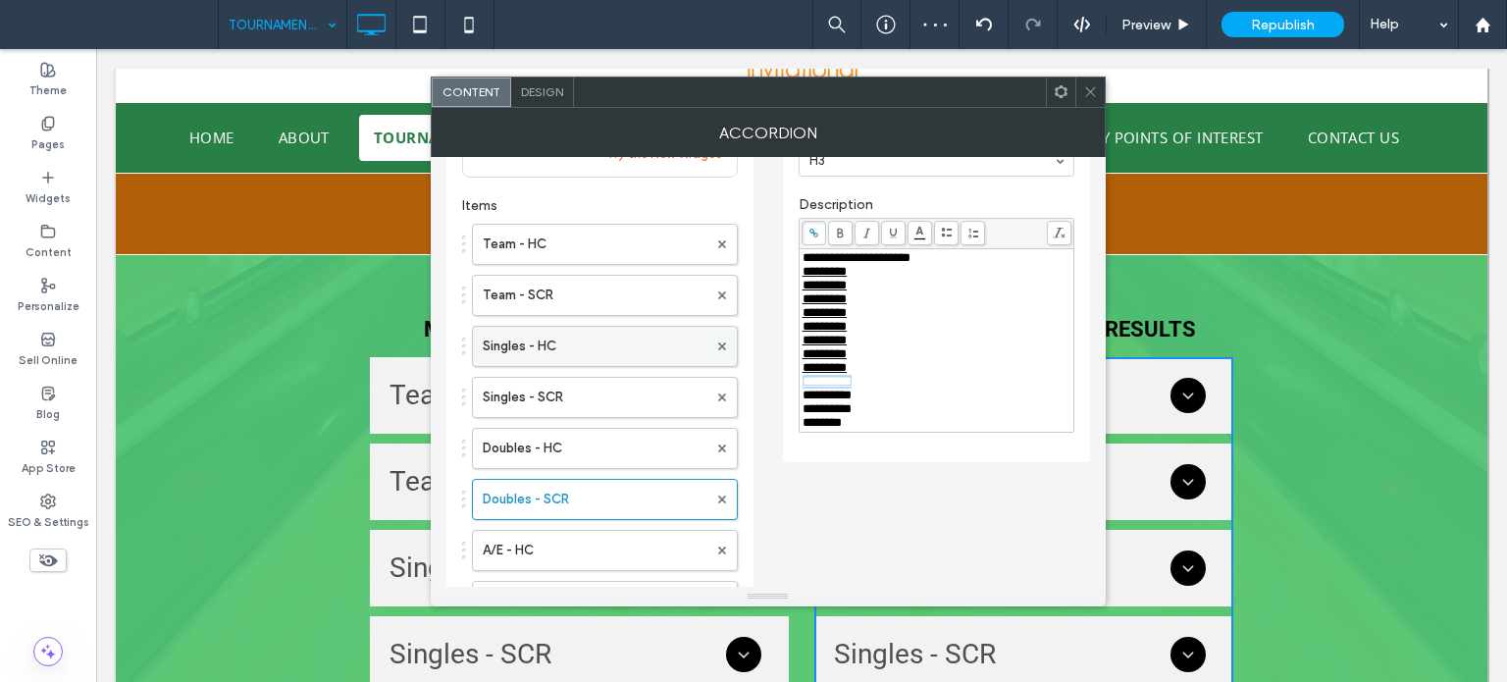
scroll to position [196, 0]
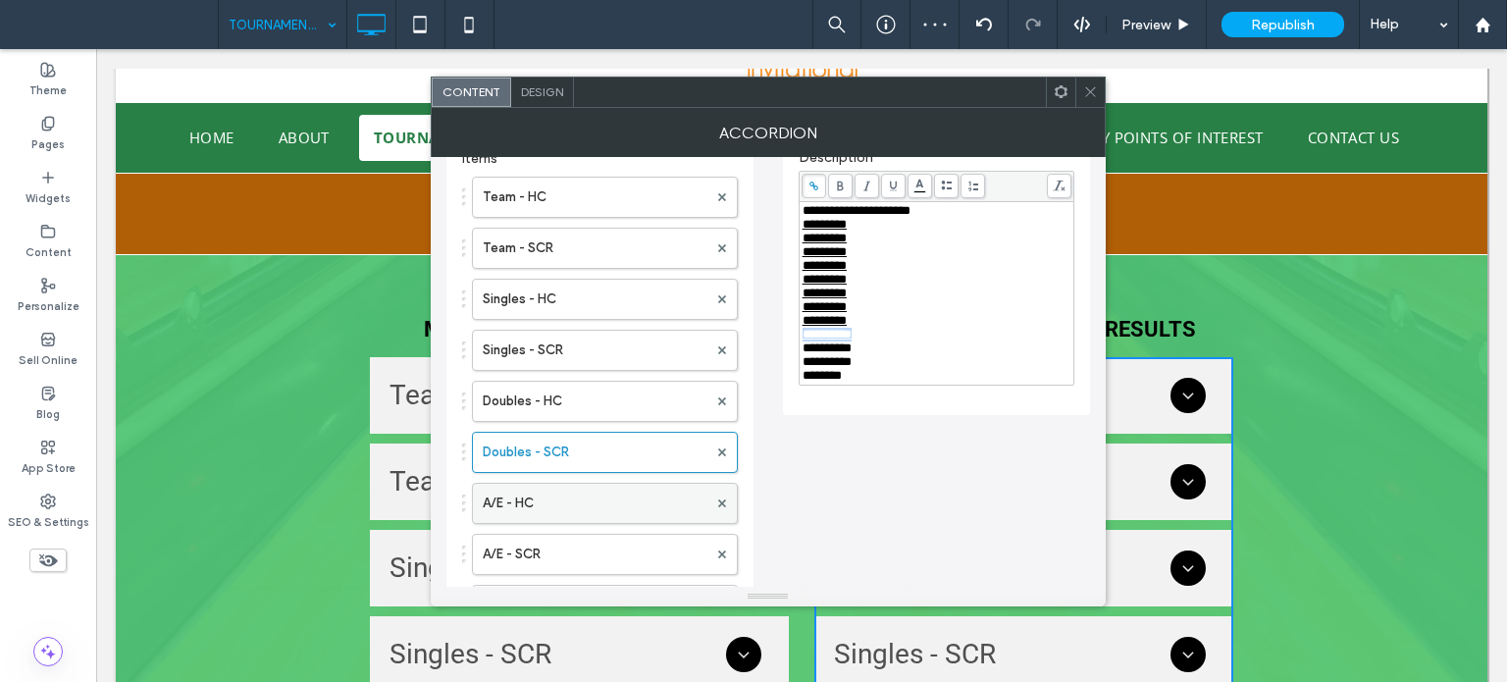
click at [528, 498] on label "A/E - HC" at bounding box center [595, 503] width 225 height 39
drag, startPoint x: 867, startPoint y: 352, endPoint x: 793, endPoint y: 352, distance: 74.6
click at [793, 352] on div "**********" at bounding box center [936, 195] width 307 height 439
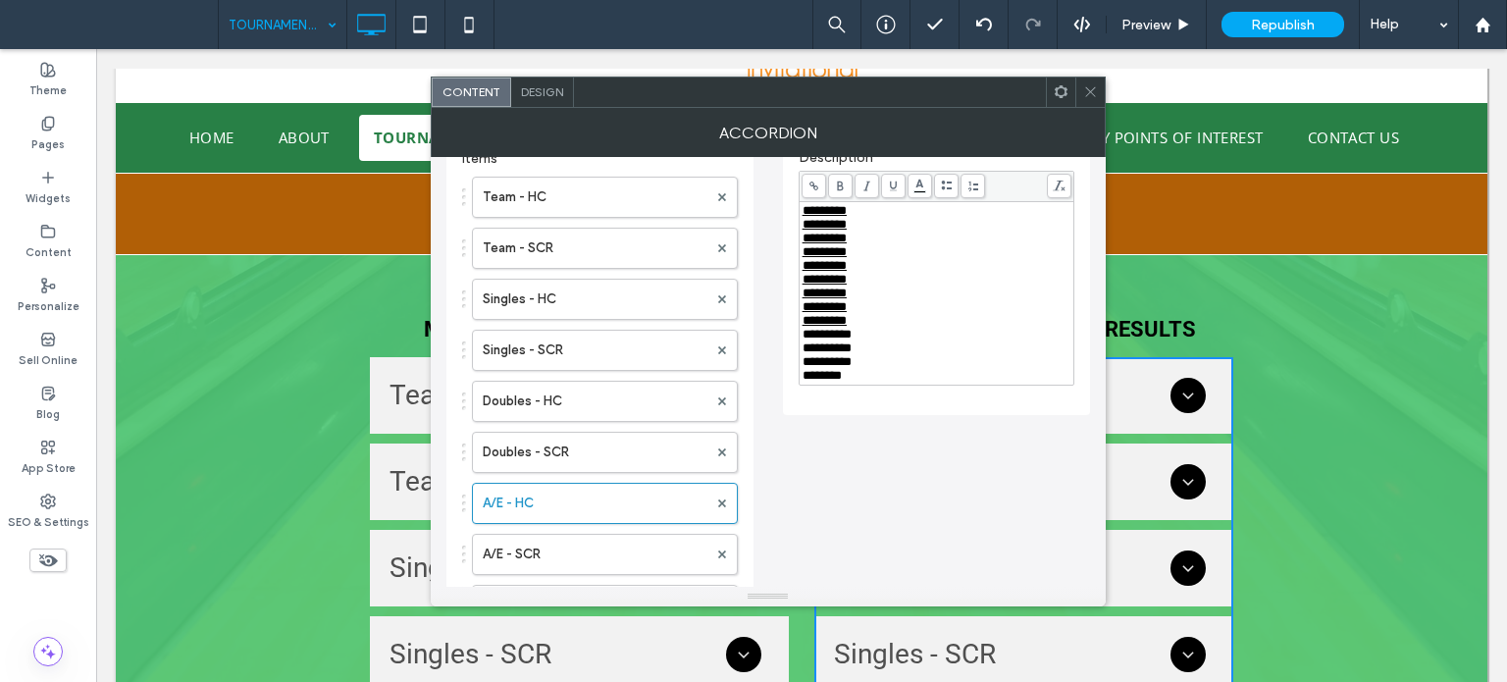
click at [820, 185] on span at bounding box center [814, 186] width 25 height 25
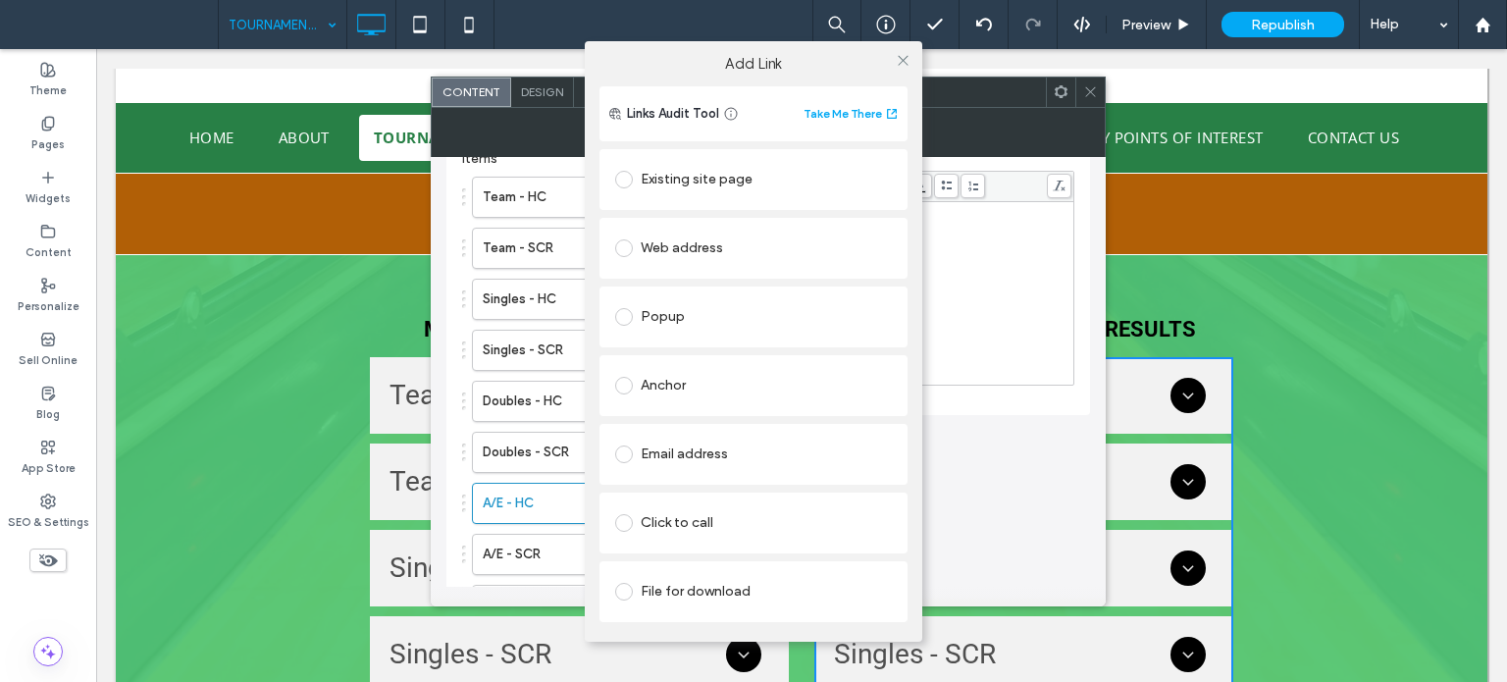
click at [678, 580] on div "File for download" at bounding box center [753, 591] width 277 height 31
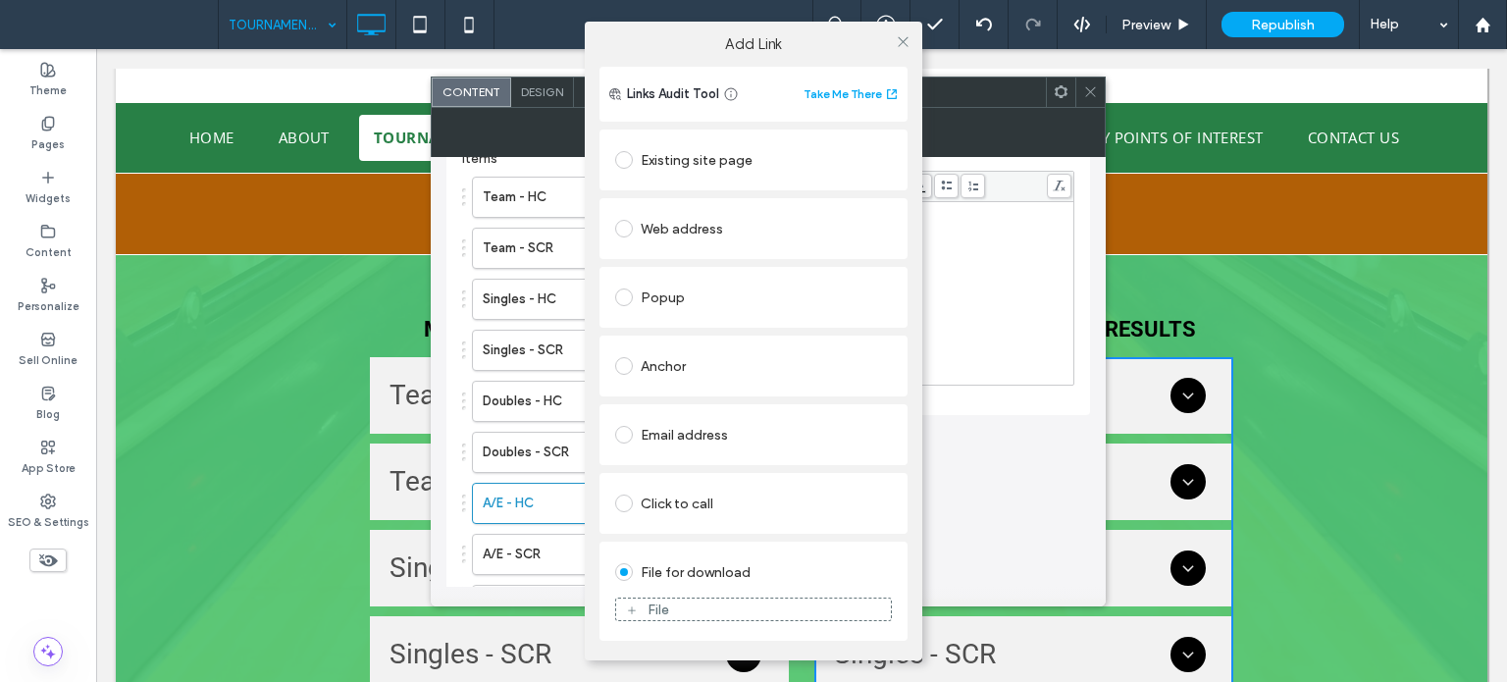
click at [640, 607] on div "File" at bounding box center [753, 610] width 275 height 18
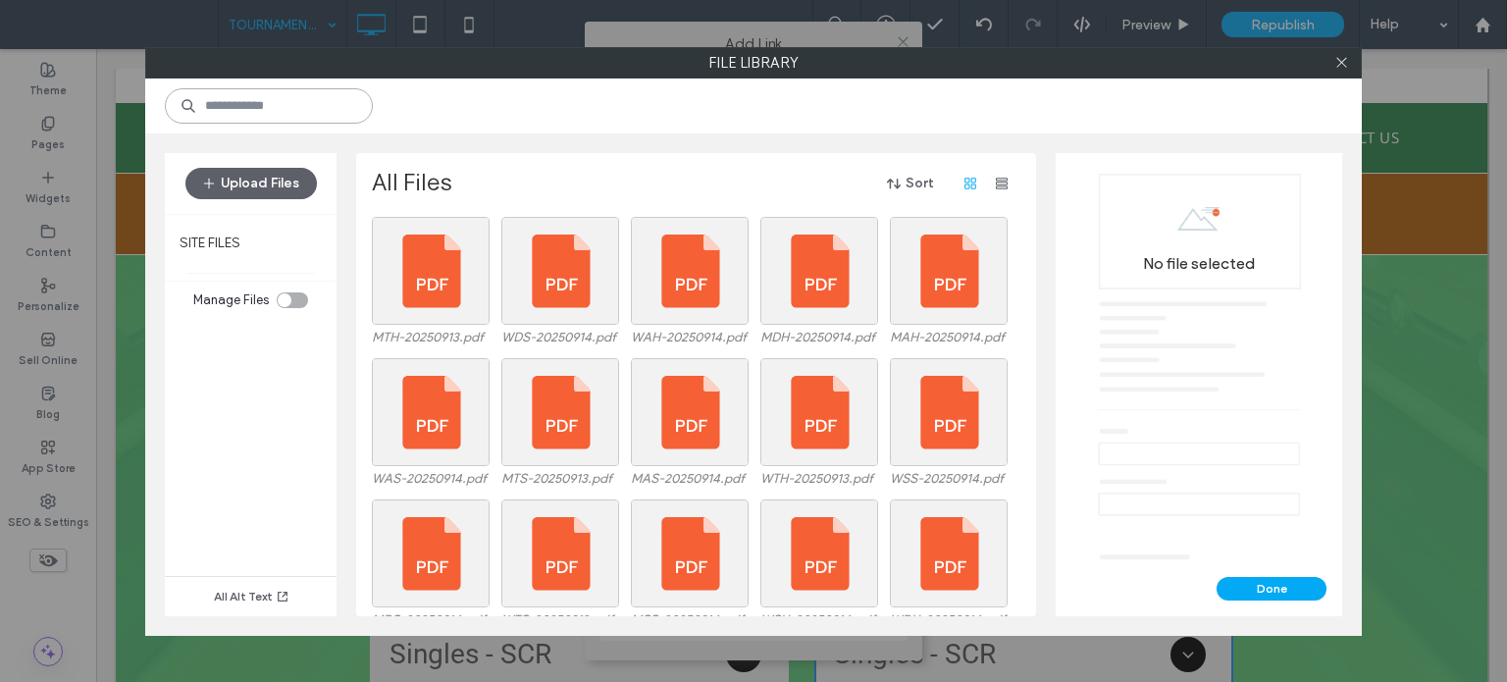
click at [276, 102] on input at bounding box center [269, 105] width 208 height 35
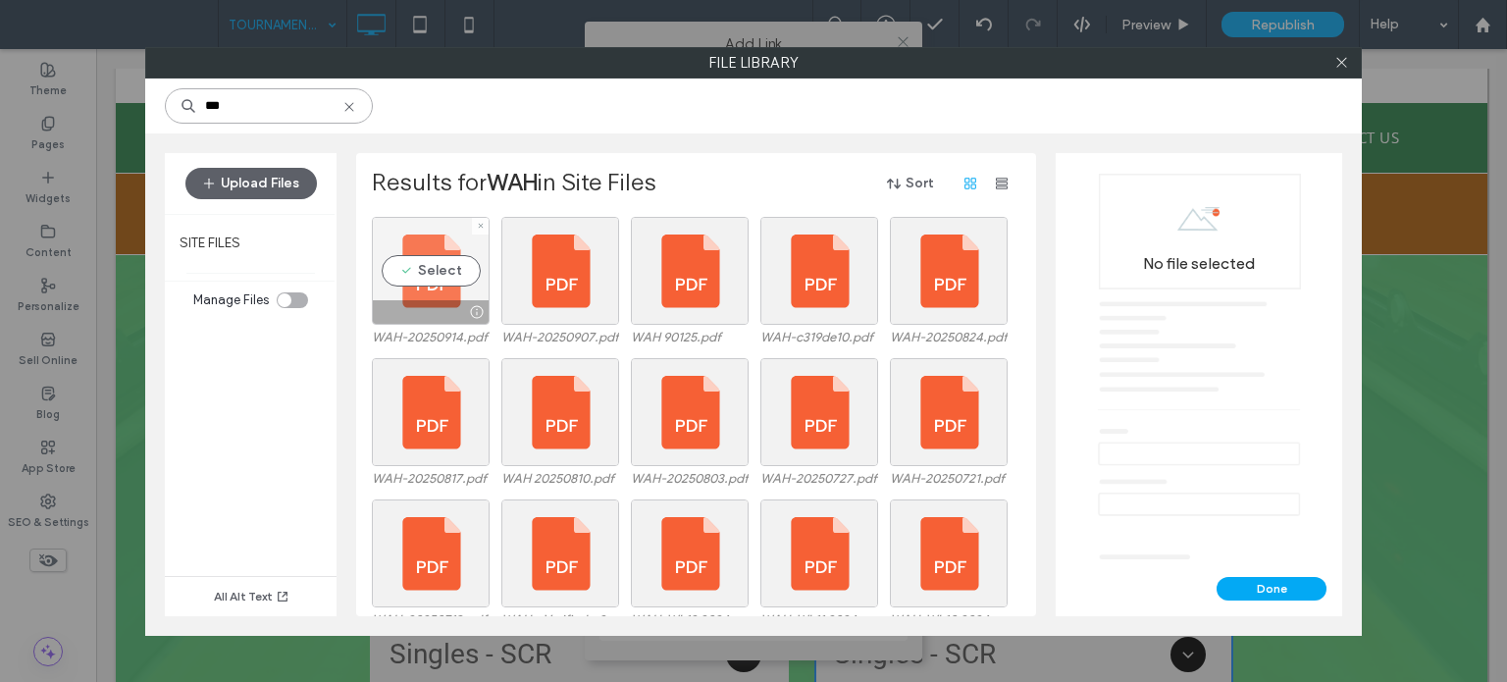
type input "***"
click at [440, 278] on div "Select" at bounding box center [431, 271] width 118 height 108
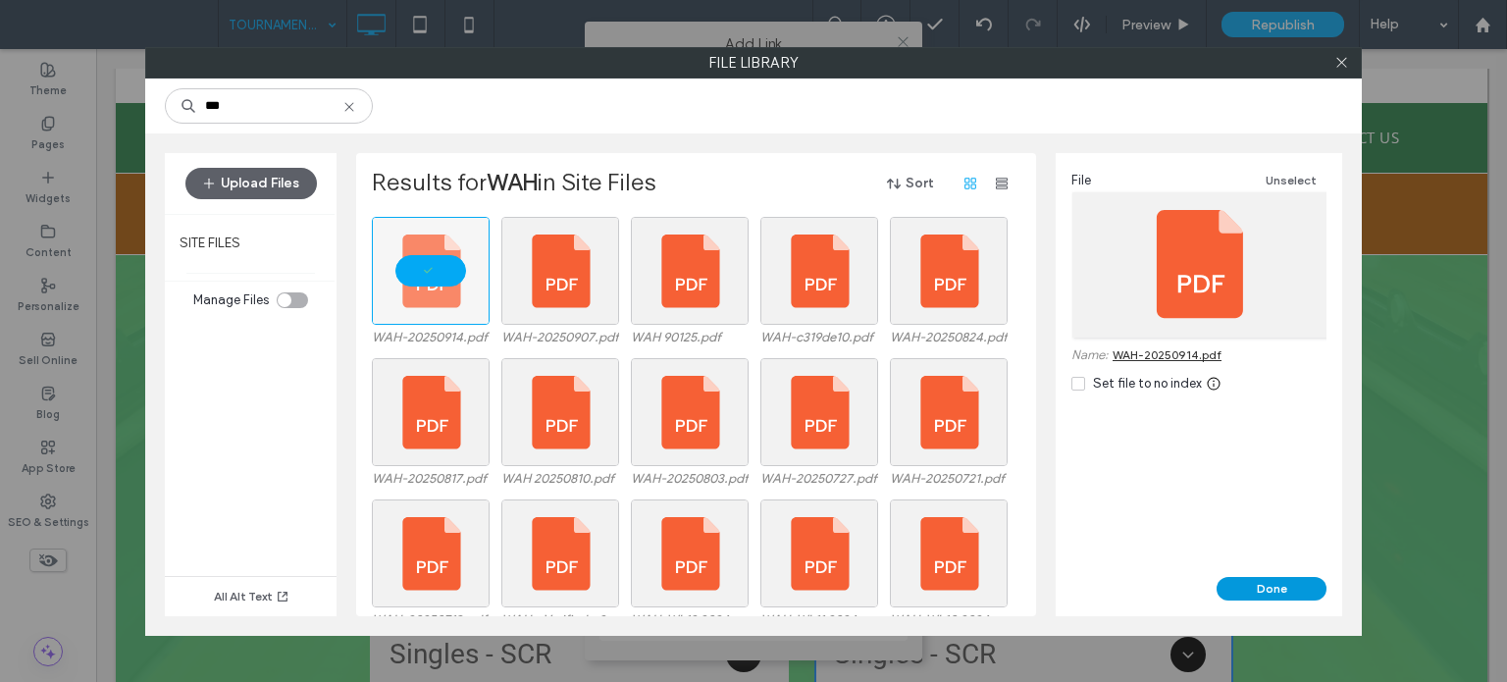
click at [1245, 577] on button "Done" at bounding box center [1272, 589] width 110 height 24
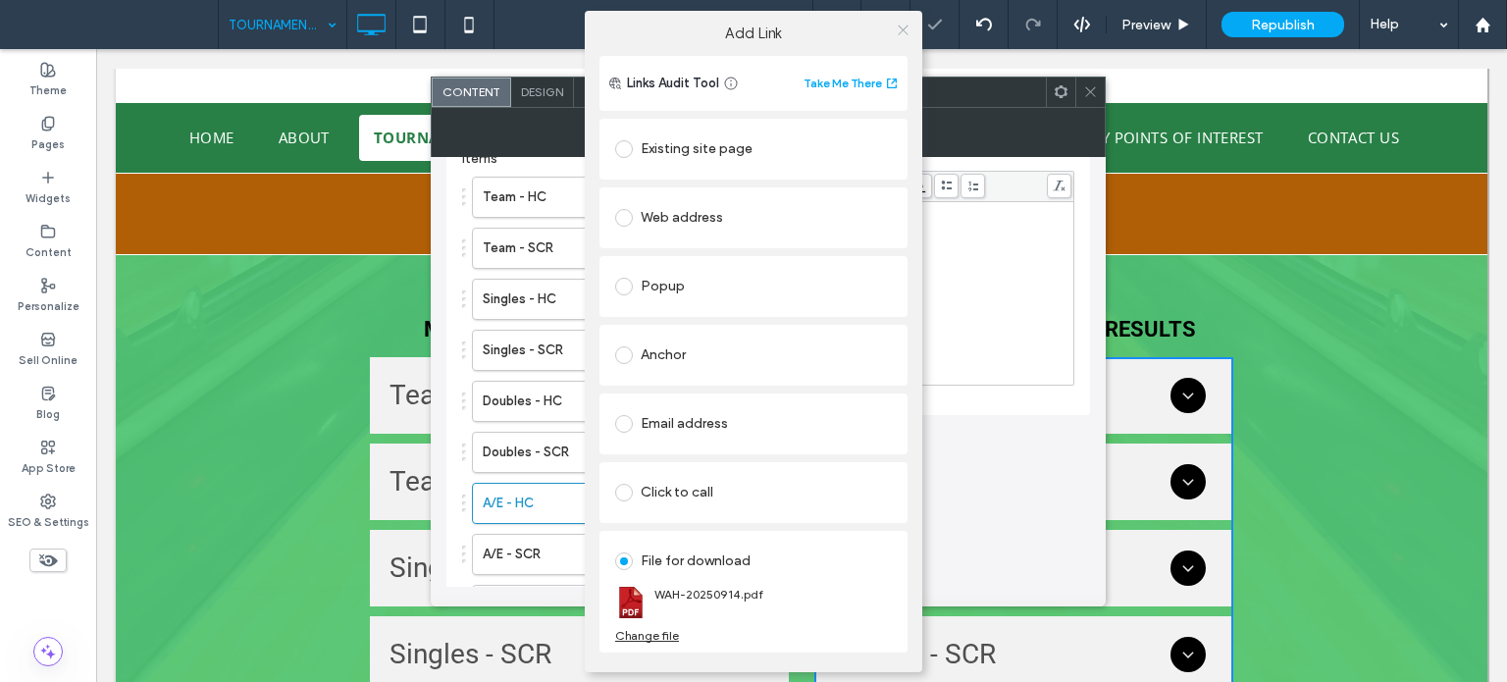
click at [910, 26] on icon at bounding box center [903, 30] width 15 height 15
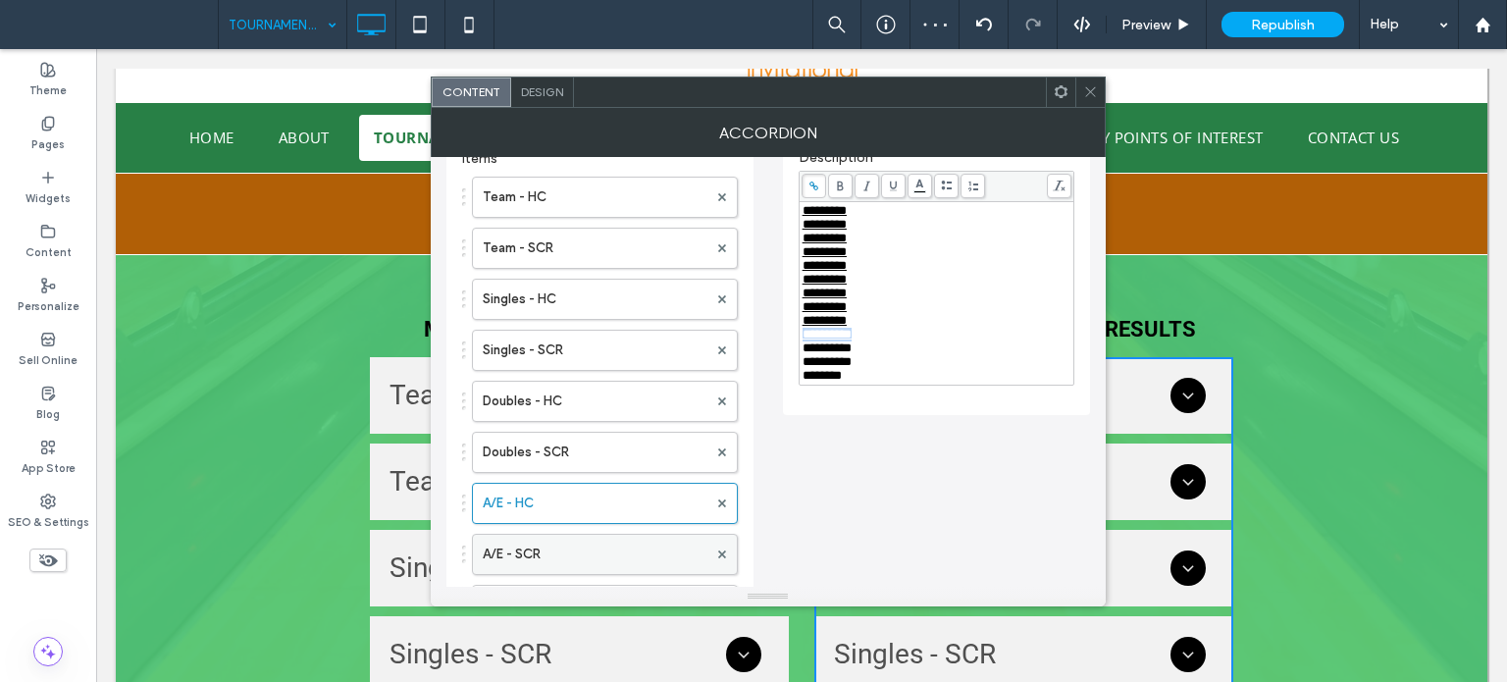
click at [576, 555] on label "A/E - SCR" at bounding box center [595, 554] width 225 height 39
drag, startPoint x: 889, startPoint y: 358, endPoint x: 800, endPoint y: 356, distance: 89.3
click at [800, 356] on div "**********" at bounding box center [937, 293] width 274 height 183
click at [809, 182] on icon at bounding box center [814, 186] width 11 height 11
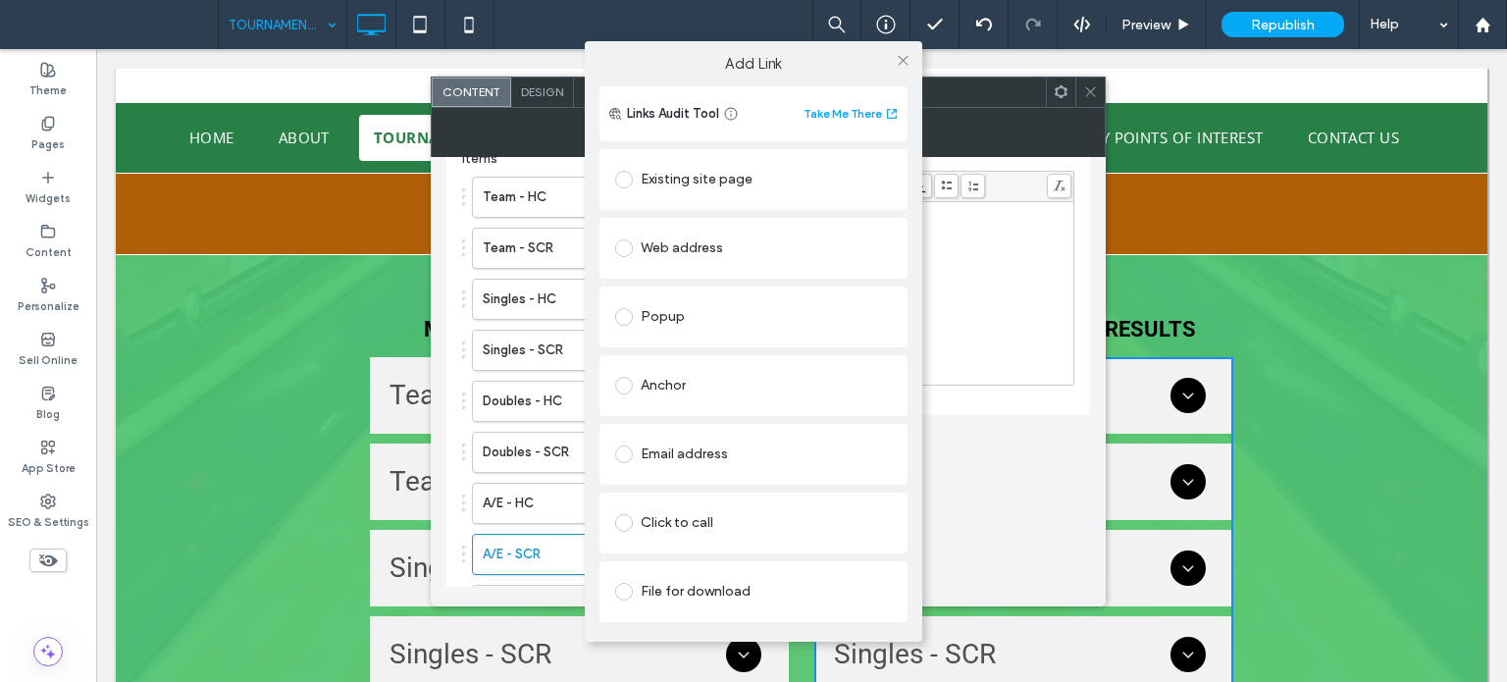
click at [663, 592] on div "File for download" at bounding box center [753, 591] width 277 height 31
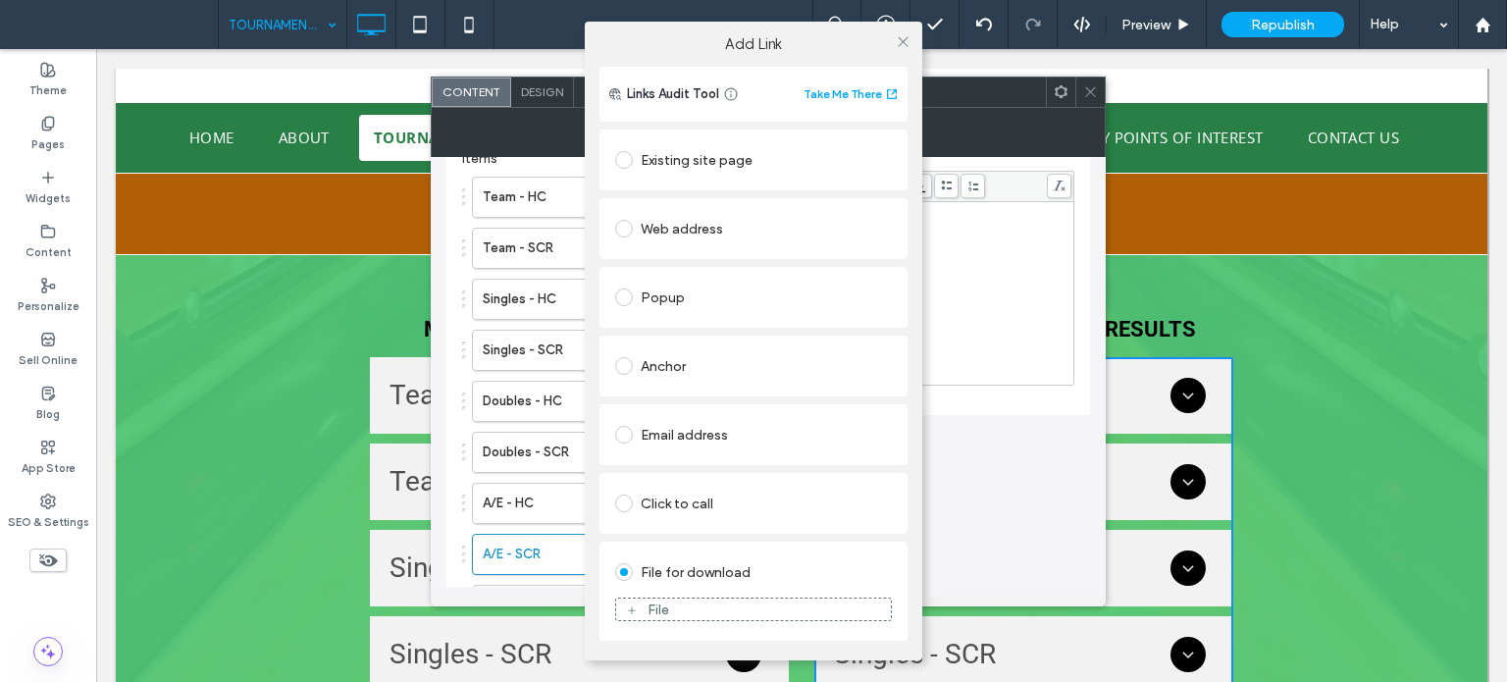
click at [654, 607] on div "File" at bounding box center [659, 610] width 22 height 17
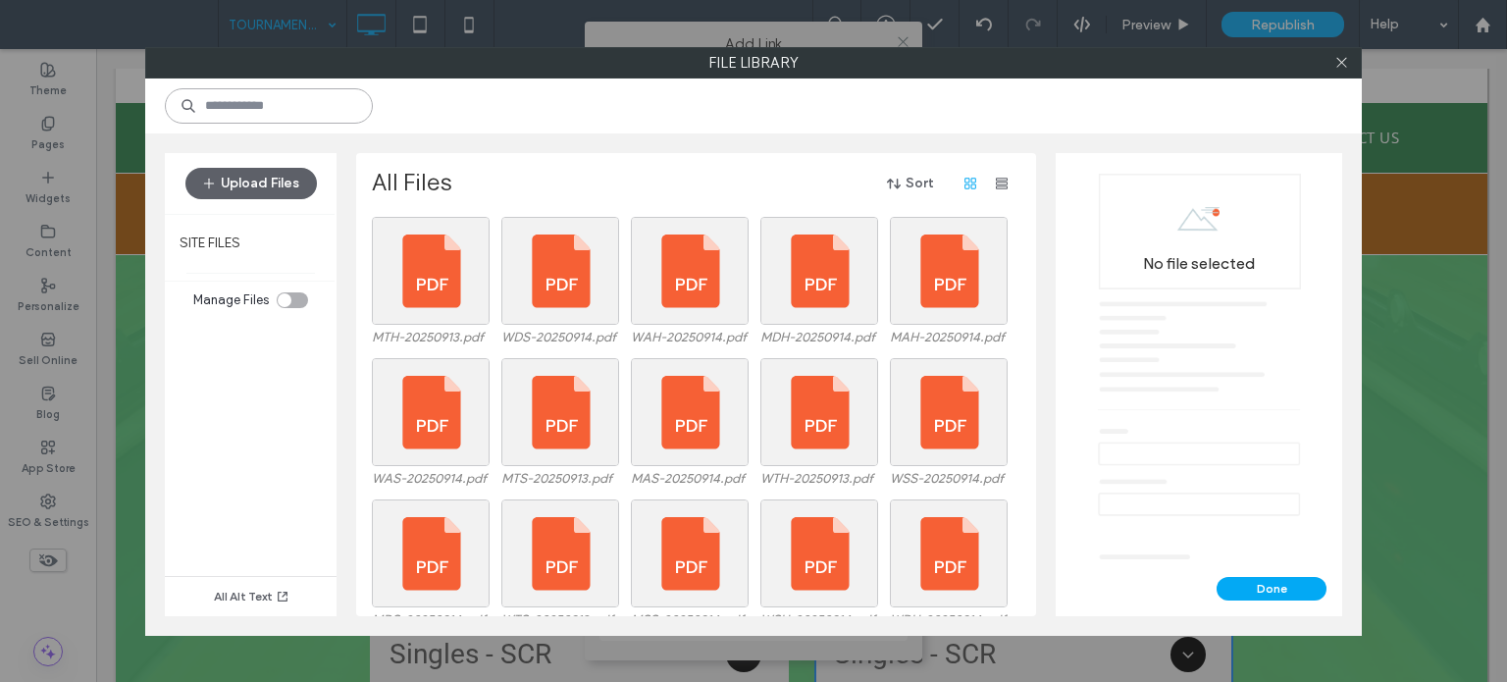
click at [228, 104] on input at bounding box center [269, 105] width 208 height 35
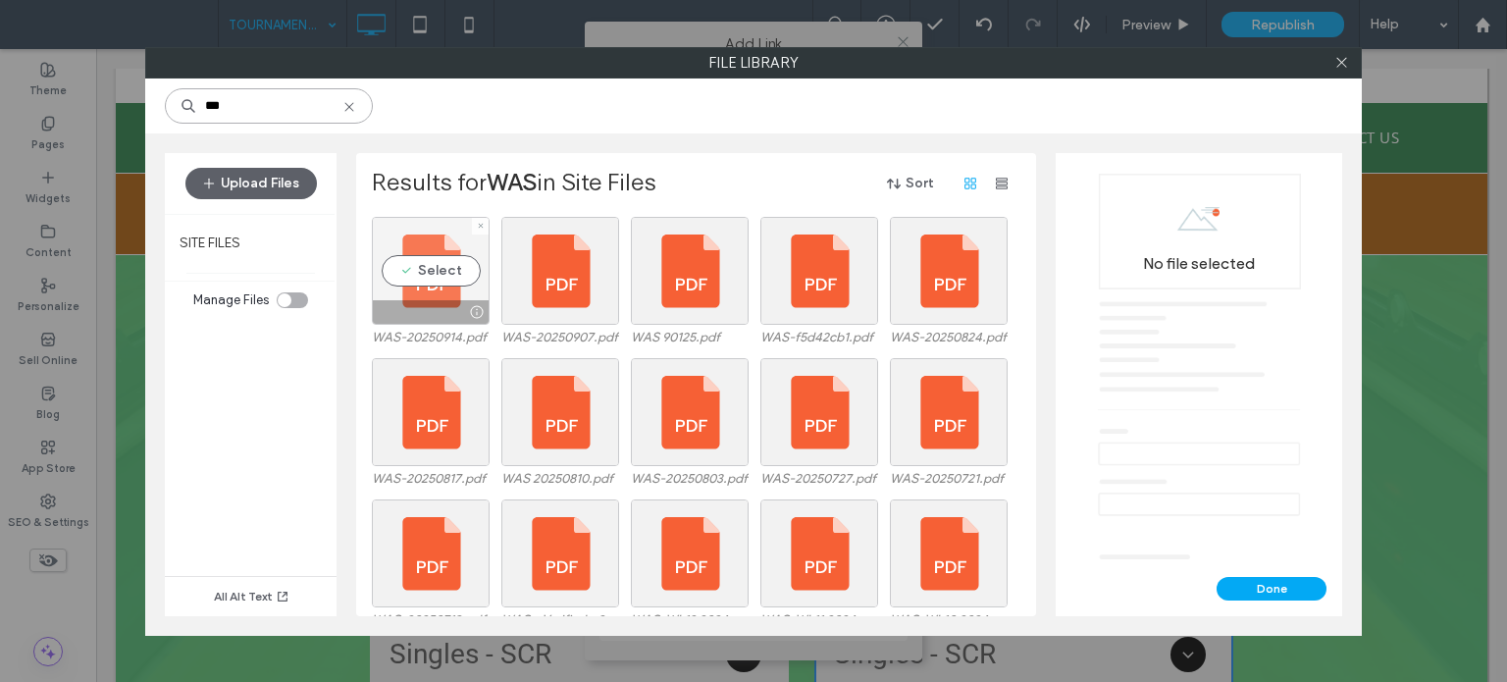
type input "***"
click at [415, 257] on div "Select" at bounding box center [431, 271] width 118 height 108
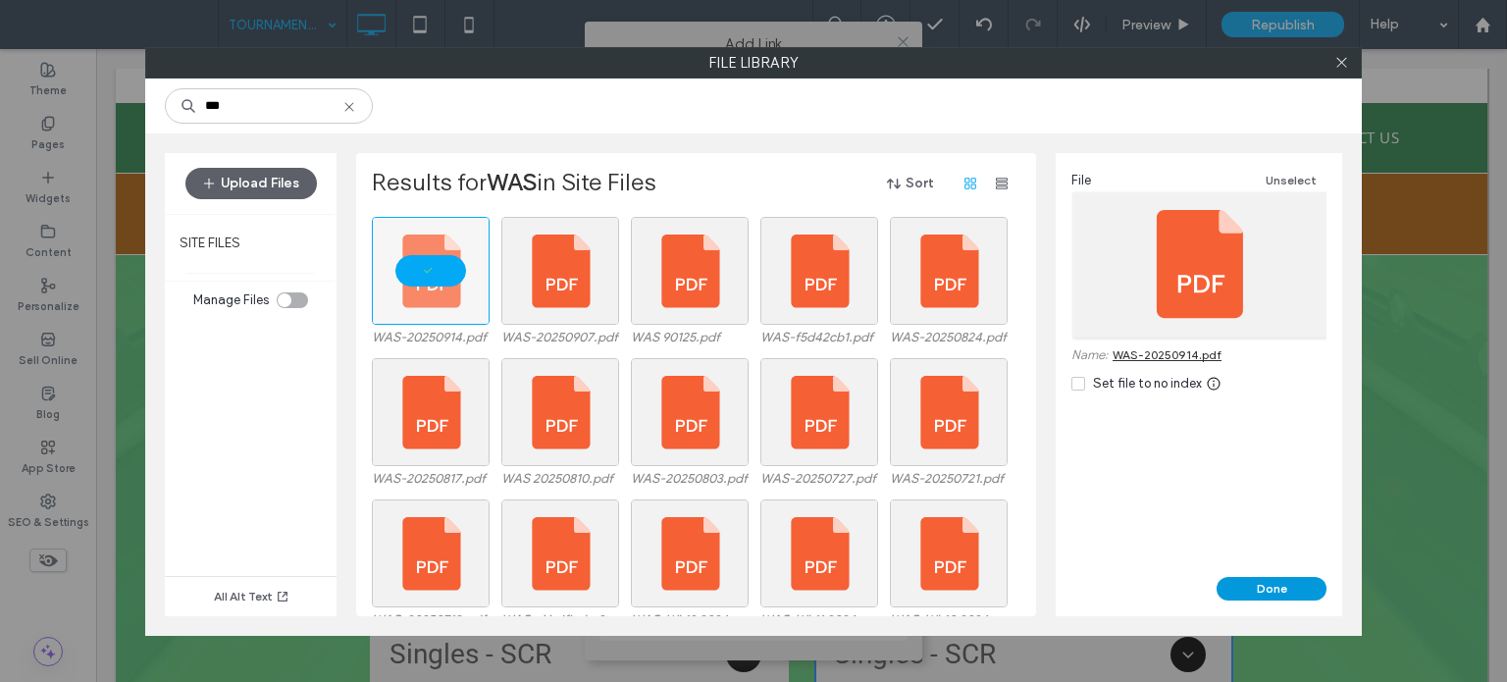
click at [1316, 590] on button "Done" at bounding box center [1272, 589] width 110 height 24
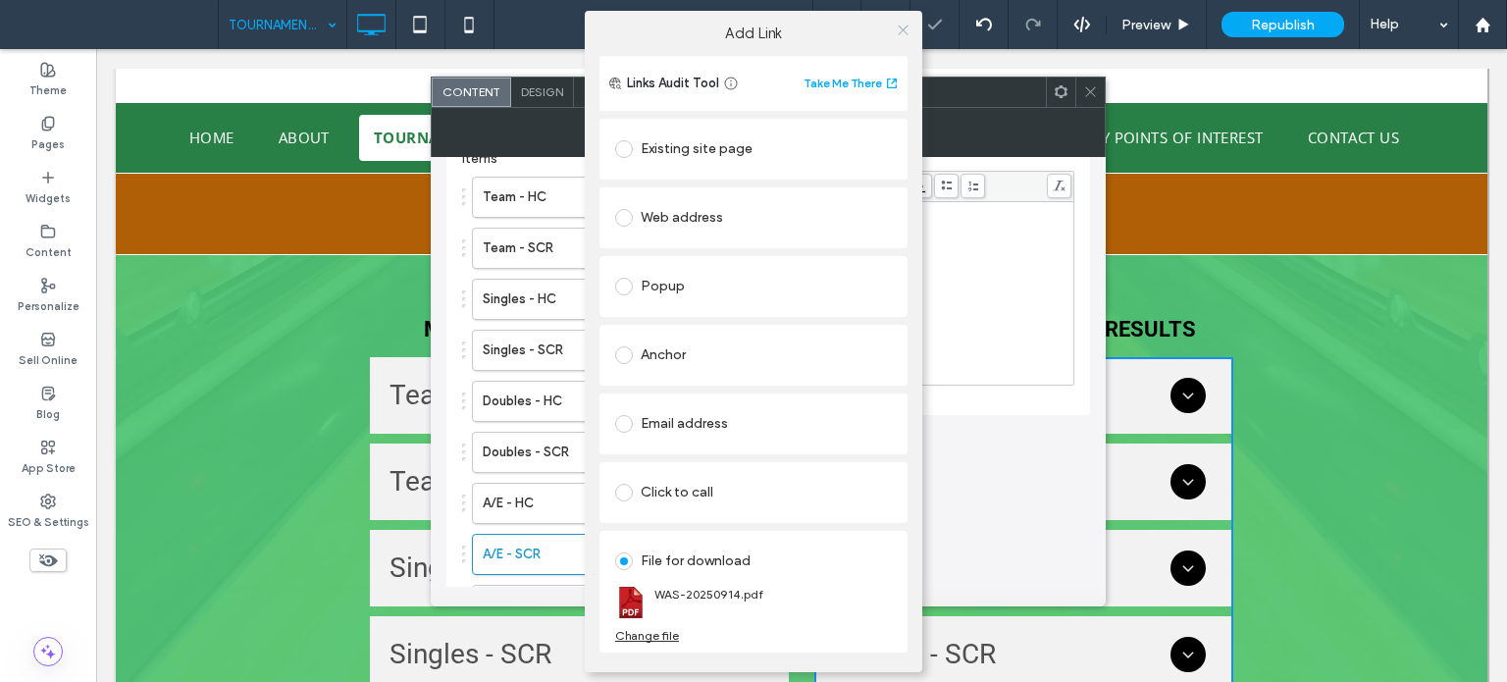
click at [909, 26] on icon at bounding box center [903, 30] width 15 height 15
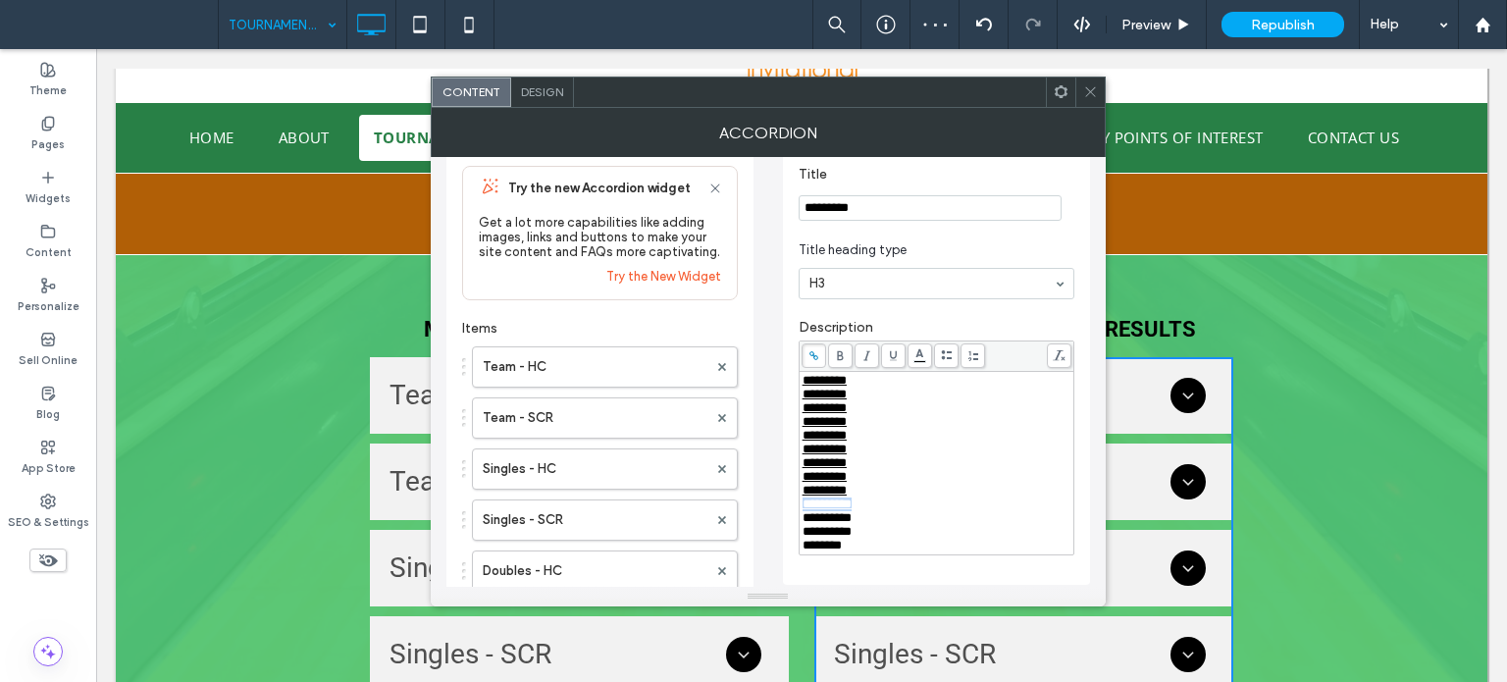
scroll to position [0, 0]
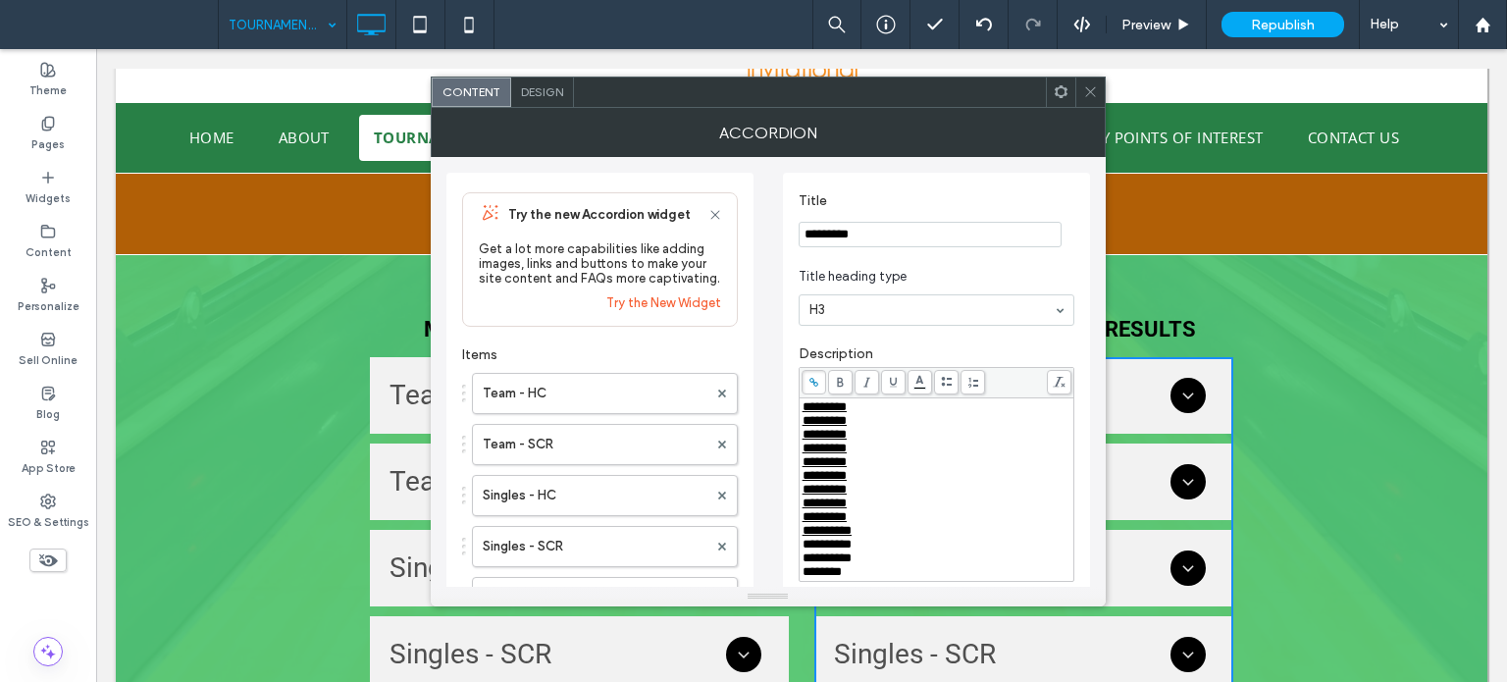
click at [1093, 98] on icon at bounding box center [1090, 91] width 15 height 15
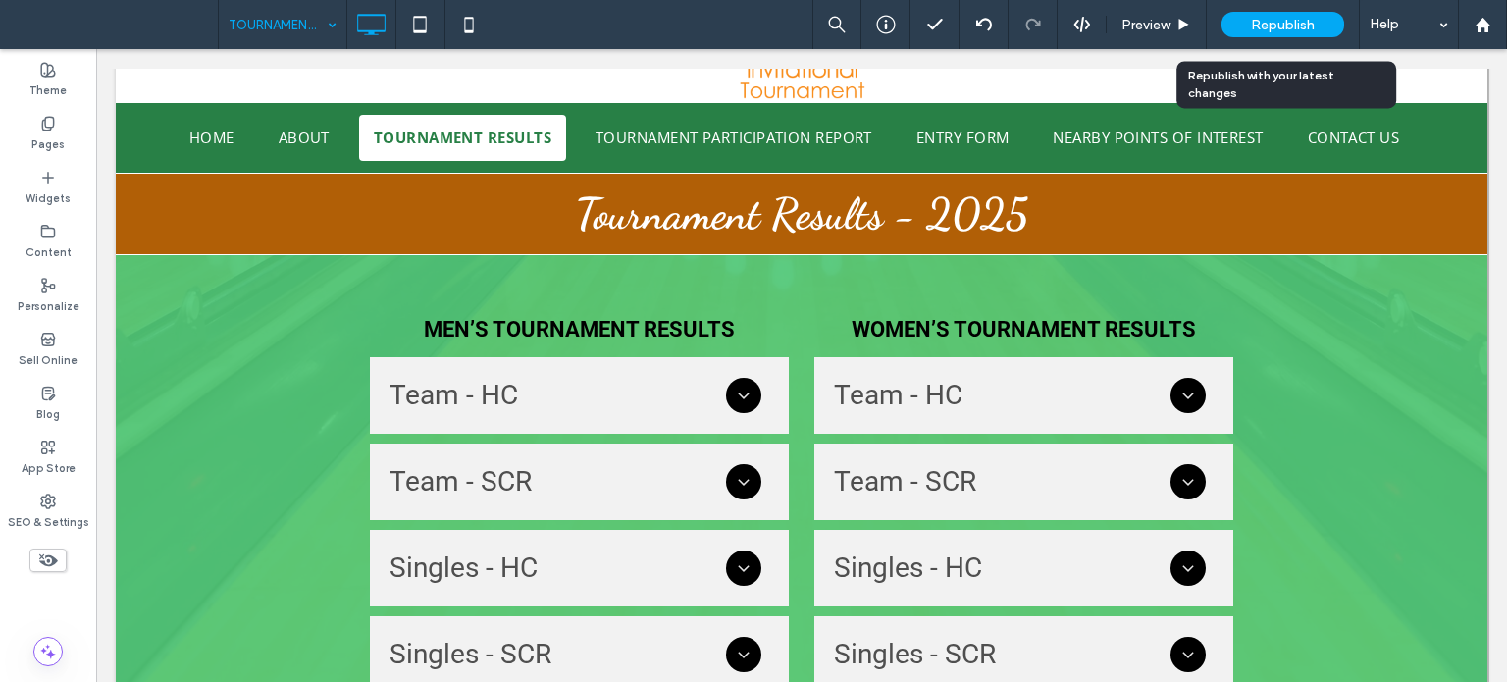
click at [1291, 27] on span "Republish" at bounding box center [1283, 25] width 64 height 17
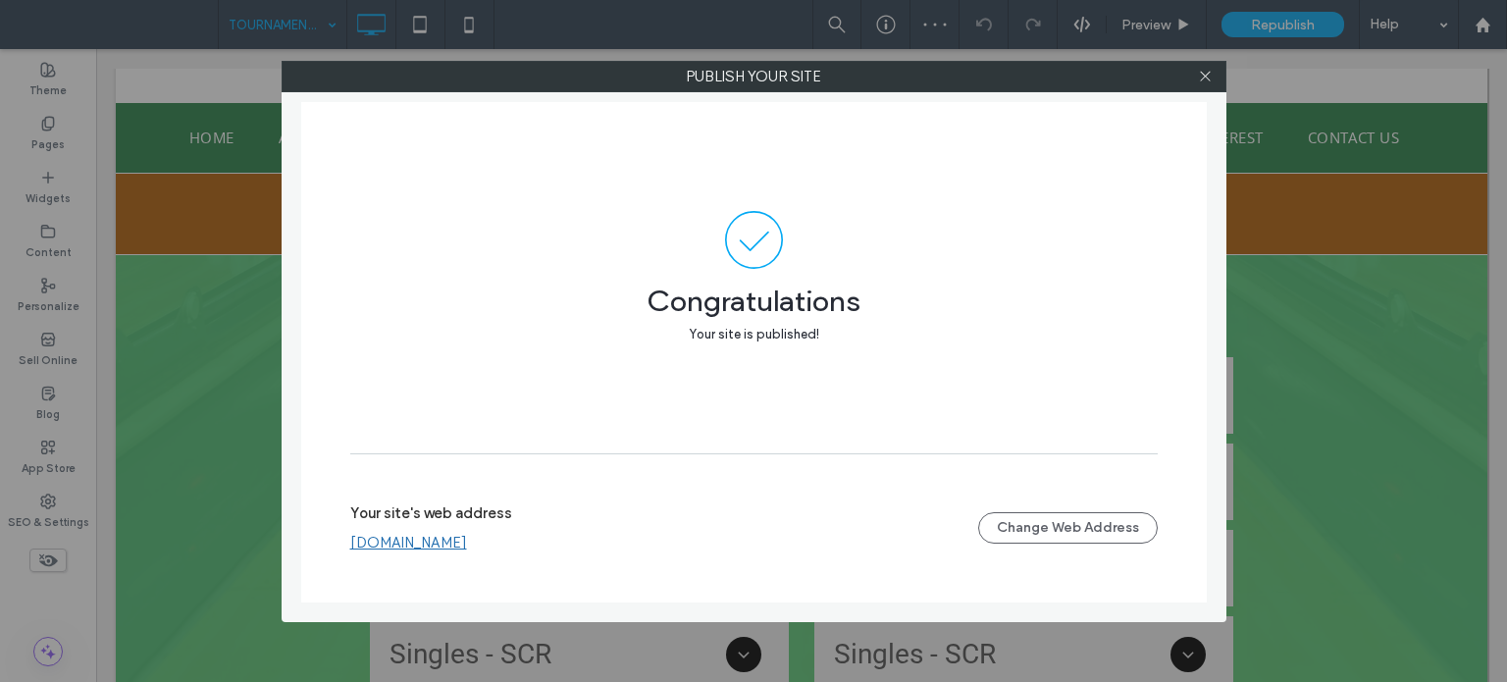
click at [449, 543] on link "[DOMAIN_NAME]" at bounding box center [408, 543] width 117 height 18
click at [1211, 79] on icon at bounding box center [1205, 76] width 15 height 15
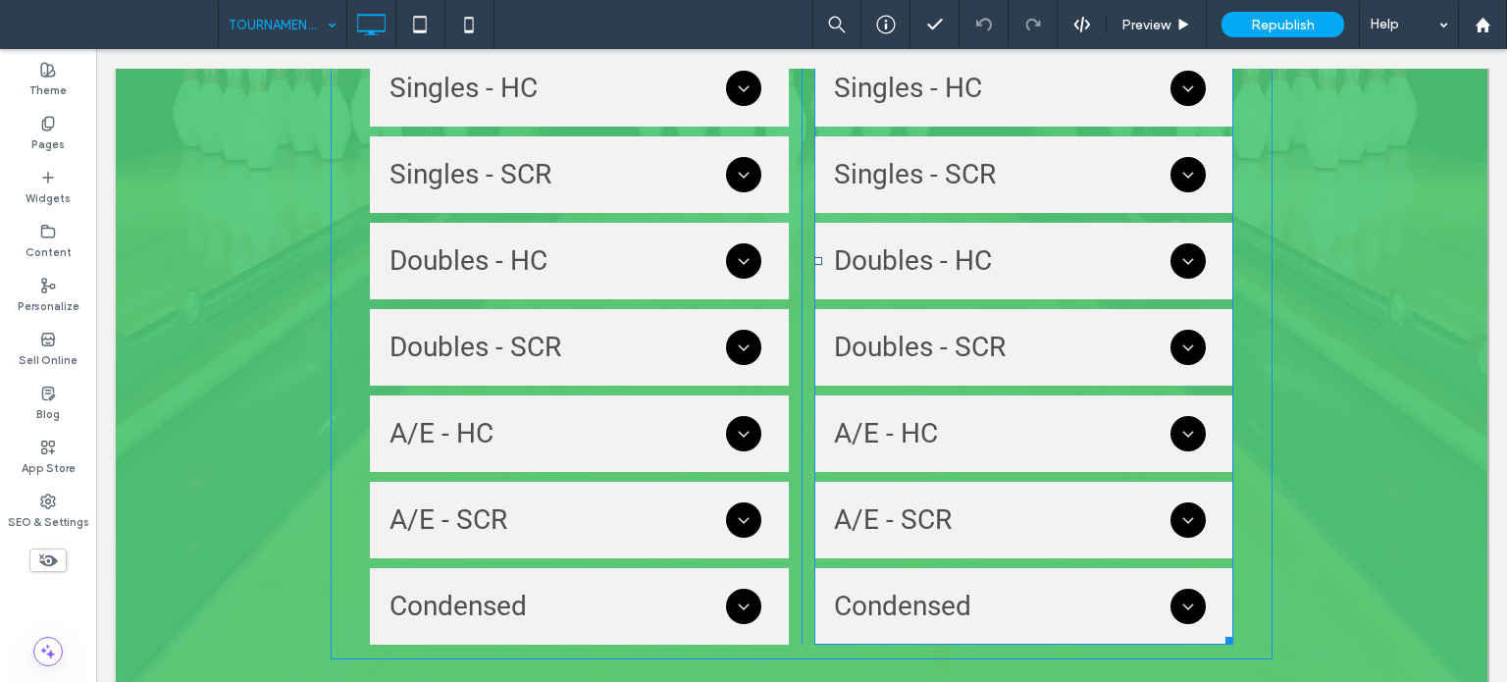
scroll to position [589, 0]
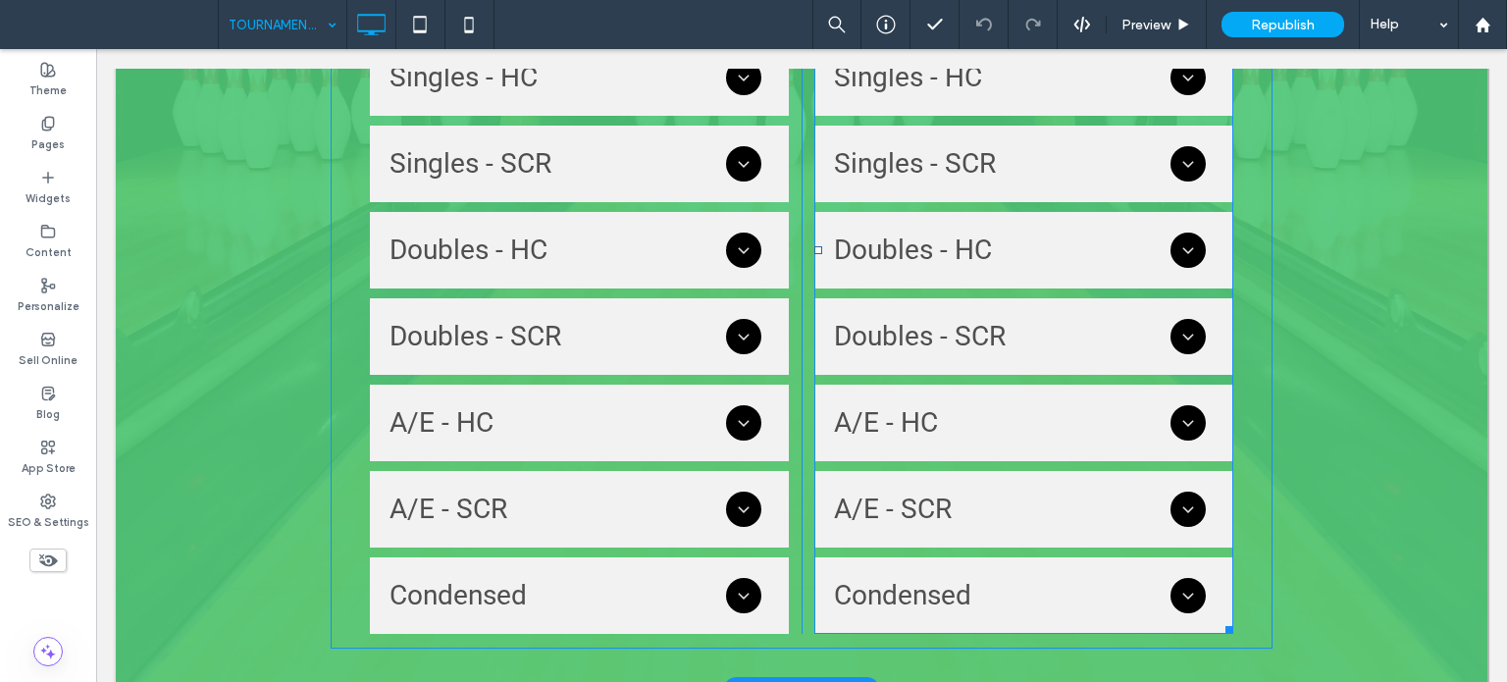
click at [1180, 504] on span at bounding box center [1023, 250] width 419 height 767
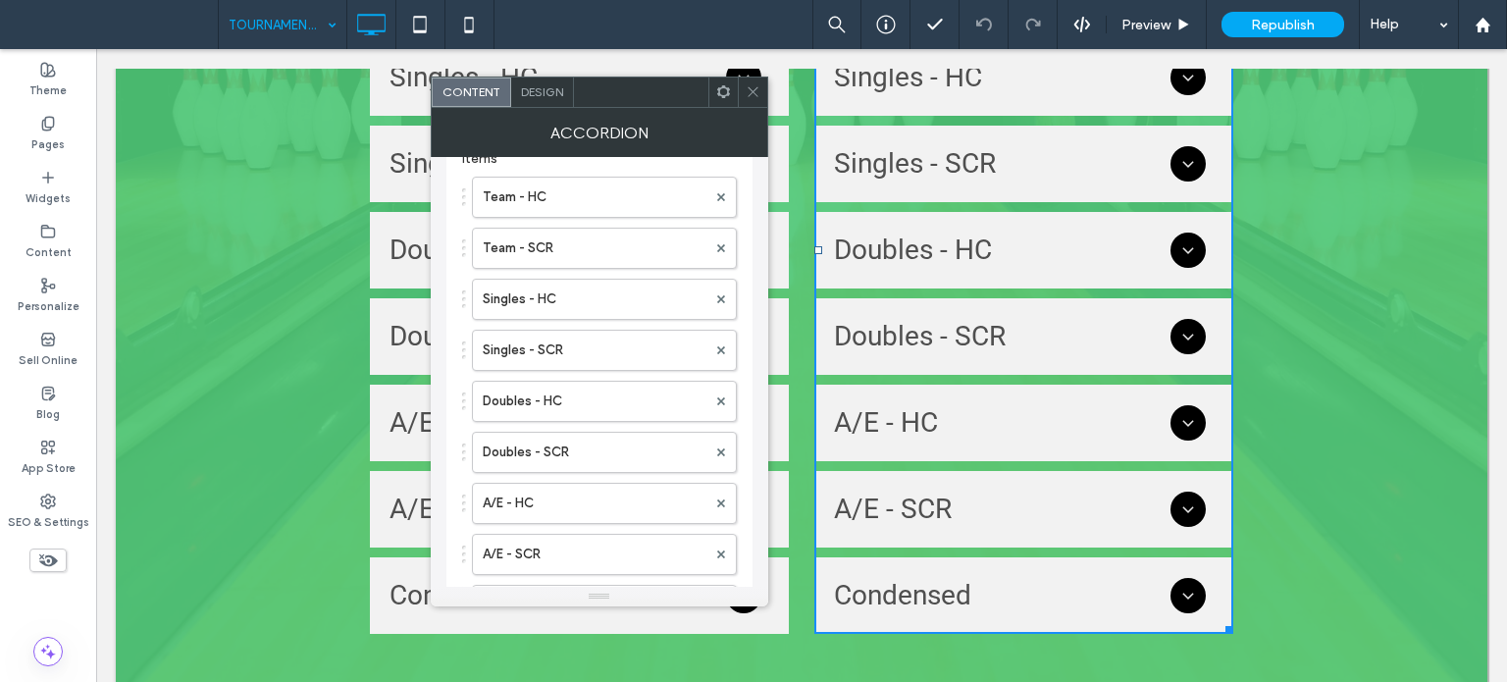
scroll to position [294, 0]
click at [758, 96] on use at bounding box center [753, 92] width 10 height 10
